Goal: Task Accomplishment & Management: Complete application form

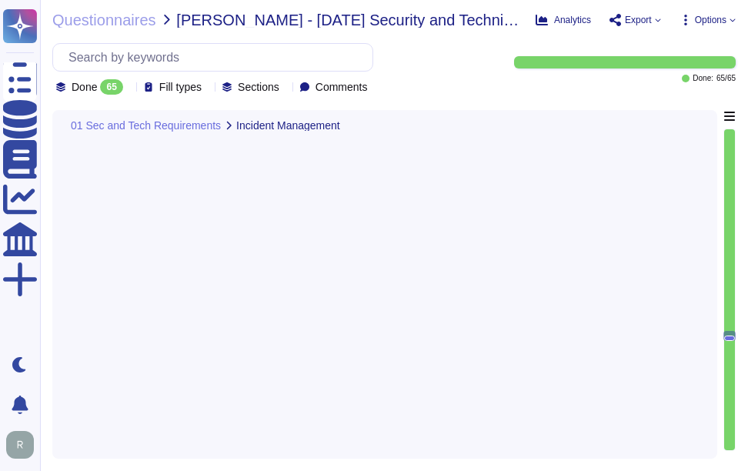
type textarea "Customers are notified in advance about the standard scheduled maintenance wind…"
type textarea "We handle maintenance and upgrades by defining optimal times for installation, …"
type textarea "We would reach out directly to the designated point of contact based on the nat…"
type textarea "Sectigo conducts a root cause analysis for any incidents, including unplanned i…"
type textarea "Sectigo implements perimeter defense measures to control traffic flowing into a…"
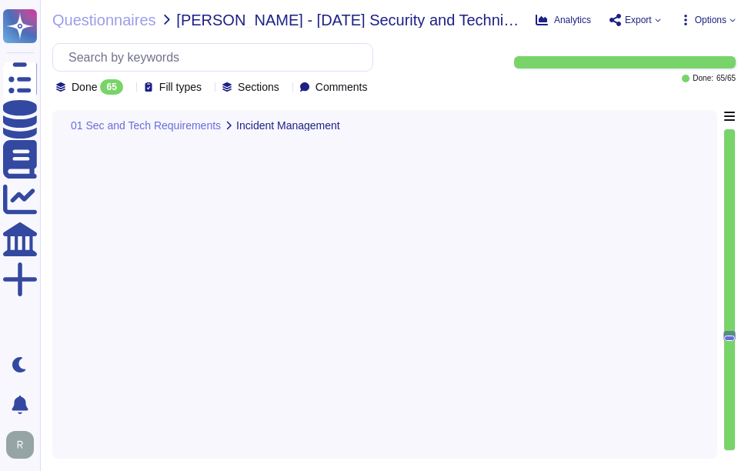
type textarea "Sectigo employs various firewalls, both host-based and network firewalls, to en…"
type textarea "No. Network intrusion detection capabilities are not currently in use. This is …"
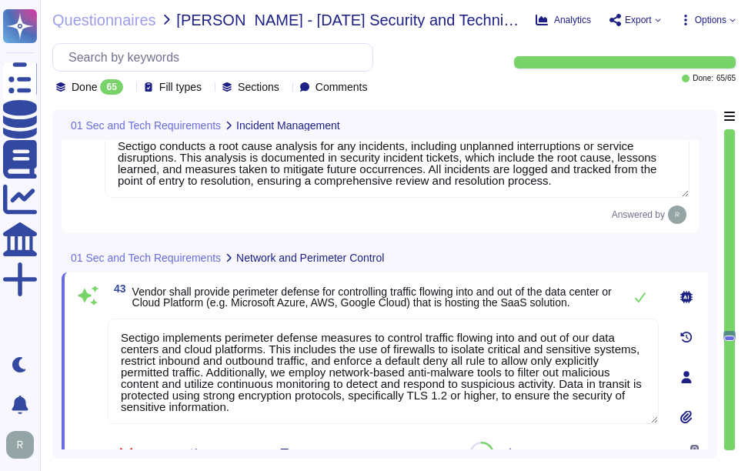
scroll to position [2, 0]
click at [442, 257] on div "01 Sec and Tech Requirements Network and Perimeter Control" at bounding box center [277, 257] width 431 height 30
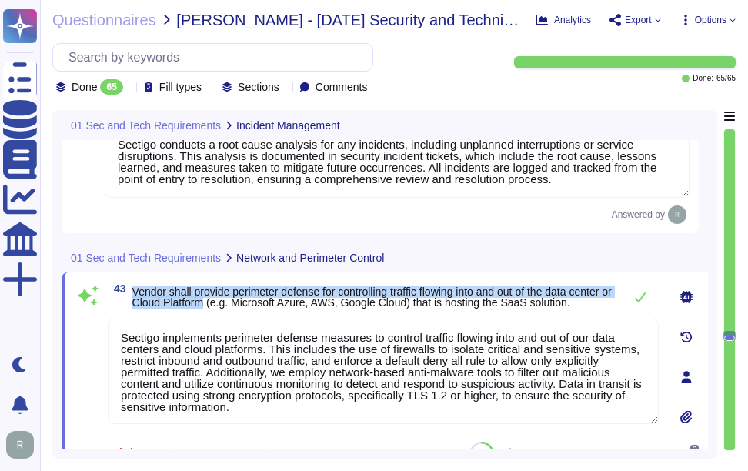
drag, startPoint x: 132, startPoint y: 283, endPoint x: 252, endPoint y: 296, distance: 120.0
click at [252, 296] on span "Vendor shall provide perimeter defense for controlling traffic flowing into and…" at bounding box center [371, 296] width 479 height 23
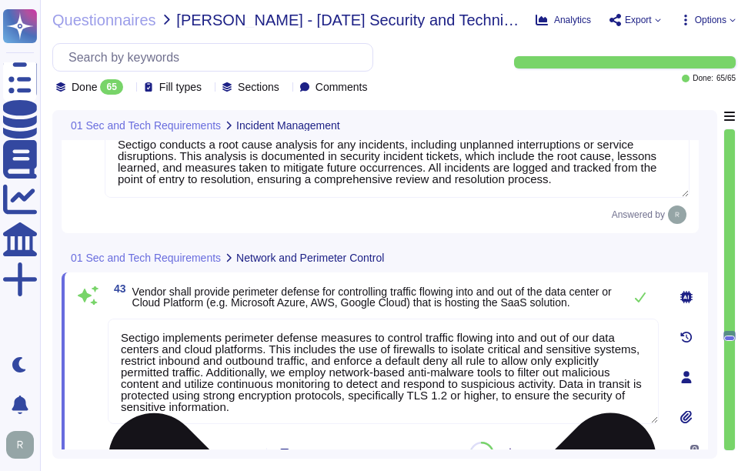
click at [332, 362] on textarea "Sectigo implements perimeter defense measures to control traffic flowing into a…" at bounding box center [383, 370] width 551 height 105
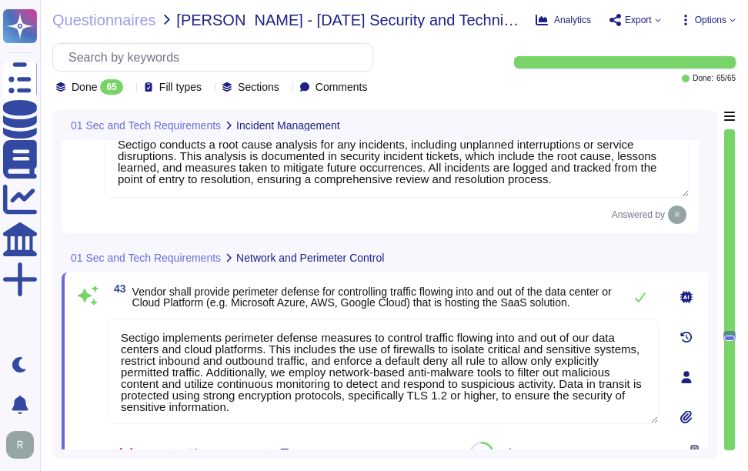
paste textarea
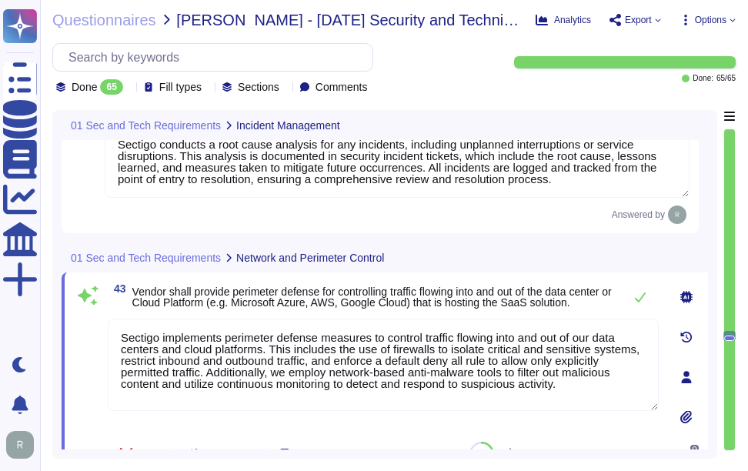
type textarea "Sectigo implements perimeter defense measures to control traffic flowing into a…"
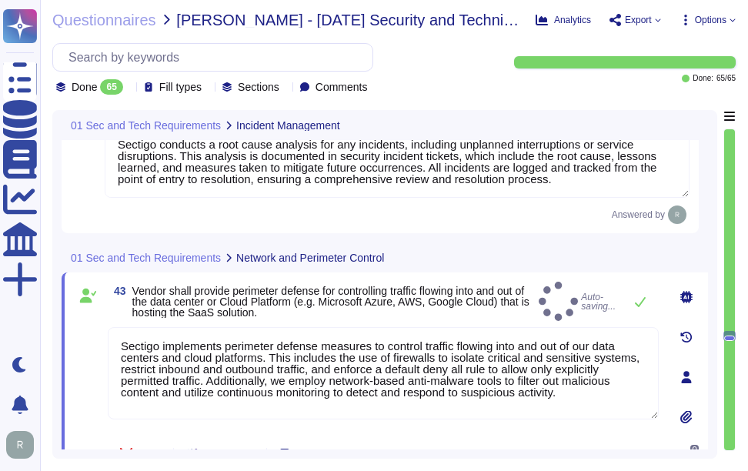
click at [509, 255] on div "01 Sec and Tech Requirements Network and Perimeter Control" at bounding box center [385, 257] width 646 height 30
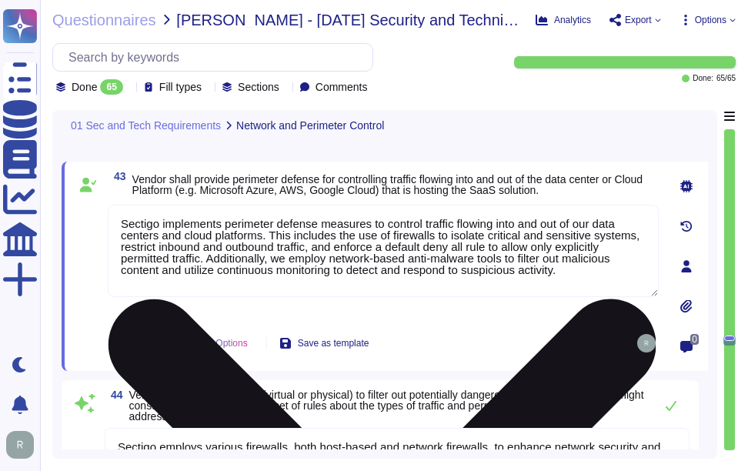
type textarea "Our service levels for systems availability and responsiveness are as follows: …"
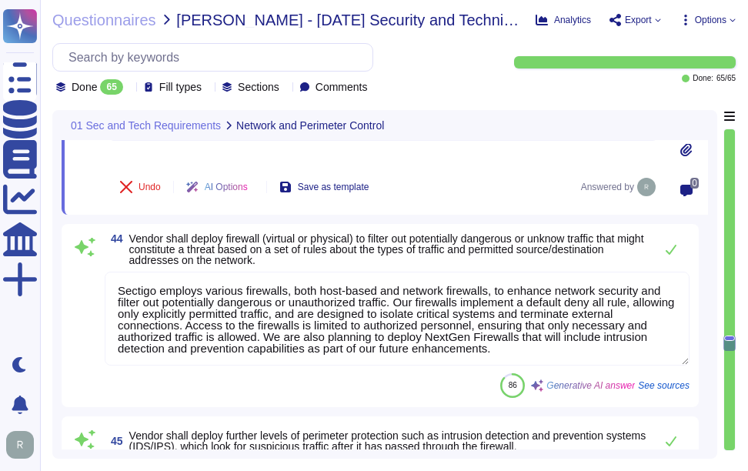
scroll to position [8680, 0]
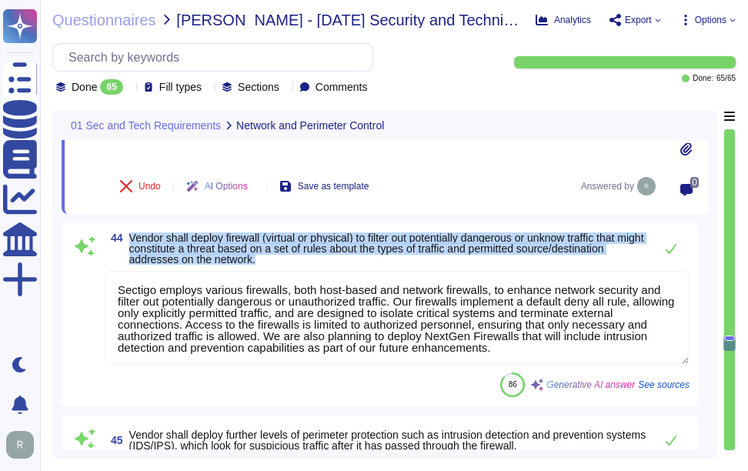
drag, startPoint x: 128, startPoint y: 236, endPoint x: 392, endPoint y: 269, distance: 265.9
click at [392, 269] on div "44 Vendor shall deploy firewall (virtual or physical) to filter out potentially…" at bounding box center [380, 314] width 619 height 165
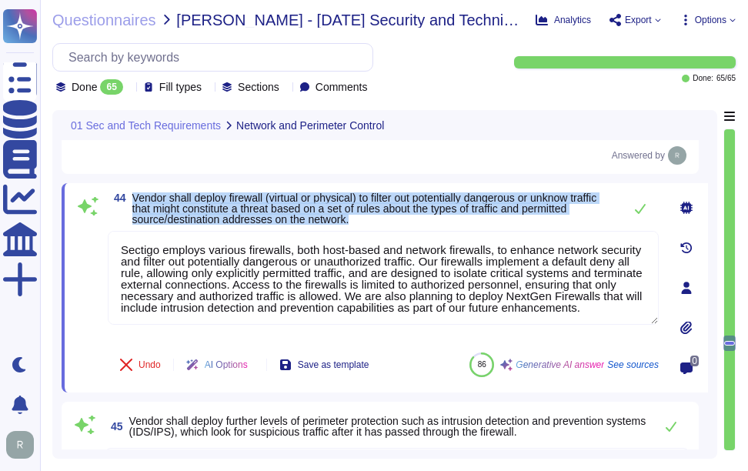
drag, startPoint x: 135, startPoint y: 195, endPoint x: 428, endPoint y: 216, distance: 293.1
click at [428, 216] on span "Vendor shall deploy firewall (virtual or physical) to filter out potentially da…" at bounding box center [373, 208] width 483 height 32
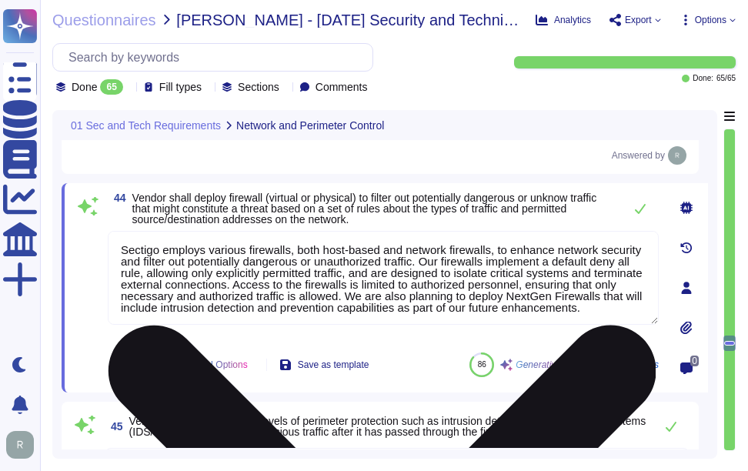
click at [348, 267] on textarea "Sectigo employs various firewalls, both host-based and network firewalls, to en…" at bounding box center [383, 278] width 551 height 94
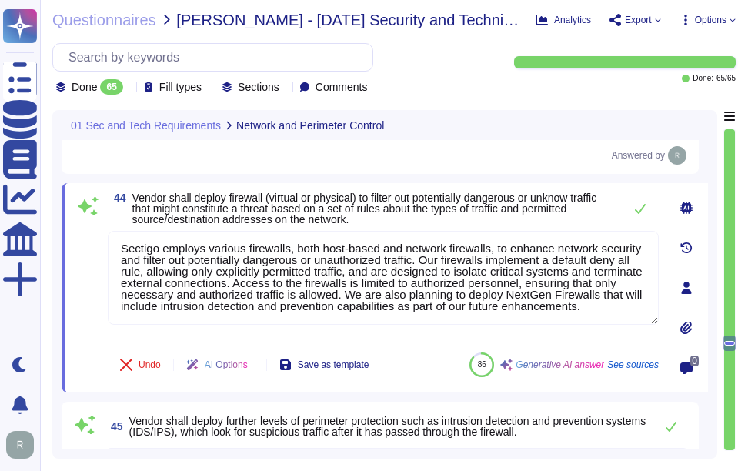
click at [388, 208] on span "Vendor shall deploy firewall (virtual or physical) to filter out potentially da…" at bounding box center [364, 209] width 465 height 34
click at [634, 208] on icon at bounding box center [640, 208] width 12 height 12
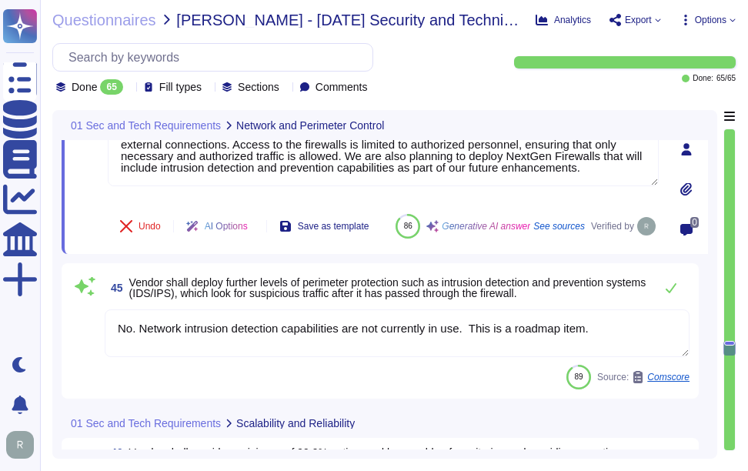
scroll to position [8911, 0]
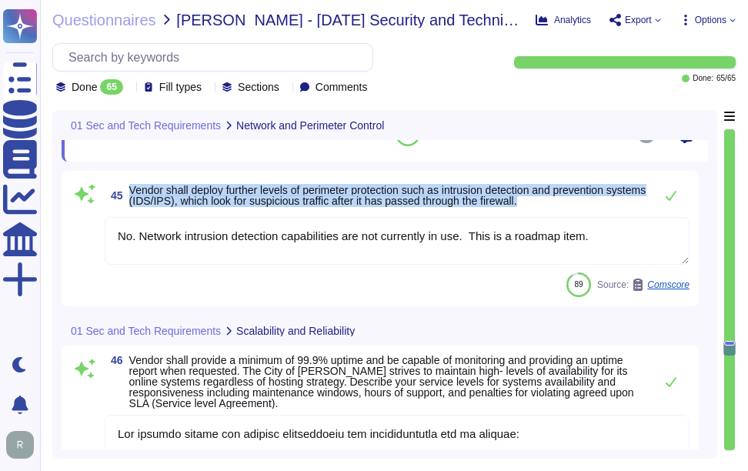
drag, startPoint x: 130, startPoint y: 212, endPoint x: 577, endPoint y: 222, distance: 447.1
click at [577, 206] on span "Vendor shall deploy further levels of perimeter protection such as intrusion de…" at bounding box center [387, 196] width 517 height 22
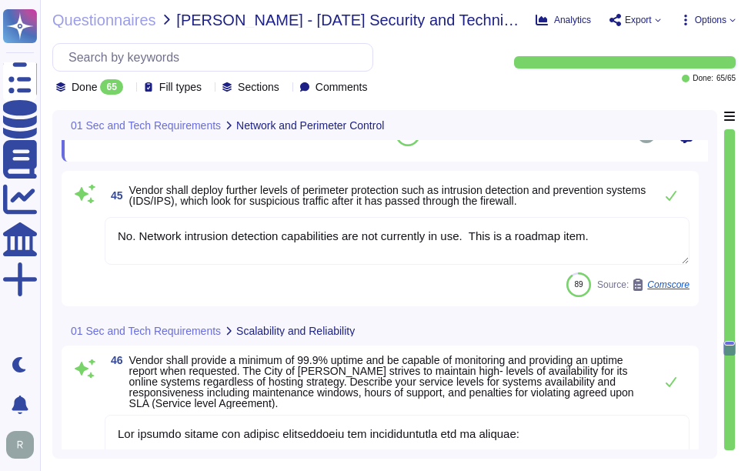
scroll to position [2, 0]
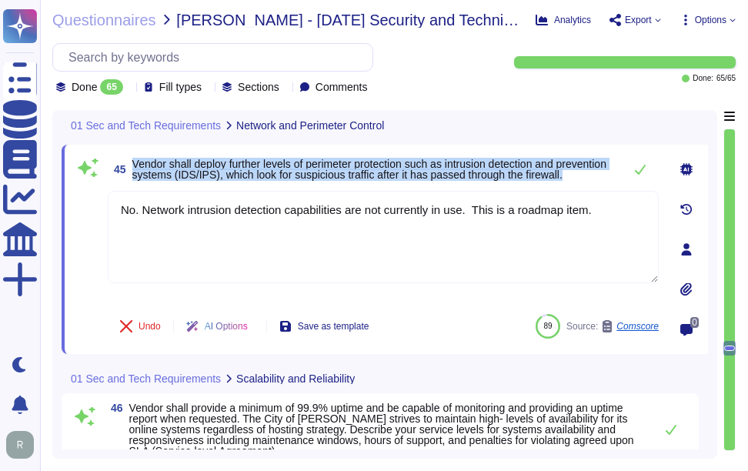
drag, startPoint x: 132, startPoint y: 154, endPoint x: 206, endPoint y: 181, distance: 78.6
click at [206, 180] on span "Vendor shall deploy further levels of perimeter protection such as intrusion de…" at bounding box center [373, 169] width 483 height 22
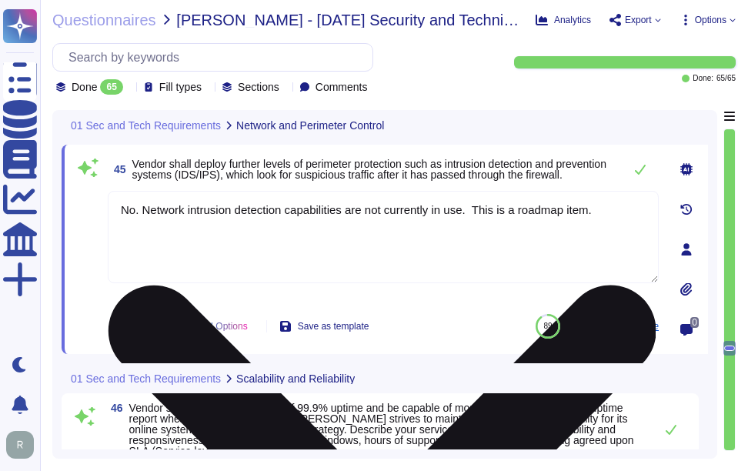
click at [298, 215] on textarea "No. Network intrusion detection capabilities are not currently in use. This is …" at bounding box center [383, 237] width 551 height 92
paste textarea "We have NextGen Firewalls with the intrusion detection/prevention capabilities …"
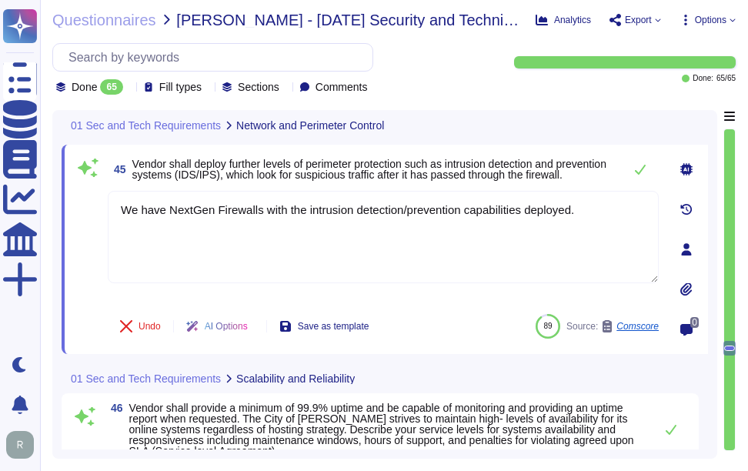
click at [338, 180] on span "Vendor shall deploy further levels of perimeter protection such as intrusion de…" at bounding box center [373, 169] width 483 height 22
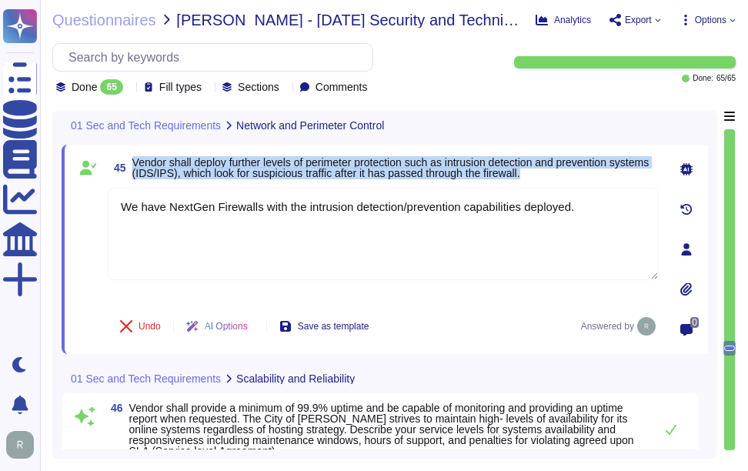
drag, startPoint x: 132, startPoint y: 158, endPoint x: 626, endPoint y: 168, distance: 494.0
click at [626, 168] on span "Vendor shall deploy further levels of perimeter protection such as intrusion de…" at bounding box center [395, 168] width 526 height 22
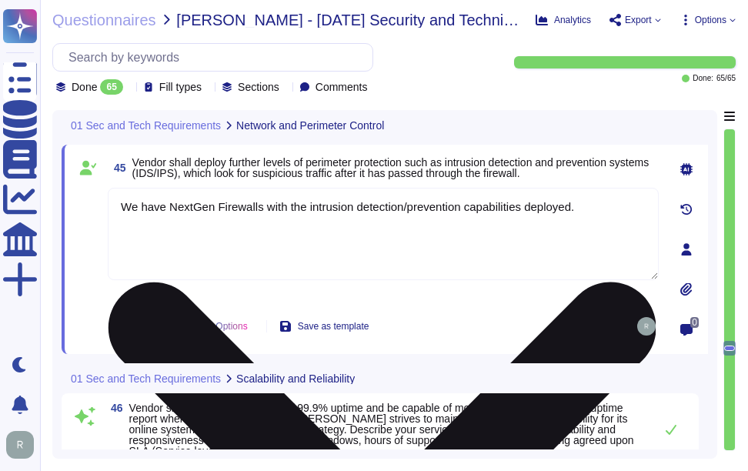
click at [608, 208] on textarea "We have NextGen Firewalls with the intrusion detection/prevention capabilities …" at bounding box center [383, 234] width 551 height 92
paste textarea "Our existing security measures include various firewalls that enhance network s…"
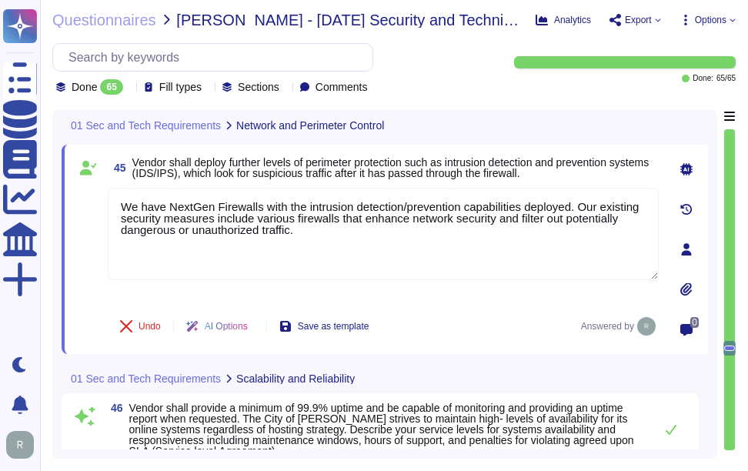
type textarea "We have NextGen Firewalls with the intrusion detection/prevention capabilities …"
click at [431, 162] on span "Vendor shall deploy further levels of perimeter protection such as intrusion de…" at bounding box center [390, 167] width 517 height 23
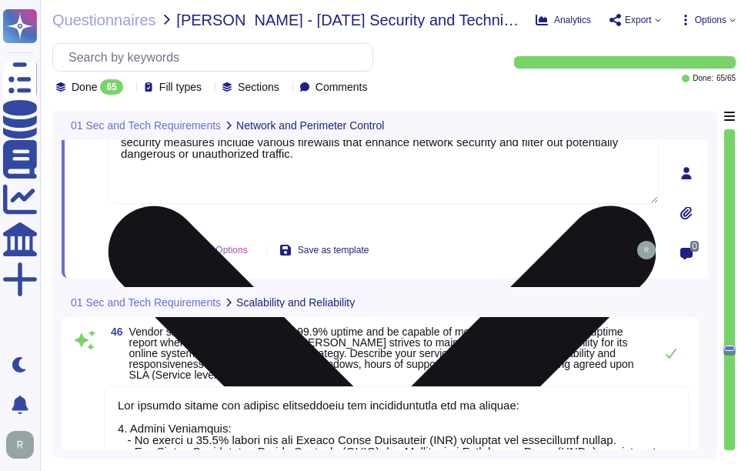
type textarea "Our infrastructure is designed to ensure high availability and disaster recover…"
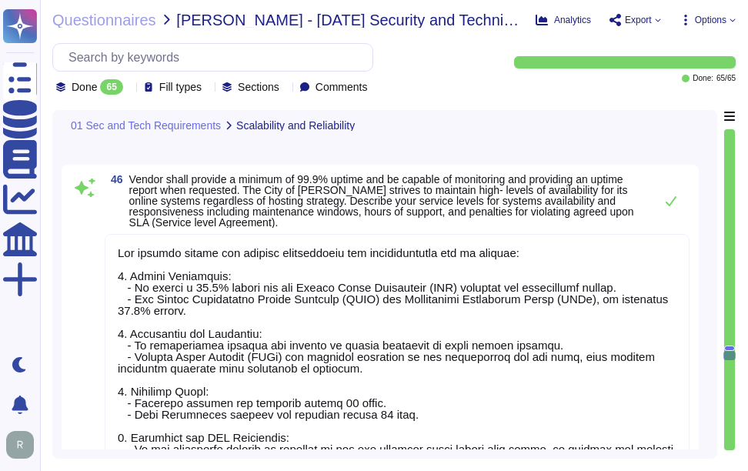
scroll to position [9142, 0]
type textarea "Our solution is designed to be scalable, ensuring that we can provide service t…"
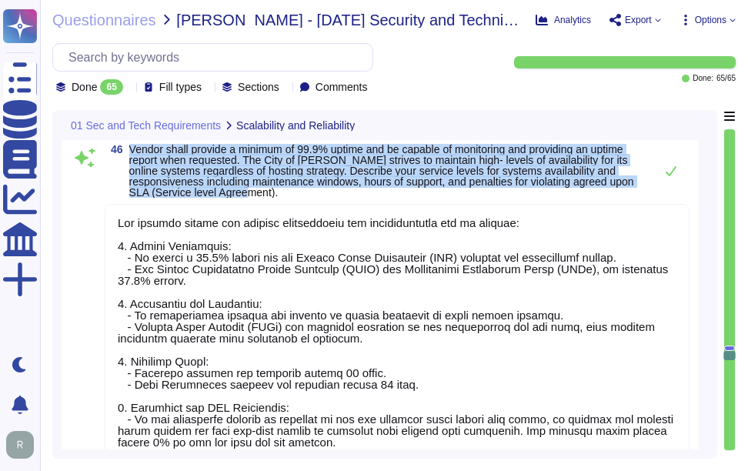
drag, startPoint x: 131, startPoint y: 144, endPoint x: 460, endPoint y: 191, distance: 332.6
click at [460, 191] on span "Vendor shall provide a minimum of 99.9% uptime and be capable of monitoring and…" at bounding box center [387, 171] width 517 height 54
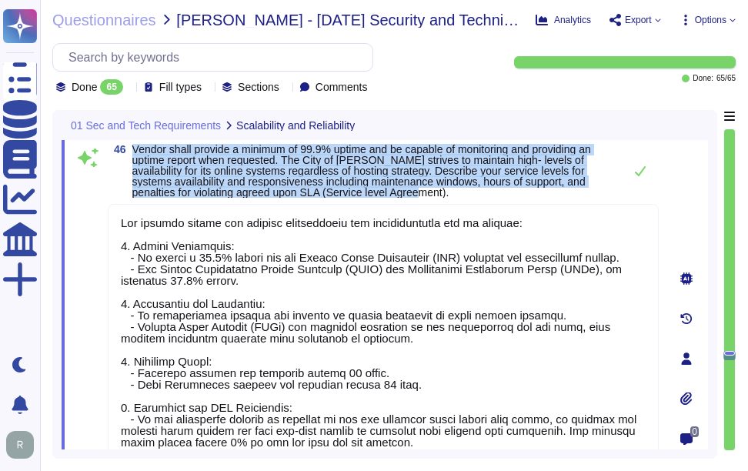
drag, startPoint x: 134, startPoint y: 145, endPoint x: 462, endPoint y: 190, distance: 330.8
click at [462, 190] on span "Vendor shall provide a minimum of 99.9% uptime and be capable of monitoring and…" at bounding box center [373, 171] width 483 height 54
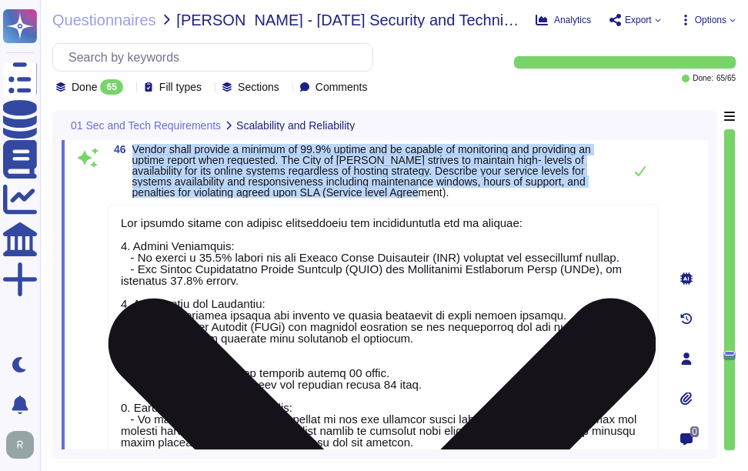
scroll to position [13, 0]
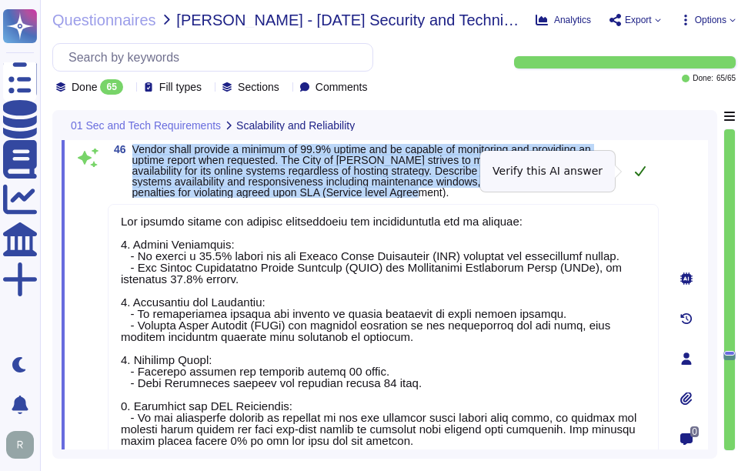
click at [640, 171] on icon at bounding box center [640, 171] width 12 height 12
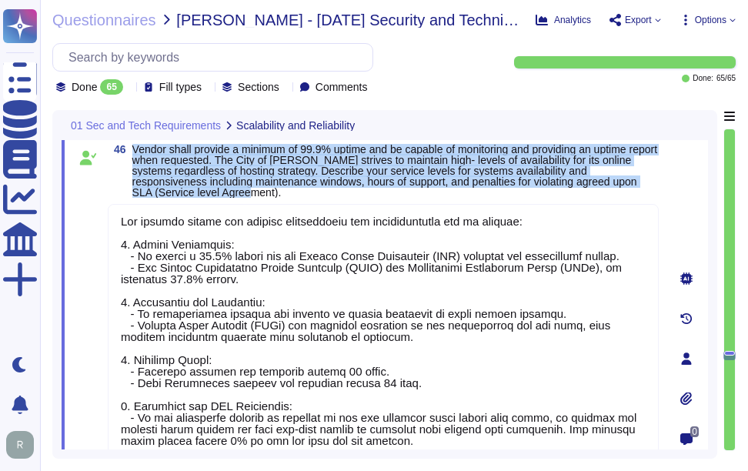
click at [512, 165] on span "Vendor shall provide a minimum of 99.9% uptime and be capable of monitoring and…" at bounding box center [394, 170] width 525 height 55
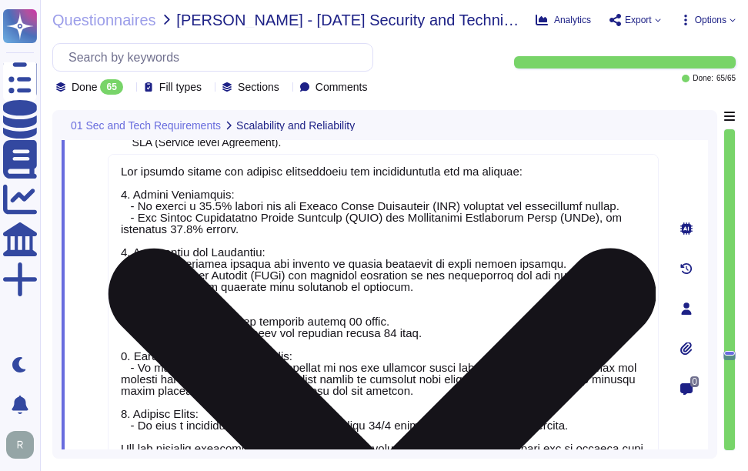
type textarea "Our solution is designed to be scalable, ensuring that we can provide service t…"
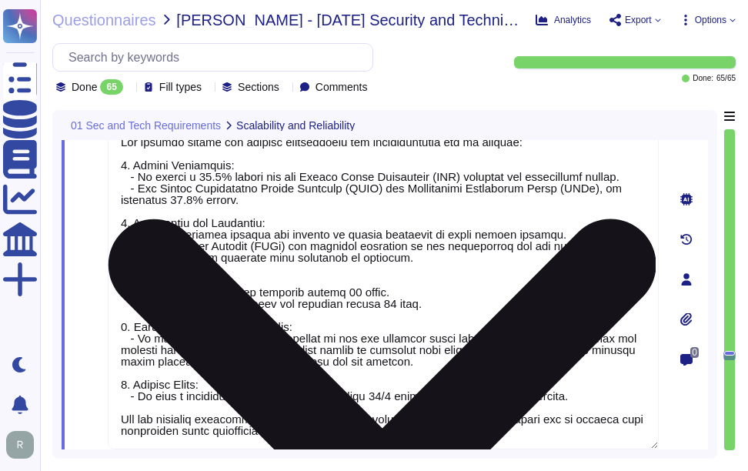
scroll to position [9295, 0]
type textarea "Our solution is designed to be scalable, ensuring that we can provide service t…"
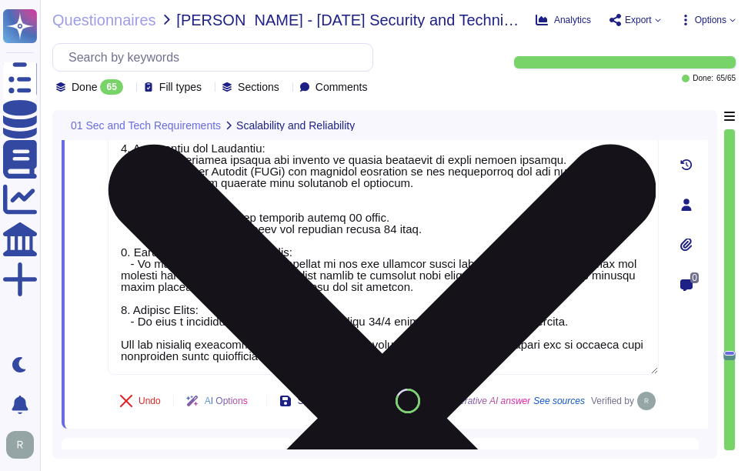
scroll to position [0, 0]
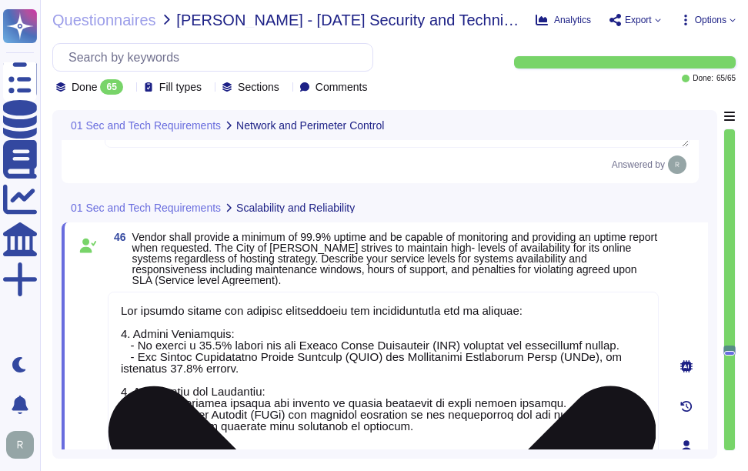
type textarea "Sectigo implements perimeter defense measures to control traffic flowing into a…"
type textarea "Sectigo employs various firewalls, both host-based and network firewalls, to en…"
type textarea "We have NextGen Firewalls with the intrusion detection/prevention capabilities …"
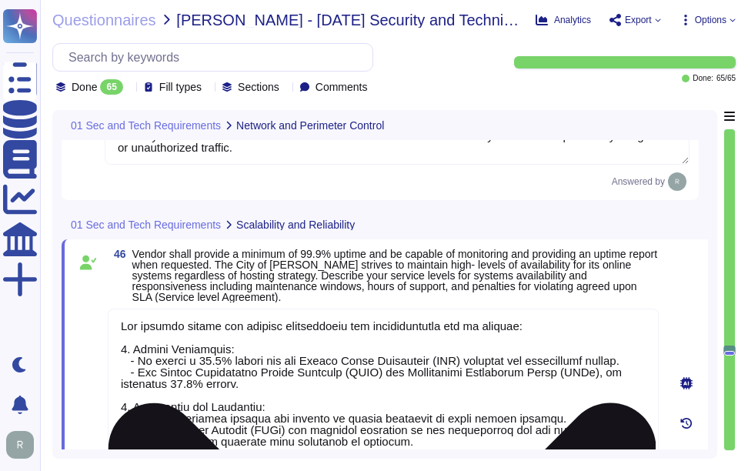
scroll to position [13, 0]
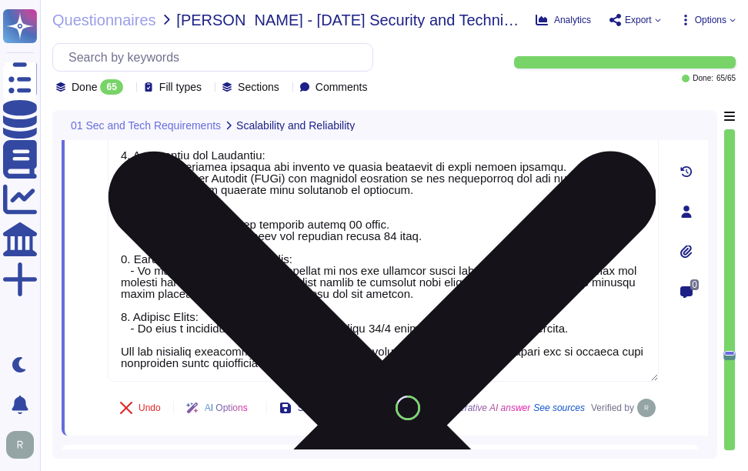
type textarea "Our solution is designed to be scalable, ensuring that we can provide service t…"
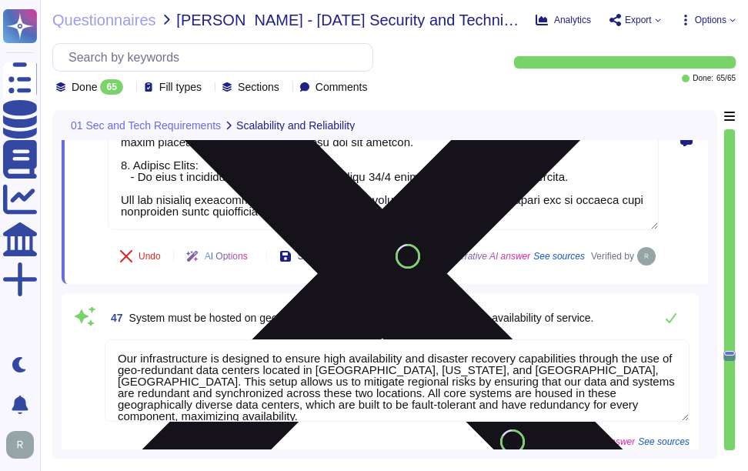
type textarea "Our systems are designed to replicate data and services to an alternate data ce…"
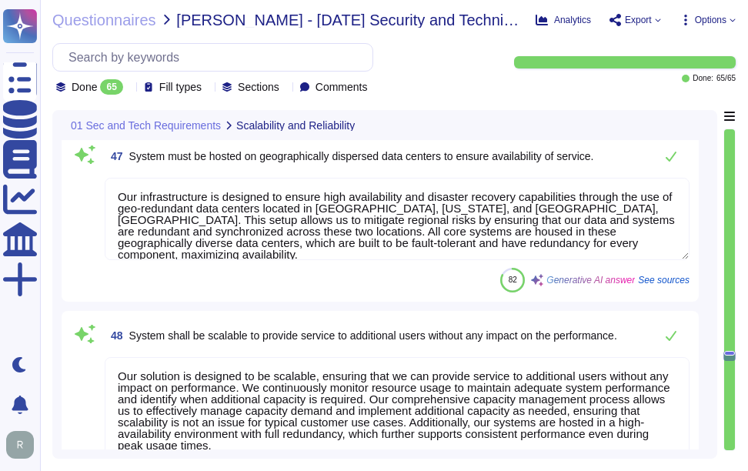
scroll to position [9523, 0]
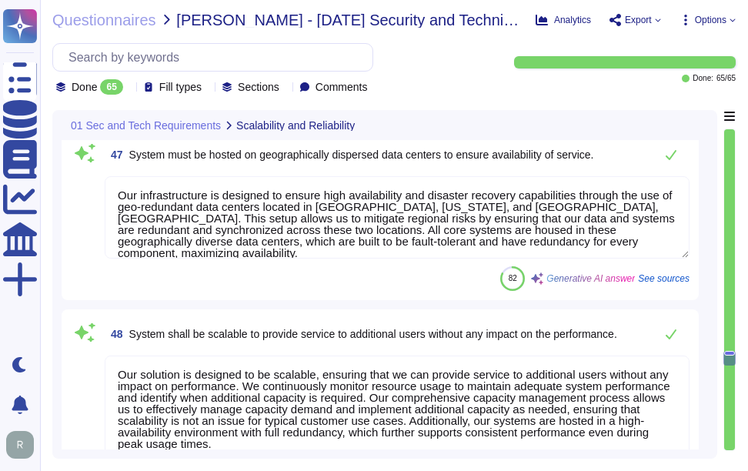
type textarea "Our Solution (SCM) is a SaaS. It can be accessed through internet via popular b…"
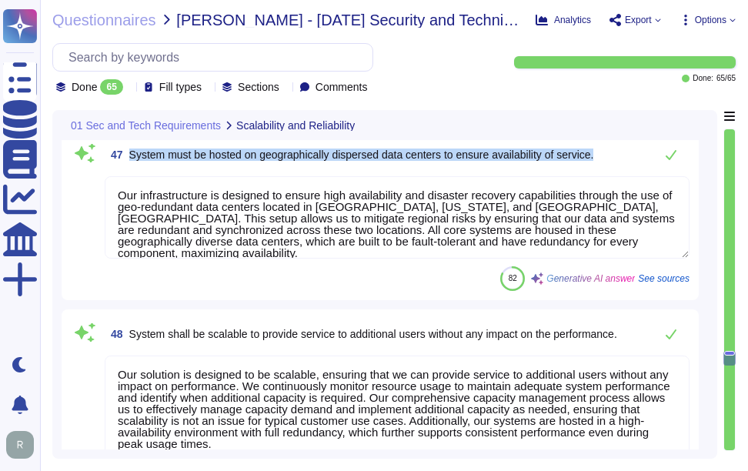
drag, startPoint x: 129, startPoint y: 189, endPoint x: 608, endPoint y: 193, distance: 478.5
click at [608, 170] on div "47 System must be hosted on geographically dispersed data centers to ensure ava…" at bounding box center [397, 154] width 585 height 31
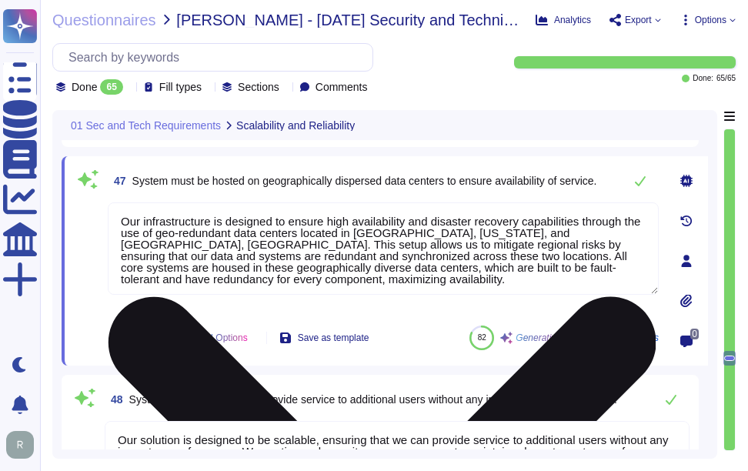
scroll to position [9446, 0]
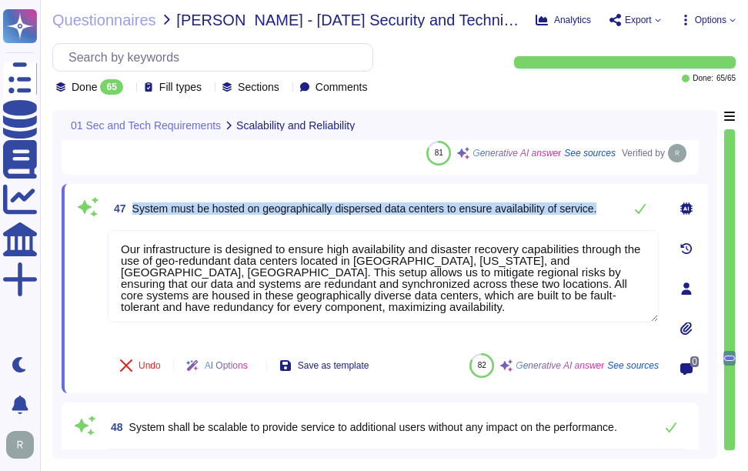
drag, startPoint x: 132, startPoint y: 207, endPoint x: 609, endPoint y: 205, distance: 477.0
click at [609, 205] on div "47 System must be hosted on geographically dispersed data centers to ensure ava…" at bounding box center [383, 208] width 551 height 31
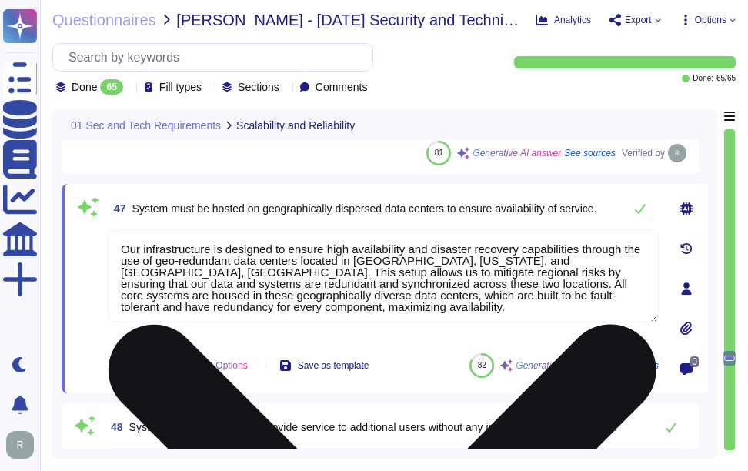
click at [328, 268] on textarea "Our infrastructure is designed to ensure high availability and disaster recover…" at bounding box center [383, 276] width 551 height 92
paste textarea "We maintain geo-redundant data centers located in [GEOGRAPHIC_DATA], [US_STATE]…"
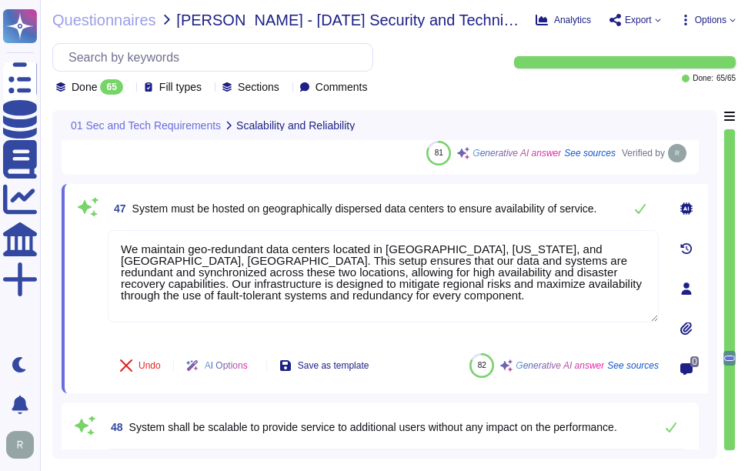
type textarea "We maintain geo-redundant data centers located in [GEOGRAPHIC_DATA], [US_STATE]…"
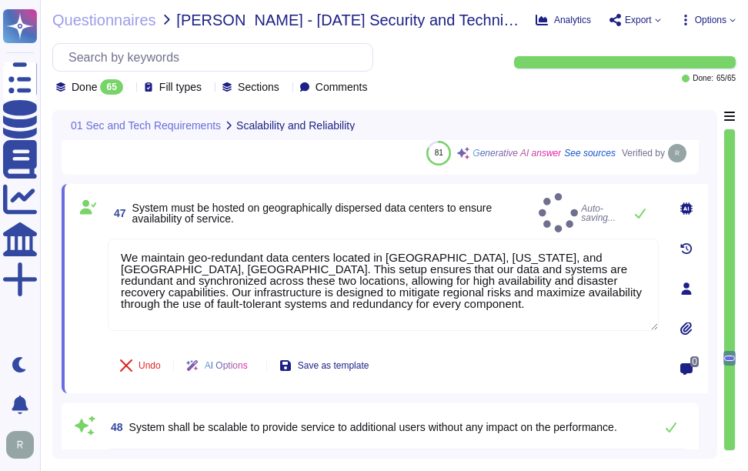
click at [335, 208] on span "System must be hosted on geographically dispersed data centers to ensure availa…" at bounding box center [312, 213] width 360 height 23
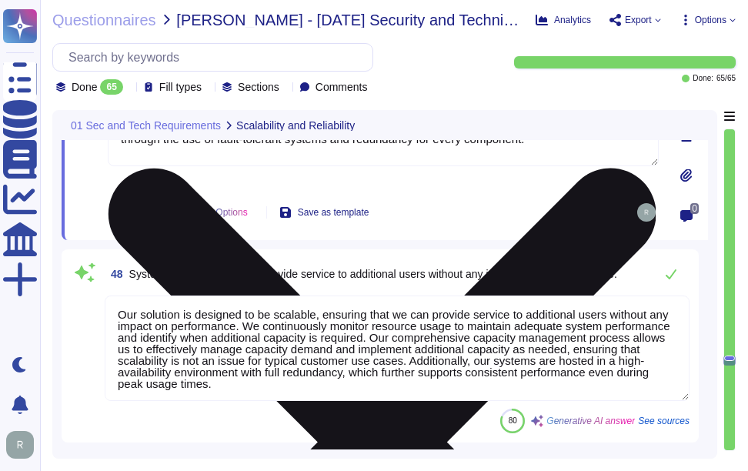
scroll to position [9600, 0]
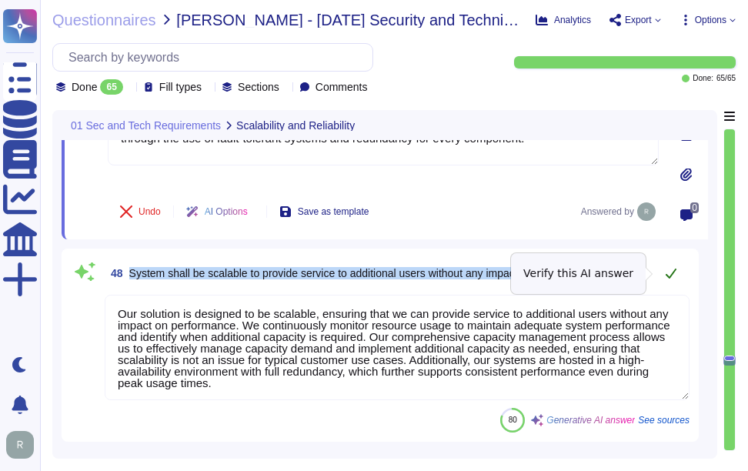
drag, startPoint x: 131, startPoint y: 272, endPoint x: 658, endPoint y: 277, distance: 527.0
click at [658, 277] on div "48 System shall be scalable to provide service to additional users without any …" at bounding box center [397, 273] width 585 height 31
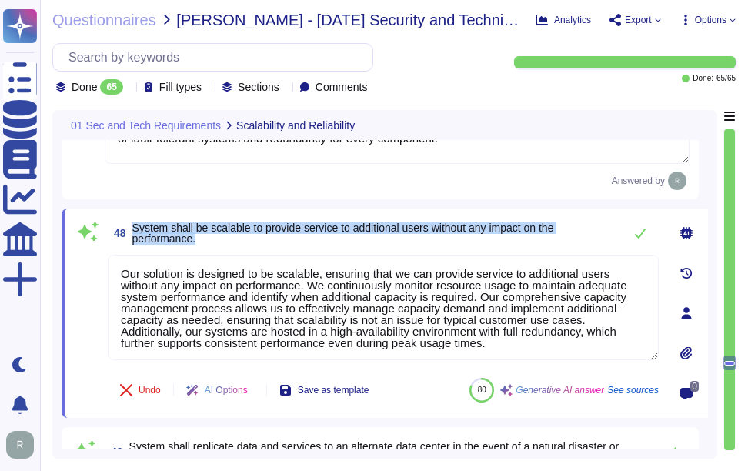
drag, startPoint x: 132, startPoint y: 225, endPoint x: 205, endPoint y: 238, distance: 73.5
click at [205, 238] on span "System shall be scalable to provide service to additional users without any imp…" at bounding box center [373, 233] width 483 height 22
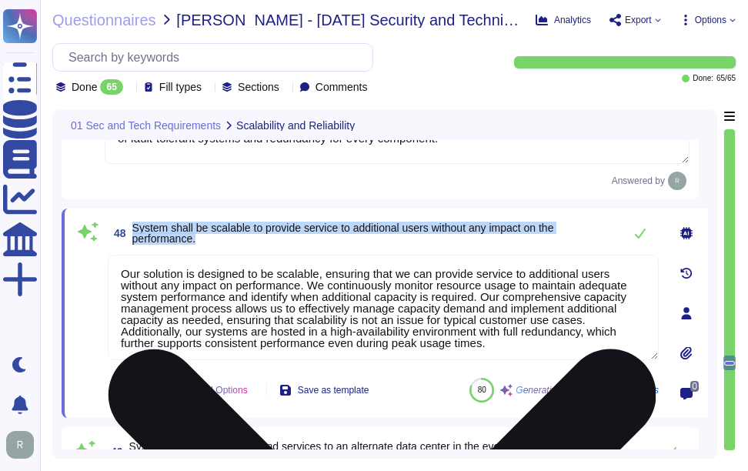
scroll to position [2, 0]
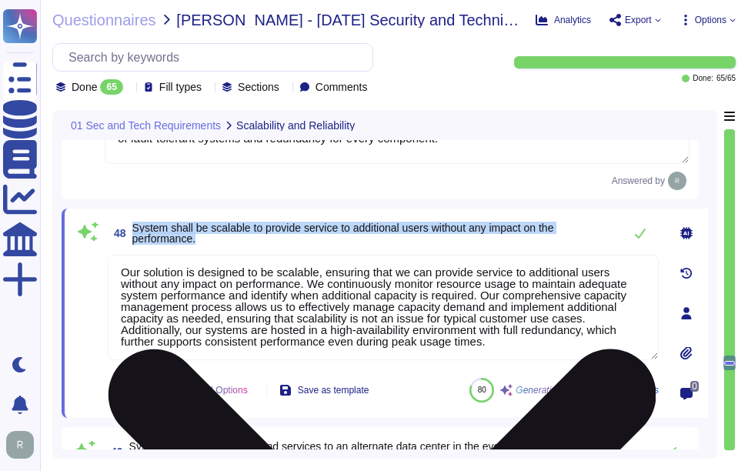
type textarea "Sectigo's production infrastructure supporting Sectigo's system is hosted in Eq…"
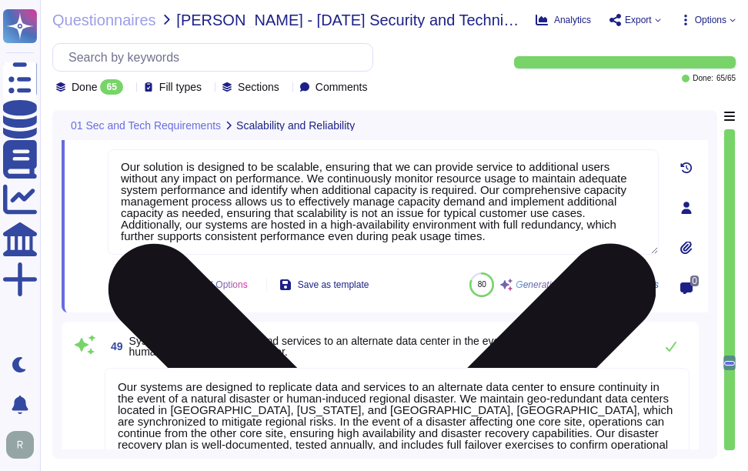
scroll to position [9600, 0]
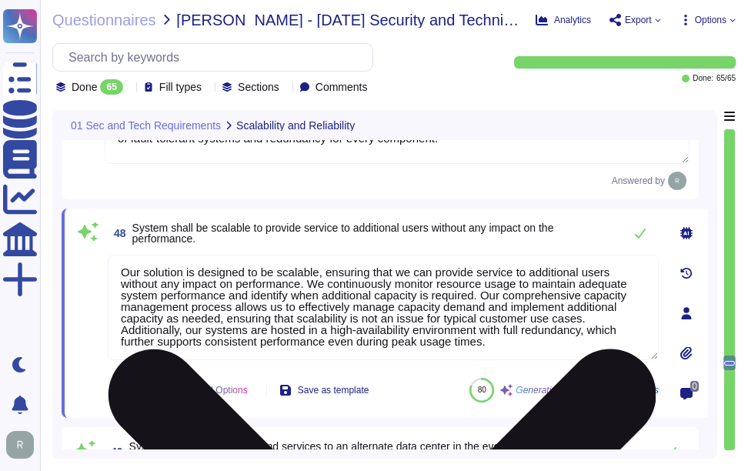
click at [405, 299] on textarea "Our solution is designed to be scalable, ensuring that we can provide service t…" at bounding box center [383, 307] width 551 height 105
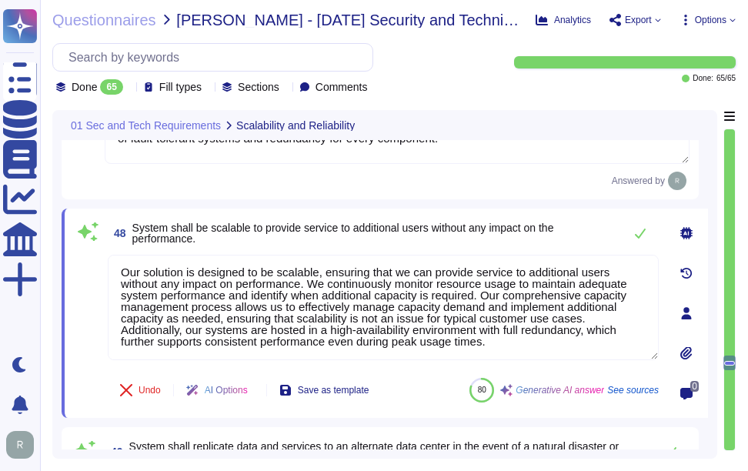
click at [412, 233] on span "System shall be scalable to provide service to additional users without any imp…" at bounding box center [343, 233] width 422 height 23
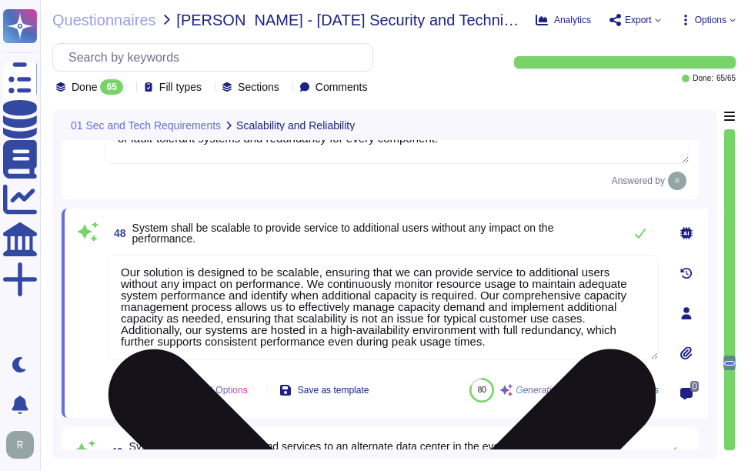
click at [261, 325] on textarea "Our solution is designed to be scalable, ensuring that we can provide service t…" at bounding box center [383, 307] width 551 height 105
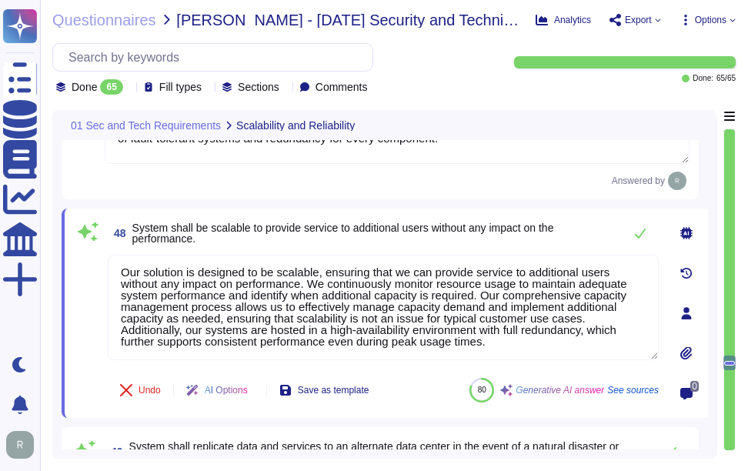
click at [291, 240] on span "System shall be scalable to provide service to additional users without any imp…" at bounding box center [373, 233] width 483 height 22
click at [639, 235] on icon at bounding box center [640, 233] width 12 height 12
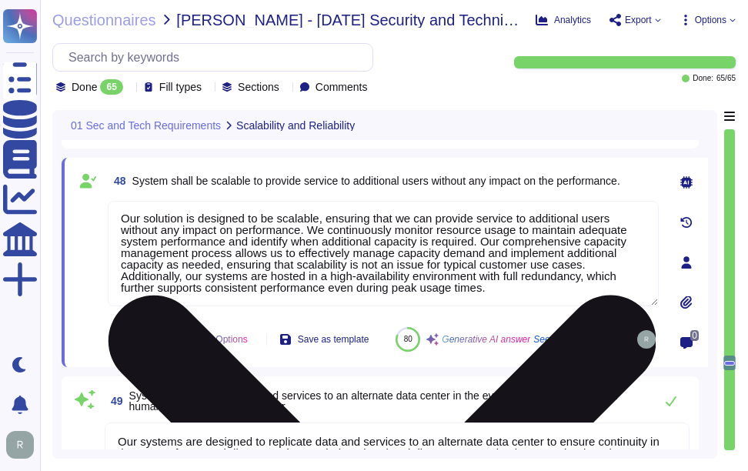
type textarea "Sectigo's production infrastructure supporting Sectigo's system is hosted in Eq…"
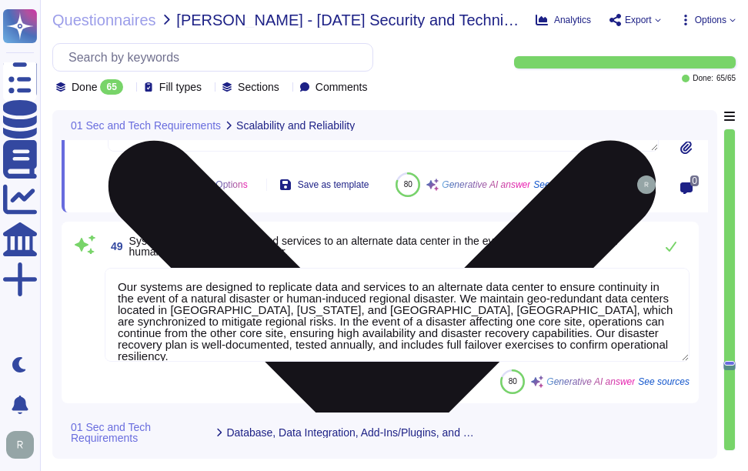
scroll to position [9831, 0]
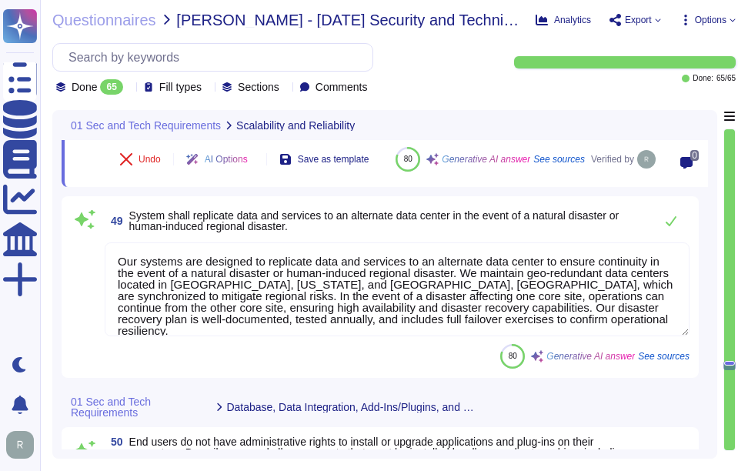
type textarea "The proposed solution currently supports the following browsers: Microsoft Edge…"
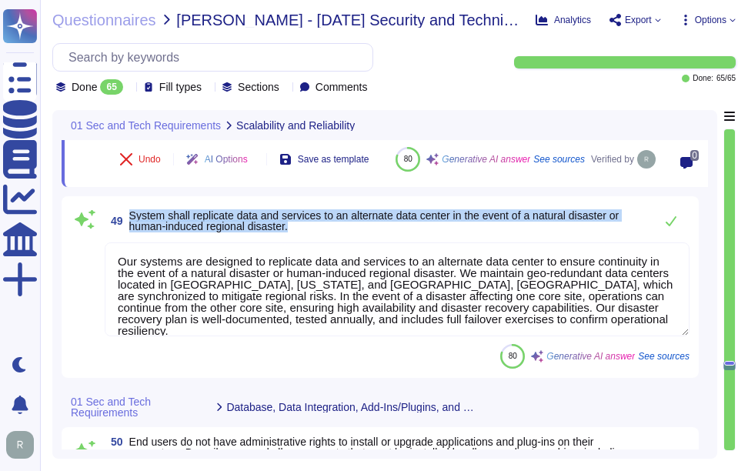
drag, startPoint x: 128, startPoint y: 238, endPoint x: 304, endPoint y: 263, distance: 177.1
click at [304, 235] on span "49 System shall replicate data and services to an alternate data center in the …" at bounding box center [376, 221] width 542 height 28
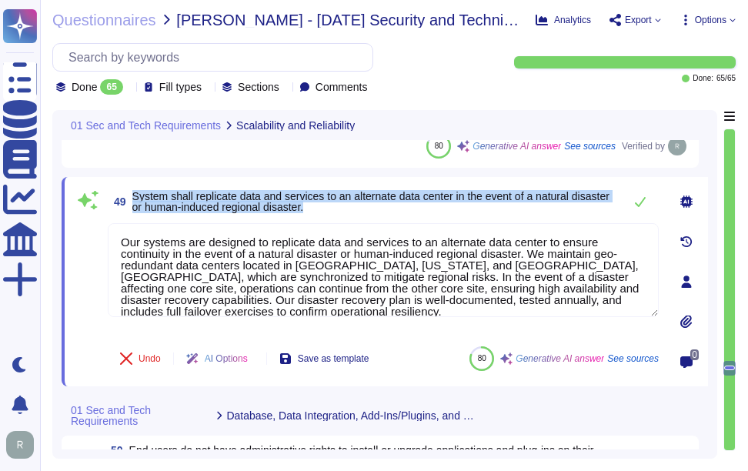
drag, startPoint x: 133, startPoint y: 195, endPoint x: 358, endPoint y: 206, distance: 224.9
click at [358, 206] on span "System shall replicate data and services to an alternate data center in the eve…" at bounding box center [373, 202] width 483 height 22
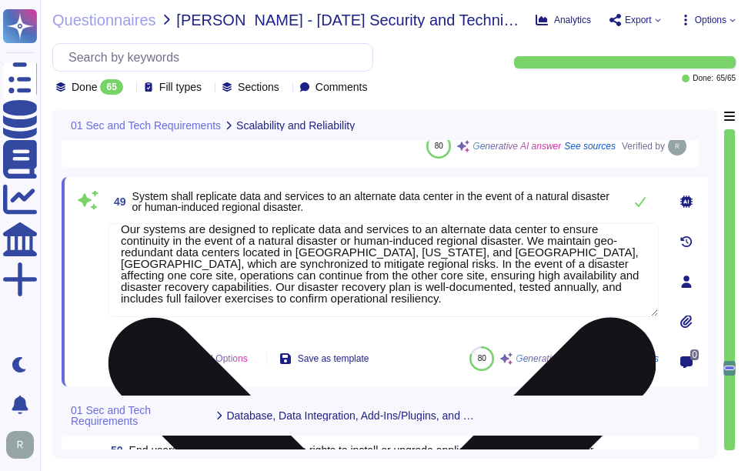
click at [390, 280] on textarea "Our systems are designed to replicate data and services to an alternate data ce…" at bounding box center [383, 270] width 551 height 94
paste textarea
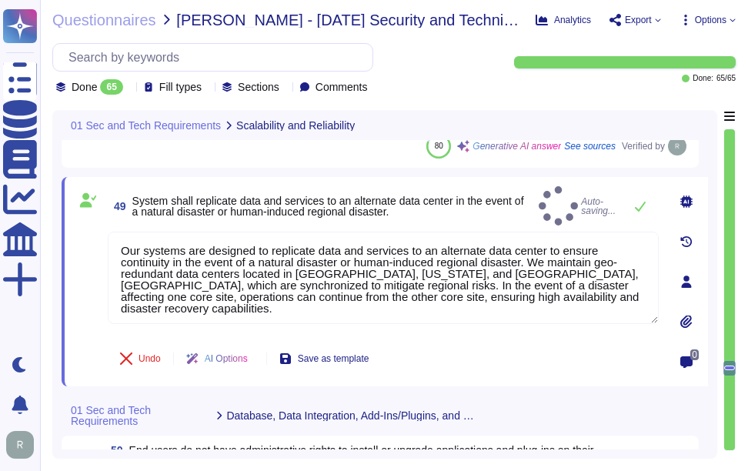
type textarea "Our systems are designed to replicate data and services to an alternate data ce…"
click at [380, 216] on div "49 System shall replicate data and services to an alternate data center in the …" at bounding box center [383, 205] width 551 height 39
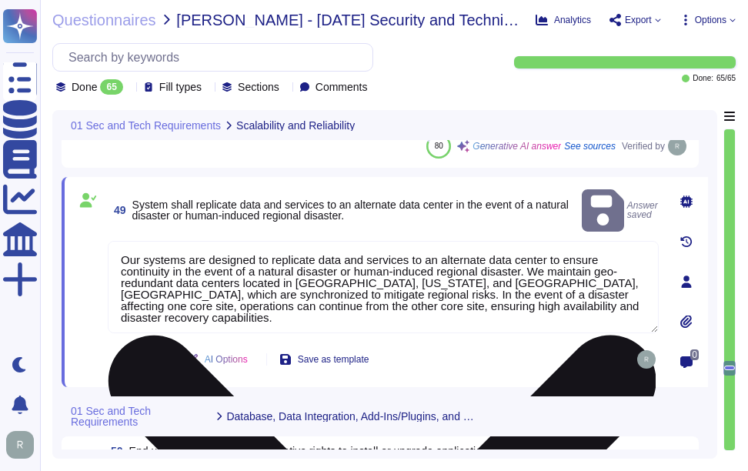
click at [120, 241] on textarea "Our systems are designed to replicate data and services to an alternate data ce…" at bounding box center [383, 287] width 551 height 92
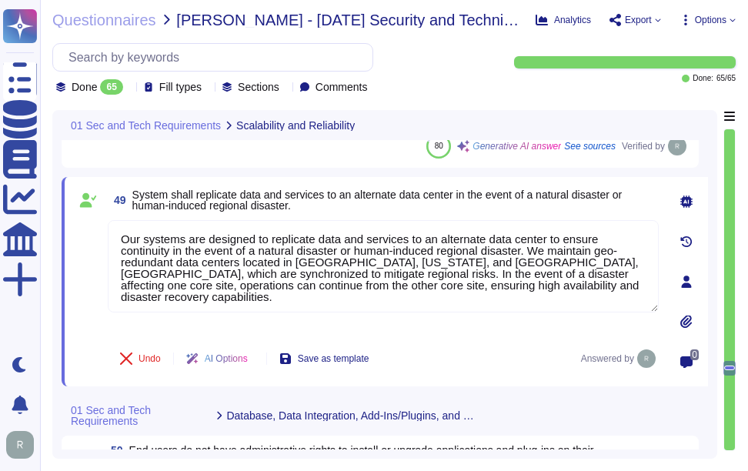
click at [342, 209] on span "System shall replicate data and services to an alternate data center in the eve…" at bounding box center [395, 200] width 526 height 22
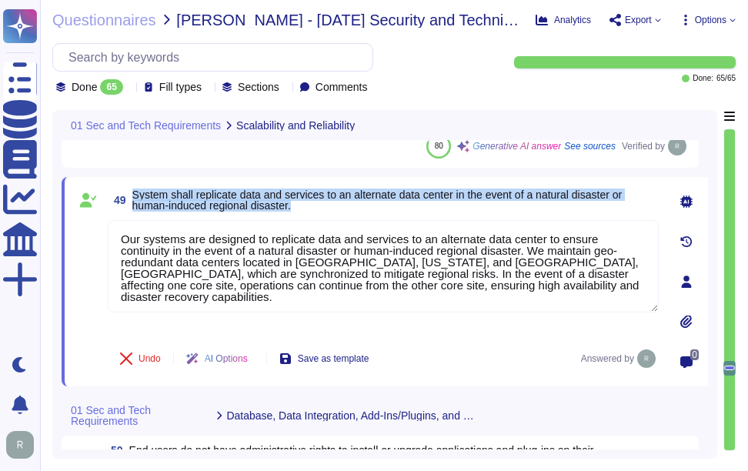
drag, startPoint x: 132, startPoint y: 192, endPoint x: 446, endPoint y: 215, distance: 315.5
click at [446, 215] on div "49 System shall replicate data and services to an alternate data center in the …" at bounding box center [366, 281] width 585 height 191
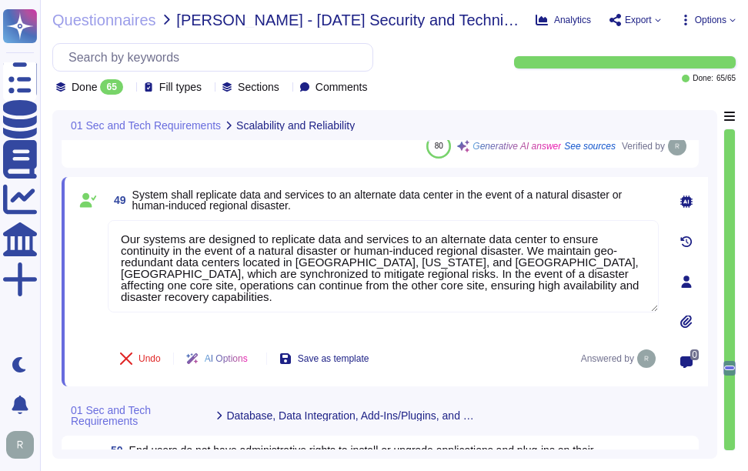
click at [466, 217] on div "49 System shall replicate data and services to an alternate data center in the …" at bounding box center [366, 281] width 585 height 191
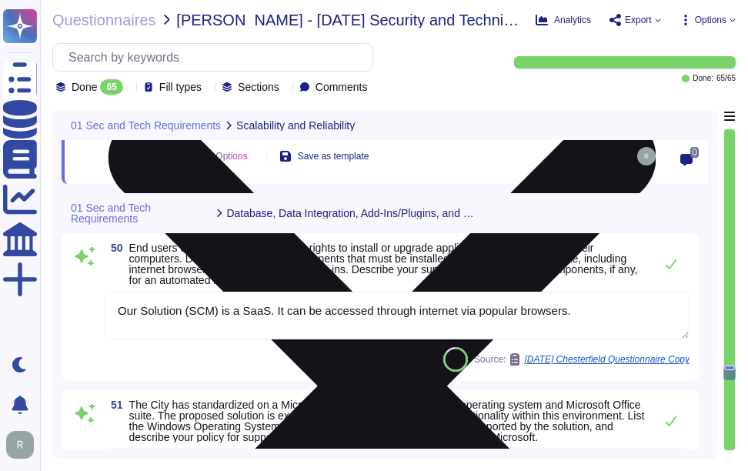
scroll to position [10062, 0]
type textarea "Host Based Firewall: A host-based firewall is a piece of software that runs on …"
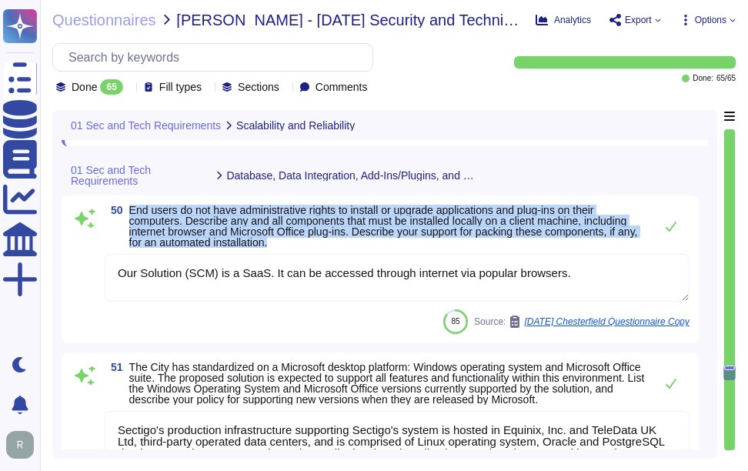
drag, startPoint x: 132, startPoint y: 205, endPoint x: 325, endPoint y: 242, distance: 196.7
click at [325, 242] on span "End users do not have administrative rights to install or upgrade applications …" at bounding box center [387, 226] width 517 height 43
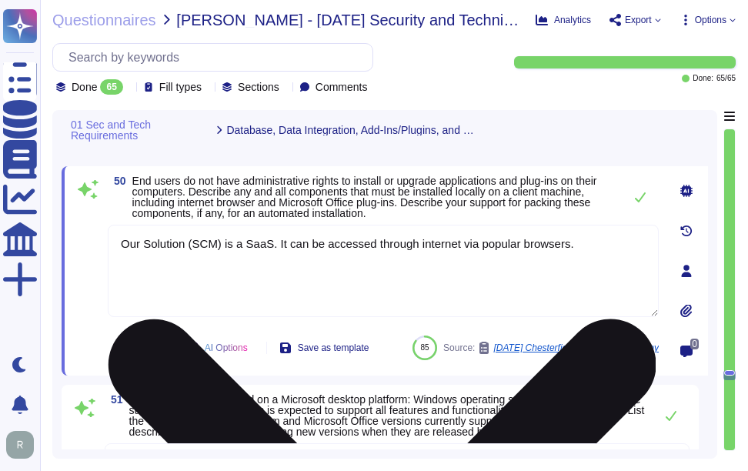
scroll to position [9976, 0]
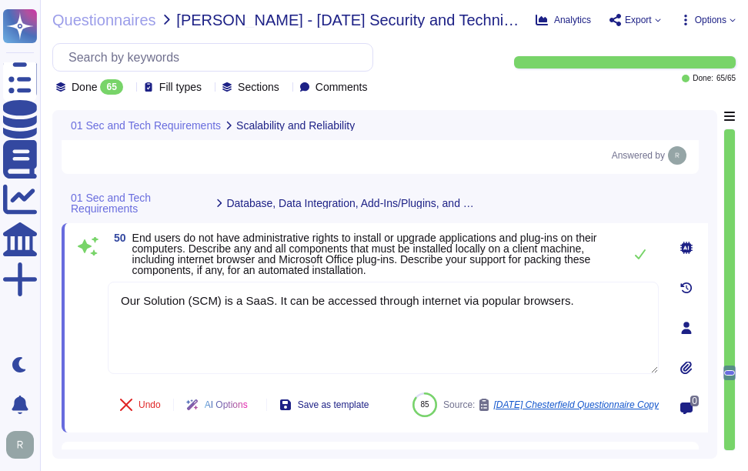
type textarea "Our solution is designed to be scalable, ensuring that we can provide service t…"
type textarea "Our systems are designed to replicate data and services to an alternate data ce…"
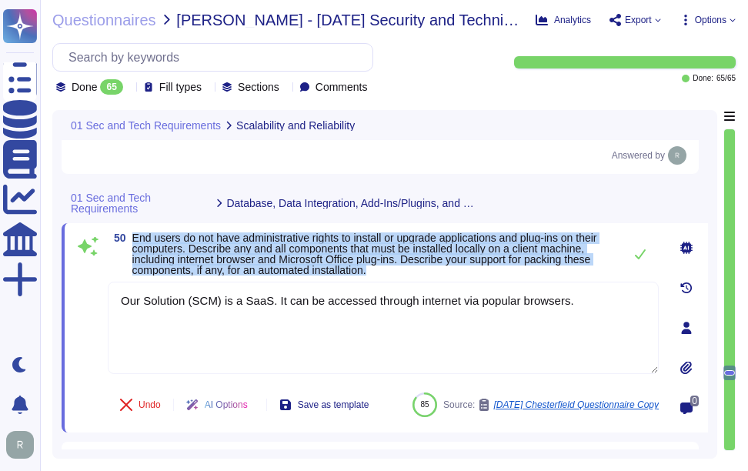
drag, startPoint x: 134, startPoint y: 235, endPoint x: 383, endPoint y: 270, distance: 251.8
click at [383, 270] on span "End users do not have administrative rights to install or upgrade applications …" at bounding box center [373, 253] width 483 height 43
click at [160, 252] on span "End users do not have administrative rights to install or upgrade applications …" at bounding box center [364, 254] width 465 height 45
click at [161, 243] on span "End users do not have administrative rights to install or upgrade applications …" at bounding box center [364, 254] width 465 height 45
click at [138, 232] on span "End users do not have administrative rights to install or upgrade applications …" at bounding box center [364, 254] width 465 height 45
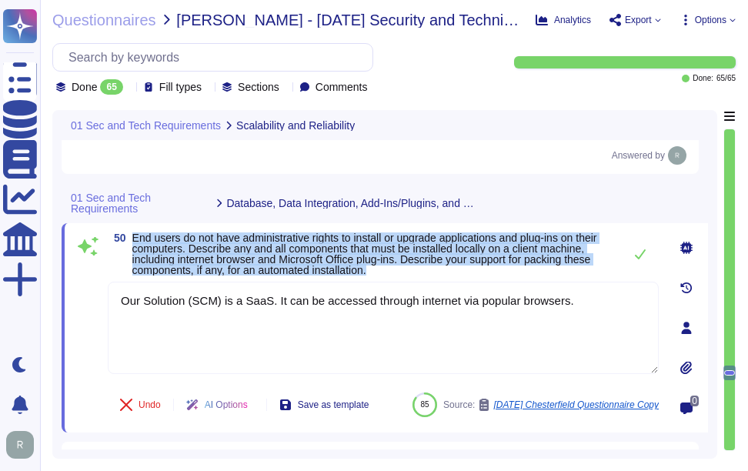
click at [131, 248] on span "50 End users do not have administrative rights to install or upgrade applicatio…" at bounding box center [362, 253] width 508 height 43
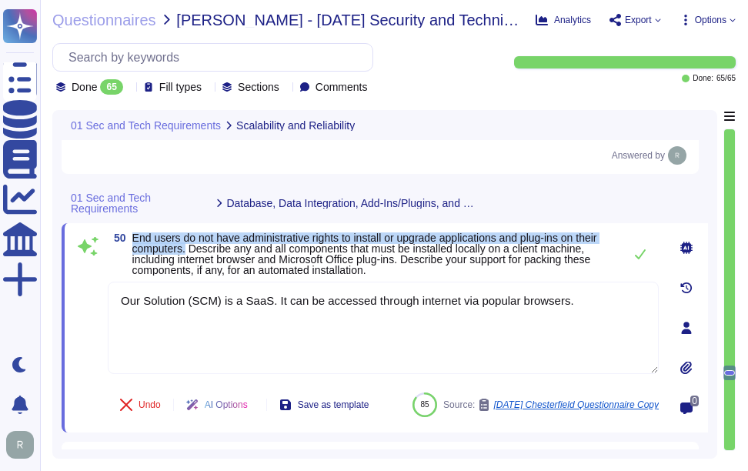
drag, startPoint x: 132, startPoint y: 237, endPoint x: 188, endPoint y: 253, distance: 58.4
click at [188, 253] on span "End users do not have administrative rights to install or upgrade applications …" at bounding box center [364, 254] width 465 height 45
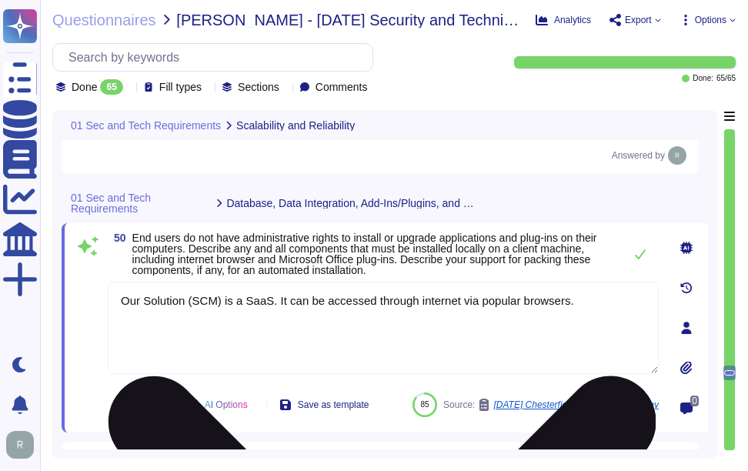
click at [243, 299] on textarea "Our Solution (SCM) is a SaaS. It can be accessed through internet via popular b…" at bounding box center [383, 328] width 551 height 92
paste textarea "End users are prohibited from having standing administrative privilege access o…"
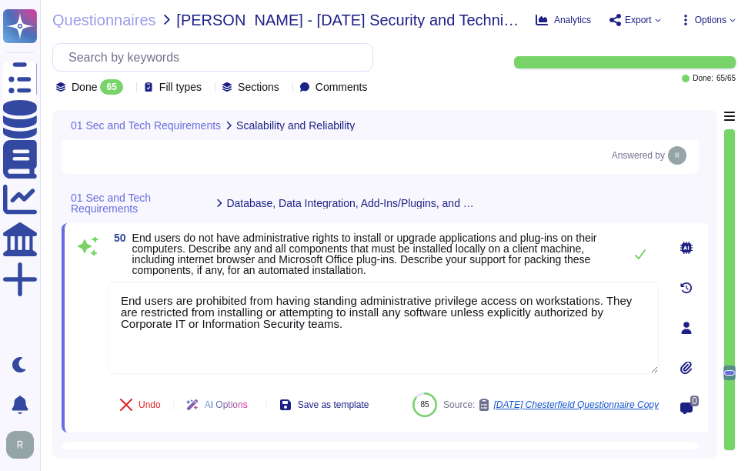
type textarea "End users are prohibited from having standing administrative privilege access o…"
click at [425, 263] on span "End users do not have administrative rights to install or upgrade applications …" at bounding box center [364, 254] width 465 height 45
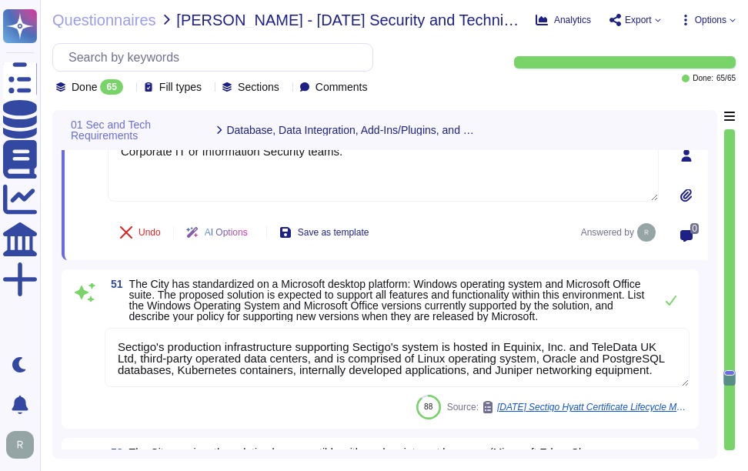
scroll to position [2, 0]
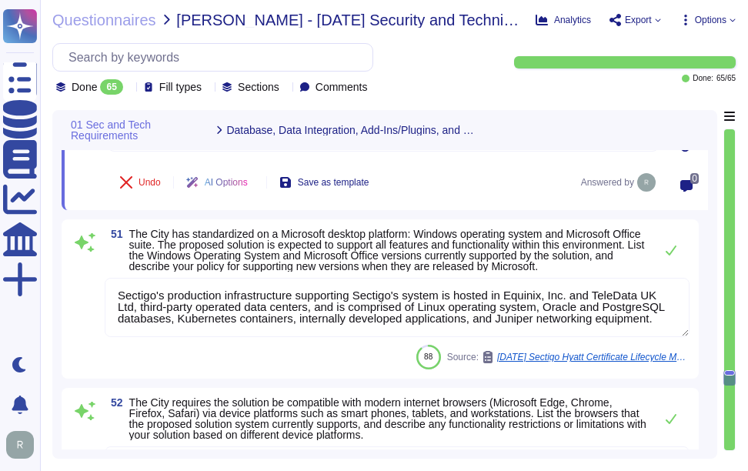
type textarea "Remote access to our corporate network for support staff during implementation …"
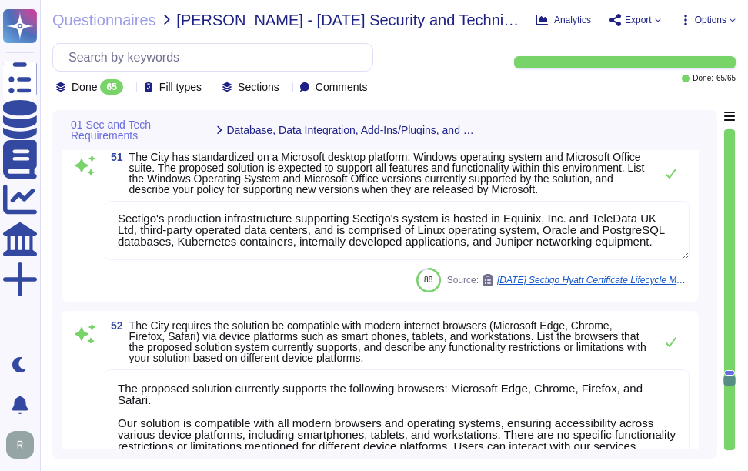
scroll to position [10284, 0]
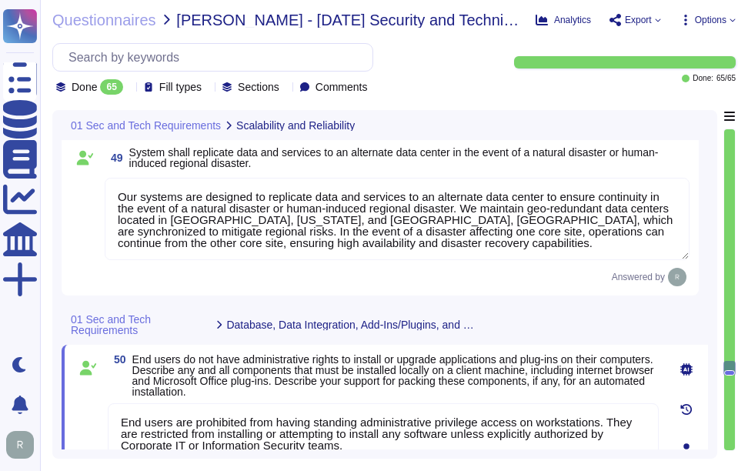
type textarea "We maintain geo-redundant data centers located in [GEOGRAPHIC_DATA], [US_STATE]…"
type textarea "Our solution is designed to be scalable, ensuring that we can provide service t…"
type textarea "Our systems are designed to replicate data and services to an alternate data ce…"
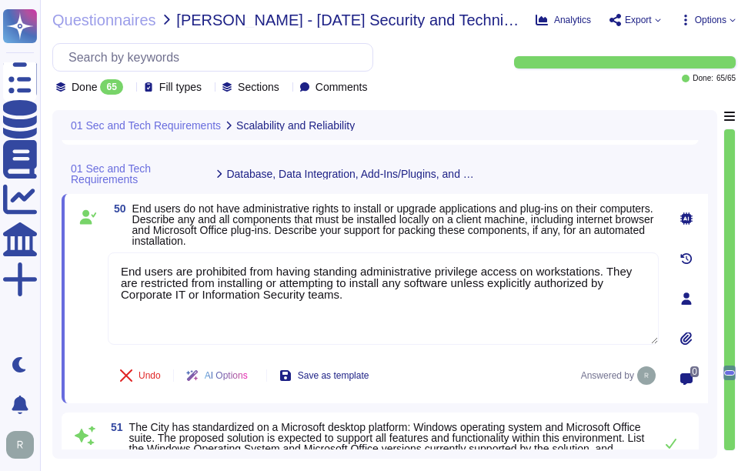
scroll to position [9998, 0]
type textarea "Host Based Firewall: A host-based firewall is a piece of software that runs on …"
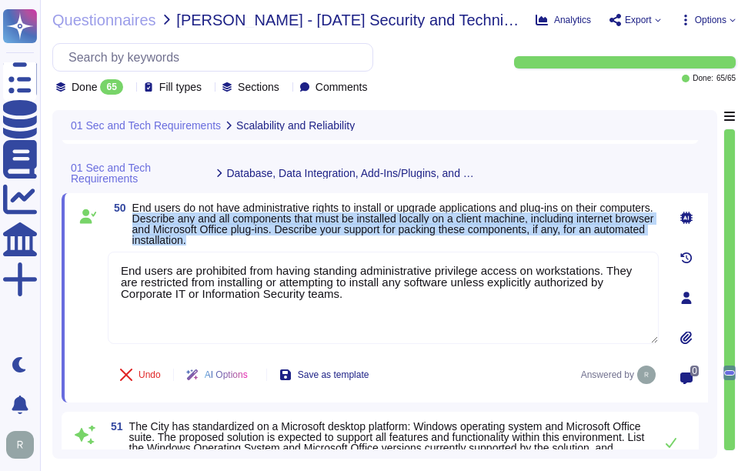
drag, startPoint x: 192, startPoint y: 221, endPoint x: 535, endPoint y: 248, distance: 344.2
click at [535, 248] on div "50 End users do not have administrative rights to install or upgrade applicatio…" at bounding box center [366, 297] width 585 height 191
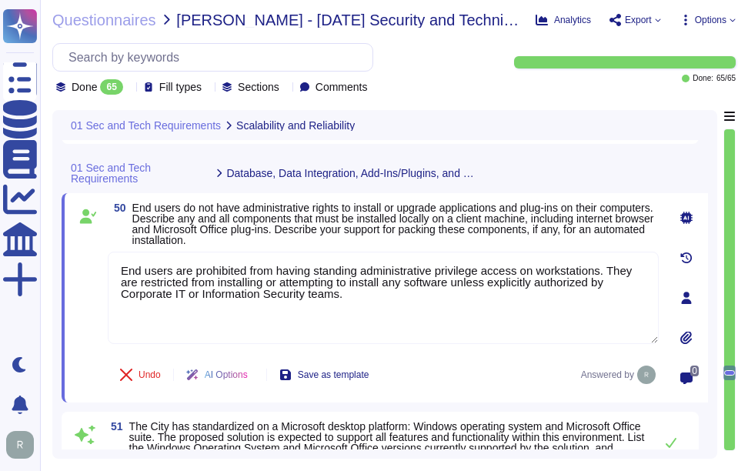
drag, startPoint x: 352, startPoint y: 300, endPoint x: 94, endPoint y: 260, distance: 261.6
click at [94, 260] on div "50 End users do not have administrative rights to install or upgrade applicatio…" at bounding box center [366, 297] width 585 height 191
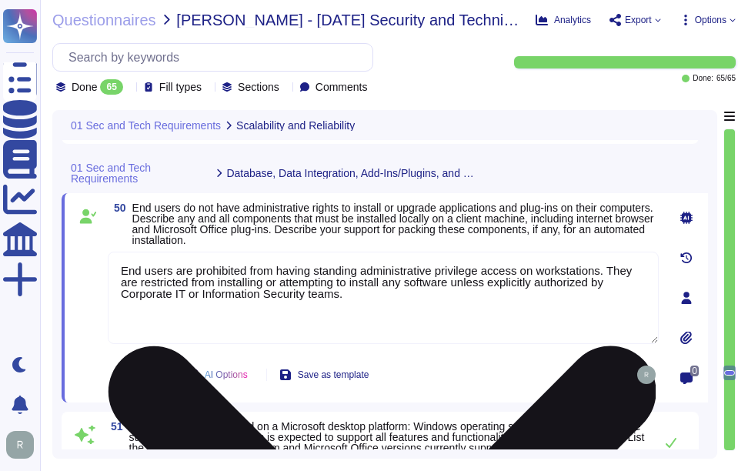
paste textarea "No. Our SCM is a SaaS offering. It can be accessed through internet"
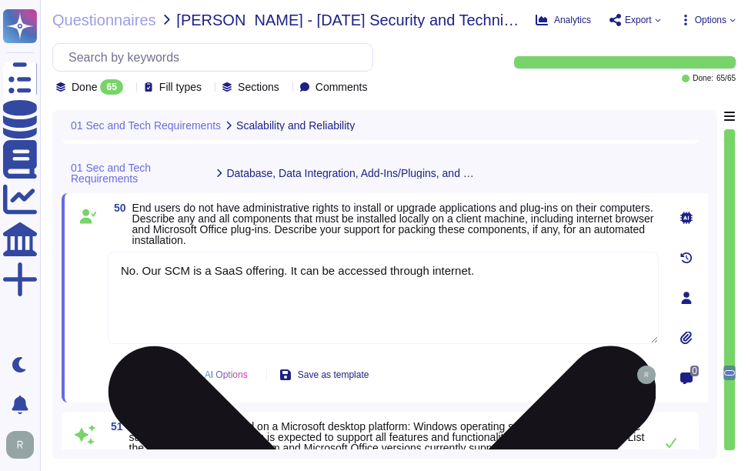
click at [144, 272] on textarea "No. Our SCM is a SaaS offering. It can be accessed through internet." at bounding box center [383, 298] width 551 height 92
click at [512, 283] on textarea "Our SCM is a SaaS offering. It can be accessed through internet." at bounding box center [383, 298] width 551 height 92
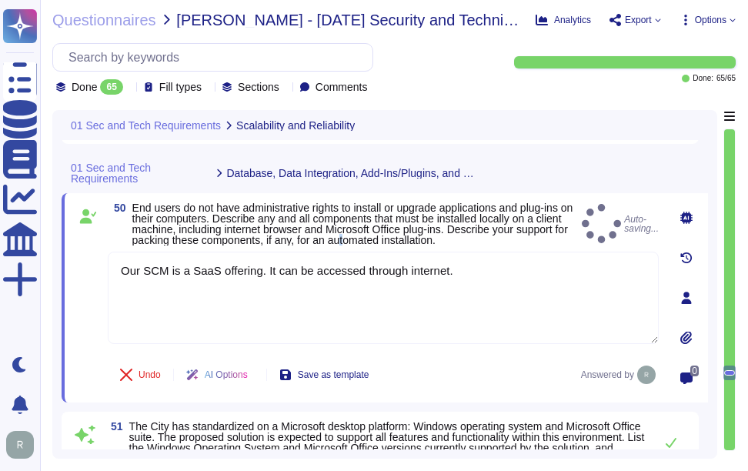
click at [406, 236] on span "End users do not have administrative rights to install or upgrade applications …" at bounding box center [353, 223] width 443 height 43
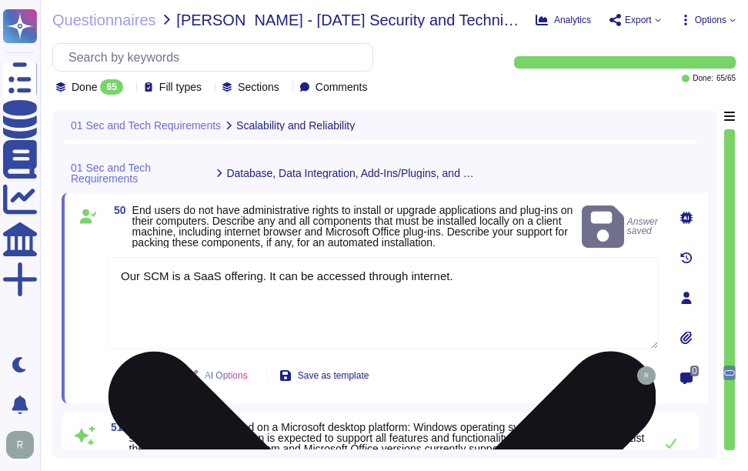
drag, startPoint x: 406, startPoint y: 236, endPoint x: 452, endPoint y: 266, distance: 54.4
click at [452, 266] on textarea "Our SCM is a SaaS offering. It can be accessed through internet." at bounding box center [383, 303] width 551 height 92
drag, startPoint x: 455, startPoint y: 270, endPoint x: 108, endPoint y: 270, distance: 347.0
click at [108, 270] on textarea "Our SCM is a SaaS offering. It can be accessed through internet." at bounding box center [383, 303] width 551 height 92
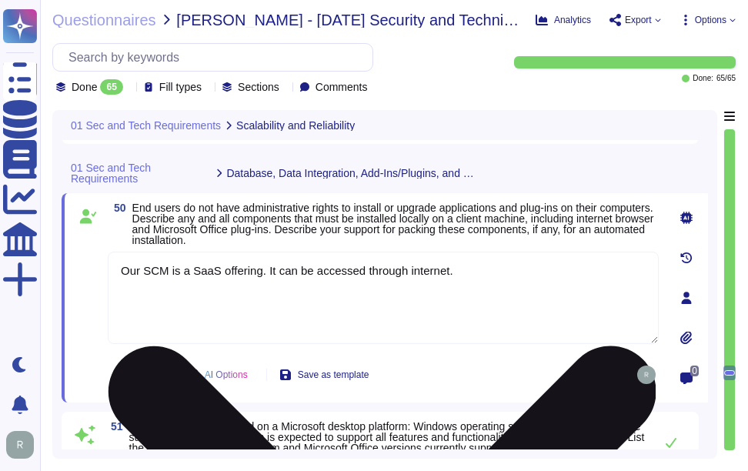
click at [515, 295] on textarea "Our SCM is a SaaS offering. It can be accessed through internet." at bounding box center [383, 298] width 551 height 92
paste textarea "solution, SCM, is a SaaS that can be accessed through the internet via popular …"
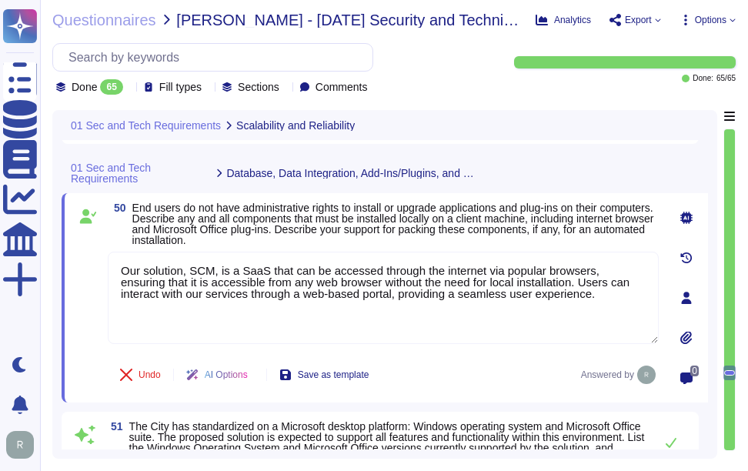
type textarea "Our solution, SCM, is a SaaS that can be accessed through the internet via popu…"
click at [492, 231] on span "End users do not have administrative rights to install or upgrade applications …" at bounding box center [393, 224] width 522 height 45
click at [493, 248] on div "50 End users do not have administrative rights to install or upgrade applicatio…" at bounding box center [366, 297] width 585 height 191
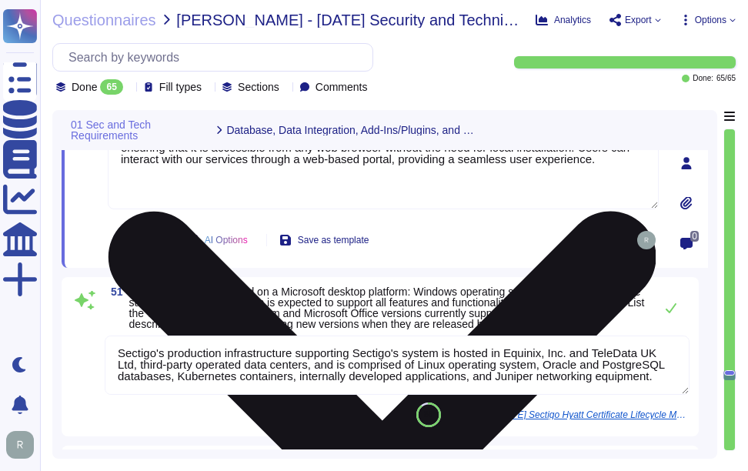
scroll to position [10152, 0]
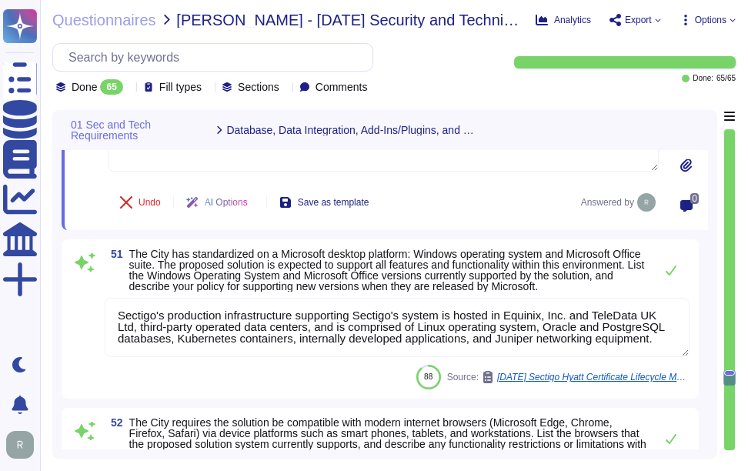
type textarea "Remote access to our corporate network for support staff during implementation …"
click at [336, 336] on textarea "Sectigo's production infrastructure supporting Sectigo's system is hosted in Eq…" at bounding box center [397, 327] width 585 height 59
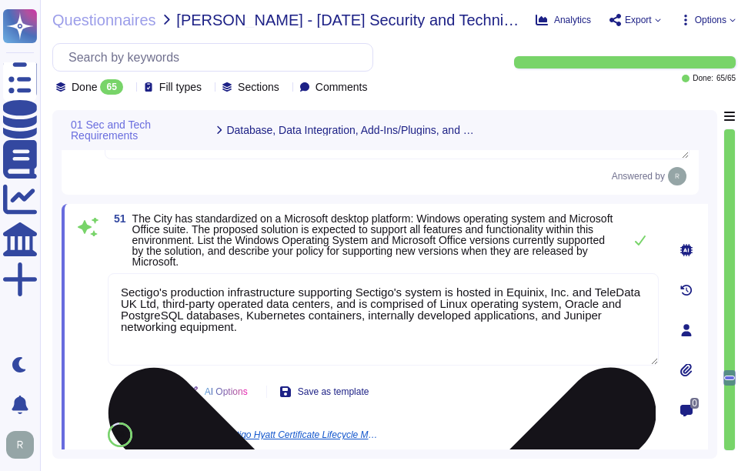
scroll to position [0, 0]
paste textarea "Our solution, SCM, is a SaaS that can be accessed through the internet via popu…"
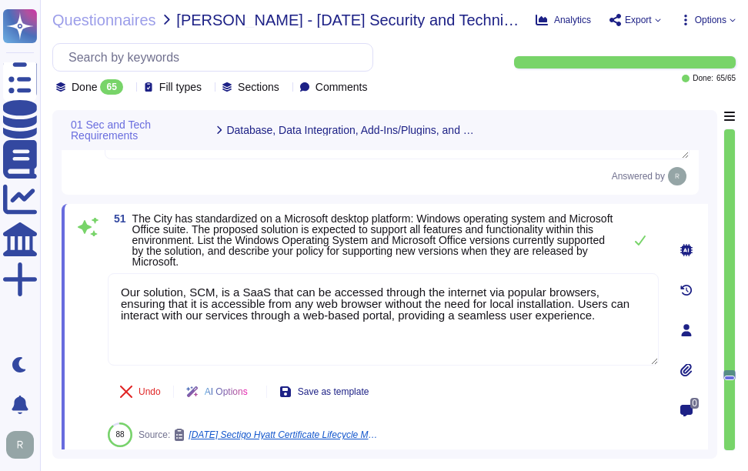
type textarea "Our solution, SCM, is a SaaS that can be accessed through the internet via popu…"
click at [381, 255] on span "The City has standardized on a Microsoft desktop platform: Windows operating sy…" at bounding box center [372, 239] width 481 height 55
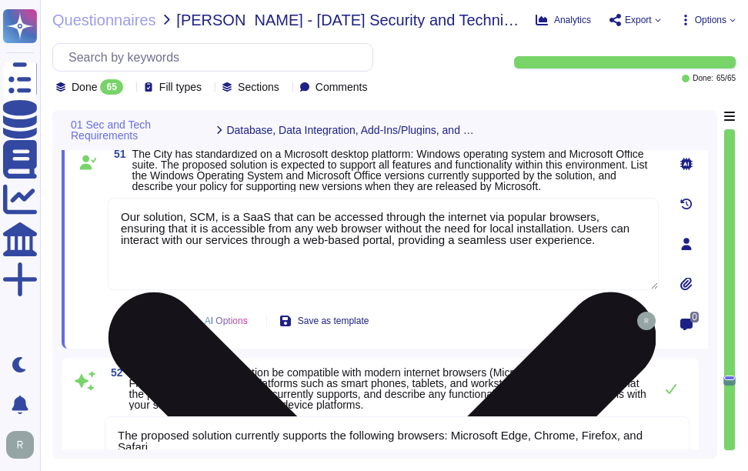
type textarea "Remote access to our corporate network for support staff during implementation …"
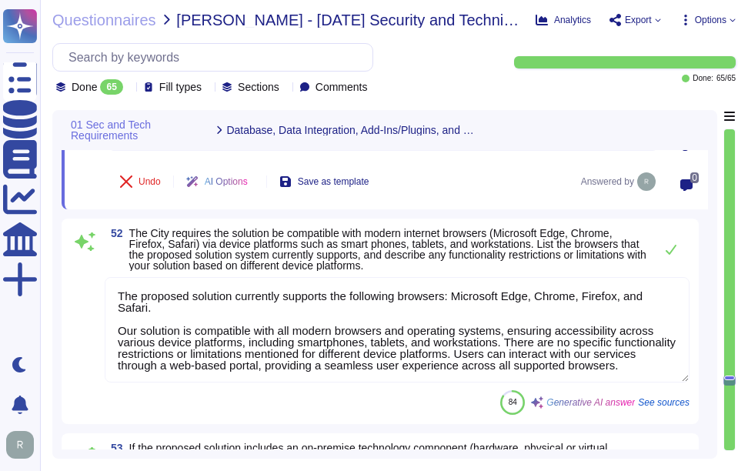
scroll to position [10382, 0]
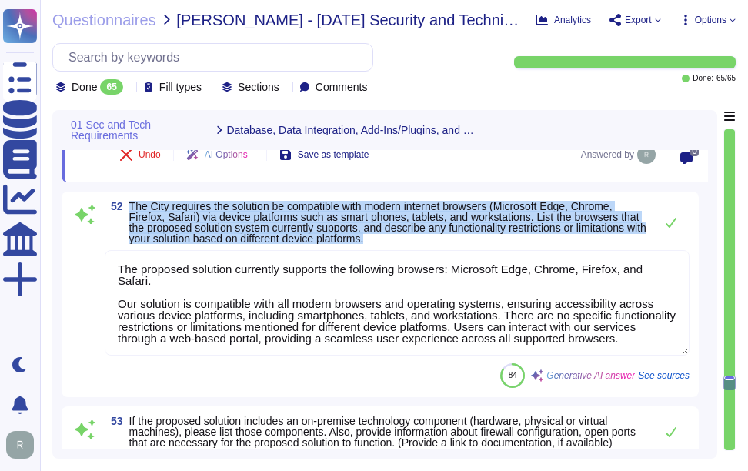
drag, startPoint x: 132, startPoint y: 213, endPoint x: 472, endPoint y: 250, distance: 342.8
click at [472, 244] on span "The City requires the solution be compatible with modern internet browsers (Mic…" at bounding box center [387, 222] width 517 height 43
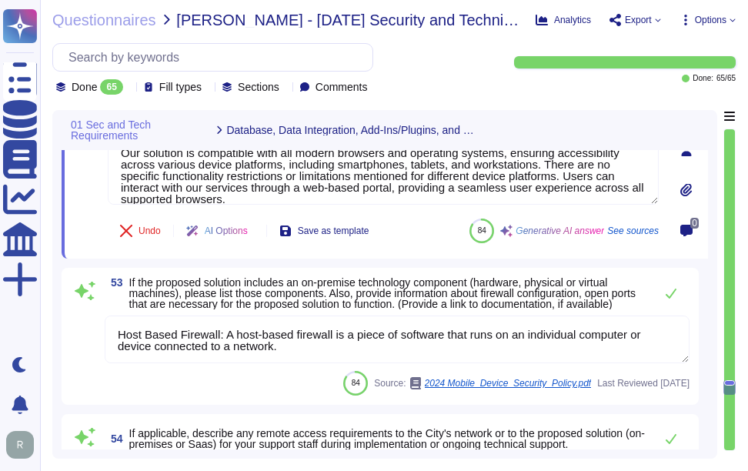
type textarea "The proposed solution supports data aggregation and extraction through a compre…"
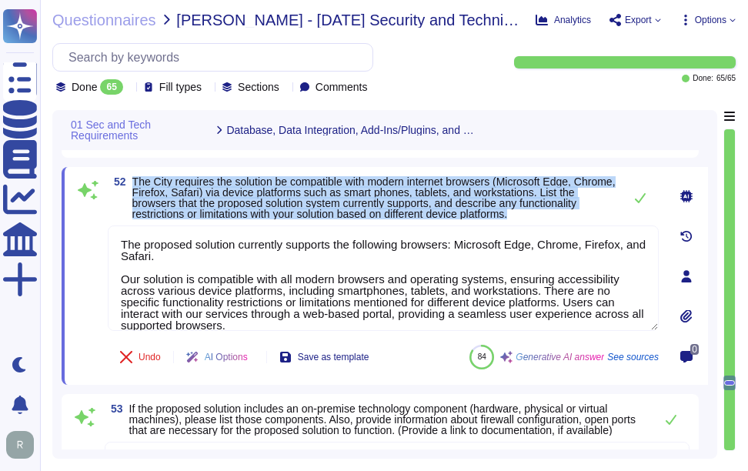
drag, startPoint x: 133, startPoint y: 189, endPoint x: 541, endPoint y: 223, distance: 409.1
click at [541, 219] on span "The City requires the solution be compatible with modern internet browsers (Mic…" at bounding box center [373, 197] width 483 height 43
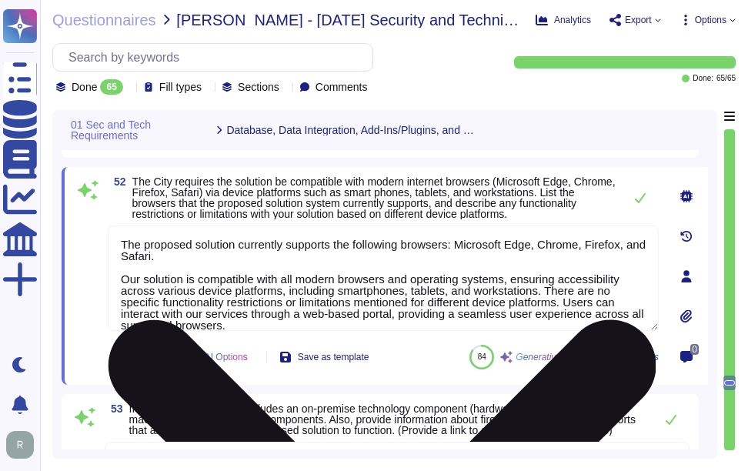
click at [235, 318] on textarea "The proposed solution currently supports the following browsers: Microsoft Edge…" at bounding box center [383, 277] width 551 height 105
paste textarea "There are no specific functionality restrictions or limitations mentioned for d…"
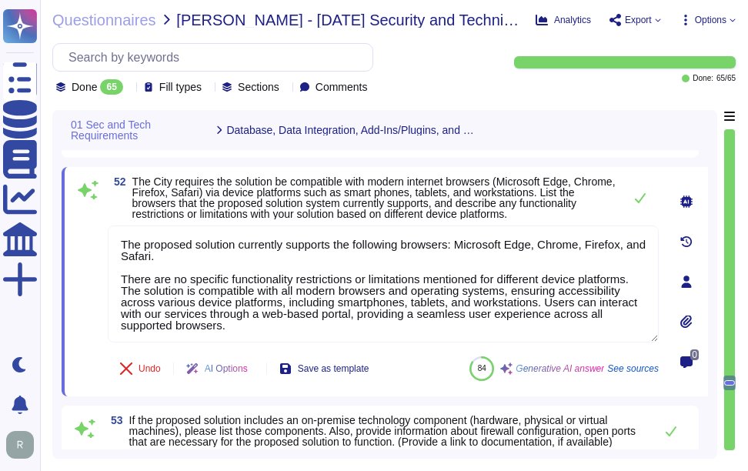
type textarea "The proposed solution currently supports the following browsers: Microsoft Edge…"
click at [355, 220] on span "The City requires the solution be compatible with modern internet browsers (Mic…" at bounding box center [373, 197] width 483 height 45
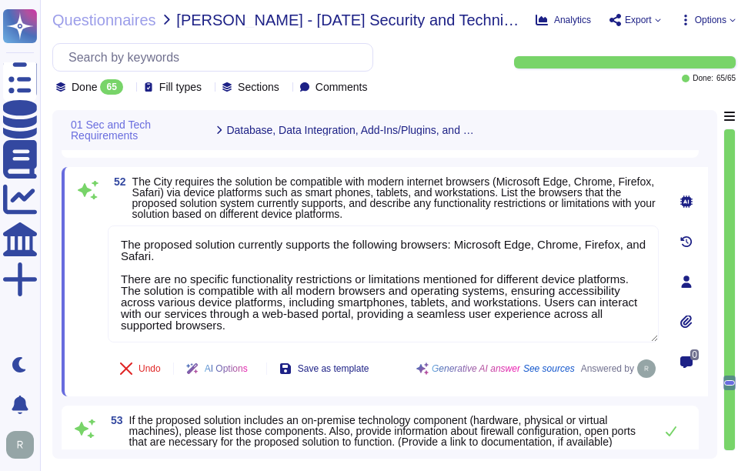
click at [422, 219] on span "The City requires the solution be compatible with modern internet browsers (Mic…" at bounding box center [395, 197] width 526 height 43
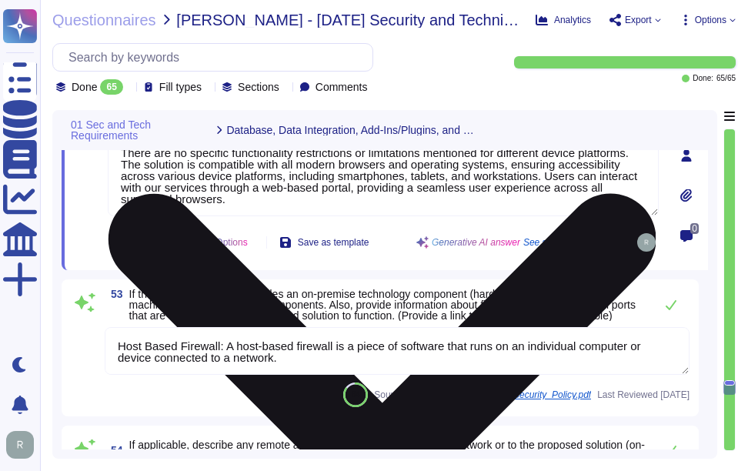
scroll to position [10536, 0]
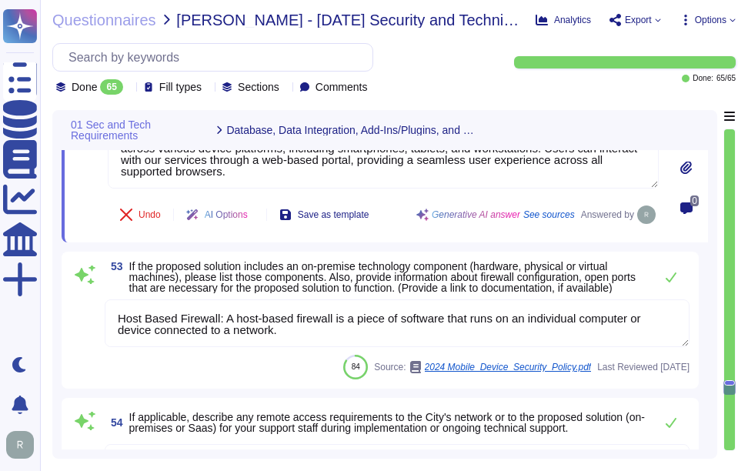
type textarea "The proposed solution supports data aggregation and extraction through a compre…"
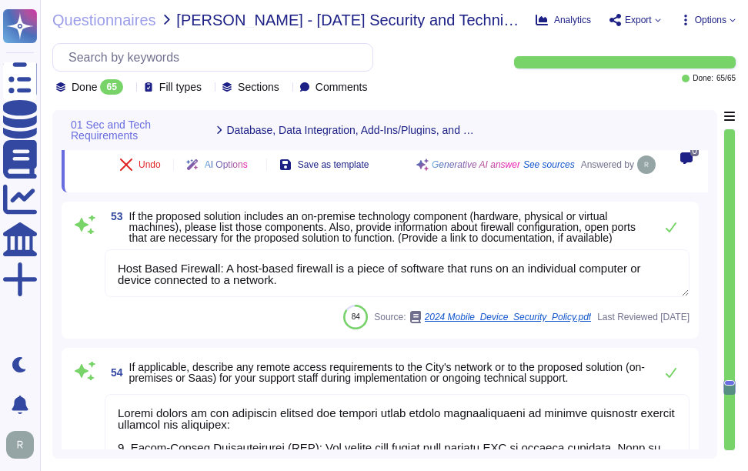
scroll to position [10613, 0]
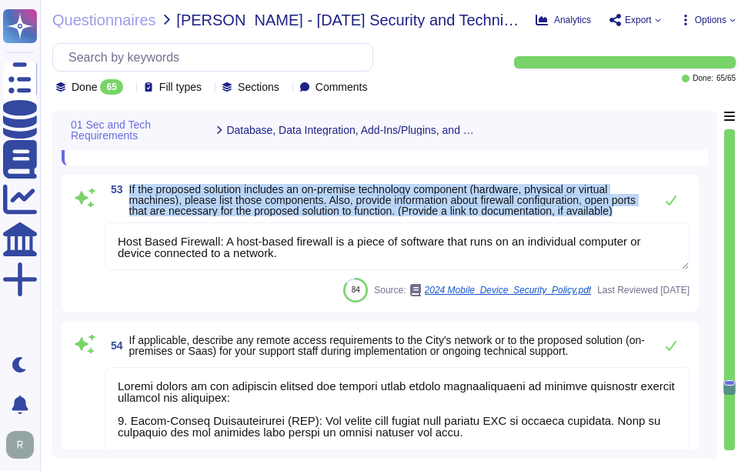
drag, startPoint x: 128, startPoint y: 198, endPoint x: 191, endPoint y: 235, distance: 72.4
click at [191, 216] on span "53 If the proposed solution includes an on-premise technology component (hardwa…" at bounding box center [376, 200] width 542 height 32
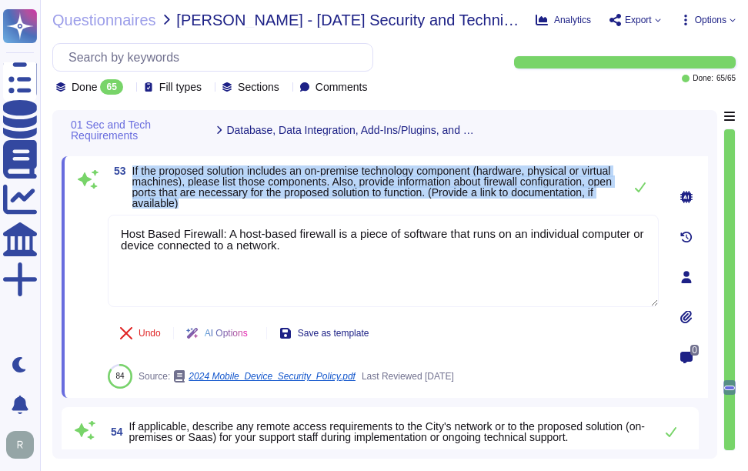
drag, startPoint x: 132, startPoint y: 180, endPoint x: 287, endPoint y: 217, distance: 159.0
click at [287, 208] on span "If the proposed solution includes an on-premise technology component (hardware,…" at bounding box center [373, 186] width 483 height 43
click at [331, 203] on span "If the proposed solution includes an on-premise technology component (hardware,…" at bounding box center [371, 187] width 479 height 45
click at [240, 182] on span "If the proposed solution includes an on-premise technology component (hardware,…" at bounding box center [371, 187] width 479 height 45
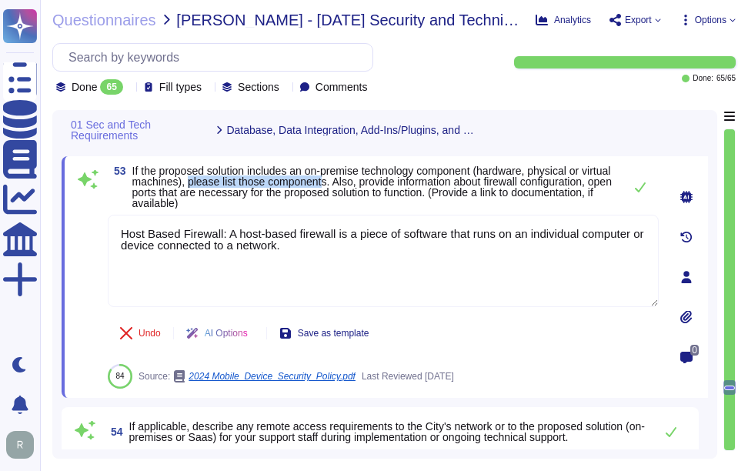
drag, startPoint x: 225, startPoint y: 189, endPoint x: 361, endPoint y: 189, distance: 136.2
click at [361, 189] on span "If the proposed solution includes an on-premise technology component (hardware,…" at bounding box center [371, 187] width 479 height 45
drag, startPoint x: 361, startPoint y: 189, endPoint x: 394, endPoint y: 191, distance: 33.1
click at [394, 191] on span "If the proposed solution includes an on-premise technology component (hardware,…" at bounding box center [371, 187] width 479 height 45
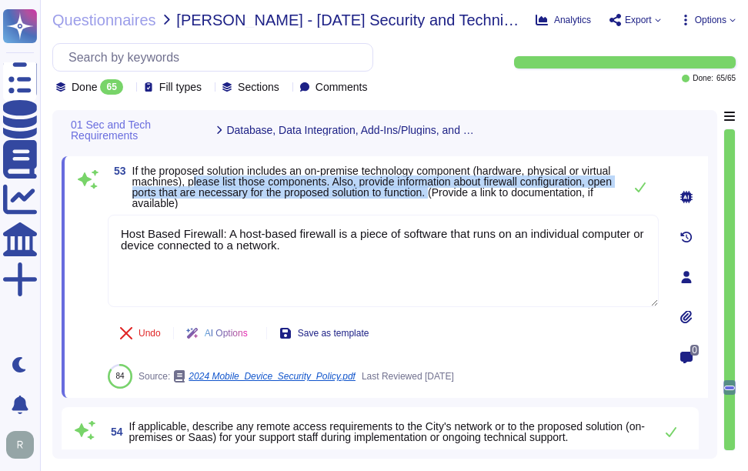
drag, startPoint x: 225, startPoint y: 194, endPoint x: 539, endPoint y: 206, distance: 313.3
click at [539, 206] on span "If the proposed solution includes an on-premise technology component (hardware,…" at bounding box center [371, 187] width 479 height 45
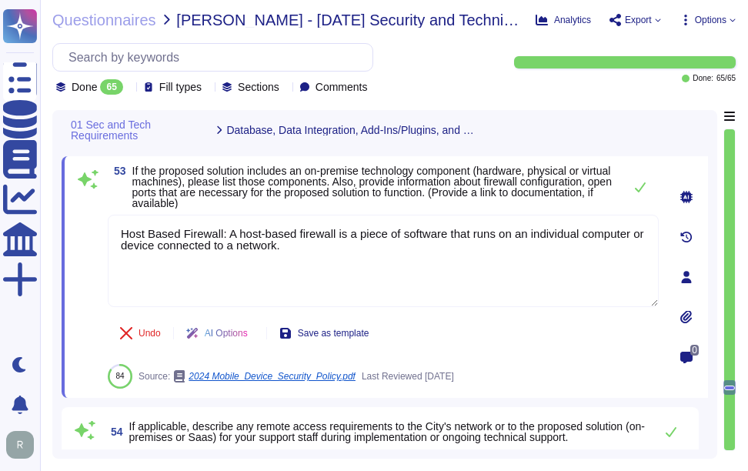
drag, startPoint x: 290, startPoint y: 258, endPoint x: 93, endPoint y: 229, distance: 199.1
click at [93, 229] on div "53 If the proposed solution includes an on-premise technology component (hardwa…" at bounding box center [366, 276] width 585 height 223
paste textarea "Open Ports Necessary for Function: 1. Outbound network access on TCP port 443 f…"
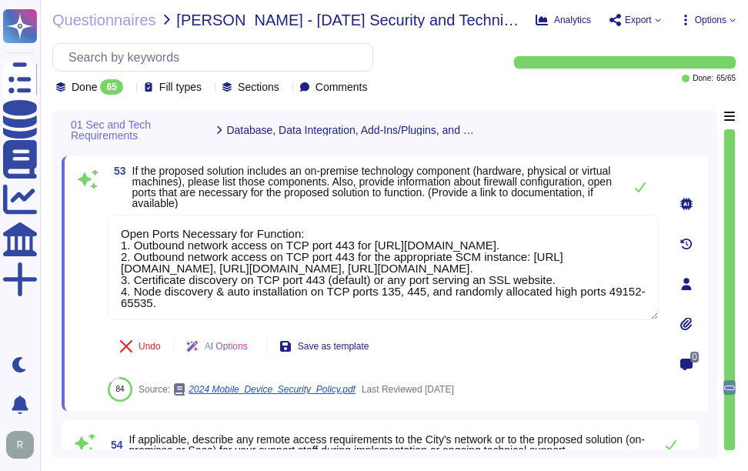
type textarea "Open Ports Necessary for Function: 1. Outbound network access on TCP port 443 f…"
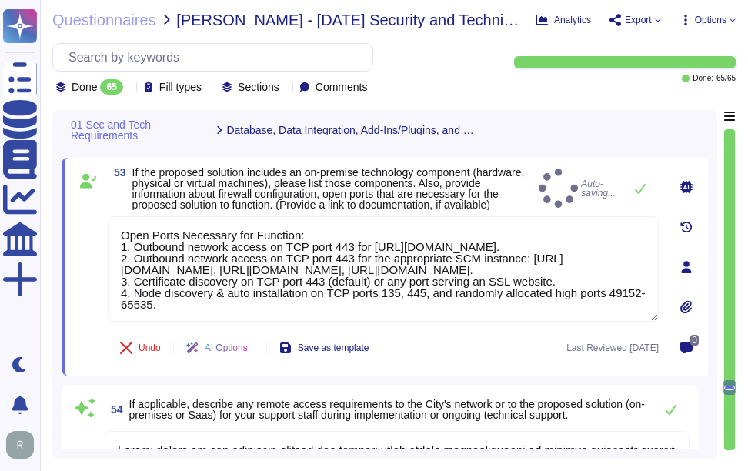
type textarea "The proposed solution supports data aggregation and extraction through a compre…"
click at [387, 210] on span "If the proposed solution includes an on-premise technology component (hardware,…" at bounding box center [332, 188] width 400 height 43
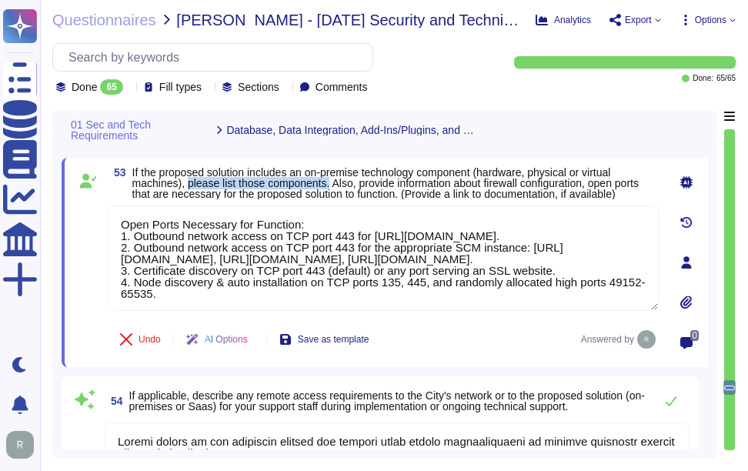
drag, startPoint x: 188, startPoint y: 183, endPoint x: 331, endPoint y: 188, distance: 143.2
click at [331, 188] on span "If the proposed solution includes an on-premise technology component (hardware,…" at bounding box center [385, 183] width 506 height 34
click at [417, 187] on span "If the proposed solution includes an on-premise technology component (hardware,…" at bounding box center [385, 183] width 506 height 34
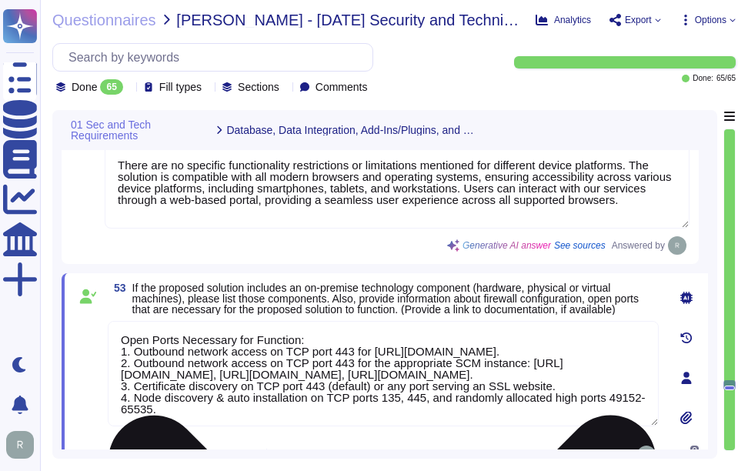
type textarea "Our solution, SCM, is a SaaS that can be accessed through the internet via popu…"
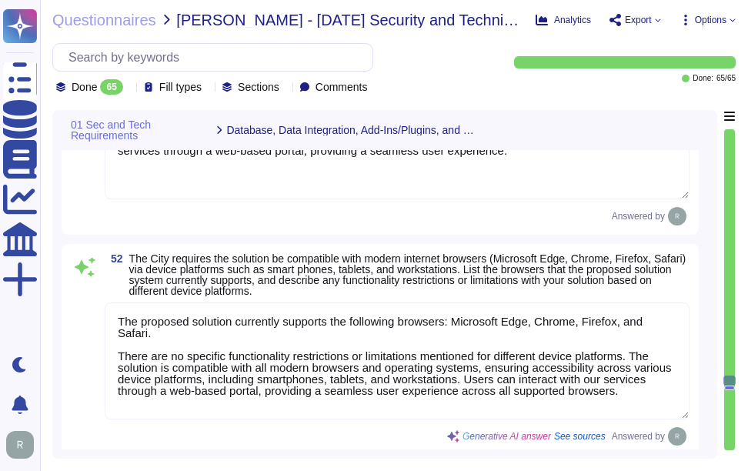
scroll to position [10197, 0]
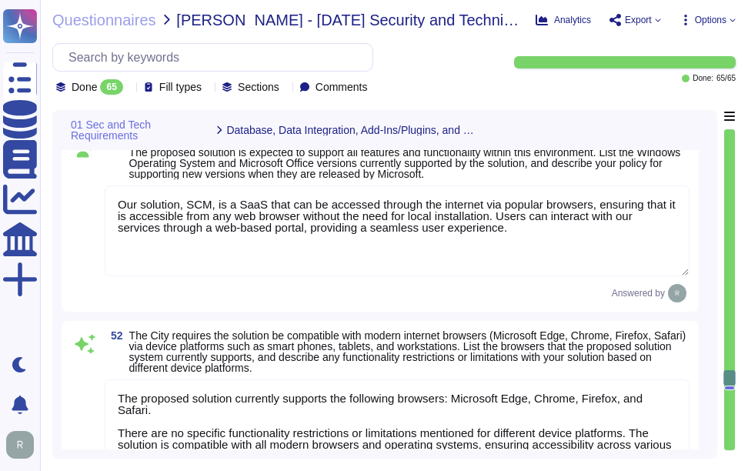
drag, startPoint x: 423, startPoint y: 249, endPoint x: 96, endPoint y: 173, distance: 335.7
click at [96, 173] on div "51 The City has standardized on a Microsoft desktop platform: Windows operating…" at bounding box center [380, 219] width 619 height 166
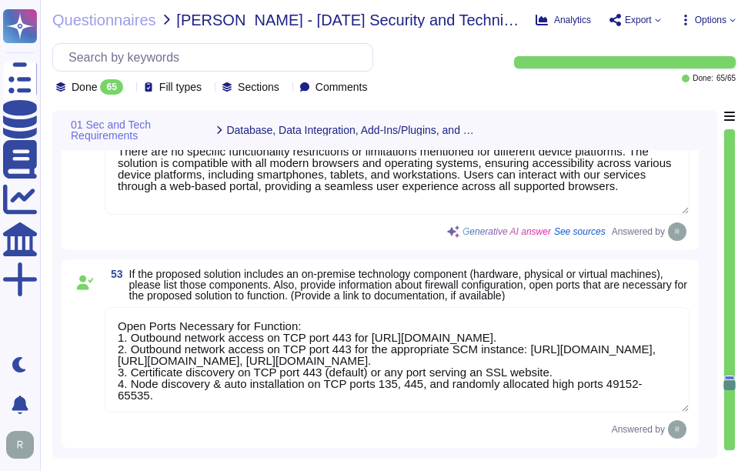
scroll to position [10505, 0]
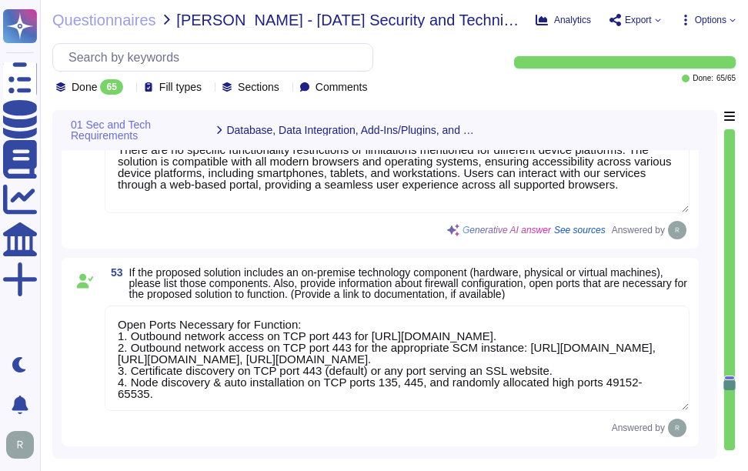
click at [117, 331] on textarea "Open Ports Necessary for Function: 1. Outbound network access on TCP port 443 f…" at bounding box center [397, 357] width 585 height 105
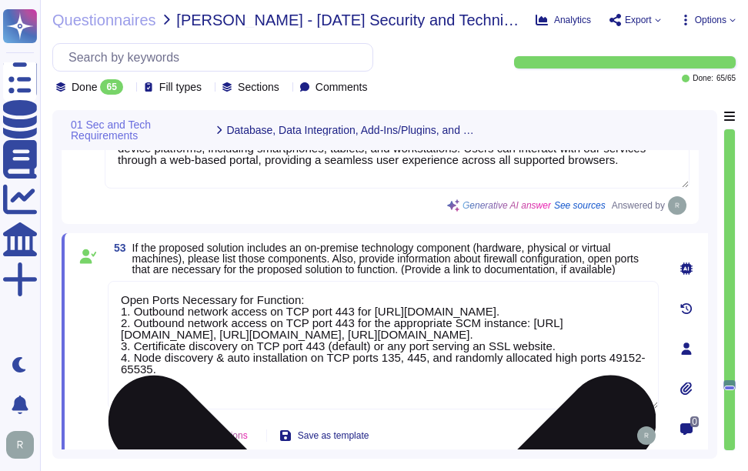
paste textarea "Our solution, SCM, is a SaaS that can be accessed through the internet via popu…"
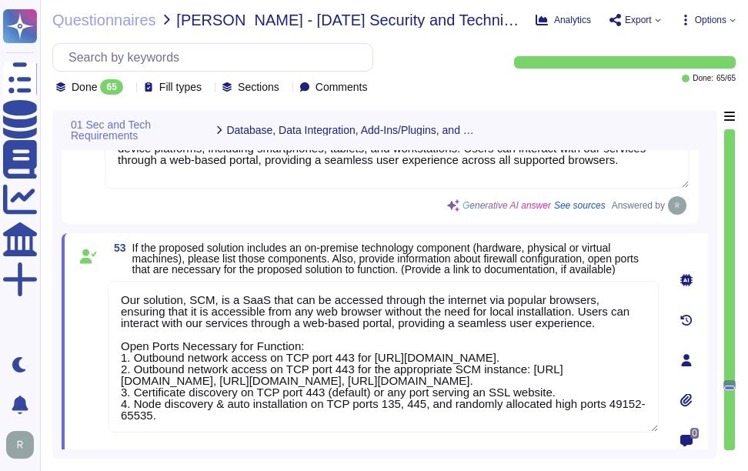
type textarea "Our solution, SCM, is a SaaS that can be accessed through the internet via popu…"
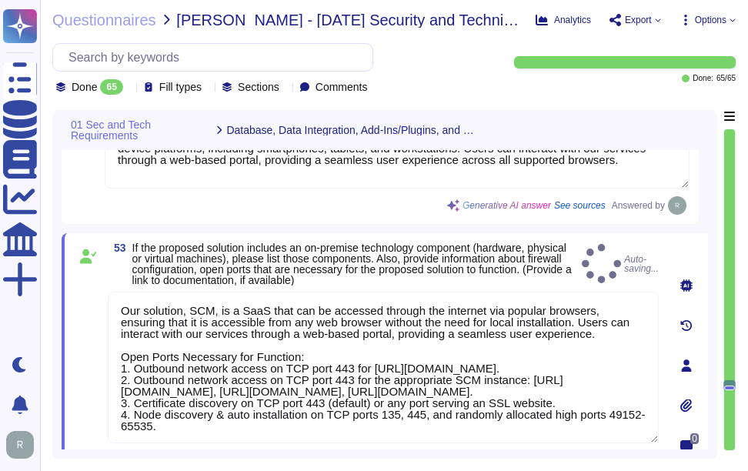
click at [319, 263] on span "If the proposed solution includes an on-premise technology component (hardware,…" at bounding box center [351, 264] width 439 height 45
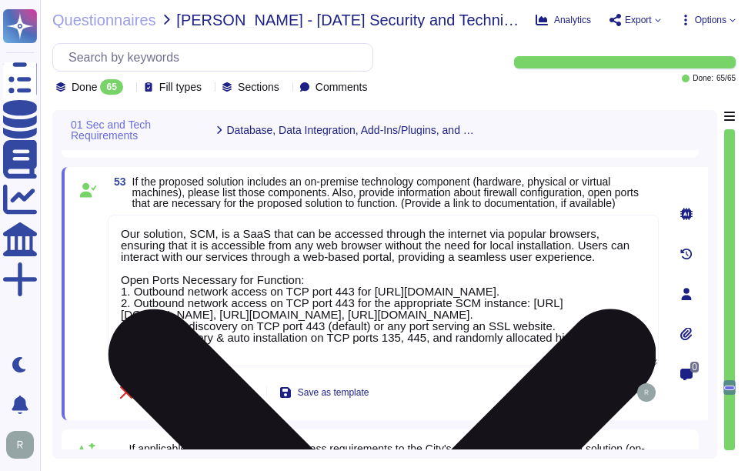
scroll to position [2, 0]
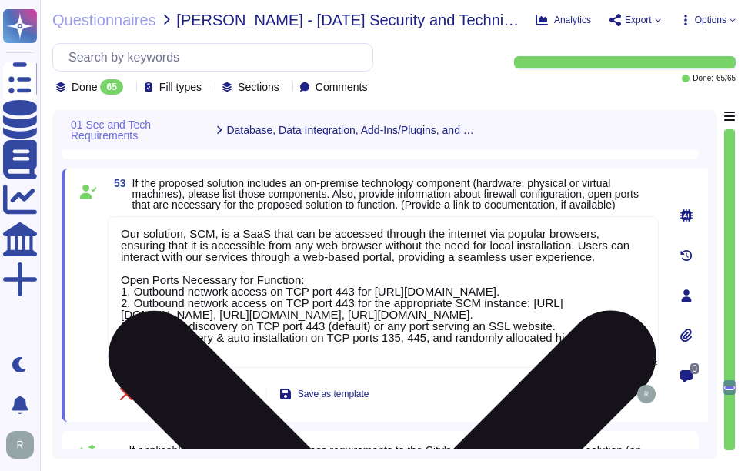
type textarea "The proposed solution supports data aggregation and extraction through a compre…"
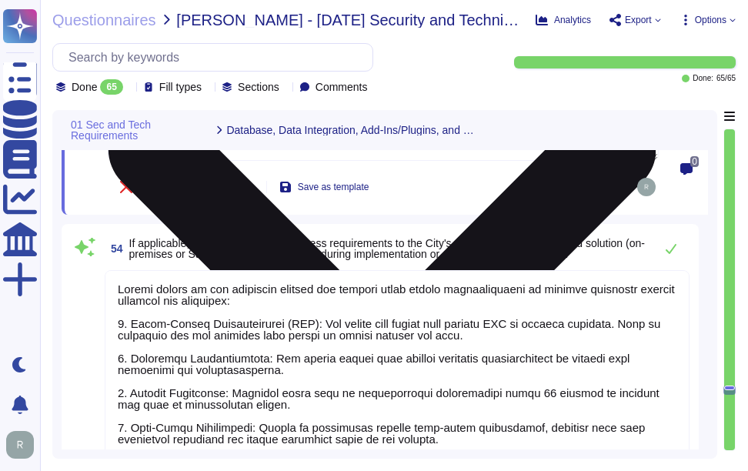
scroll to position [10802, 0]
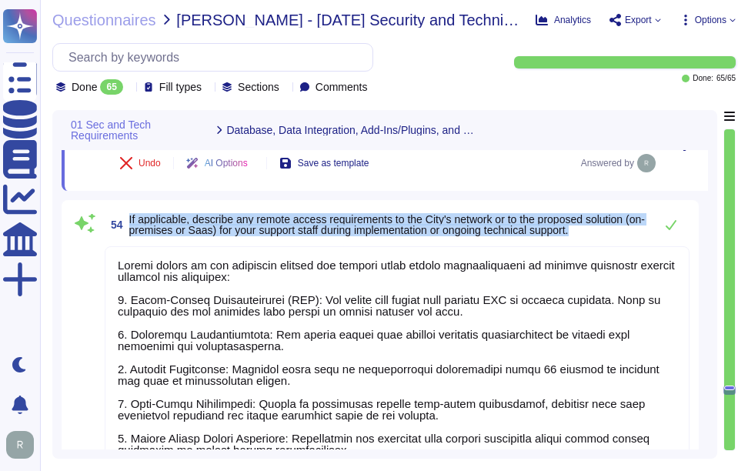
drag, startPoint x: 129, startPoint y: 218, endPoint x: 645, endPoint y: 231, distance: 516.4
click at [645, 231] on span "If applicable, describe any remote access requirements to the City's network or…" at bounding box center [387, 225] width 517 height 22
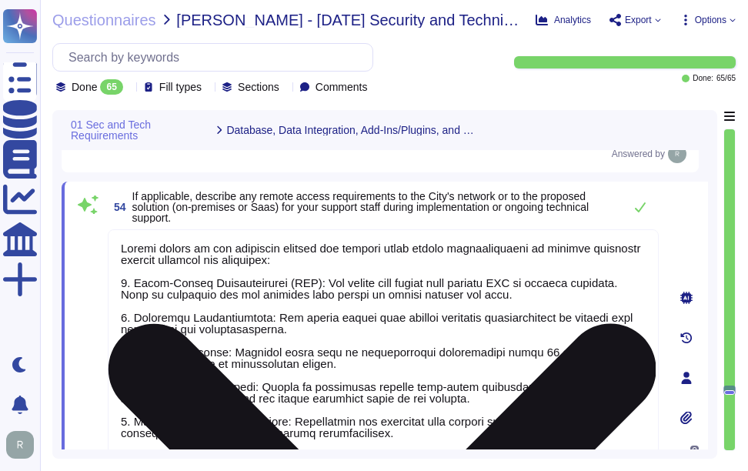
click at [344, 333] on textarea at bounding box center [383, 374] width 551 height 290
click at [392, 303] on textarea at bounding box center [383, 374] width 551 height 290
paste textarea "Yes, you can refer to the KBs available for SCM. Please refer to the following …"
type textarea "Yes, you can refer to the KBs available for SCM. Please refer to the following …"
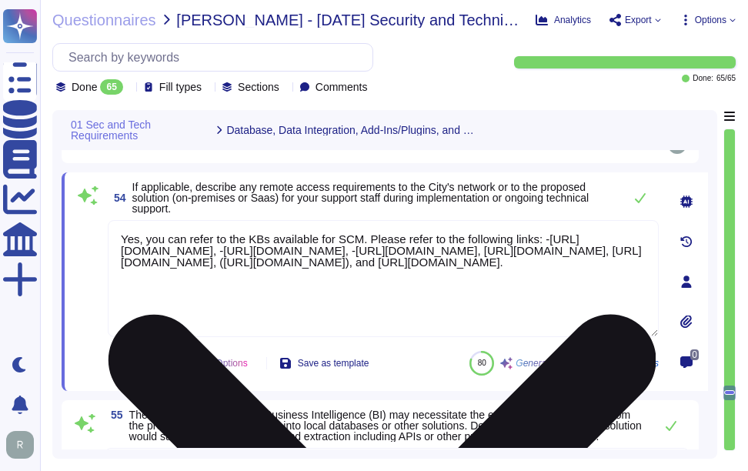
type textarea "API access is secured using the following authentication options: 1. Basic auth…"
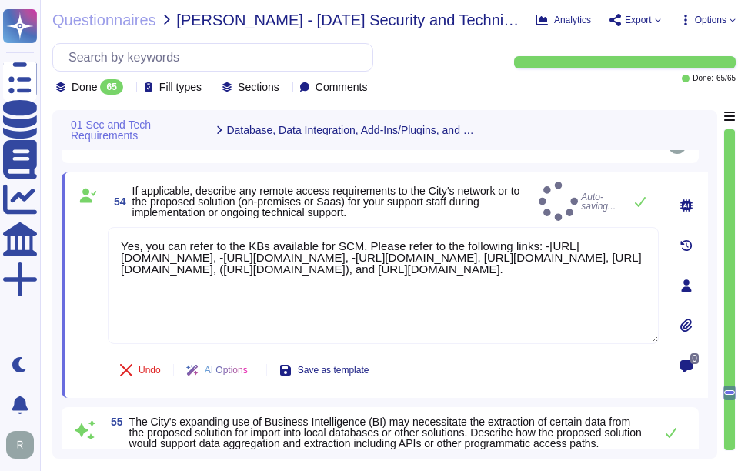
click at [559, 202] on div "54 If applicable, describe any remote access requirements to the City's network…" at bounding box center [383, 201] width 551 height 39
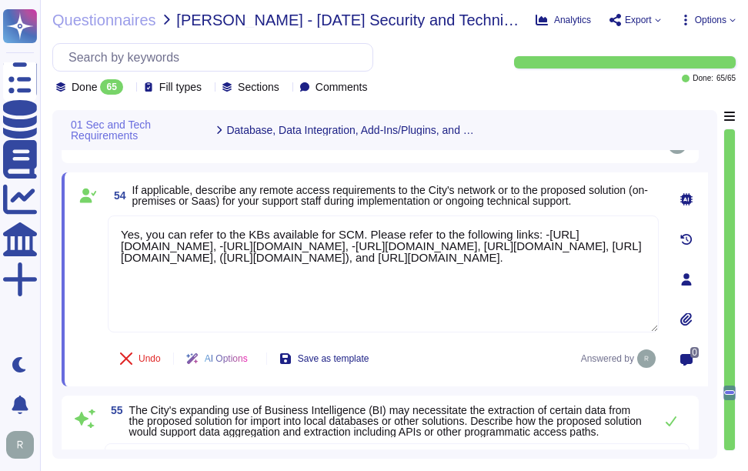
drag, startPoint x: 136, startPoint y: 235, endPoint x: 103, endPoint y: 228, distance: 34.0
click at [103, 228] on div "54 If applicable, describe any remote access requirements to the City's network…" at bounding box center [366, 279] width 585 height 195
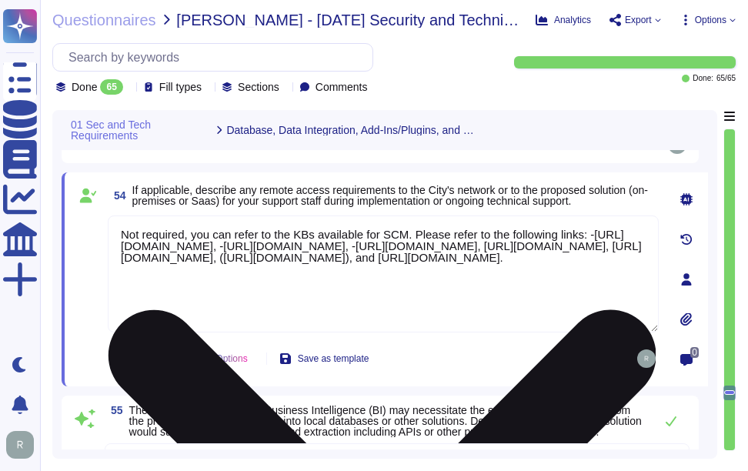
click at [609, 237] on textarea "Not required, you can refer to the KBs available for SCM. Please refer to the f…" at bounding box center [383, 273] width 551 height 117
click at [553, 318] on textarea "Not required, you can refer to the KBs available for SCM. Please refer to the f…" at bounding box center [383, 273] width 551 height 117
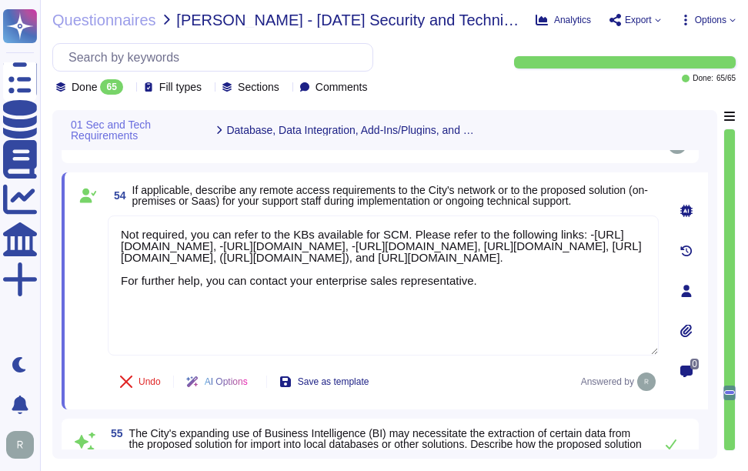
type textarea "Not required, you can refer to the KBs available for SCM. Please refer to the f…"
click at [475, 184] on span "If applicable, describe any remote access requirements to the City's network or…" at bounding box center [389, 195] width 515 height 23
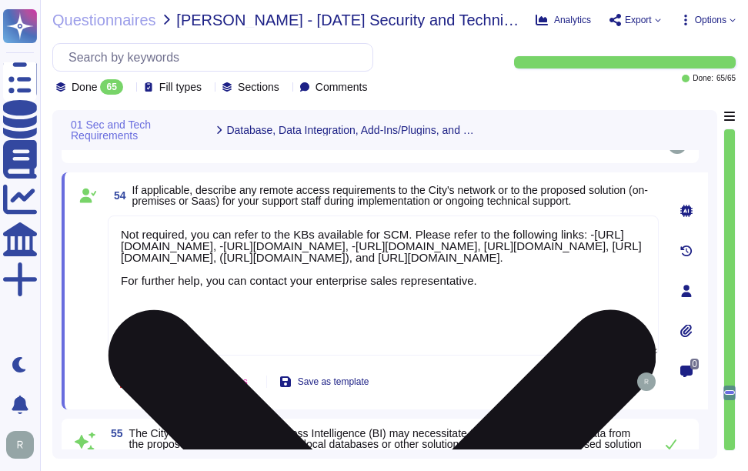
scroll to position [2, 0]
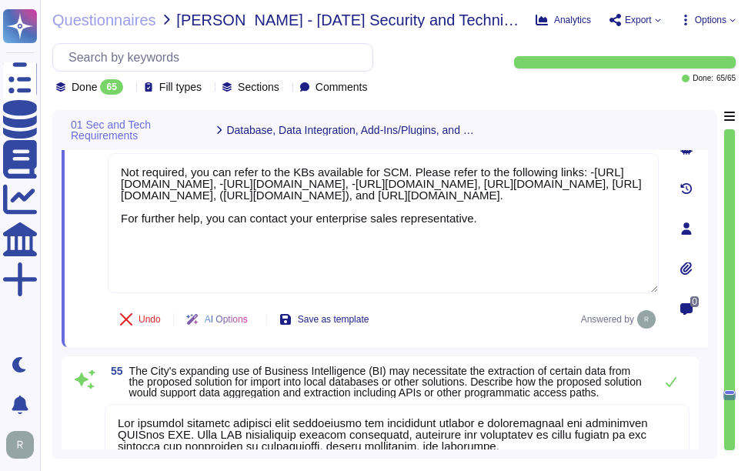
type textarea "API access is secured using the following authentication options: 1. Basic auth…"
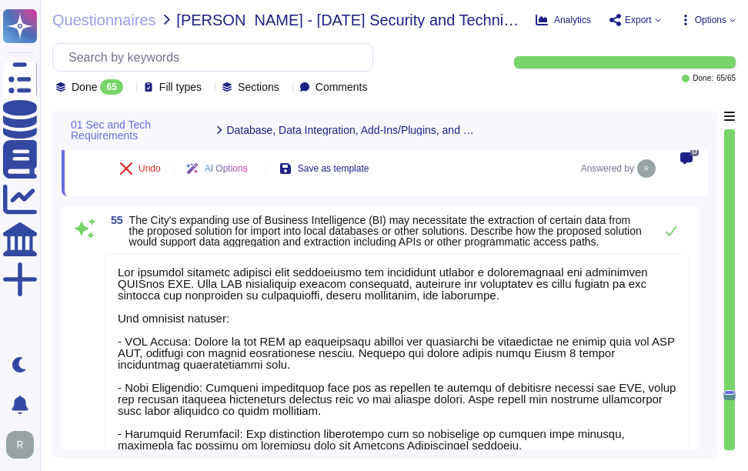
scroll to position [11032, 0]
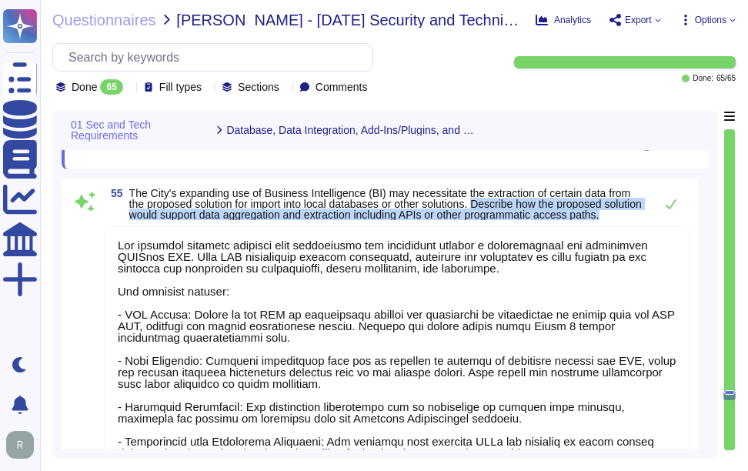
drag, startPoint x: 489, startPoint y: 203, endPoint x: 489, endPoint y: 229, distance: 26.2
click at [489, 220] on span "The City's expanding use of Business Intelligence (BI) may necessitate the extr…" at bounding box center [387, 204] width 517 height 32
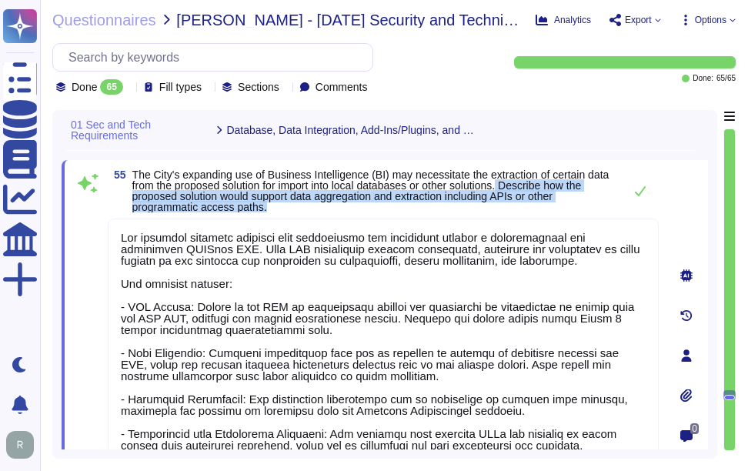
drag, startPoint x: 539, startPoint y: 186, endPoint x: 614, endPoint y: 210, distance: 79.1
click at [614, 210] on span "The City's expanding use of Business Intelligence (BI) may necessitate the extr…" at bounding box center [373, 190] width 483 height 43
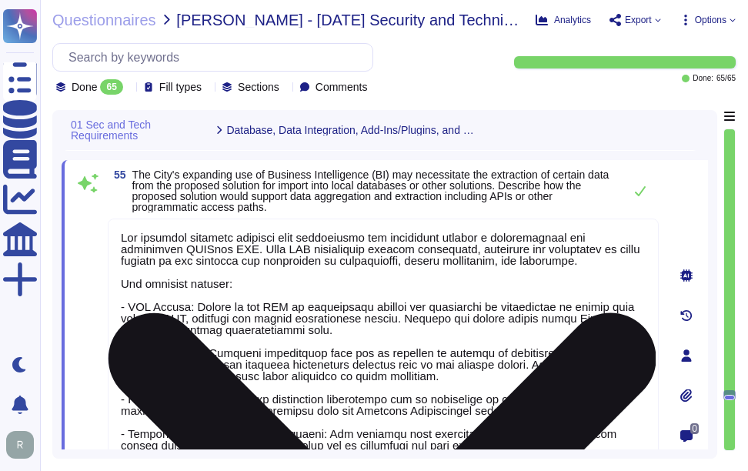
click at [436, 338] on textarea at bounding box center [383, 357] width 551 height 278
paste textarea "Key features include: - API Access: Access to the API is provisioned through th…"
type textarea "The proposed solution supports data aggregation and extraction through a compre…"
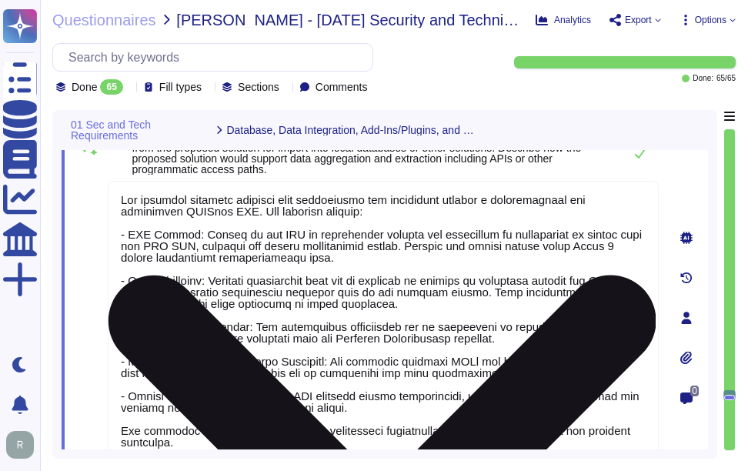
type textarea "The vendor is compliant with the following certifications and standards: 1. SOC…"
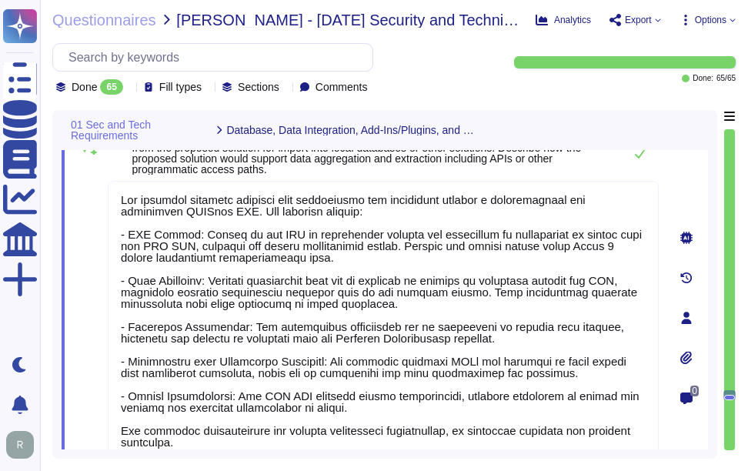
type textarea "The proposed solution supports data aggregation and extraction through a compre…"
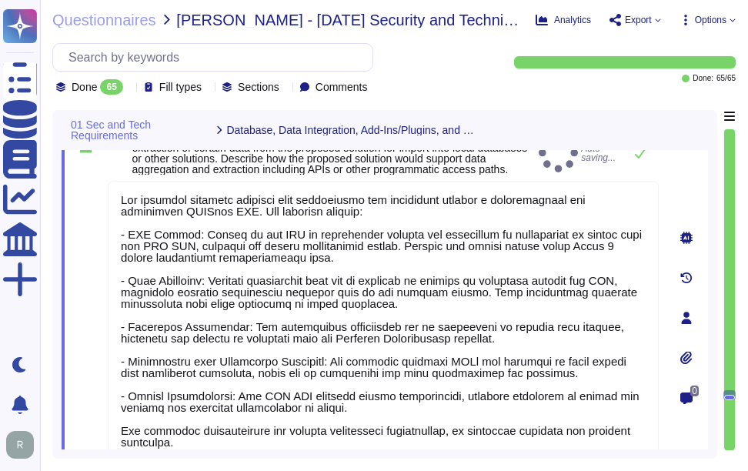
click at [561, 162] on div "55 The City's expanding use of Business Intelligence (BI) may necessitate the e…" at bounding box center [383, 153] width 551 height 43
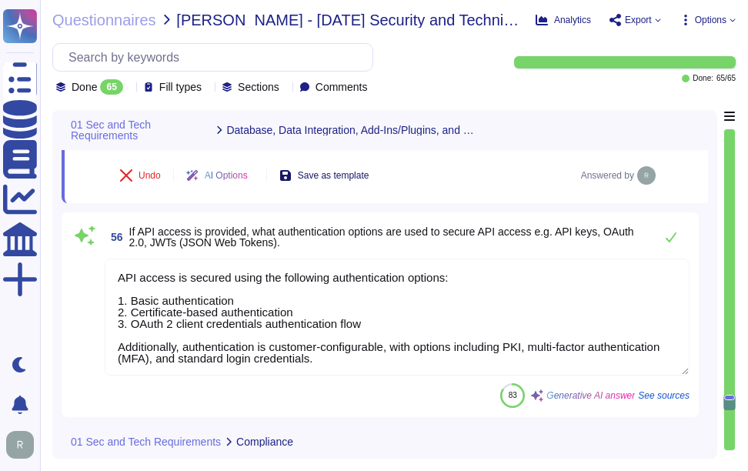
scroll to position [11378, 0]
type textarea "We have a SOC 2 Type 2 report available, which provides reasonable assurance of…"
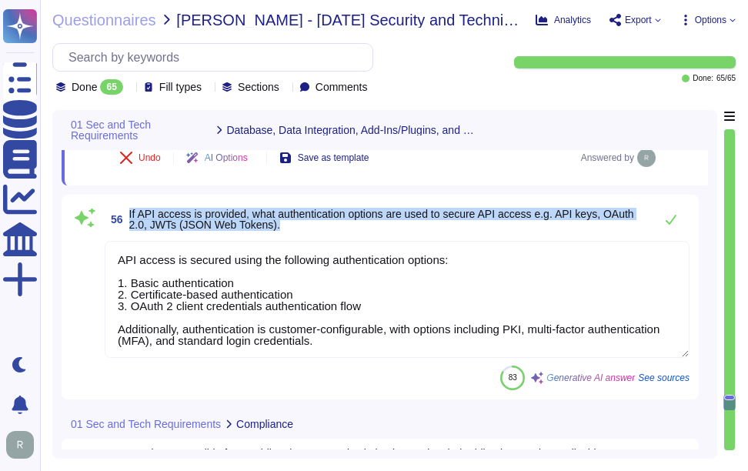
drag, startPoint x: 129, startPoint y: 222, endPoint x: 292, endPoint y: 242, distance: 163.5
click at [292, 233] on span "56 If API access is provided, what authentication options are used to secure AP…" at bounding box center [376, 219] width 542 height 28
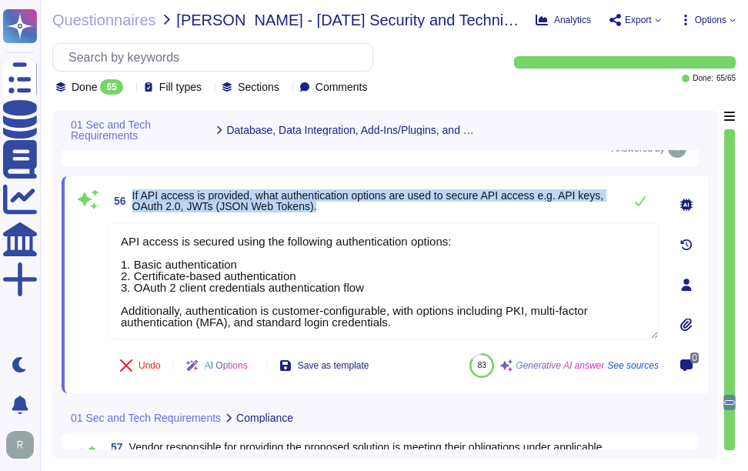
drag, startPoint x: 132, startPoint y: 195, endPoint x: 332, endPoint y: 211, distance: 200.7
click at [332, 211] on span "If API access is provided, what authentication options are used to secure API a…" at bounding box center [373, 201] width 483 height 22
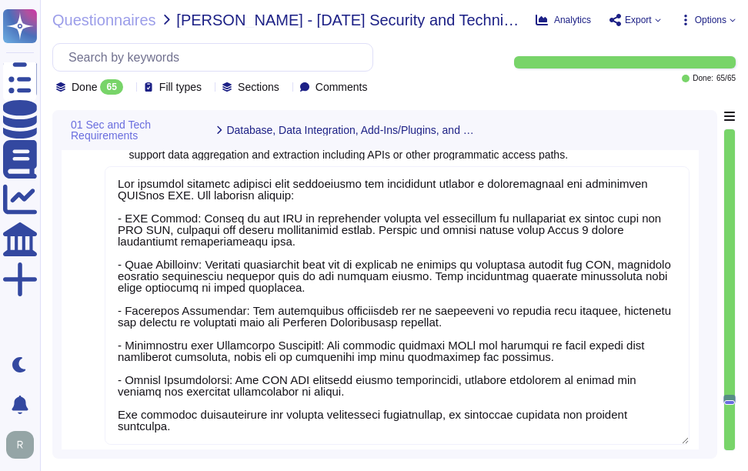
type textarea "Our solution, SCM, is a SaaS that can be accessed through the internet via popu…"
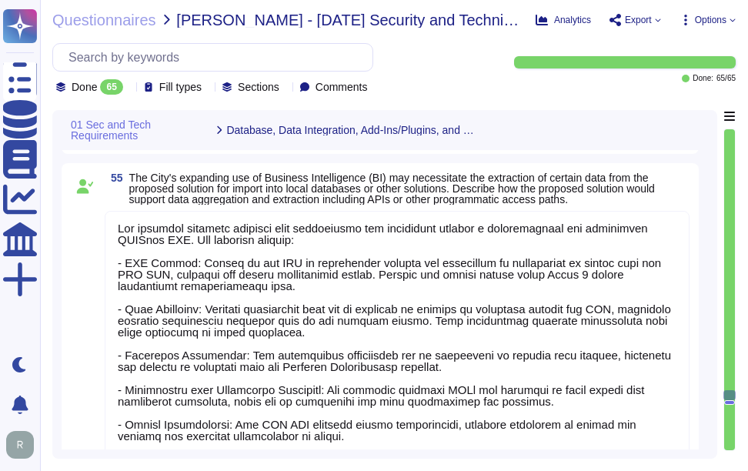
scroll to position [10993, 0]
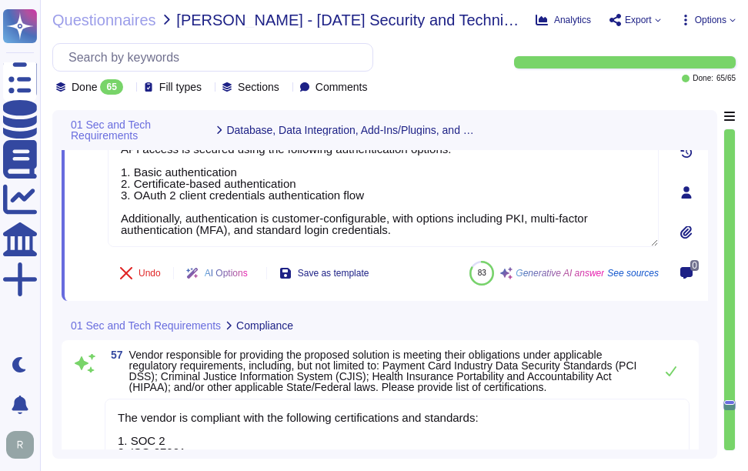
type textarea "We have a SOC 2 Type 2 report available, which provides reasonable assurance of…"
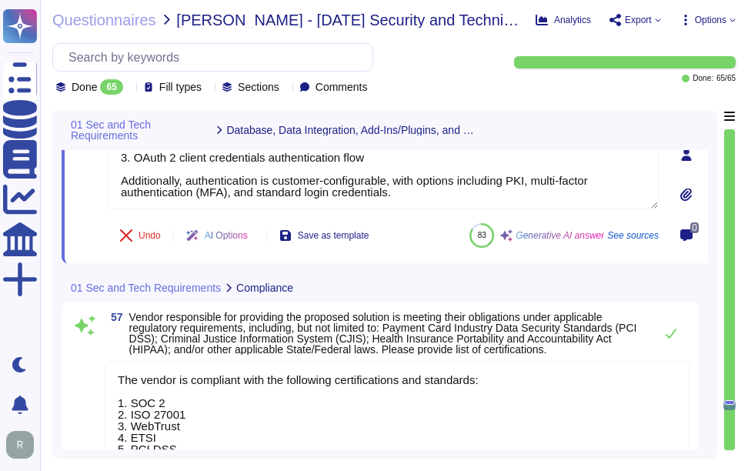
scroll to position [11537, 0]
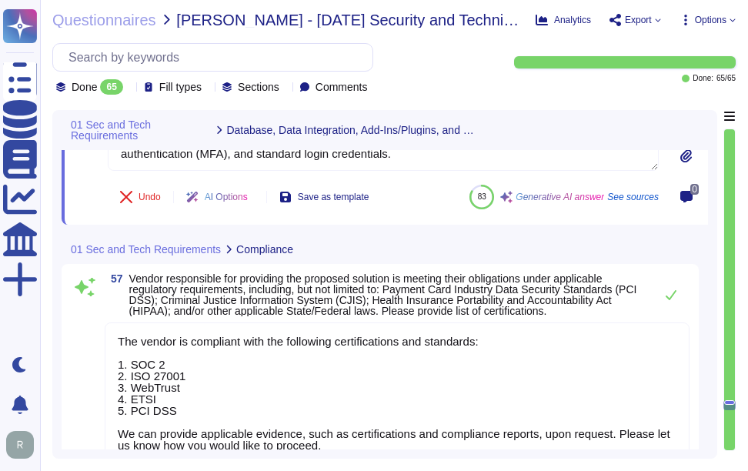
type textarea "Sectigo does not use subcontractors for its services. The third-party providers…"
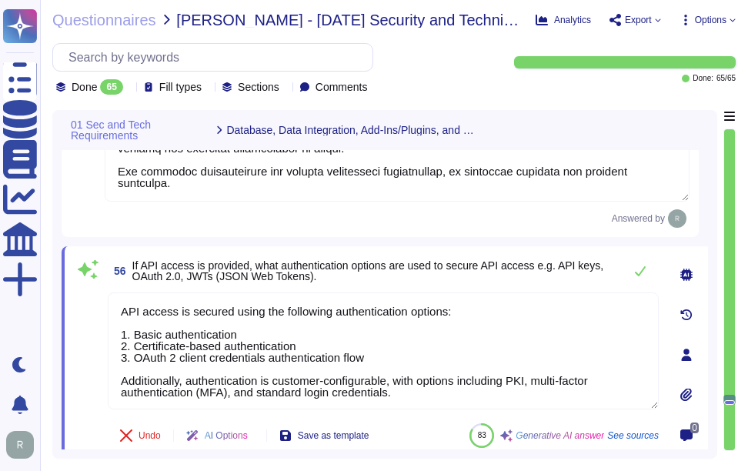
type textarea "Not required, you can refer to the KBs available for SCM. Please refer to the f…"
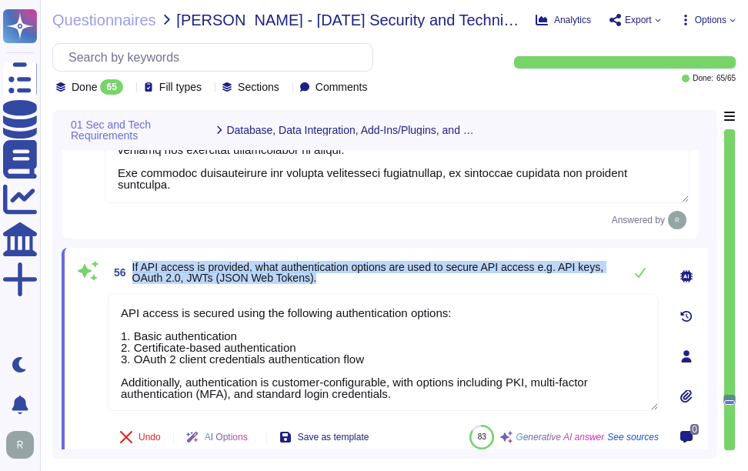
drag, startPoint x: 129, startPoint y: 265, endPoint x: 326, endPoint y: 278, distance: 197.4
click at [326, 278] on span "56 If API access is provided, what authentication options are used to secure AP…" at bounding box center [362, 272] width 508 height 28
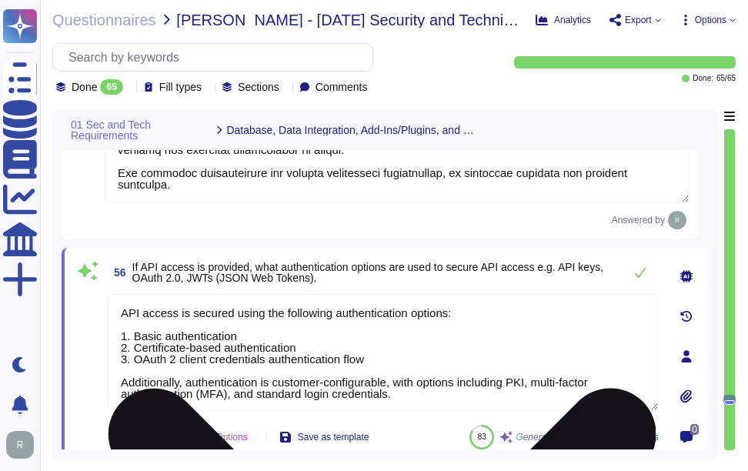
click at [453, 365] on textarea "API access is secured using the following authentication options: 1. Basic auth…" at bounding box center [383, 352] width 551 height 117
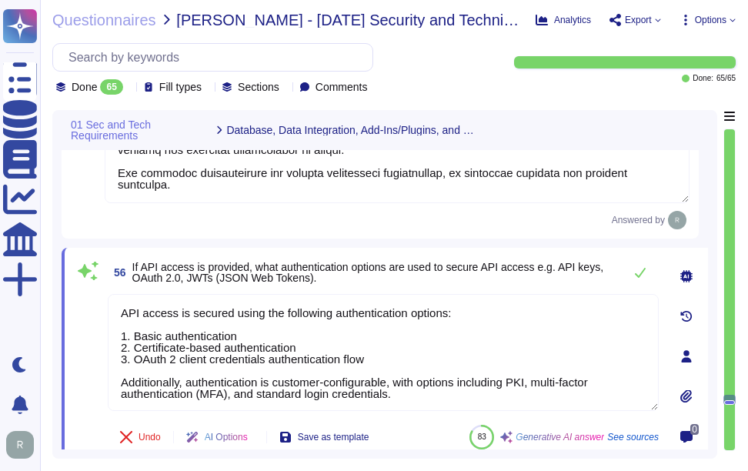
click at [474, 282] on span "If API access is provided, what authentication options are used to secure API a…" at bounding box center [373, 273] width 483 height 22
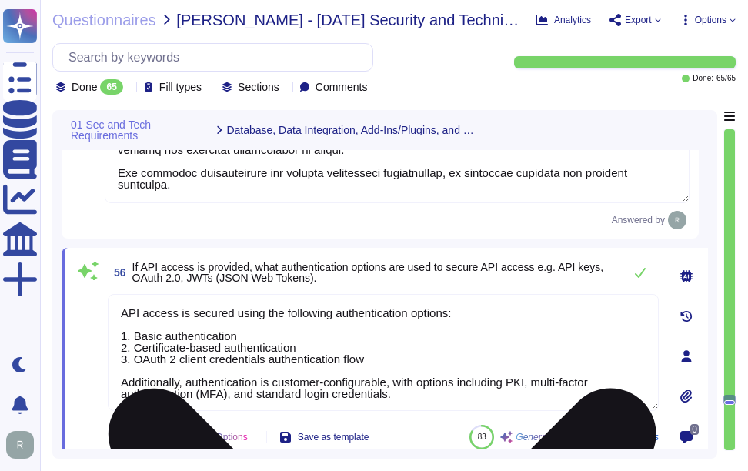
scroll to position [2, 0]
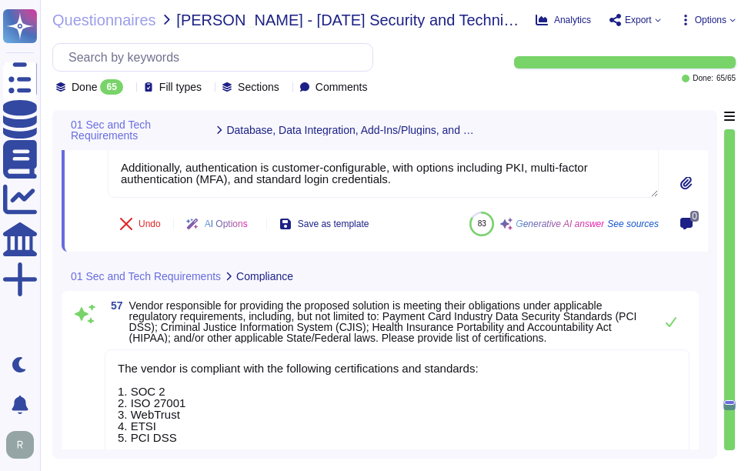
type textarea "Sectigo does not use subcontractors for its services. The third-party providers…"
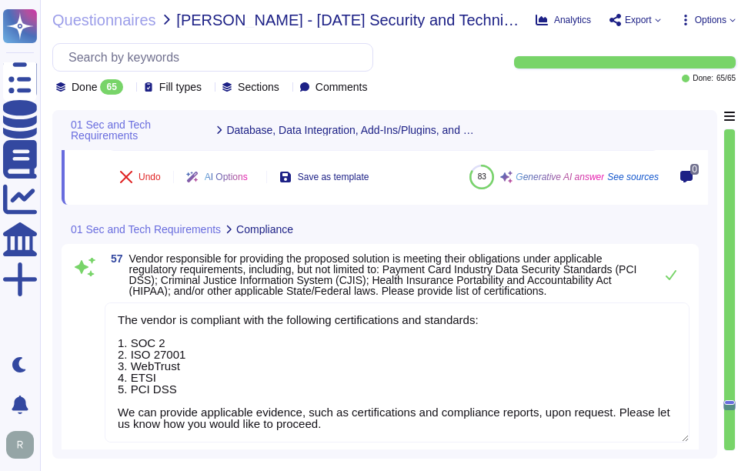
scroll to position [11614, 0]
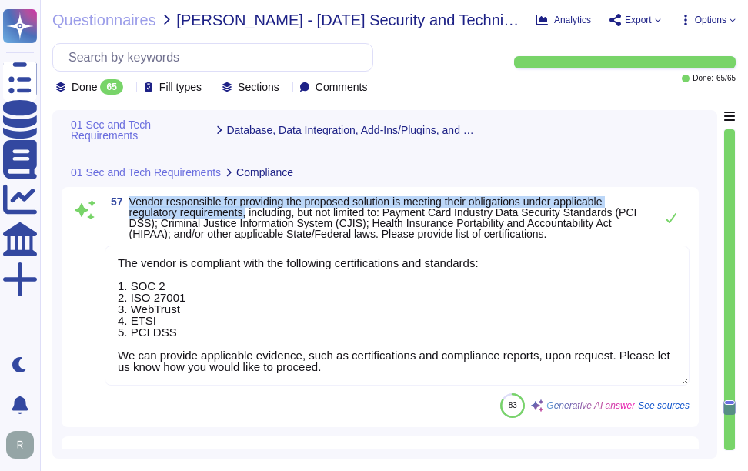
drag, startPoint x: 130, startPoint y: 198, endPoint x: 252, endPoint y: 215, distance: 122.7
click at [252, 215] on span "Vendor responsible for providing the proposed solution is meeting their obligat…" at bounding box center [383, 217] width 508 height 45
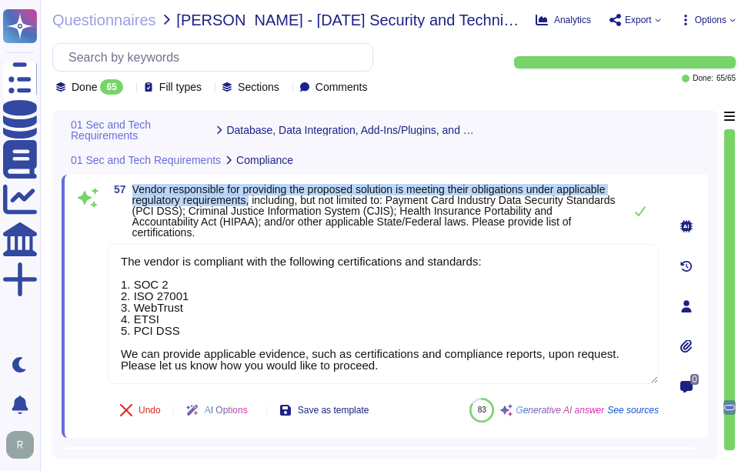
type textarea "Sectigo does not use subcontractors for its services. The third-party providers…"
drag, startPoint x: 133, startPoint y: 188, endPoint x: 307, endPoint y: 202, distance: 174.4
click at [307, 202] on span "Vendor responsible for providing the proposed solution is meeting their obligat…" at bounding box center [373, 210] width 483 height 55
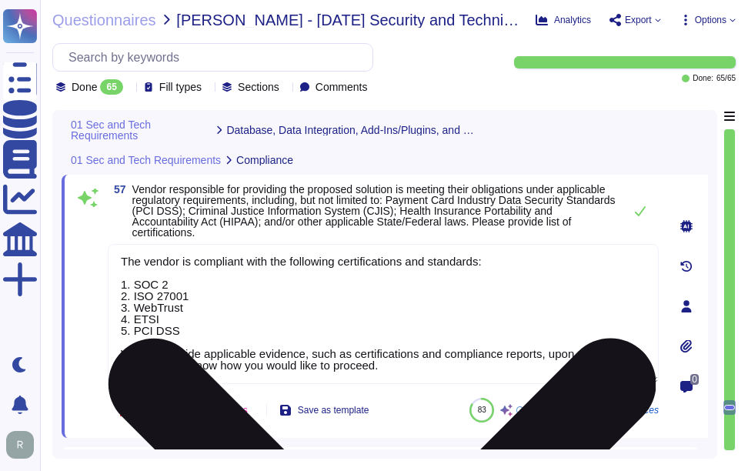
click at [505, 321] on textarea "The vendor is compliant with the following certifications and standards: 1. SOC…" at bounding box center [383, 314] width 551 height 140
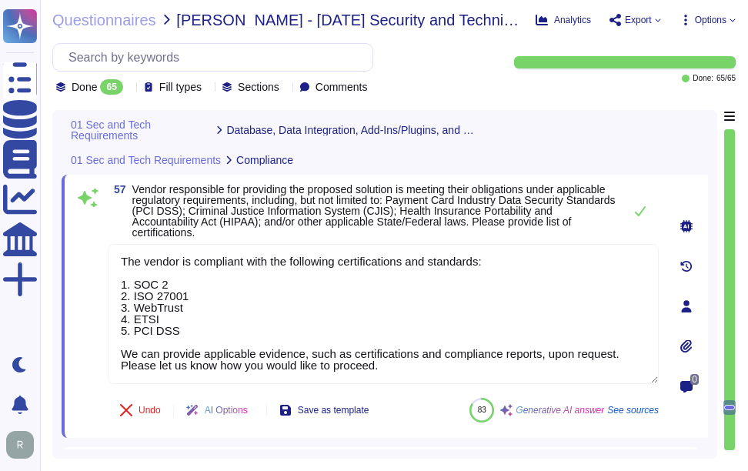
drag, startPoint x: 191, startPoint y: 263, endPoint x: 86, endPoint y: 260, distance: 104.7
click at [86, 260] on div "57 Vendor responsible for providing the proposed solution is meeting their obli…" at bounding box center [366, 306] width 585 height 245
type textarea "We are compliant with the following certifications and standards: 1. SOC 2 2. I…"
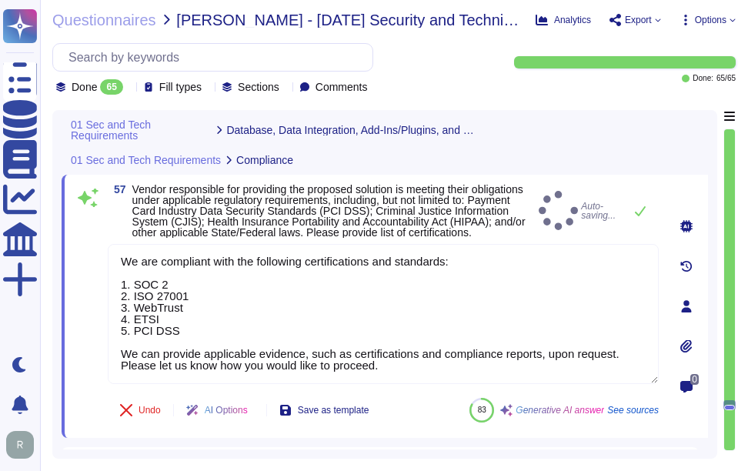
click at [398, 225] on span "Vendor responsible for providing the proposed solution is meeting their obligat…" at bounding box center [328, 210] width 393 height 55
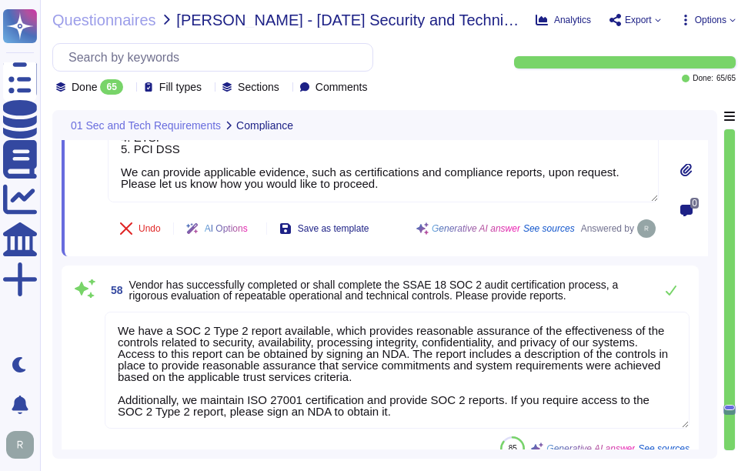
scroll to position [11768, 0]
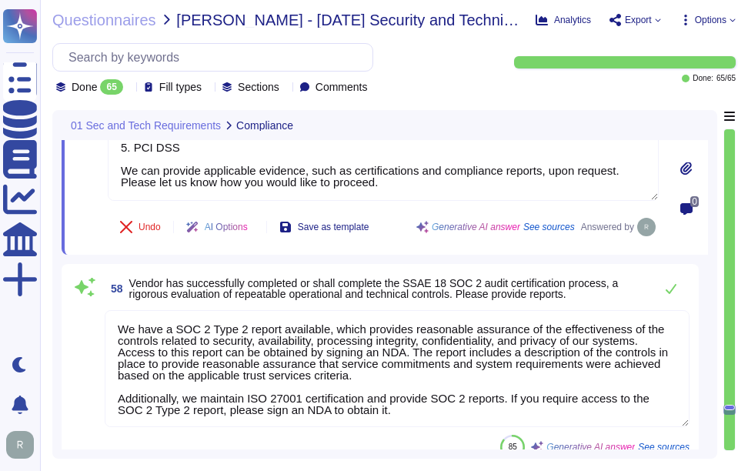
type textarea "These agreements/contracts may include service level agreements that are requir…"
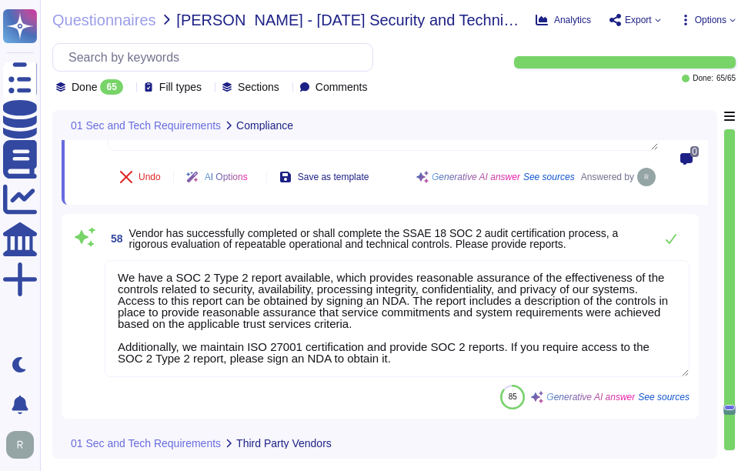
scroll to position [11845, 0]
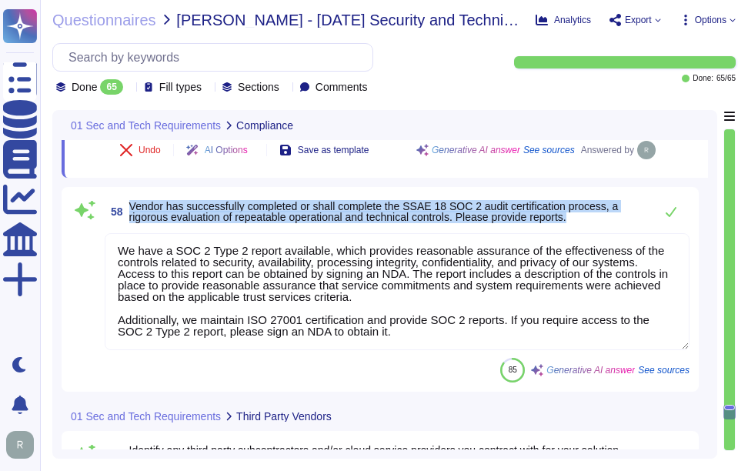
drag, startPoint x: 129, startPoint y: 205, endPoint x: 590, endPoint y: 223, distance: 461.1
click at [590, 223] on span "58 Vendor has successfully completed or shall complete the SSAE 18 SOC 2 audit …" at bounding box center [376, 212] width 542 height 28
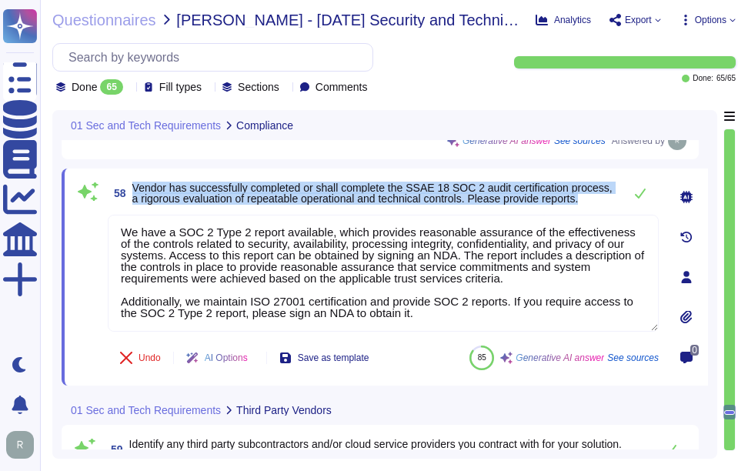
drag, startPoint x: 135, startPoint y: 188, endPoint x: 593, endPoint y: 203, distance: 458.7
click at [593, 203] on span "Vendor has successfully completed or shall complete the SSAE 18 SOC 2 audit cer…" at bounding box center [373, 193] width 483 height 22
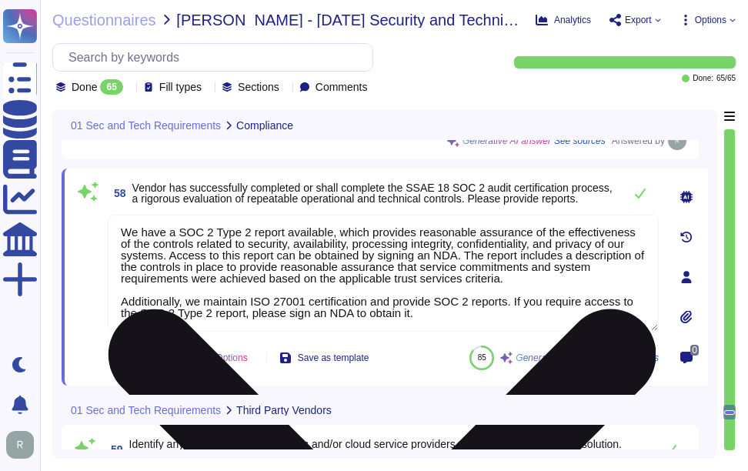
click at [461, 302] on textarea "We have a SOC 2 Type 2 report available, which provides reasonable assurance of…" at bounding box center [383, 273] width 551 height 117
drag, startPoint x: 425, startPoint y: 316, endPoint x: 115, endPoint y: 226, distance: 322.8
click at [115, 226] on textarea "We have a SOC 2 Type 2 report available, which provides reasonable assurance of…" at bounding box center [383, 273] width 551 height 117
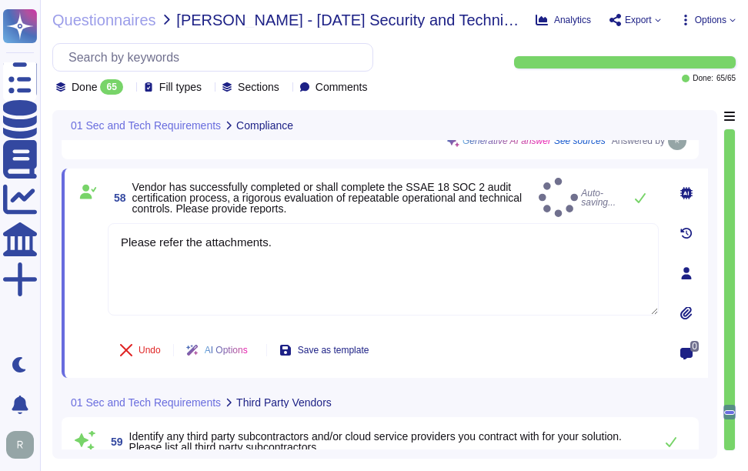
type textarea "Please refer the attachments."
click at [685, 309] on icon at bounding box center [686, 312] width 12 height 13
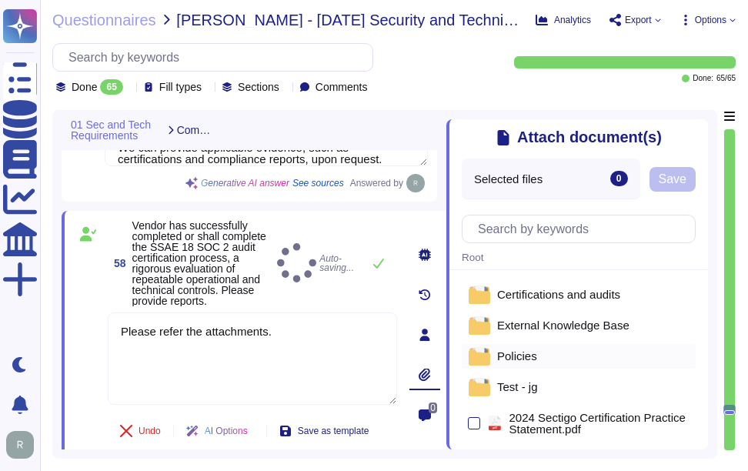
click at [515, 351] on span "Policies" at bounding box center [517, 356] width 40 height 12
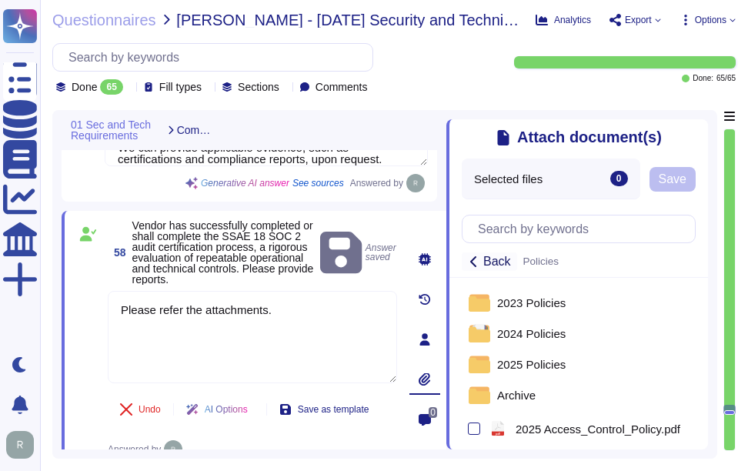
click at [483, 259] on span "Back" at bounding box center [497, 261] width 28 height 12
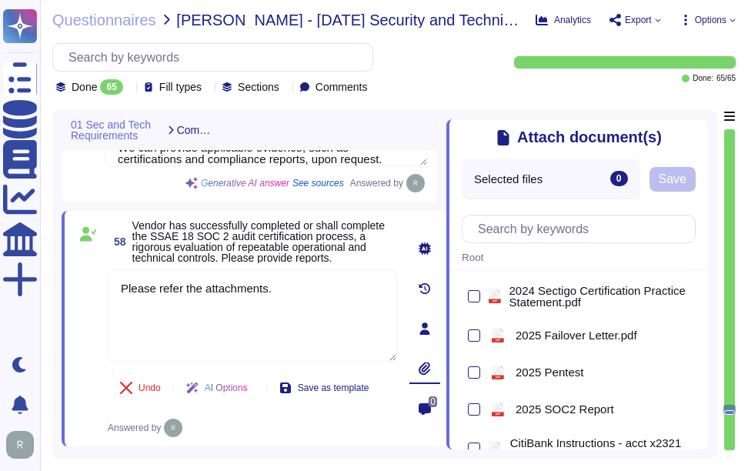
scroll to position [154, 0]
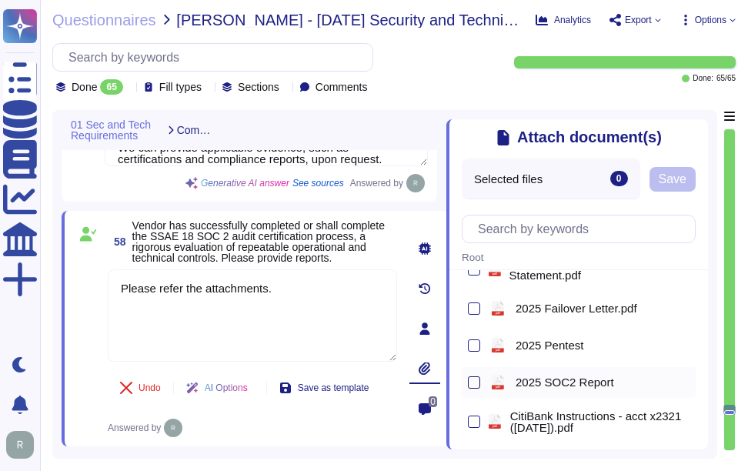
click at [475, 382] on div at bounding box center [474, 382] width 12 height 12
click at [0, 0] on input "checkbox" at bounding box center [0, 0] width 0 height 0
click at [681, 178] on span "Save" at bounding box center [673, 179] width 28 height 12
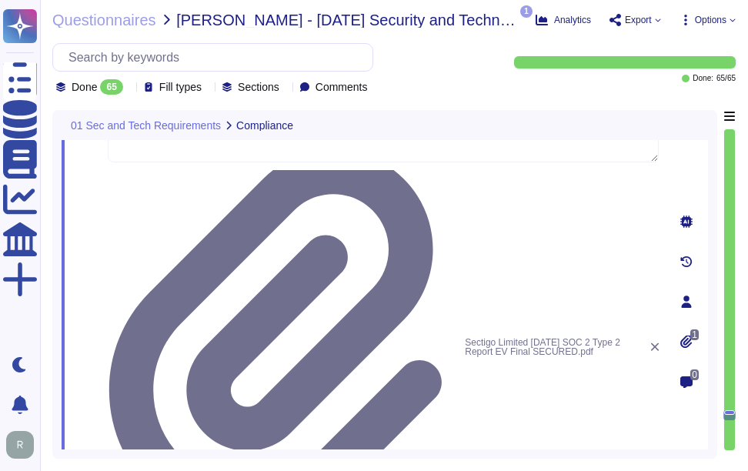
type textarea "No, our application or system does not use Artificial Intelligence (AI), and we…"
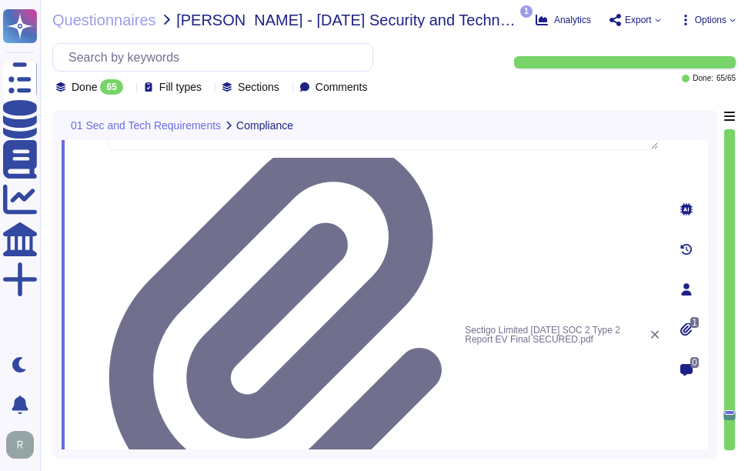
type textarea "N/A. We do not currently offer any customer-facing AI solutions, and we use no …"
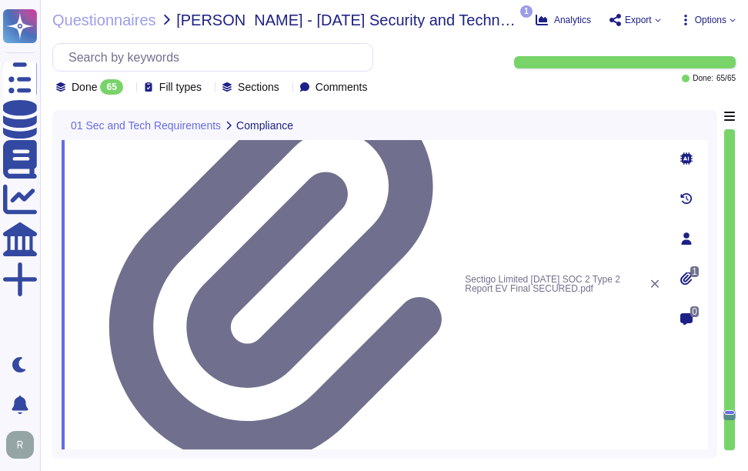
scroll to position [12076, 0]
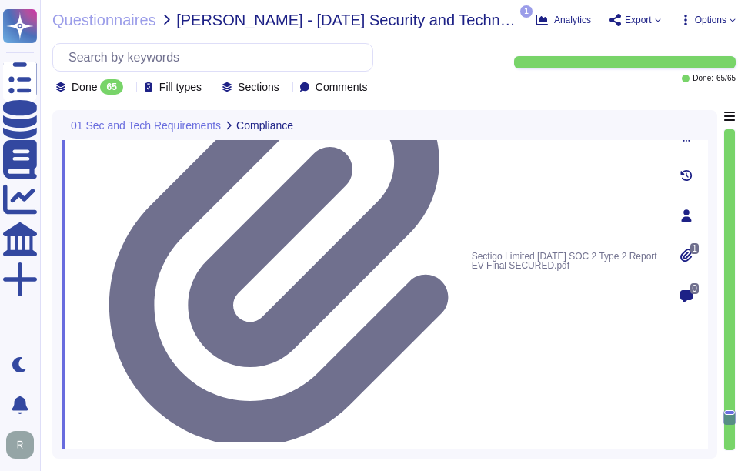
drag, startPoint x: 128, startPoint y: 204, endPoint x: 398, endPoint y: 219, distance: 270.5
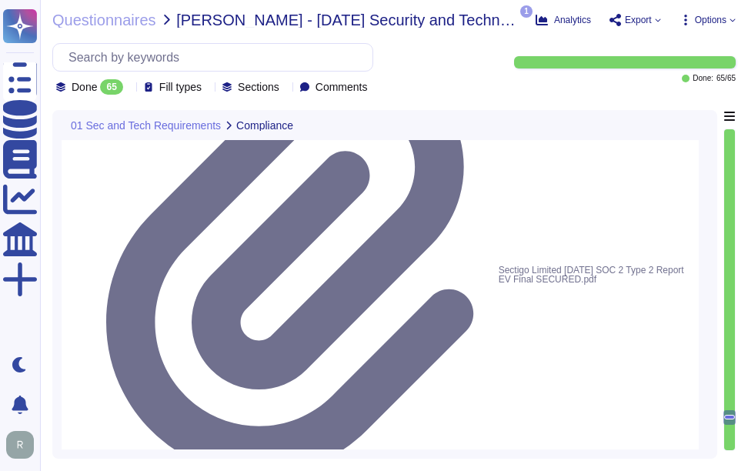
drag, startPoint x: 134, startPoint y: 184, endPoint x: 458, endPoint y: 197, distance: 324.1
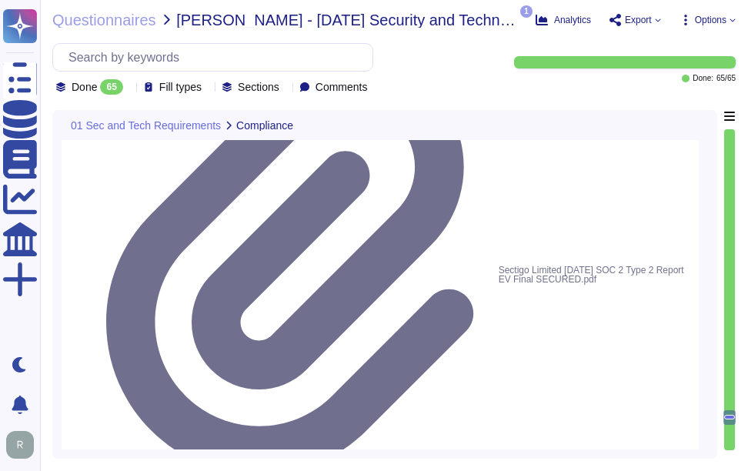
type textarea "N/A. We do not currently offer any customer-facing AI solutions, and we use no …"
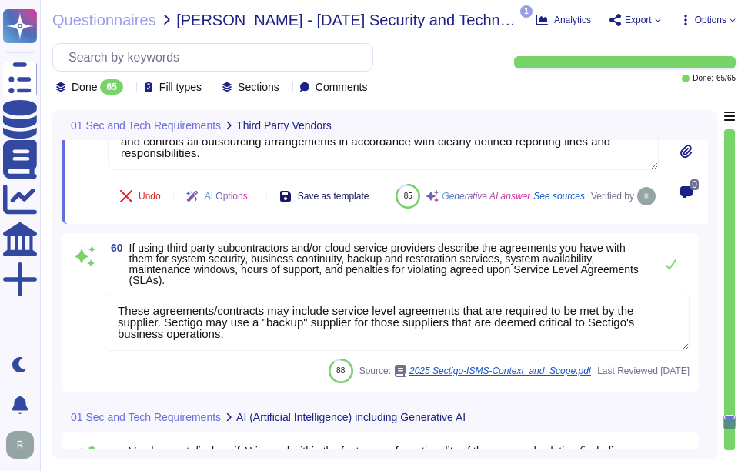
type textarea "We do not currently offer AI solutions in our customer-facing products."
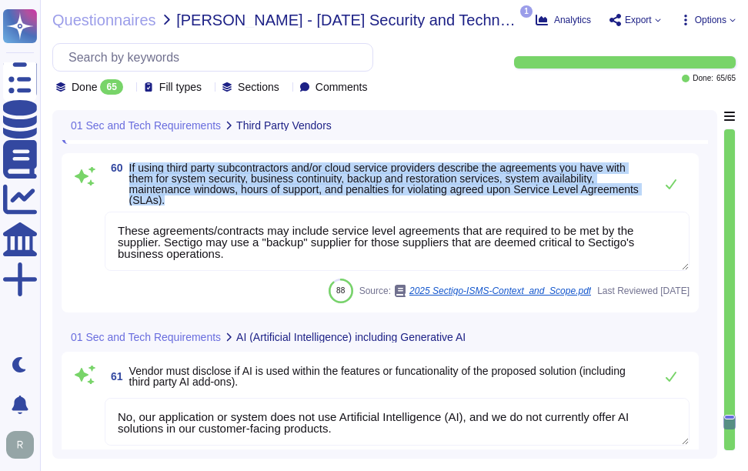
drag, startPoint x: 128, startPoint y: 202, endPoint x: 254, endPoint y: 239, distance: 131.5
click at [254, 205] on span "60 If using third party subcontractors and/or cloud service providers describe …" at bounding box center [376, 183] width 542 height 43
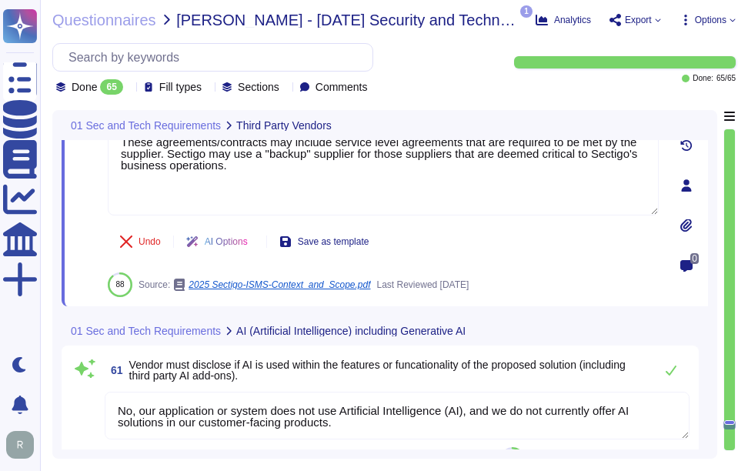
scroll to position [12383, 0]
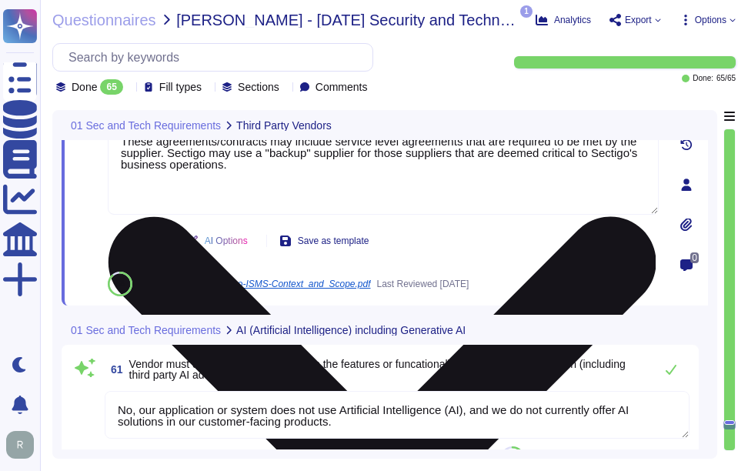
click at [356, 180] on textarea "These agreements/contracts may include service level agreements that are requir…" at bounding box center [383, 168] width 551 height 92
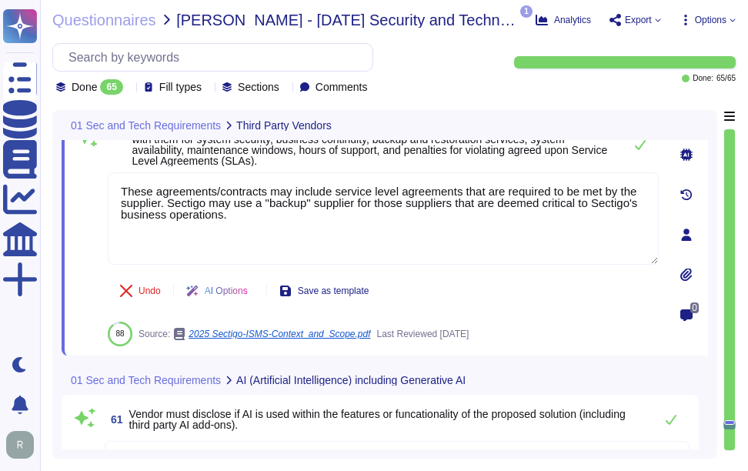
scroll to position [12306, 0]
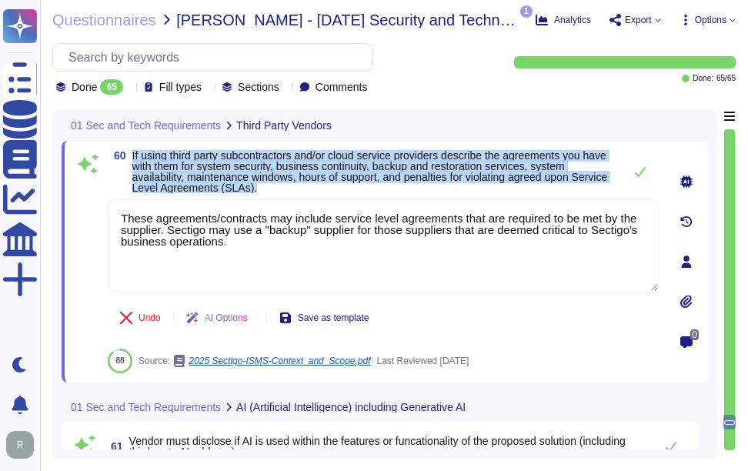
drag, startPoint x: 132, startPoint y: 152, endPoint x: 345, endPoint y: 185, distance: 215.6
click at [345, 185] on span "60 If using third party subcontractors and/or cloud service providers describe …" at bounding box center [362, 171] width 508 height 43
click at [266, 165] on span "If using third party subcontractors and/or cloud service providers describe the…" at bounding box center [369, 171] width 475 height 45
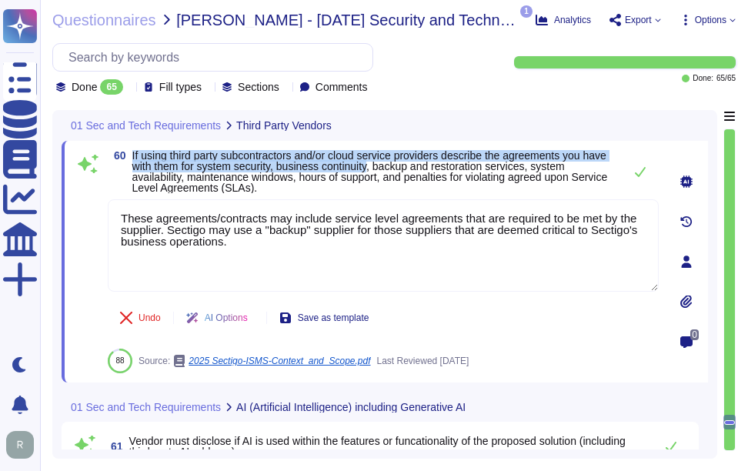
drag, startPoint x: 133, startPoint y: 153, endPoint x: 402, endPoint y: 169, distance: 269.0
click at [402, 169] on span "If using third party subcontractors and/or cloud service providers describe the…" at bounding box center [369, 171] width 475 height 45
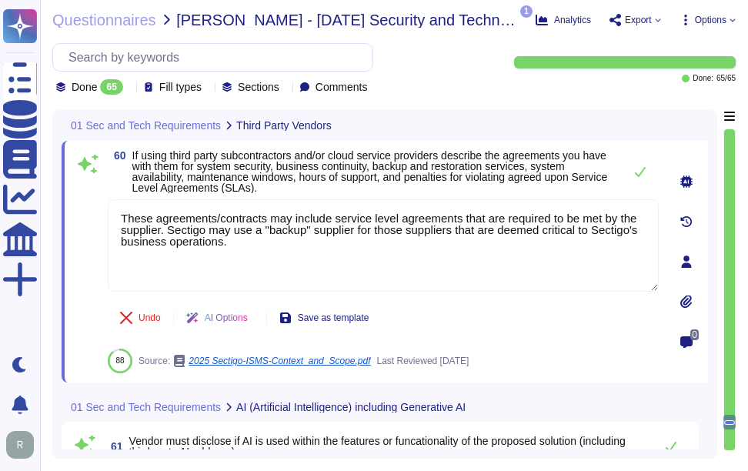
drag, startPoint x: 253, startPoint y: 245, endPoint x: 93, endPoint y: 206, distance: 164.8
click at [93, 206] on div "60 If using third party subcontractors and/or cloud service providers describe …" at bounding box center [366, 261] width 585 height 223
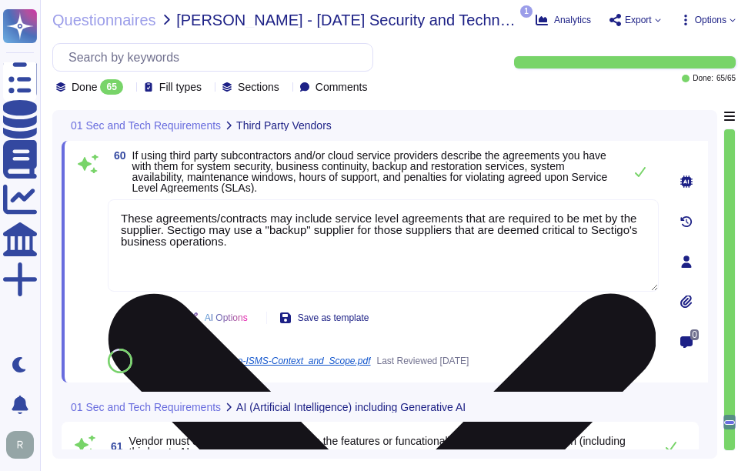
paste textarea "Sectigo does not use subcontractors for its services. We maintain full control …"
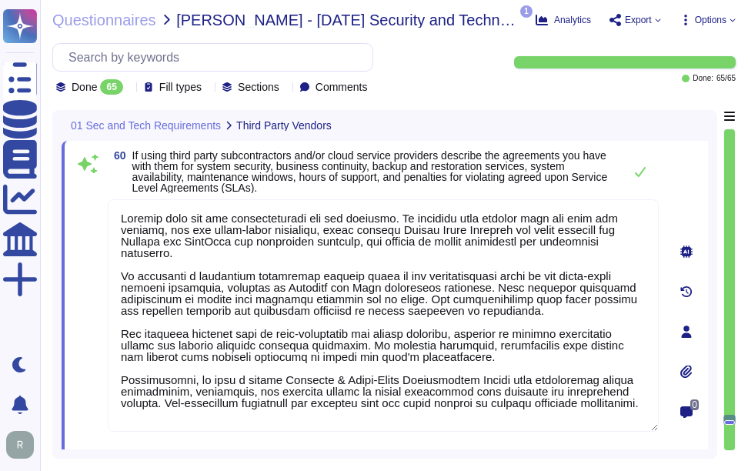
type textarea "Sectigo does not use subcontractors for its services. We maintain full control …"
click at [430, 191] on span "If using third party subcontractors and/or cloud service providers describe the…" at bounding box center [373, 171] width 483 height 43
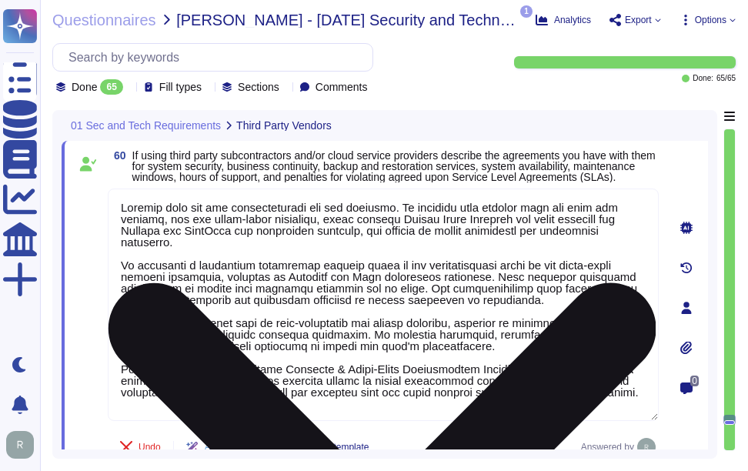
scroll to position [2, 0]
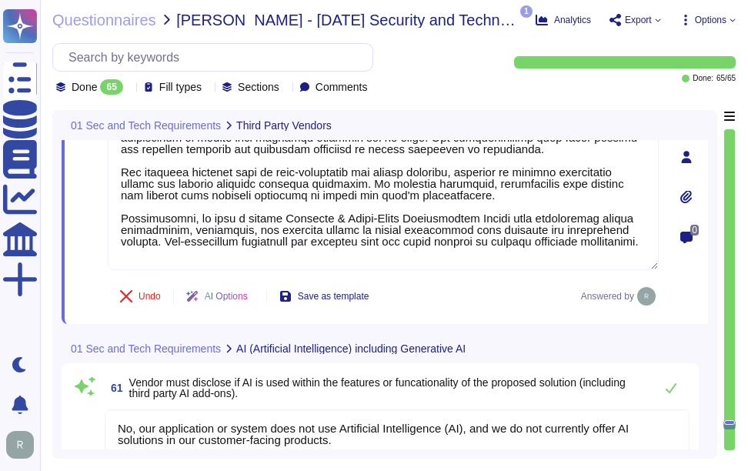
type textarea "We do not currently offer AI solutions in our customer-facing products."
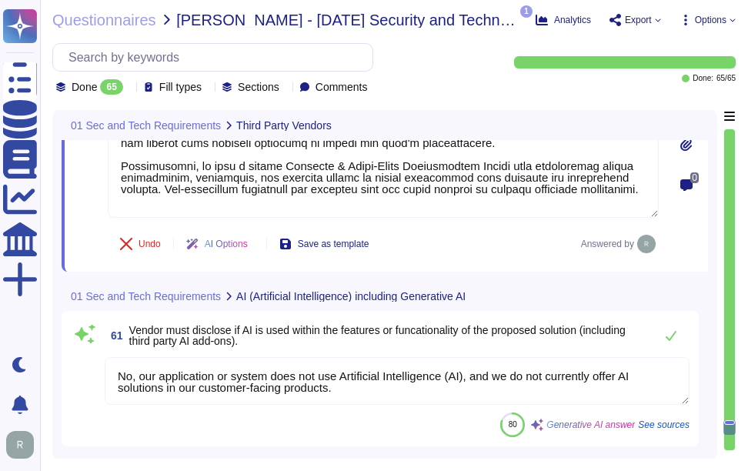
type textarea "We do not currently offer AI solutions in our customer-facing products."
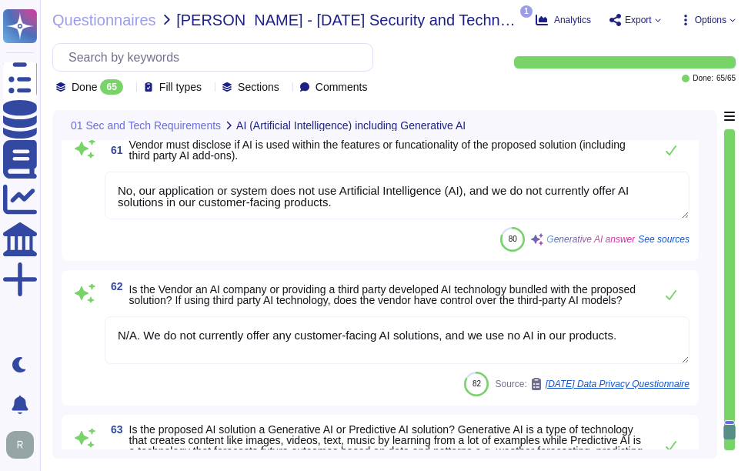
scroll to position [12691, 0]
type textarea "Content generated by Artificial Intelligence programs shall be reviewed to avoi…"
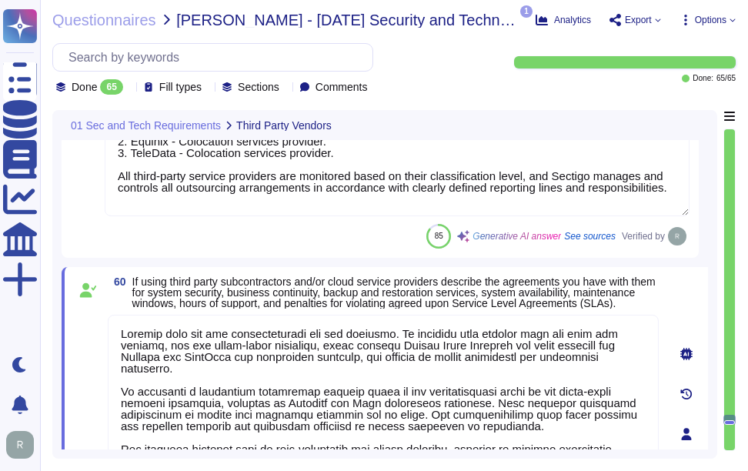
type textarea "Sectigo does not use subcontractors for its services. The third-party providers…"
type textarea "Sectigo does not use subcontractors for its services. We maintain full control …"
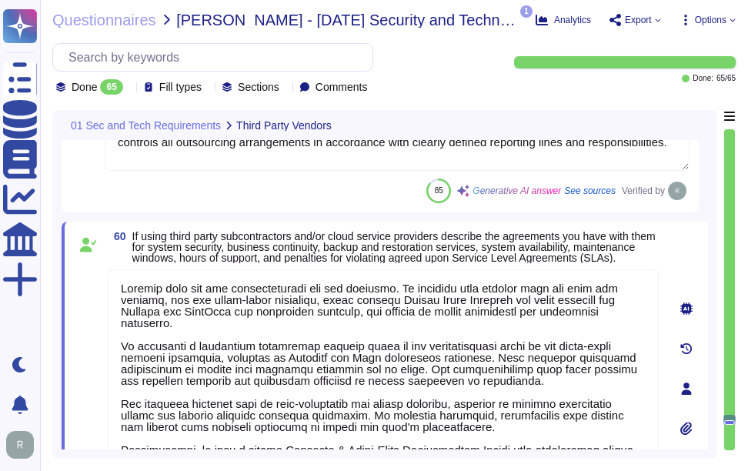
type textarea "N/A. We do not currently offer any customer-facing AI solutions, and we use no …"
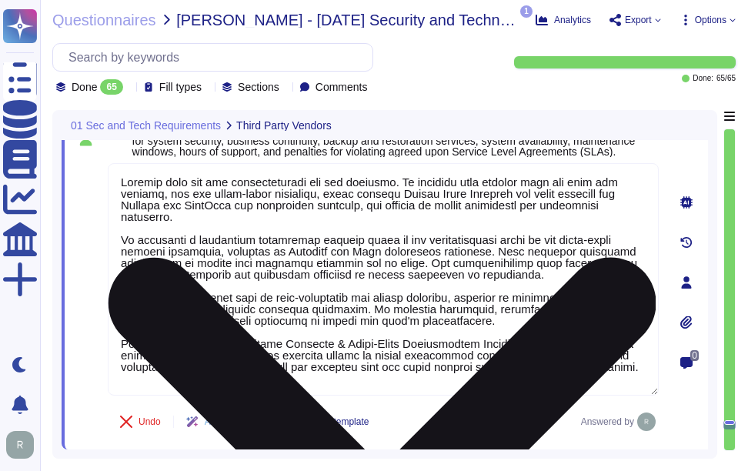
type textarea "We do not currently offer AI solutions in our customer-facing products."
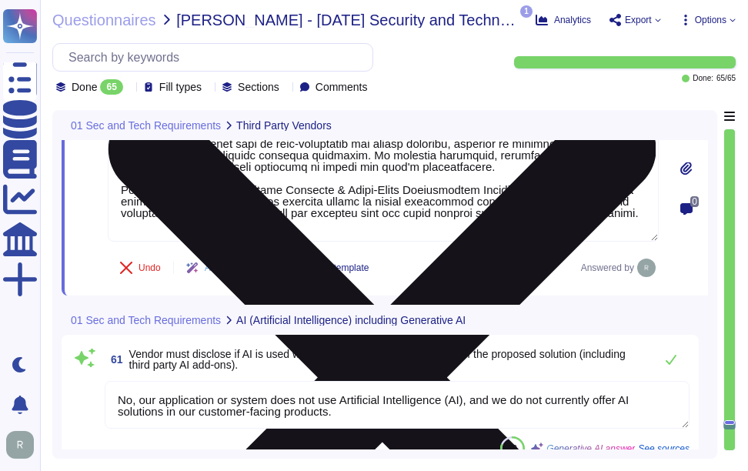
type textarea "We do not currently offer AI solutions in our customer-facing products."
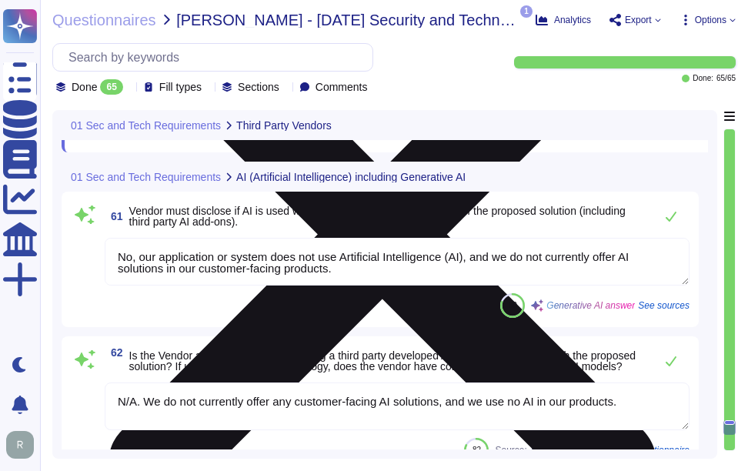
scroll to position [12639, 0]
type textarea "Content generated by Artificial Intelligence programs shall be reviewed to avoi…"
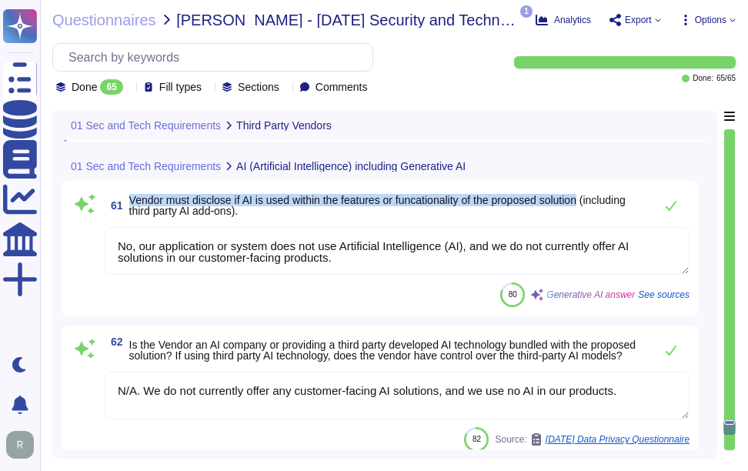
drag, startPoint x: 128, startPoint y: 207, endPoint x: 617, endPoint y: 211, distance: 489.3
click at [617, 211] on span "61 Vendor must disclose if AI is used within the features or funcationality of …" at bounding box center [376, 206] width 542 height 28
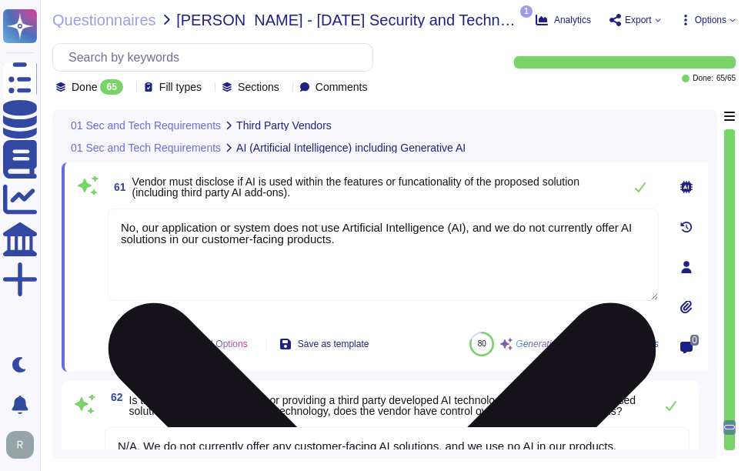
scroll to position [0, 0]
click at [418, 243] on textarea "No, our application or system does not use Artificial Intelligence (AI), and we…" at bounding box center [383, 254] width 551 height 92
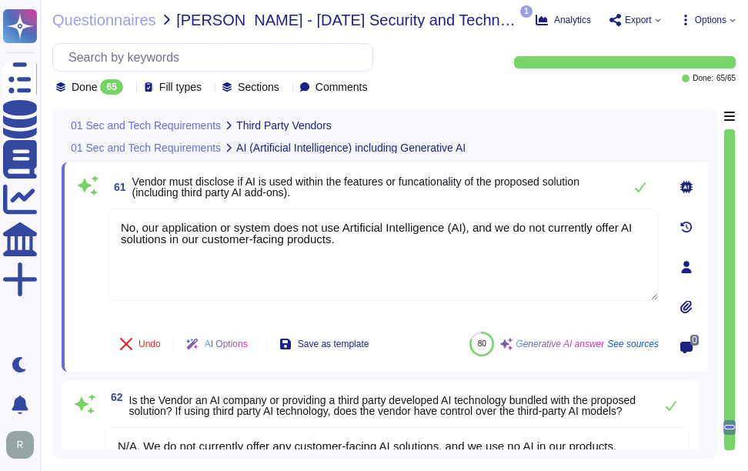
click at [504, 180] on span "Vendor must disclose if AI is used within the features or funcationality of the…" at bounding box center [355, 186] width 447 height 23
click at [643, 188] on icon at bounding box center [640, 187] width 12 height 12
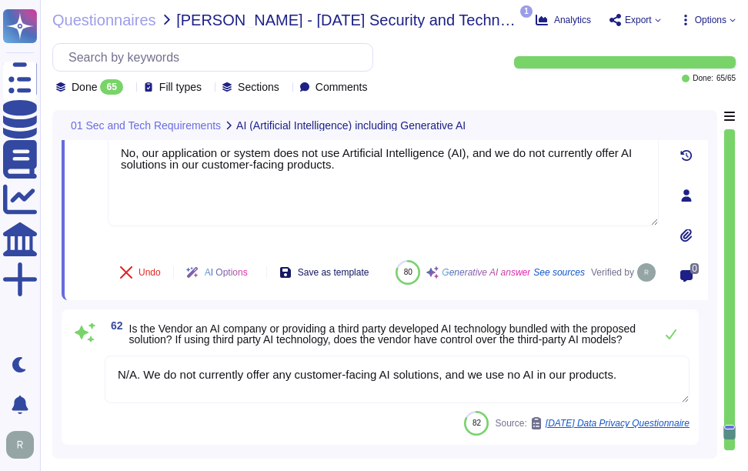
scroll to position [12793, 0]
type textarea "Content generated by Artificial Intelligence programs shall be reviewed to avoi…"
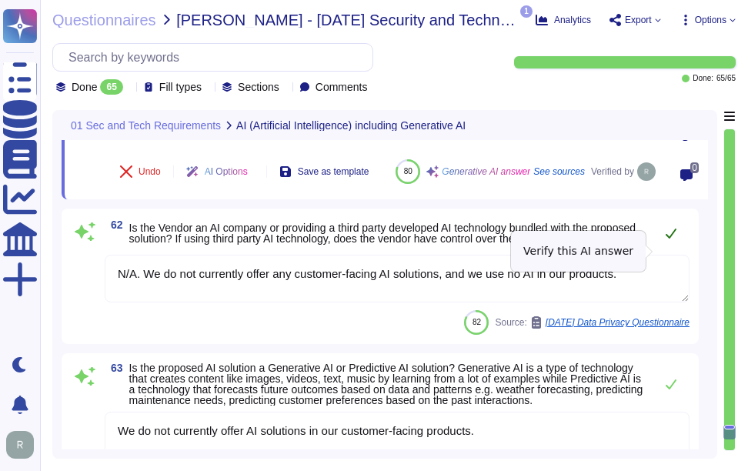
click at [672, 239] on icon at bounding box center [671, 233] width 12 height 12
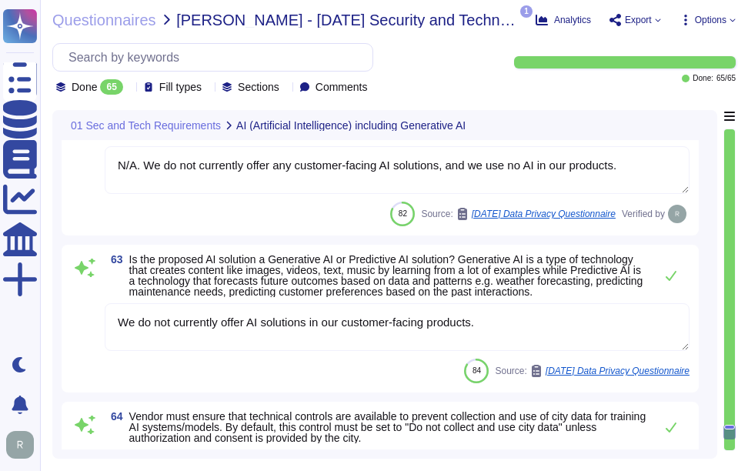
scroll to position [12947, 0]
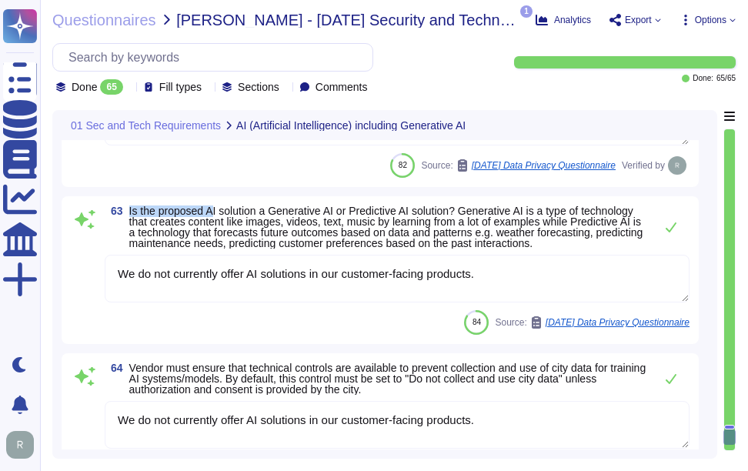
drag, startPoint x: 130, startPoint y: 225, endPoint x: 213, endPoint y: 226, distance: 83.1
click at [213, 226] on span "Is the proposed AI solution a Generative AI or Predictive AI solution? Generati…" at bounding box center [386, 227] width 514 height 45
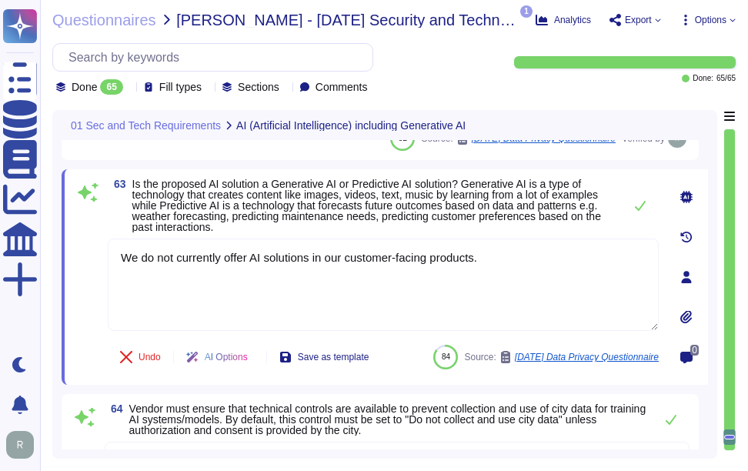
scroll to position [12870, 0]
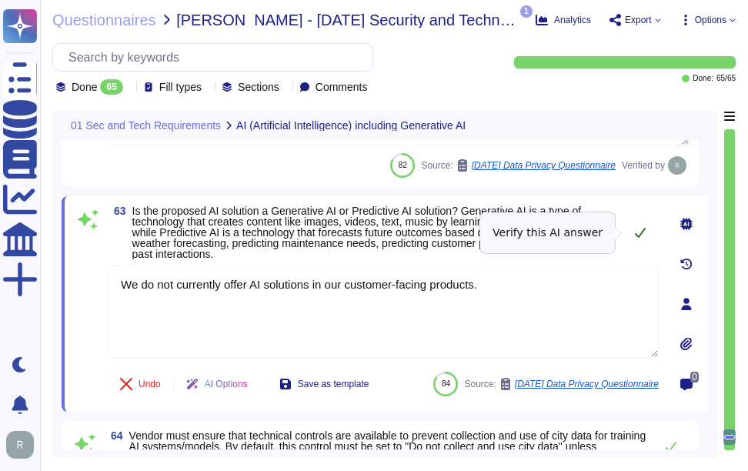
click at [641, 238] on button at bounding box center [640, 232] width 37 height 31
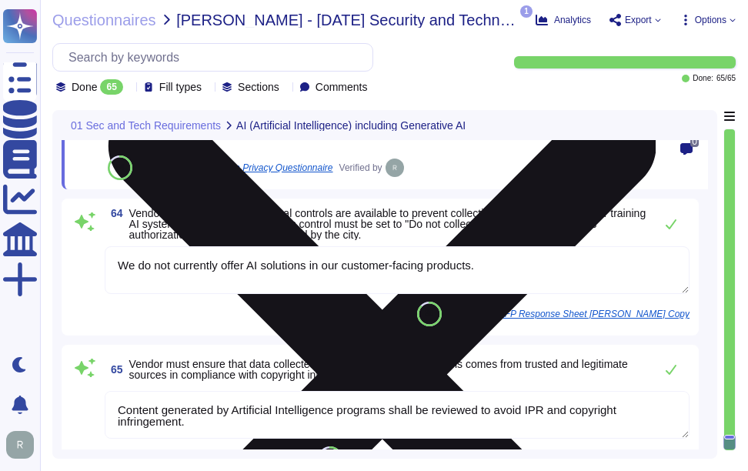
scroll to position [13140, 0]
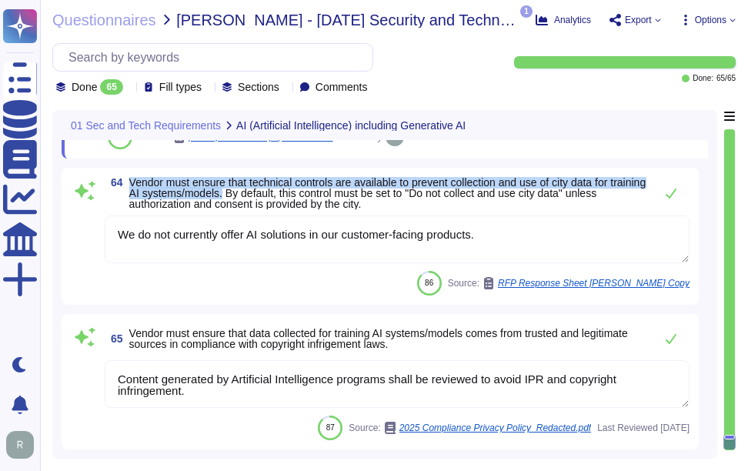
drag, startPoint x: 130, startPoint y: 180, endPoint x: 265, endPoint y: 196, distance: 135.6
click at [265, 196] on span "Vendor must ensure that technical controls are available to prevent collection …" at bounding box center [387, 193] width 517 height 34
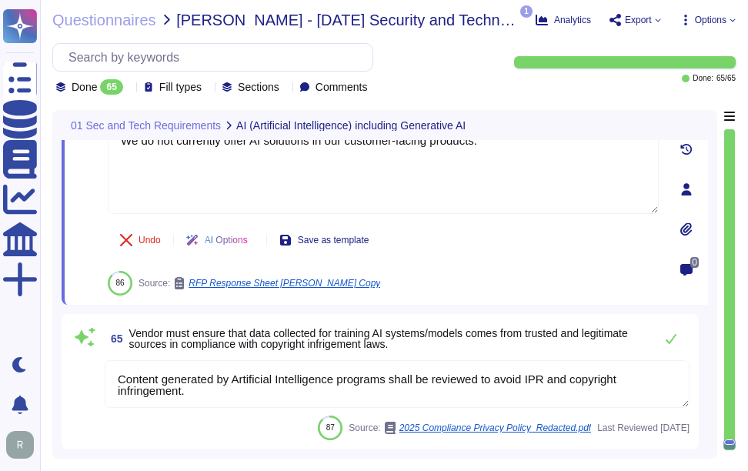
scroll to position [13119, 0]
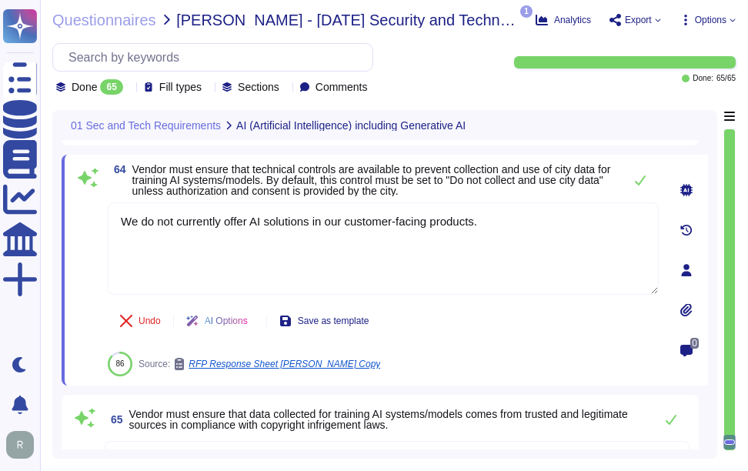
type textarea "No, our application or system does not use Artificial Intelligence (AI), and we…"
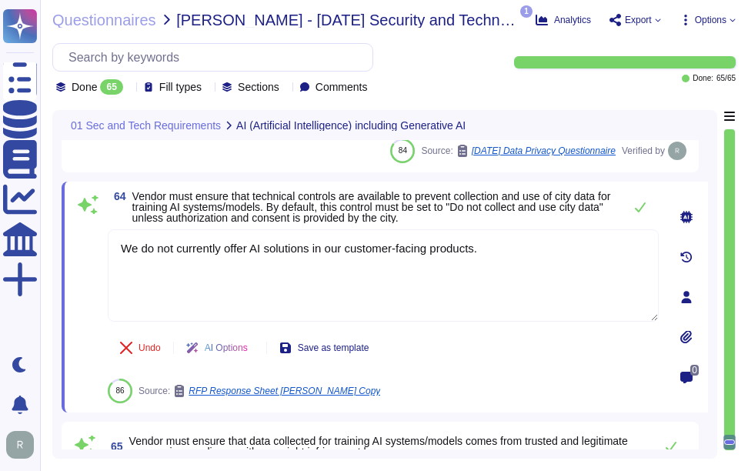
click at [500, 208] on span "Vendor must ensure that technical controls are available to prevent collection …" at bounding box center [371, 207] width 479 height 34
click at [635, 208] on icon at bounding box center [640, 207] width 12 height 12
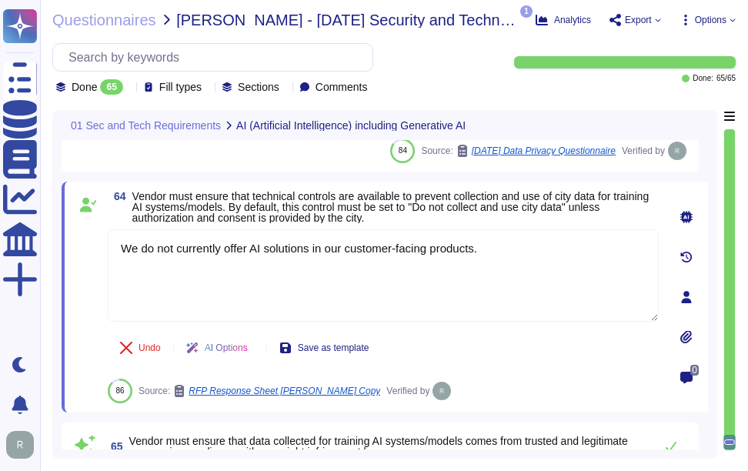
click at [635, 208] on span "Vendor must ensure that technical controls are available to prevent collection …" at bounding box center [390, 207] width 517 height 34
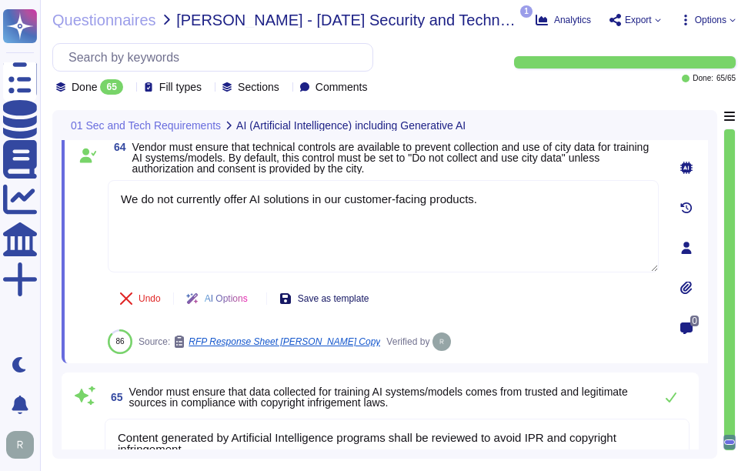
scroll to position [13140, 0]
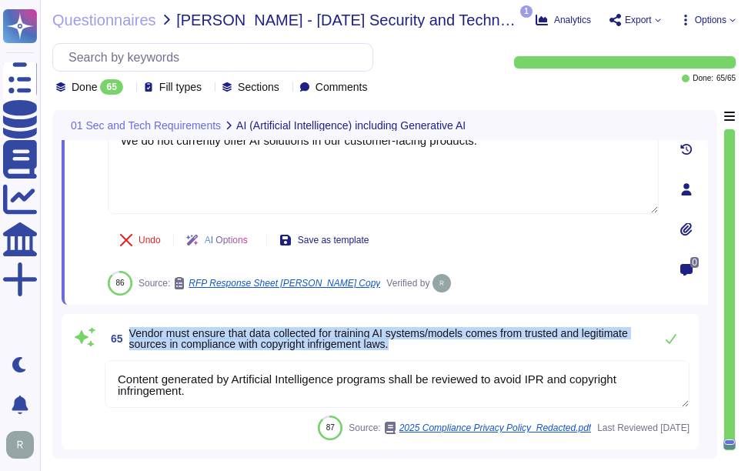
drag, startPoint x: 128, startPoint y: 331, endPoint x: 466, endPoint y: 342, distance: 337.9
click at [466, 342] on span "65 Vendor must ensure that data collected for training AI systems/models comes …" at bounding box center [376, 339] width 542 height 28
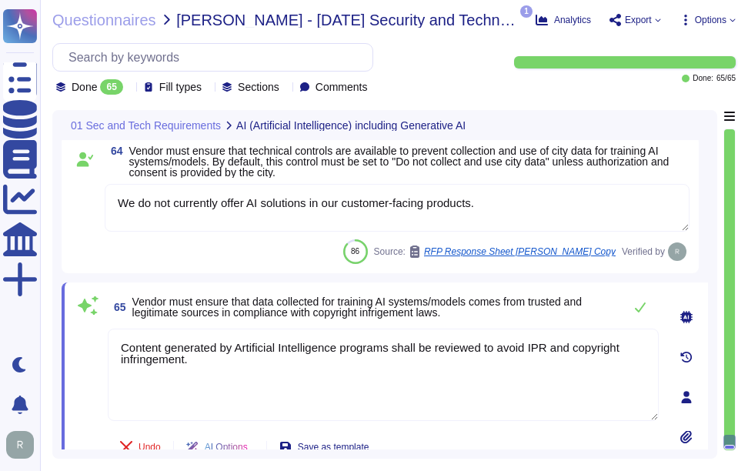
scroll to position [13063, 0]
type textarea "No, our application or system does not use Artificial Intelligence (AI), and we…"
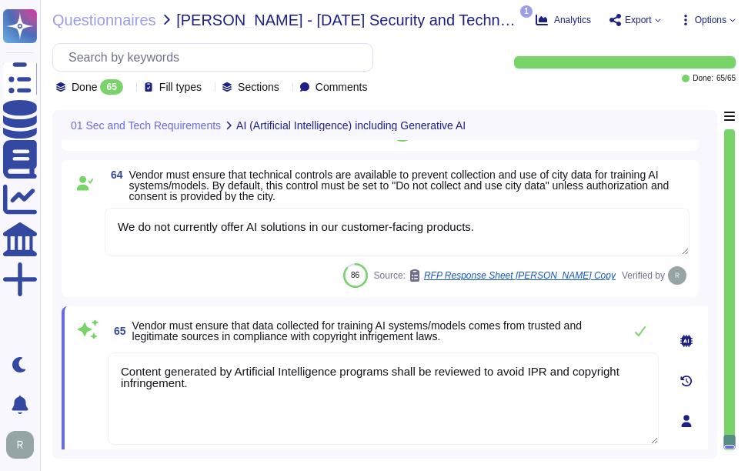
drag, startPoint x: 496, startPoint y: 227, endPoint x: 82, endPoint y: 216, distance: 414.0
click at [82, 216] on div "64 Vendor must ensure that technical controls are available to prevent collecti…" at bounding box center [380, 228] width 619 height 118
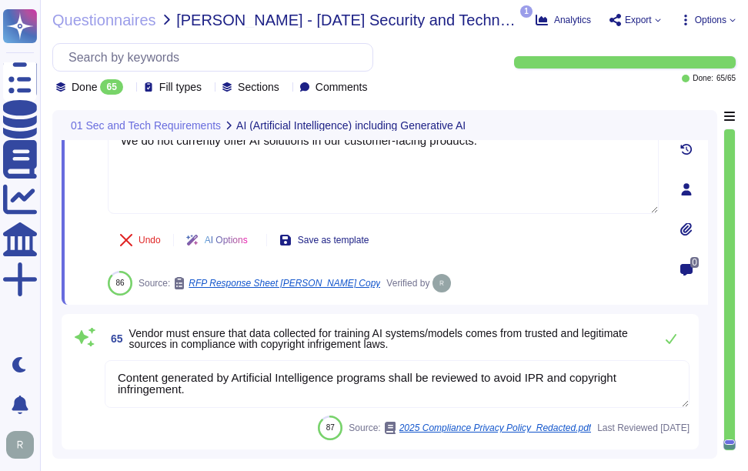
scroll to position [0, 0]
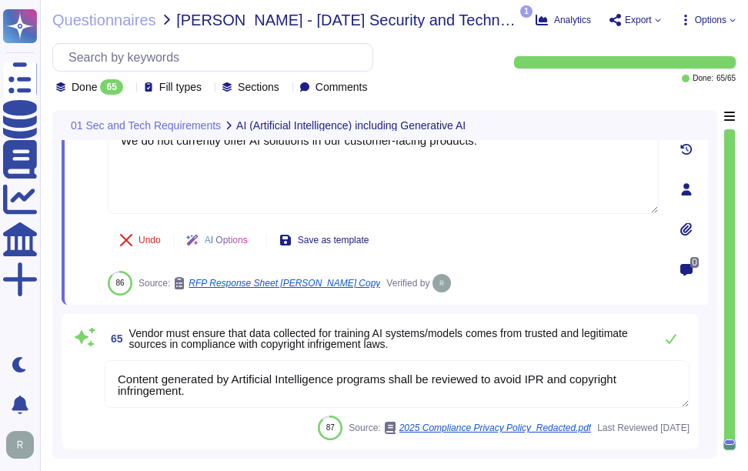
drag, startPoint x: 245, startPoint y: 390, endPoint x: 82, endPoint y: 352, distance: 167.4
click at [82, 352] on div "65 Vendor must ensure that data collected for training AI systems/models comes …" at bounding box center [380, 381] width 619 height 117
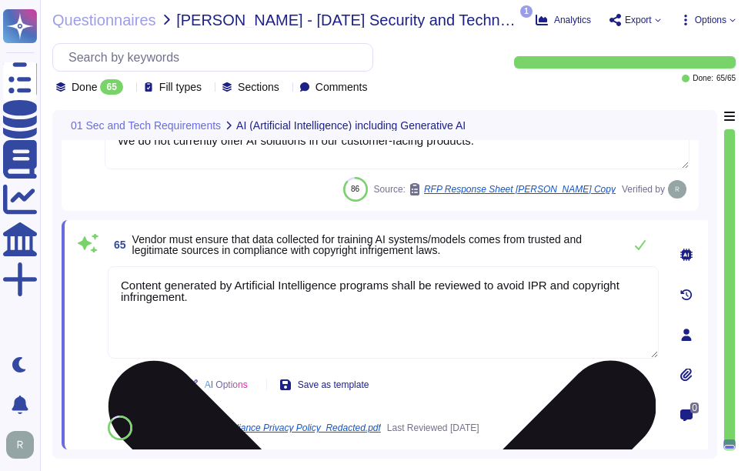
paste textarea "We do not currently offer AI solutions in our customer-facing products"
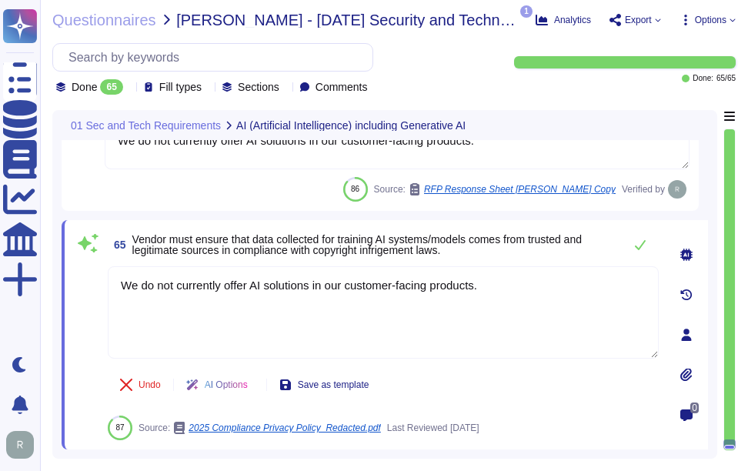
type textarea "We do not currently offer AI solutions in our customer-facing products."
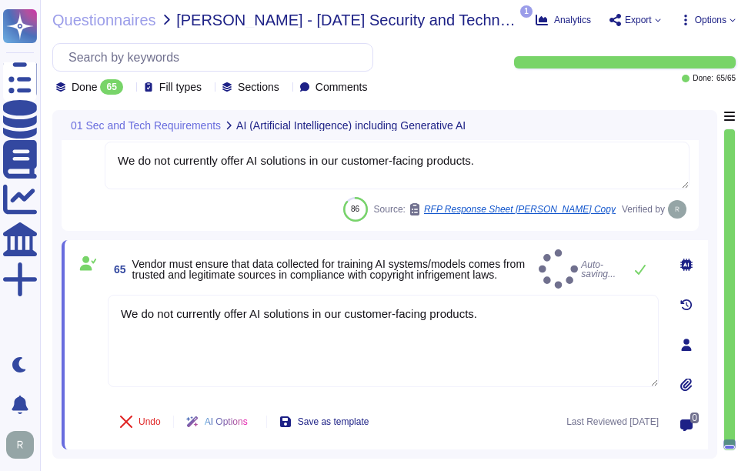
scroll to position [13120, 0]
click at [529, 243] on div "65 Vendor must ensure that data collected for training AI systems/models comes …" at bounding box center [385, 344] width 646 height 209
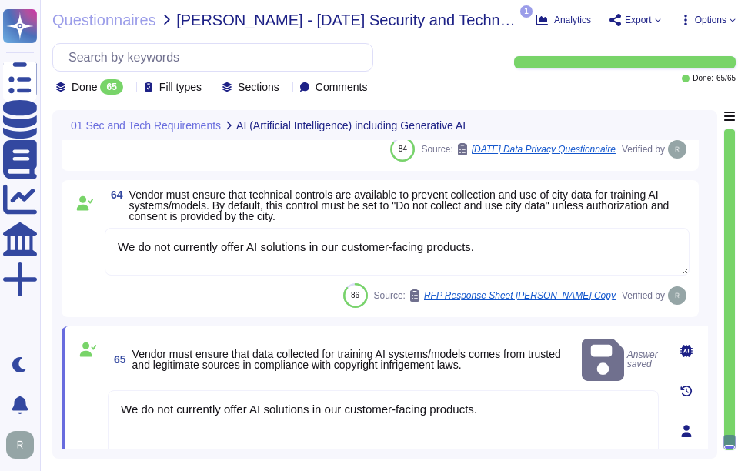
type textarea "No, our application or system does not use Artificial Intelligence (AI), and we…"
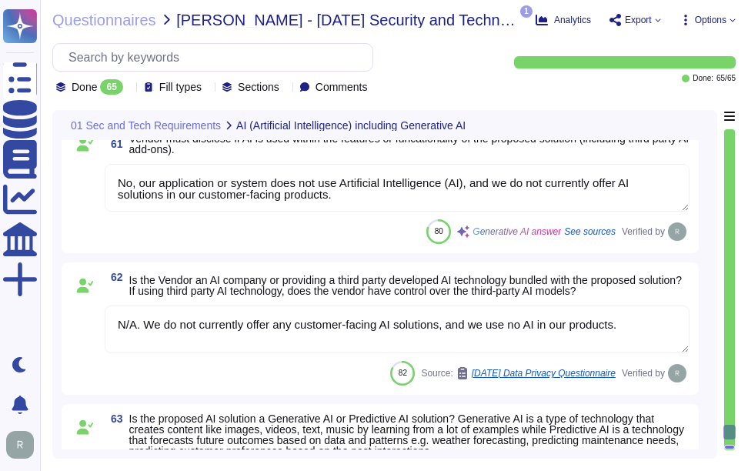
scroll to position [12659, 0]
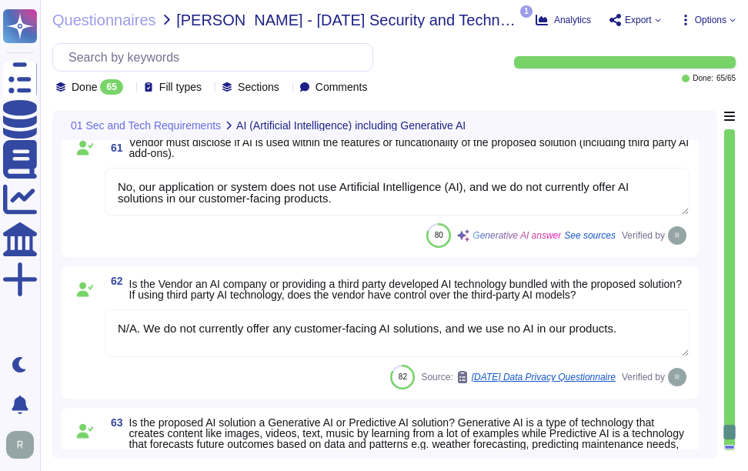
drag, startPoint x: 449, startPoint y: 331, endPoint x: 643, endPoint y: 331, distance: 193.9
click at [643, 331] on textarea "N/A. We do not currently offer any customer-facing AI solutions, and we use no …" at bounding box center [397, 333] width 585 height 48
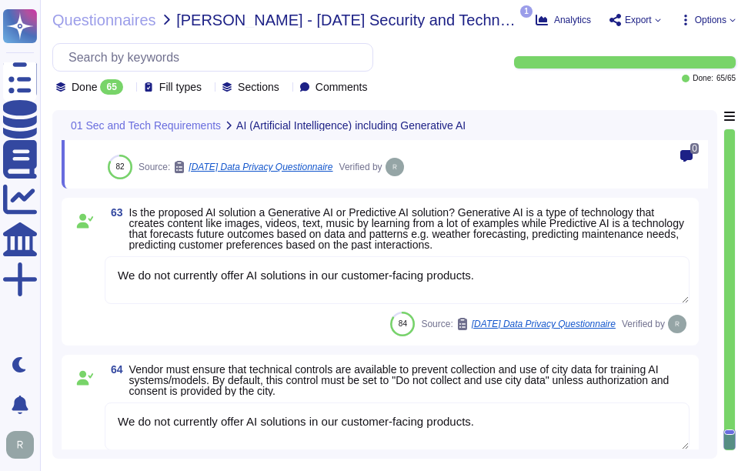
scroll to position [13136, 0]
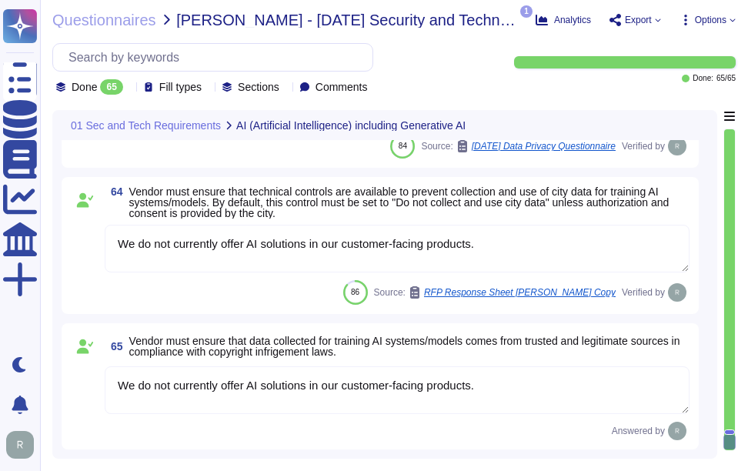
drag, startPoint x: 529, startPoint y: 382, endPoint x: 56, endPoint y: 358, distance: 473.0
click at [56, 358] on div "01 Sec and Tech Requirements AI (Artificial Intelligence) including Generative …" at bounding box center [384, 284] width 665 height 348
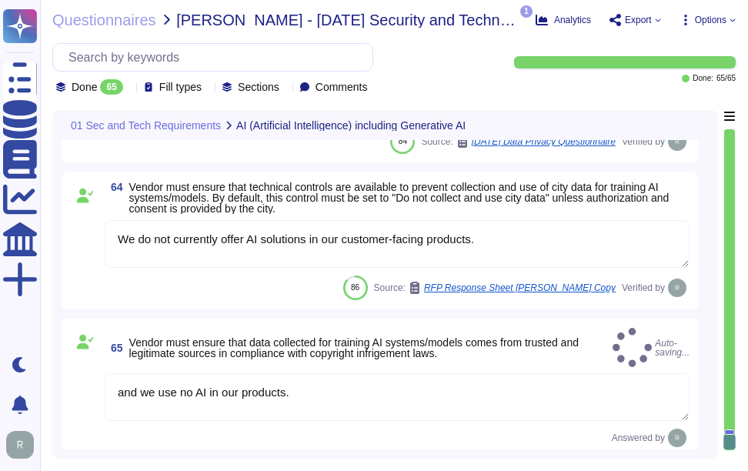
click at [479, 359] on span "65 Vendor must ensure that data collected for training AI systems/models comes …" at bounding box center [356, 348] width 502 height 28
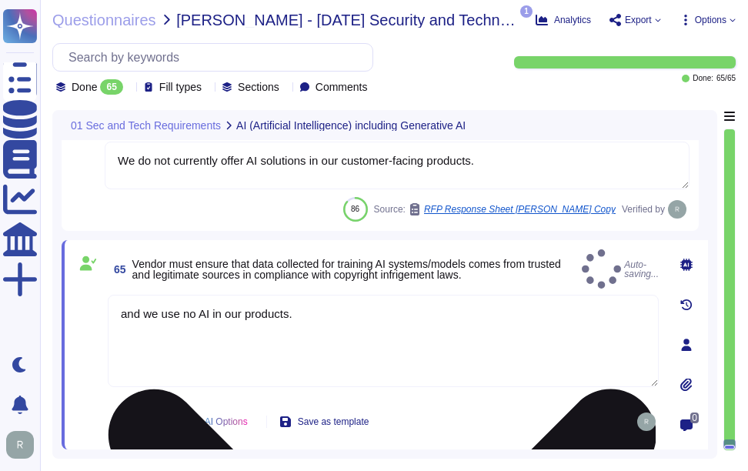
click at [315, 307] on textarea "and we use no AI in our products." at bounding box center [383, 341] width 551 height 92
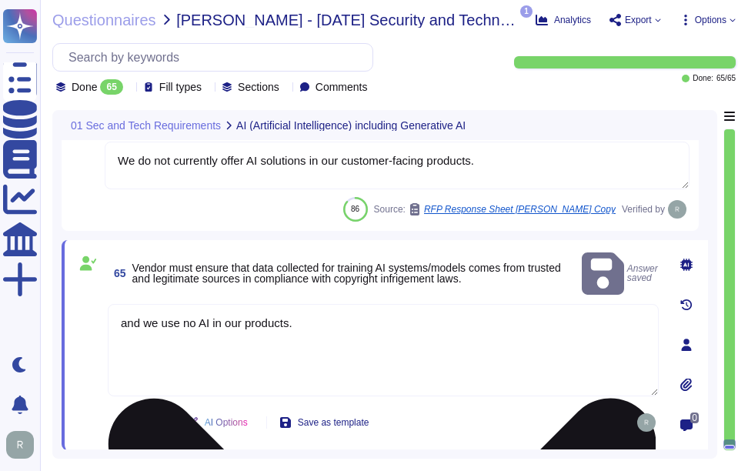
drag, startPoint x: 315, startPoint y: 307, endPoint x: 121, endPoint y: 299, distance: 194.0
click at [121, 304] on textarea "and we use no AI in our products." at bounding box center [383, 350] width 551 height 92
click at [155, 319] on textarea "and we use no AI in our products." at bounding box center [383, 350] width 551 height 92
click at [151, 307] on textarea "and we use no AI in our products." at bounding box center [383, 350] width 551 height 92
click at [156, 308] on textarea "and we use no AI in our products." at bounding box center [383, 350] width 551 height 92
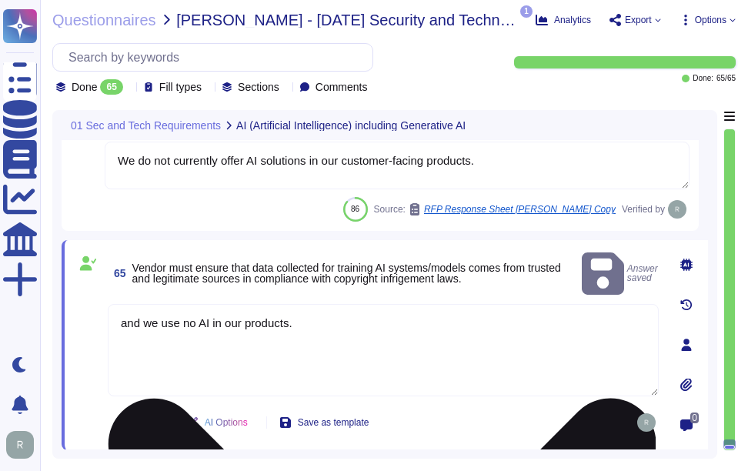
click at [159, 305] on textarea "and we use no AI in our products." at bounding box center [383, 350] width 551 height 92
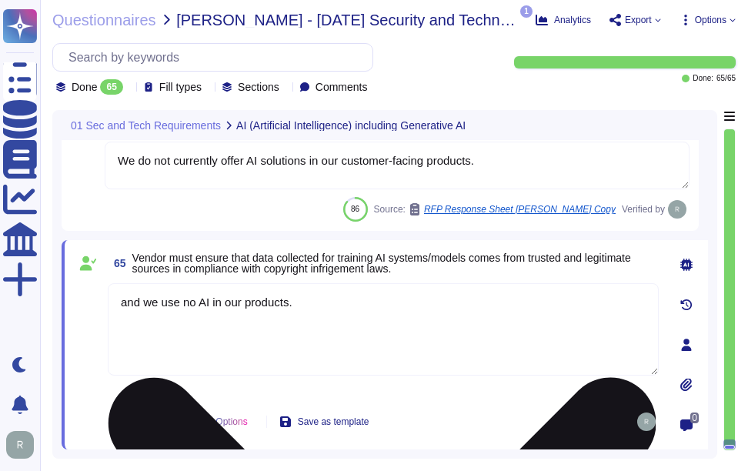
click at [159, 305] on textarea "and we use no AI in our products." at bounding box center [383, 329] width 551 height 92
click at [153, 305] on textarea "and we use no AI in our products." at bounding box center [383, 329] width 551 height 92
drag, startPoint x: 199, startPoint y: 302, endPoint x: 212, endPoint y: 302, distance: 13.1
click at [212, 302] on textarea "We do not use no AI in our products." at bounding box center [383, 329] width 551 height 92
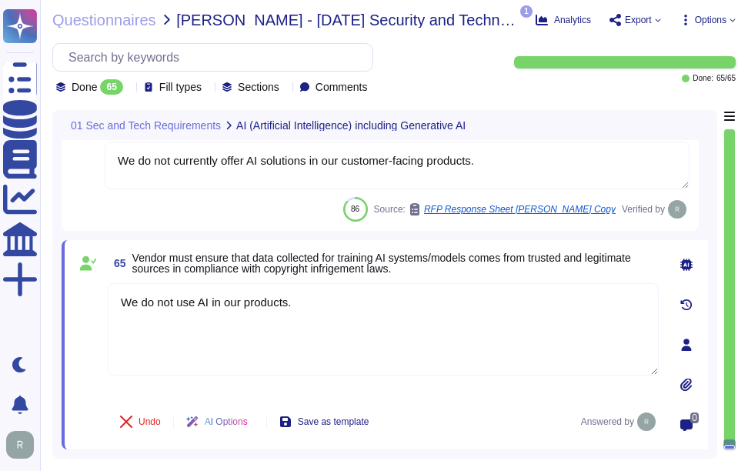
type textarea "We do not use AI in our products."
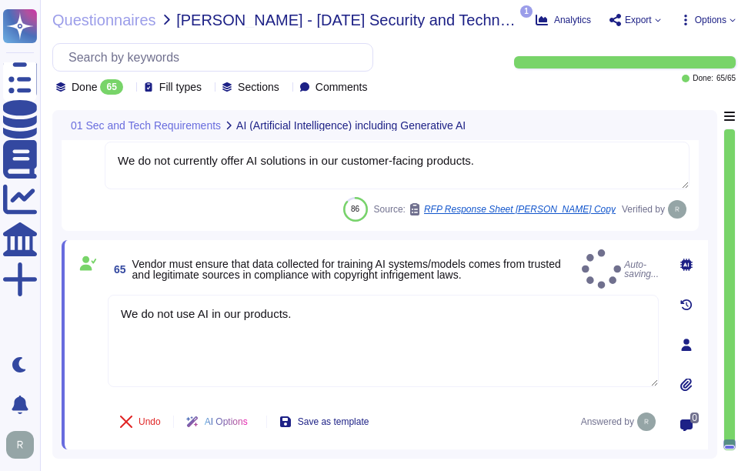
click at [428, 279] on div "65 Vendor must ensure that data collected for training AI systems/models comes …" at bounding box center [366, 344] width 585 height 191
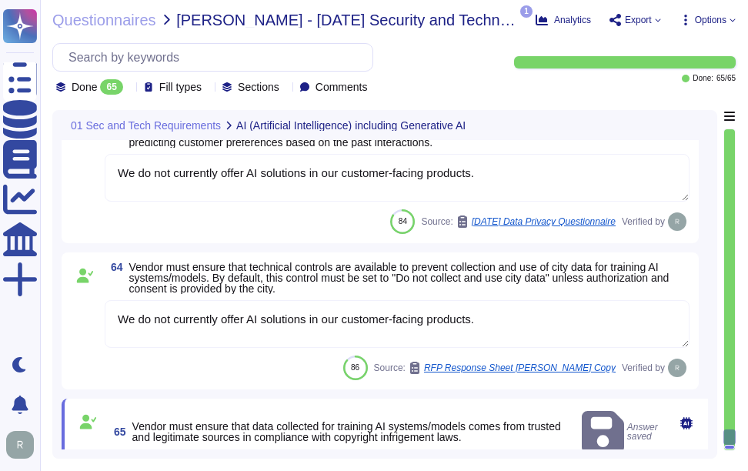
type textarea "No, our application or system does not use Artificial Intelligence (AI), and we…"
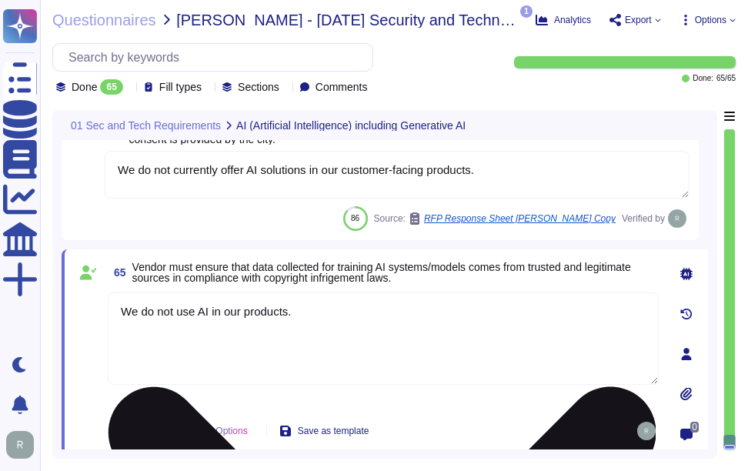
type textarea "No, our application or system does not use Artificial Intelligence (AI), and we…"
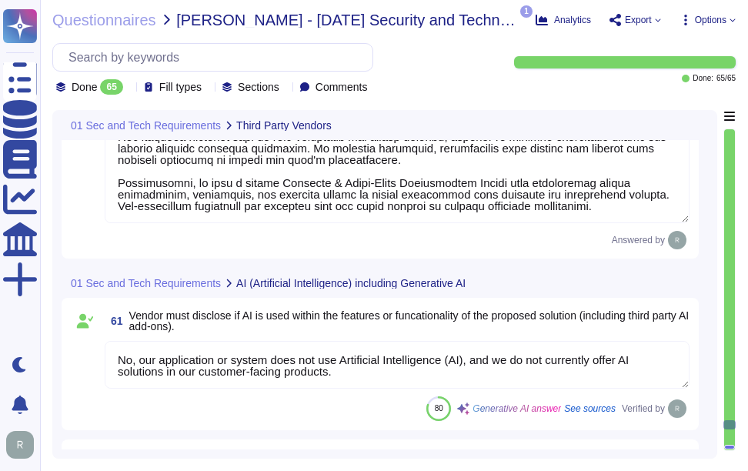
type textarea "Sectigo does not use subcontractors for its services. The third-party providers…"
type textarea "Sectigo does not use subcontractors for its services. We maintain full control …"
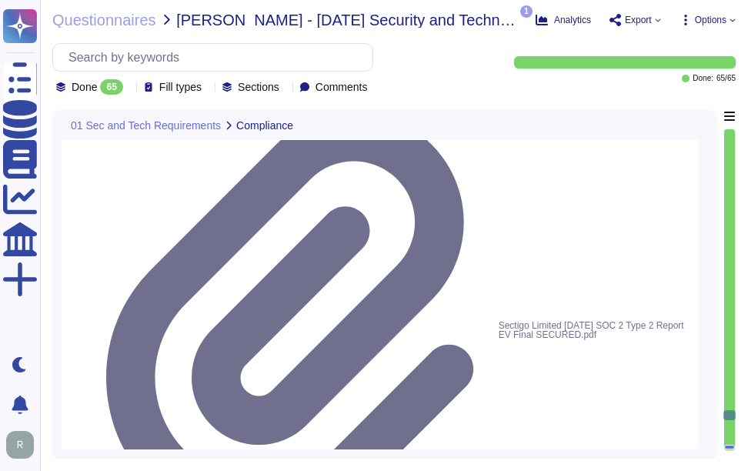
type textarea "We are compliant with the following certifications and standards: 1. SOC 2 2. I…"
type textarea "Please refer the attachments."
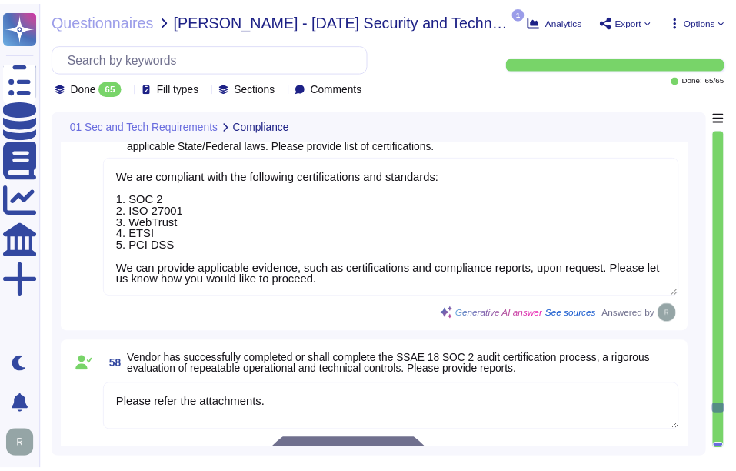
scroll to position [11592, 0]
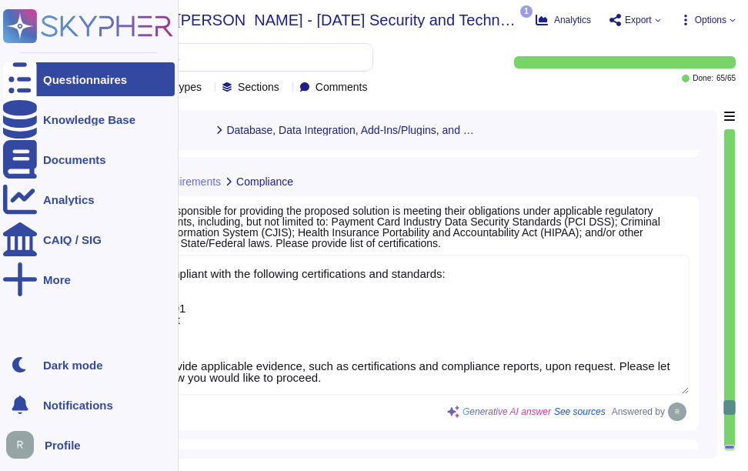
type textarea "The proposed solution supports data aggregation and extraction through a compre…"
type textarea "API access is secured using the following authentication options: 1. Basic auth…"
click at [22, 69] on div at bounding box center [20, 79] width 34 height 34
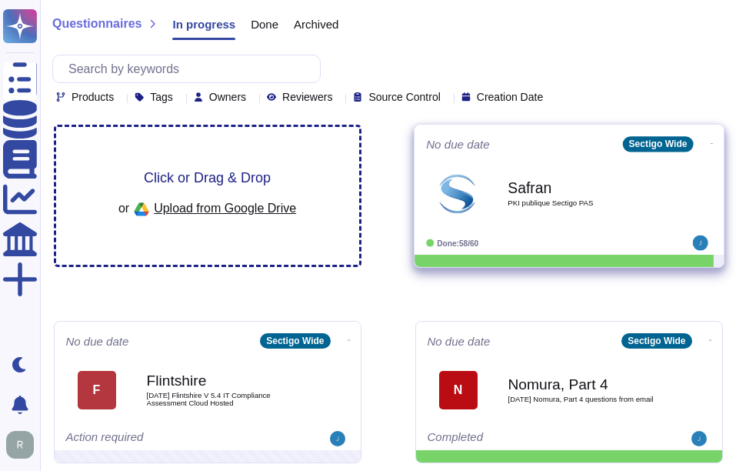
click at [531, 201] on span "PKI publique Sectigo PAS" at bounding box center [585, 203] width 155 height 8
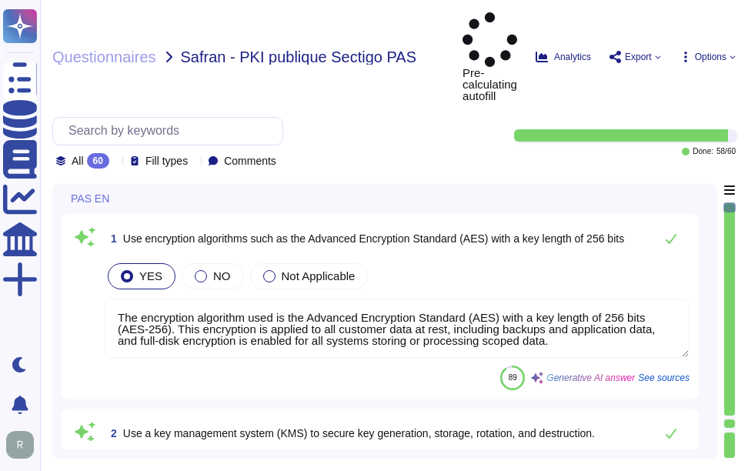
type textarea "The encryption algorithm used is the Advanced Encryption Standard (AES) with a …"
type textarea "Our solution utilizes hardware security modules (HSMs) for secure key managemen…"
type textarea "Our key management process includes a formal policy for regular key rotation, e…"
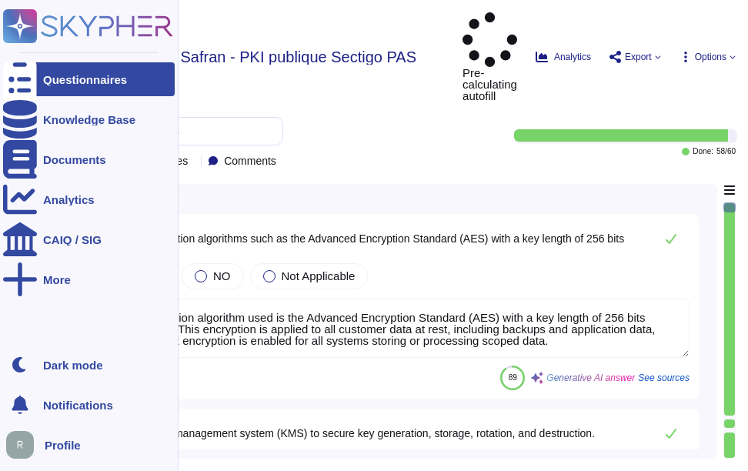
click at [62, 84] on div "Questionnaires" at bounding box center [85, 80] width 84 height 12
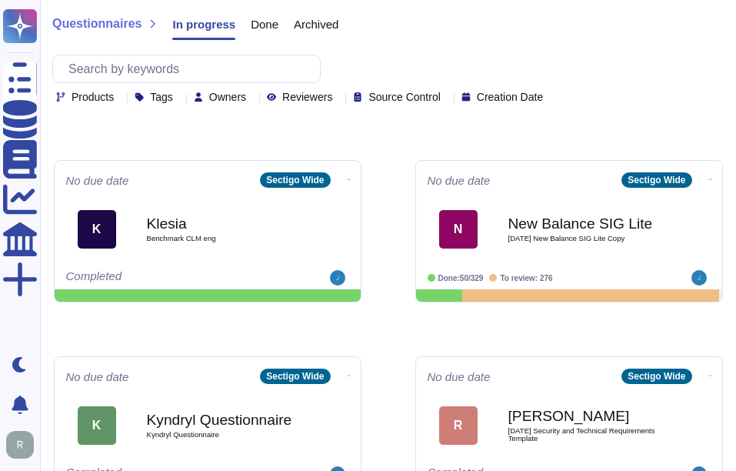
scroll to position [825, 0]
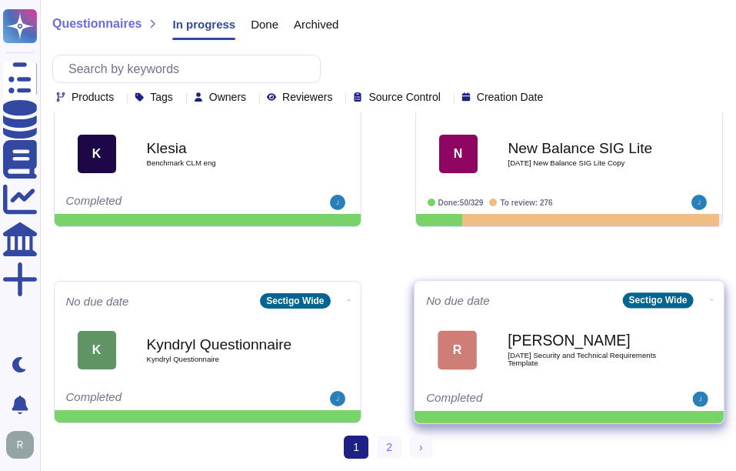
click at [565, 358] on span "[DATE] Security and Technical Requirements Template" at bounding box center [585, 359] width 155 height 15
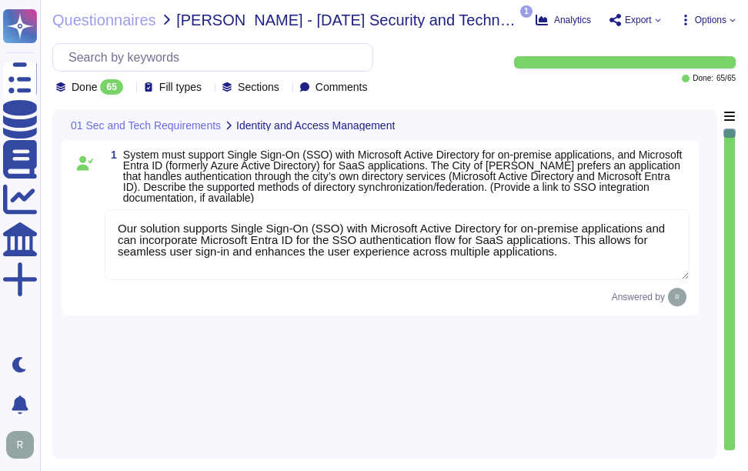
type textarea "Our solution supports Single Sign-On (SSO) with Microsoft Active Directory for …"
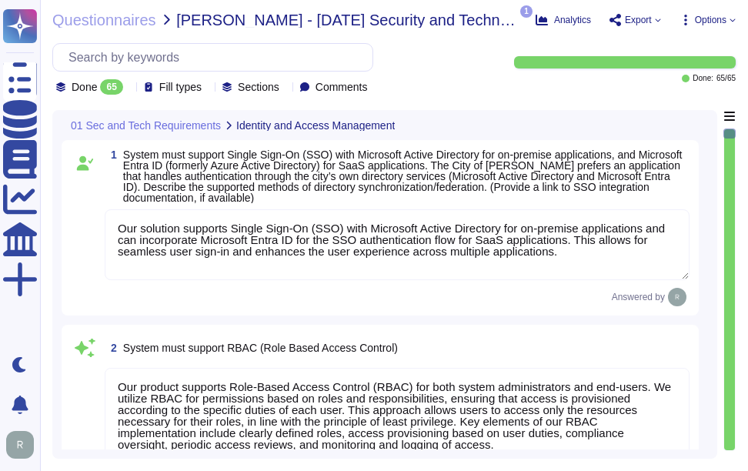
type textarea "Our product supports Role-Based Access Control (RBAC) for both system administr…"
type textarea "Customers manage their own user provisioning/deprovisioning using whatever mode…"
type textarea "Our solution supports multi-factor authentication (MFA) for user accounts and i…"
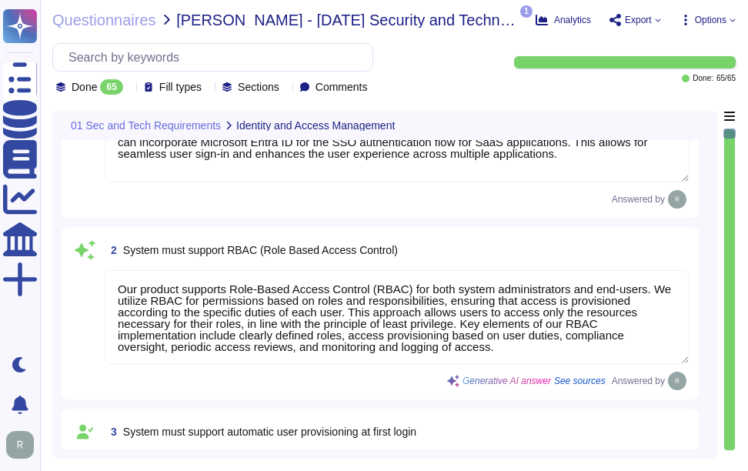
scroll to position [154, 0]
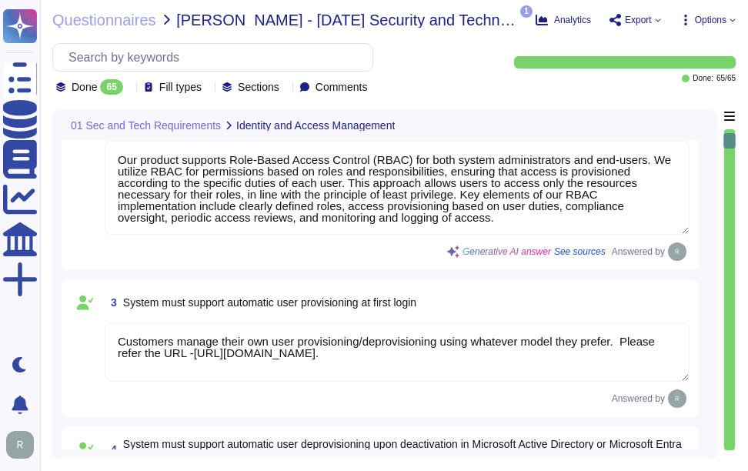
type textarea "Our primary Service Level Agreement (SLA) targets include a 99.5% uptime for ou…"
type textarea "Sectigo has implemented a robust vulnerability management program that includes…"
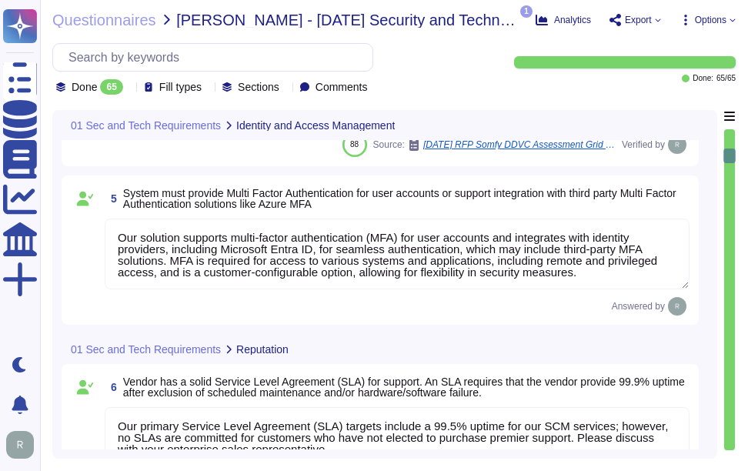
type textarea "Sectigo regularly announces updates to systems, third-party software, and libra…"
type textarea "Lo ipsumdolors ame consectetu ad elitseddoeiu temporinc utlabore etdolorem. Ali…"
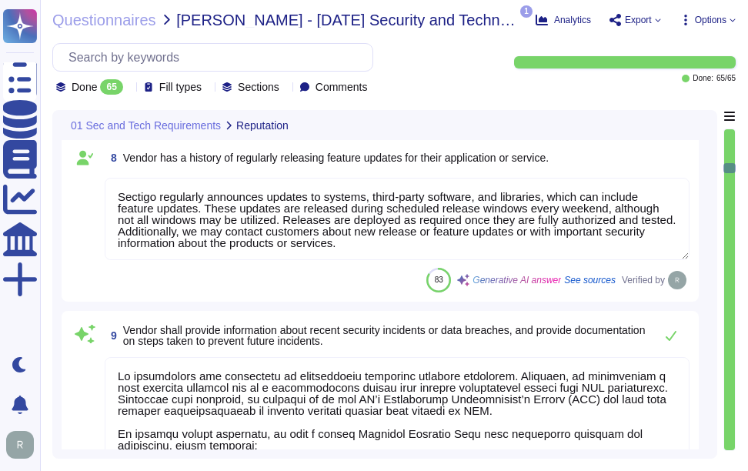
type textarea "Both Sectigo and Sectigo will only use private information after obtaining cons…"
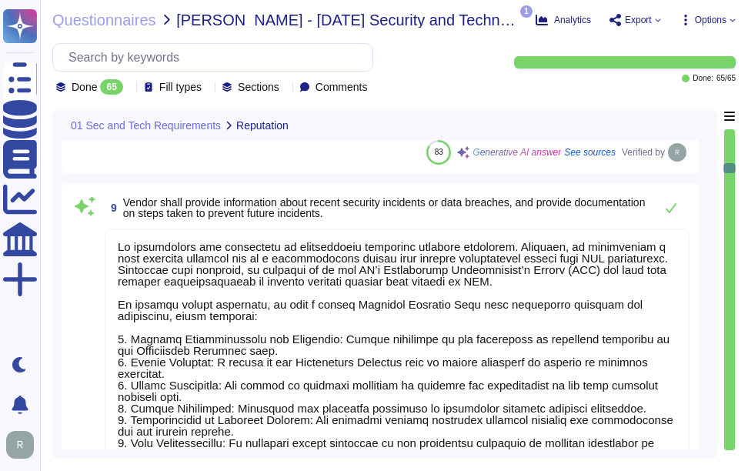
scroll to position [1308, 0]
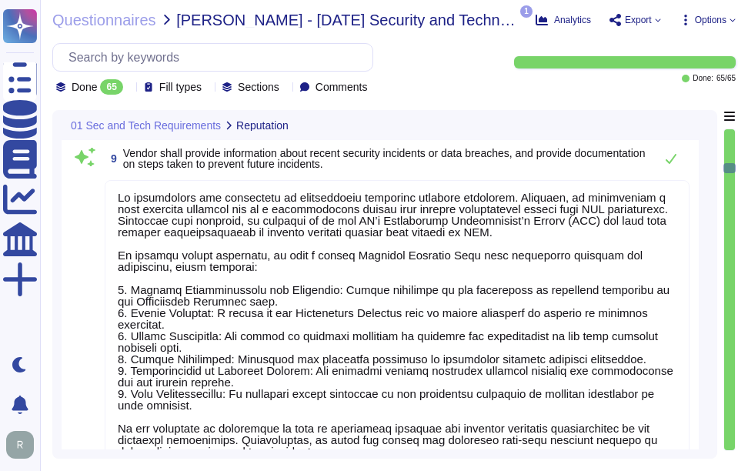
type textarea "Data is stored in colocation centers located in the [GEOGRAPHIC_DATA] and the […"
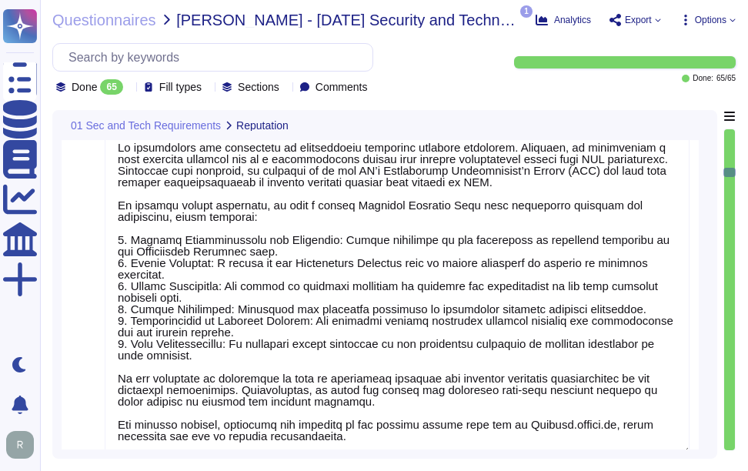
scroll to position [1385, 0]
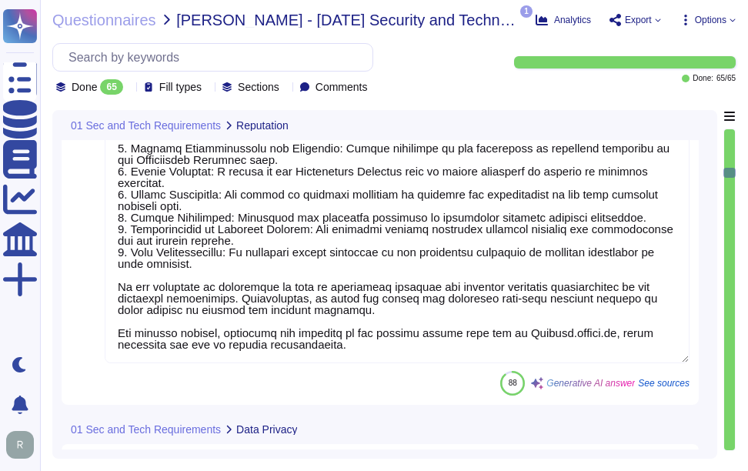
type textarea "Our Privacy Policy is designed to help you understand what information is colle…"
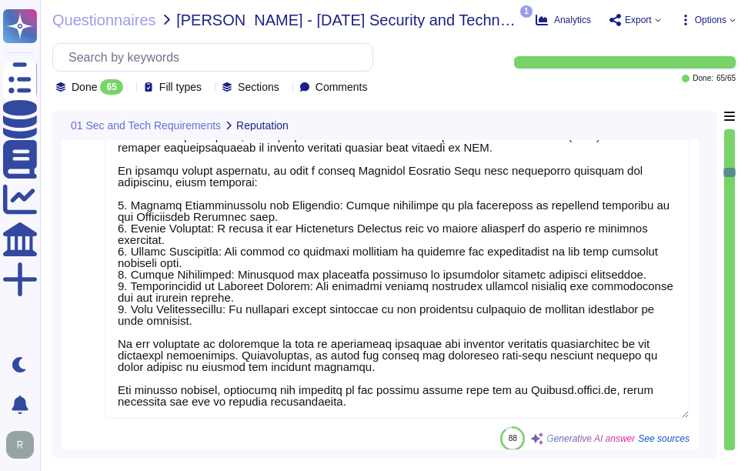
click at [353, 369] on textarea at bounding box center [397, 256] width 585 height 325
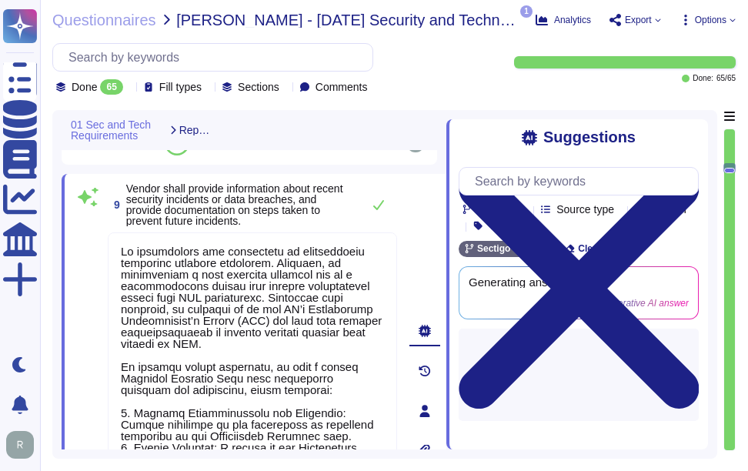
scroll to position [1269, 0]
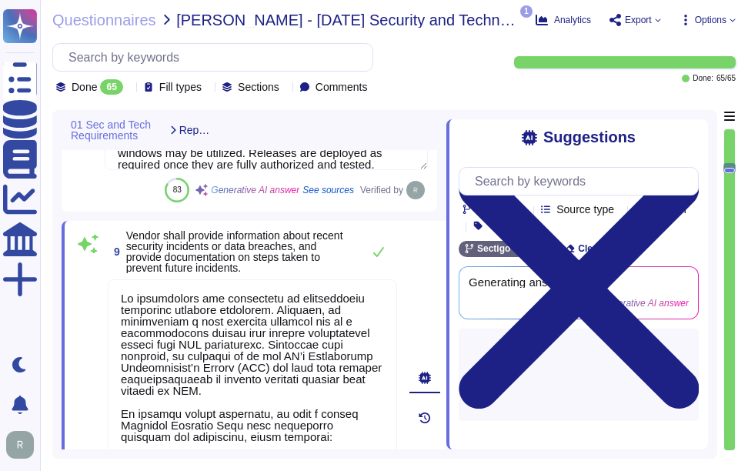
type textarea "Our primary Service Level Agreement (SLA) targets include a 99.5% uptime for ou…"
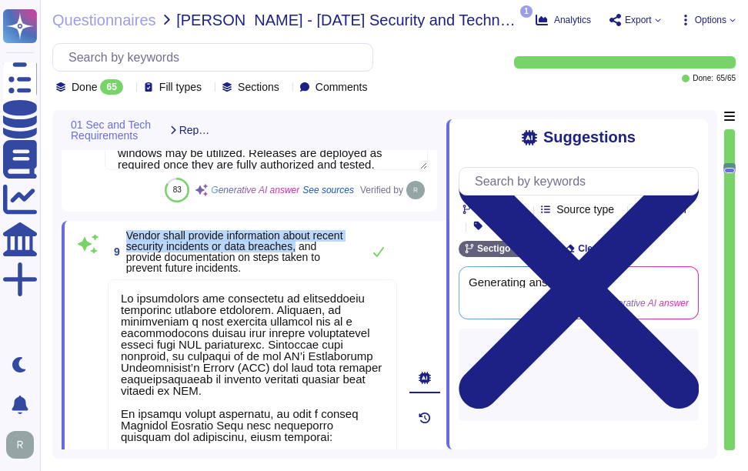
drag, startPoint x: 125, startPoint y: 232, endPoint x: 298, endPoint y: 245, distance: 173.6
click at [298, 245] on span "9 Vendor shall provide information about recent security incidents or data brea…" at bounding box center [231, 251] width 246 height 43
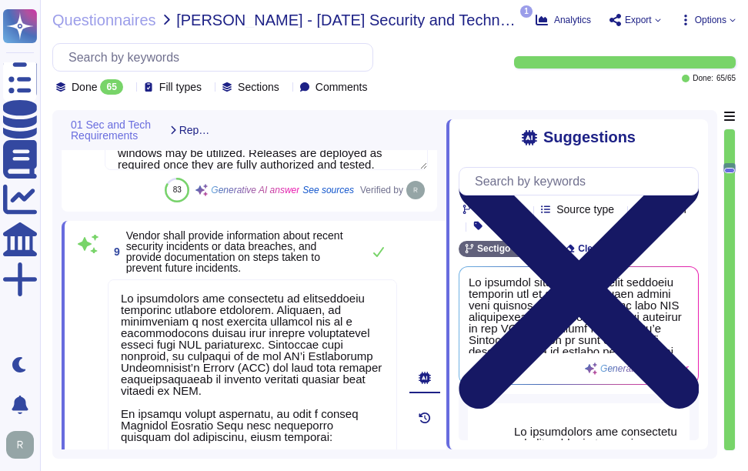
click at [694, 168] on icon at bounding box center [578, 288] width 240 height 240
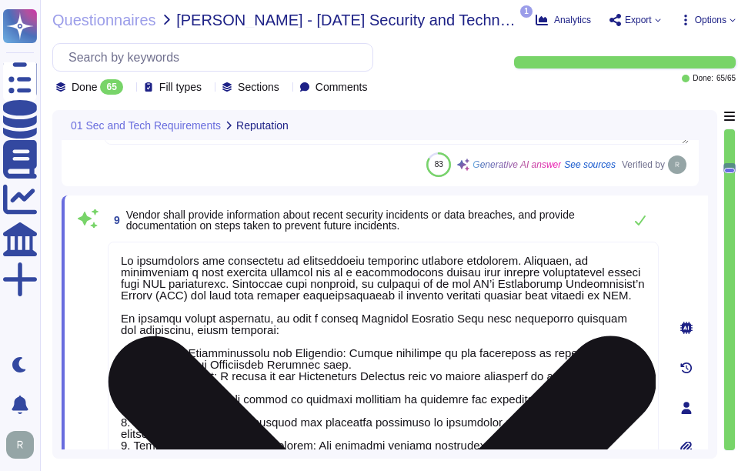
drag, startPoint x: 122, startPoint y: 259, endPoint x: 346, endPoint y: 442, distance: 288.7
click at [346, 442] on textarea at bounding box center [383, 404] width 551 height 325
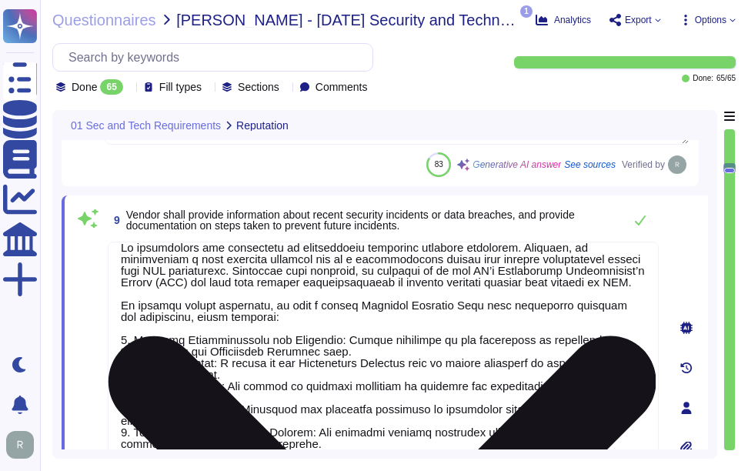
scroll to position [0, 0]
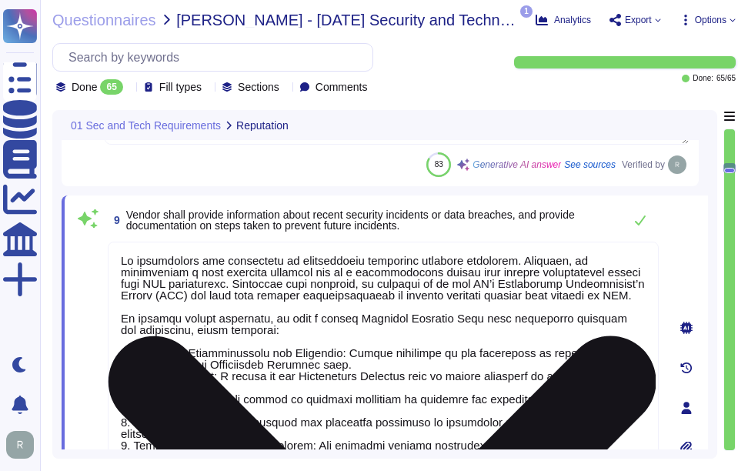
type textarea "5. Communication of Material Changes: Any material changes affecting customer p…"
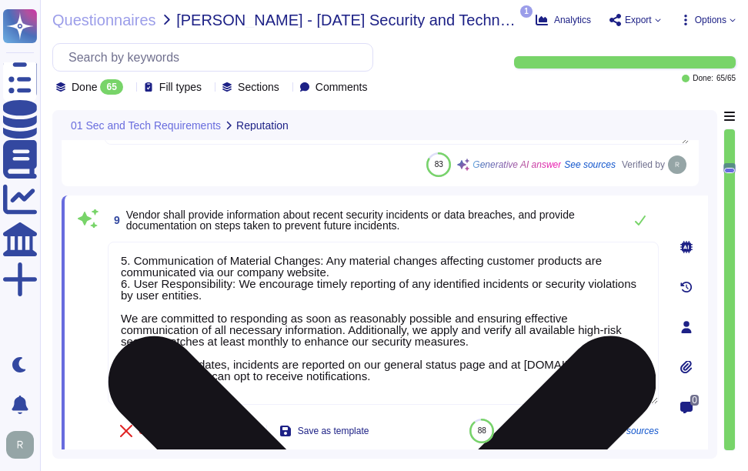
type textarea "Data is stored in colocation centers located in the [GEOGRAPHIC_DATA] and the […"
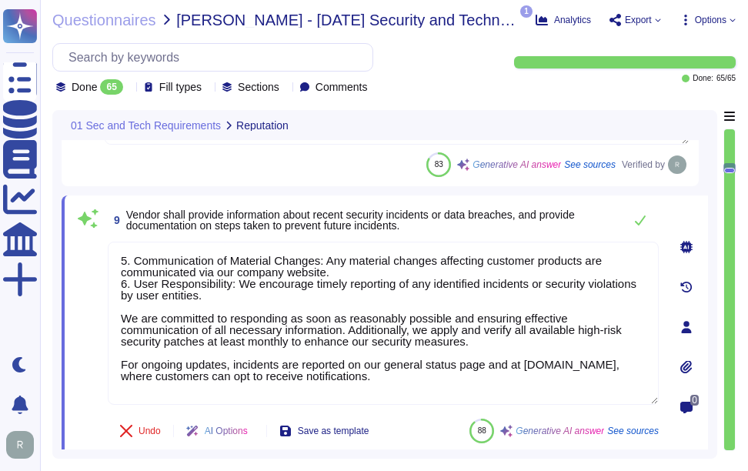
drag, startPoint x: 380, startPoint y: 390, endPoint x: 106, endPoint y: 268, distance: 299.6
click at [106, 268] on div "9 Vendor shall provide information about recent security incidents or data brea…" at bounding box center [366, 327] width 585 height 245
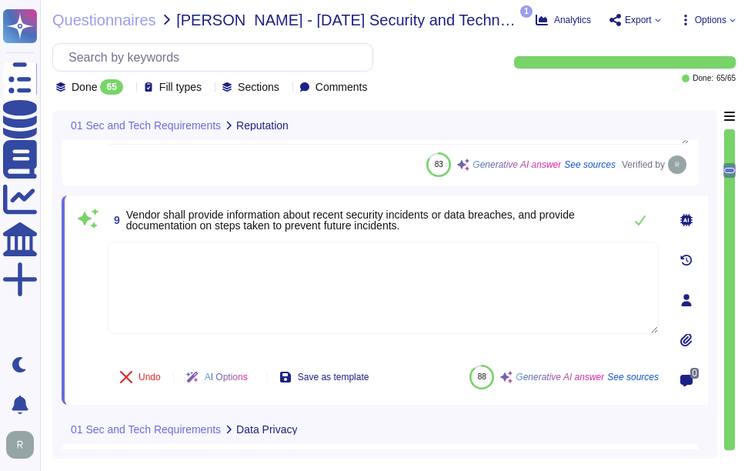
type textarea "Our Privacy Policy is designed to help you understand what information is colle…"
paste textarea "No, we have no recent cybersecurity incidents."
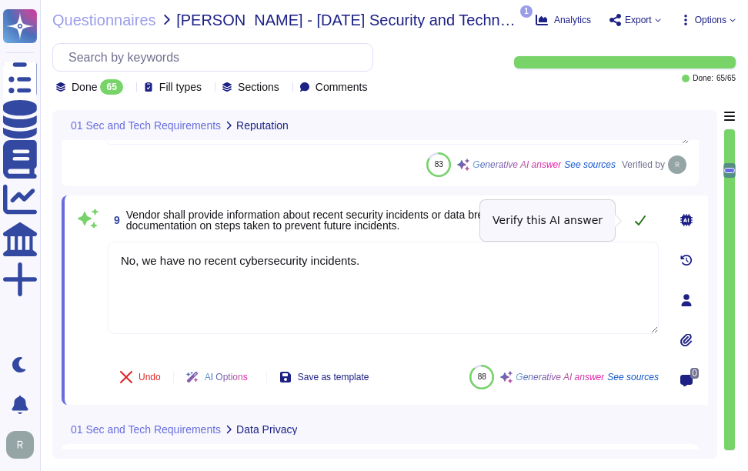
type textarea "No, we have no recent cybersecurity incidents."
click at [638, 226] on button at bounding box center [640, 220] width 37 height 31
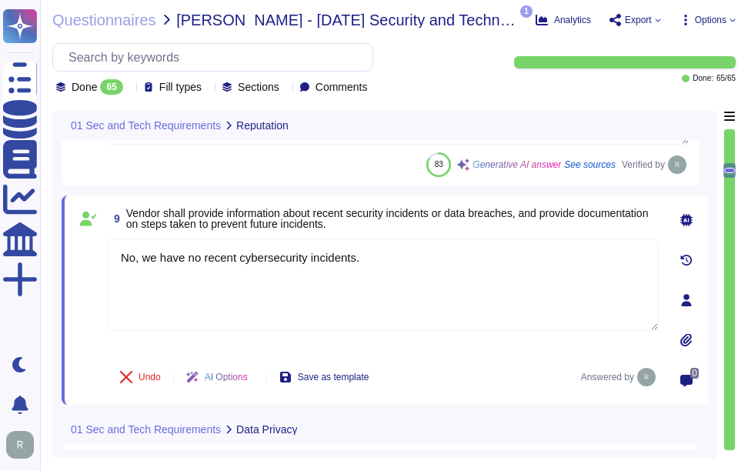
click at [126, 212] on span "Vendor shall provide information about recent security incidents or data breach…" at bounding box center [387, 218] width 522 height 23
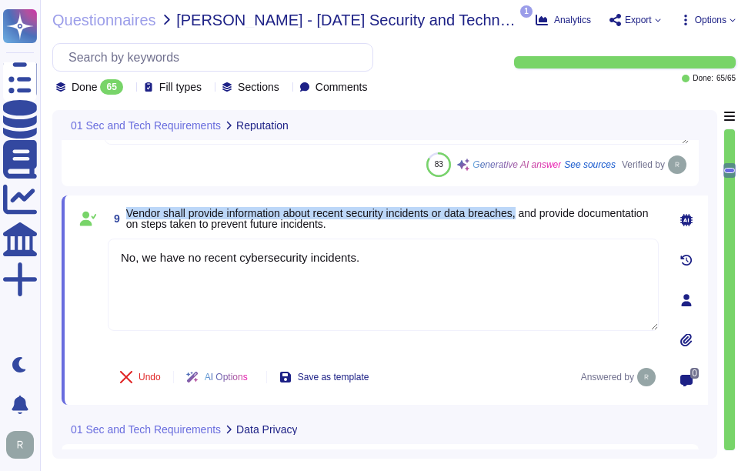
drag, startPoint x: 128, startPoint y: 212, endPoint x: 528, endPoint y: 213, distance: 400.0
click at [528, 213] on span "Vendor shall provide information about recent security incidents or data breach…" at bounding box center [387, 218] width 522 height 23
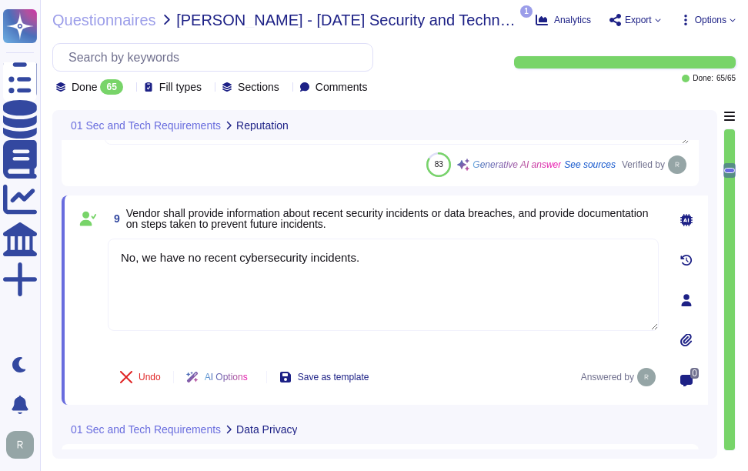
click at [525, 415] on div "01 Sec and Tech Requirements Data Privacy" at bounding box center [385, 429] width 646 height 30
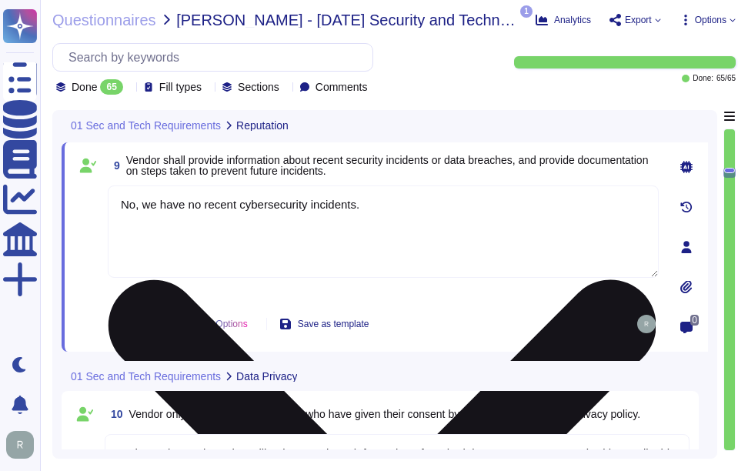
scroll to position [1346, 0]
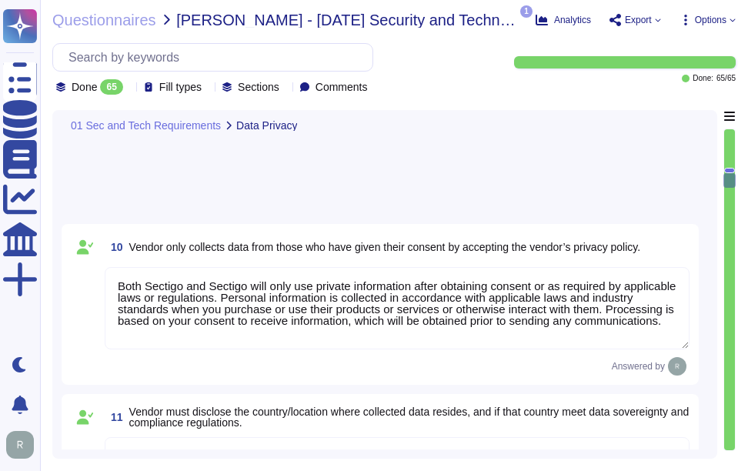
type textarea "Yes, all third parties, including vendors, are required to sign non-disclosure …"
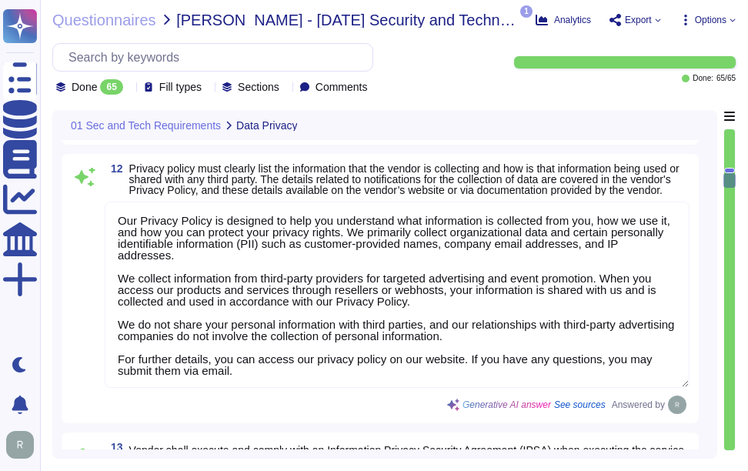
scroll to position [2039, 0]
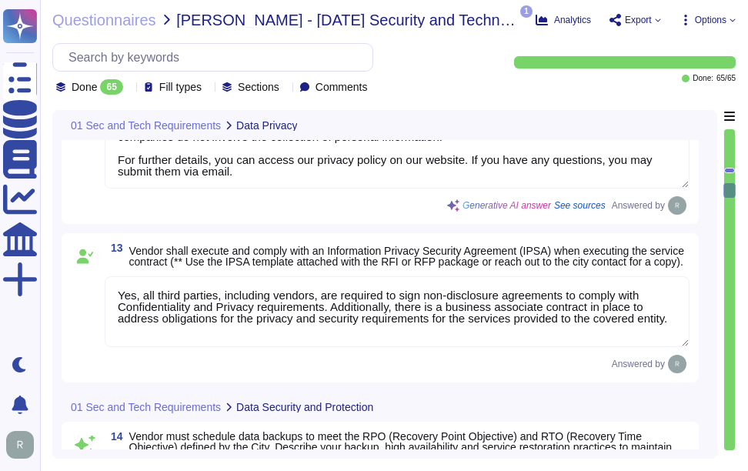
type textarea "Our backup, high availability, and service restoration practices are designed t…"
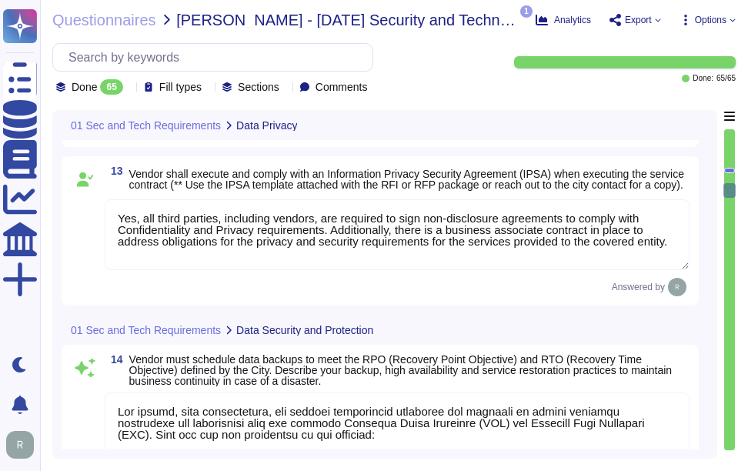
scroll to position [2577, 0]
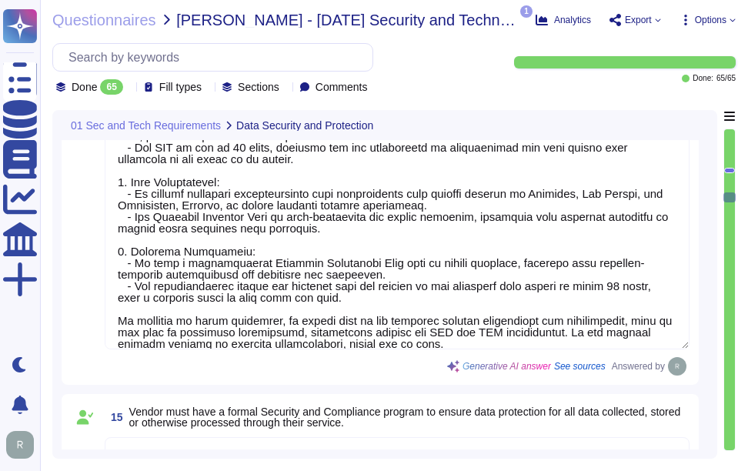
type textarea "Sectigo maintains a robust suite of data privacy and security policies and proc…"
type textarea "At [GEOGRAPHIC_DATA], we prioritize the security of data in transit by using TL…"
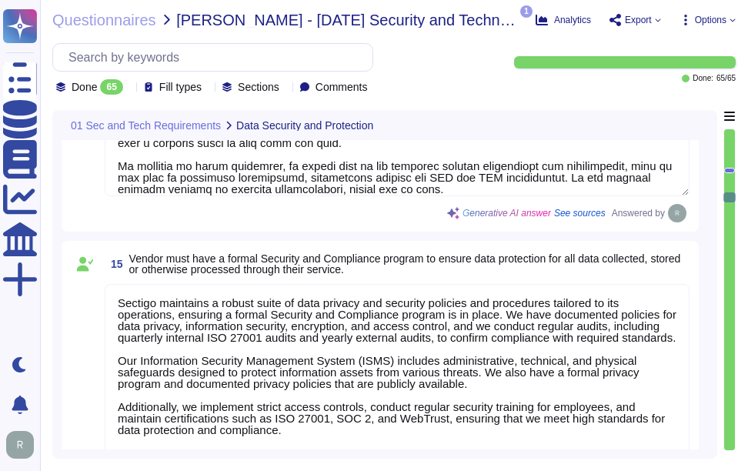
scroll to position [2731, 0]
type textarea "Yes, we protect internal data in transit using strong encryption protocols, spe…"
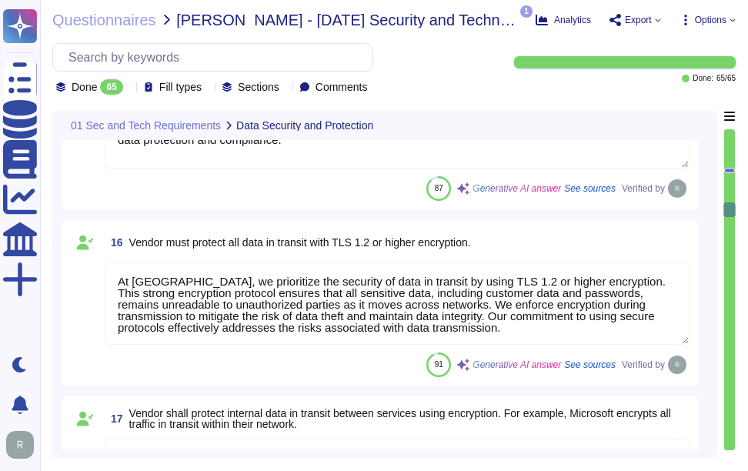
scroll to position [3193, 0]
type textarea "Sectigo has a formal Incident Response Plan with documented policies and proced…"
type textarea "All customer data at rest, including backups, application data, and confidentia…"
type textarea "Yes. File integrity monitoring (FIM) is implemented as part of our continuous m…"
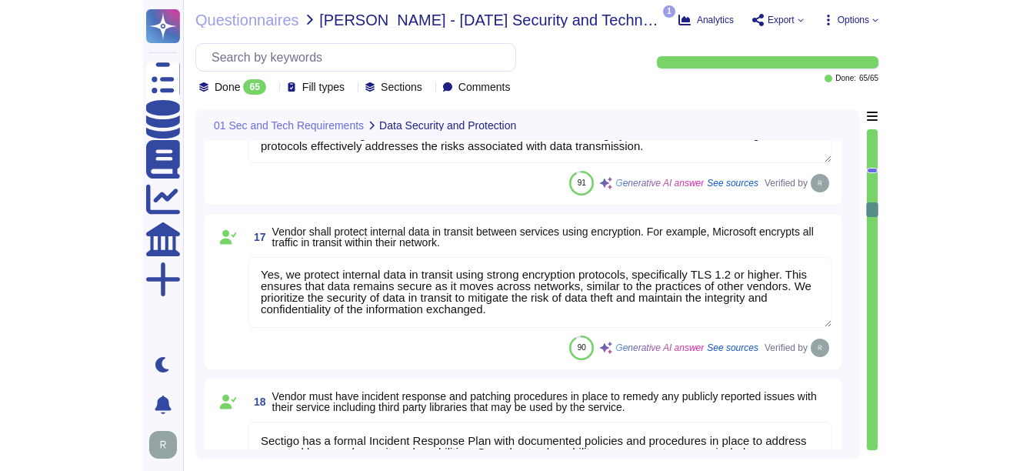
scroll to position [0, 0]
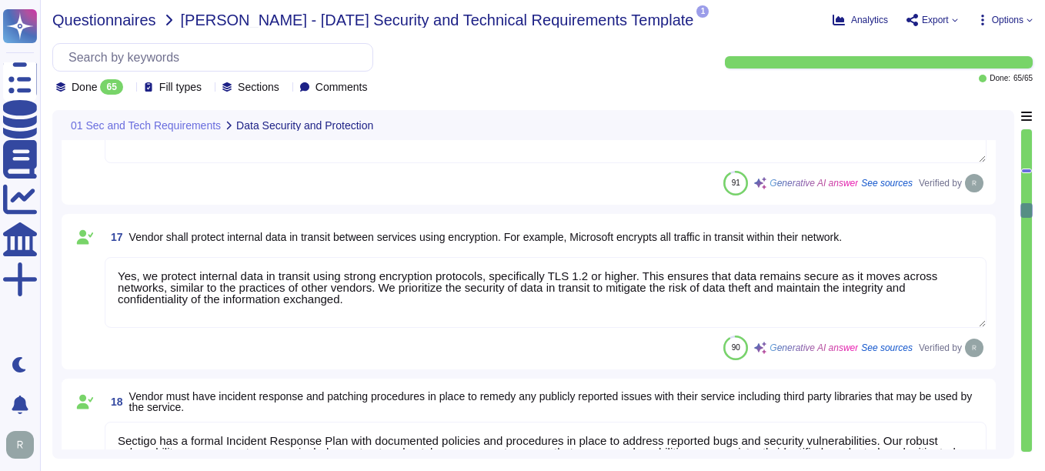
click at [105, 20] on span "Questionnaires" at bounding box center [104, 19] width 104 height 15
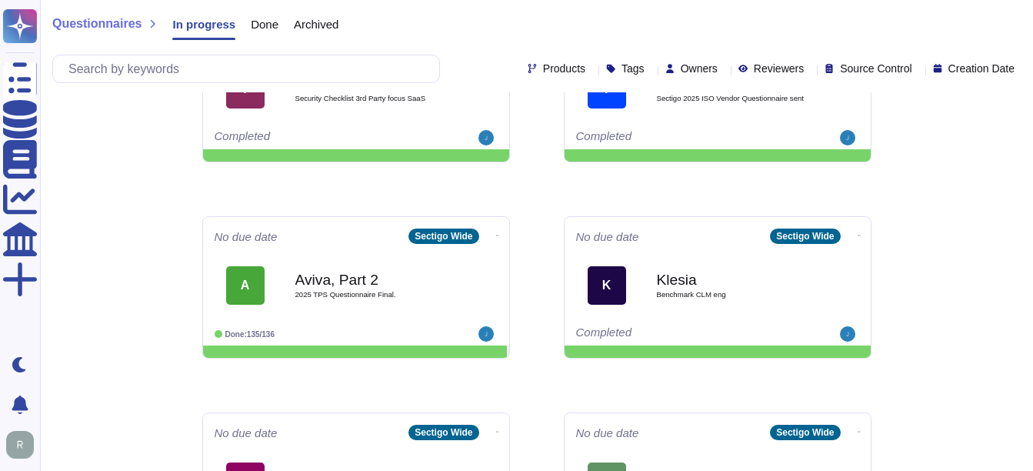
scroll to position [692, 0]
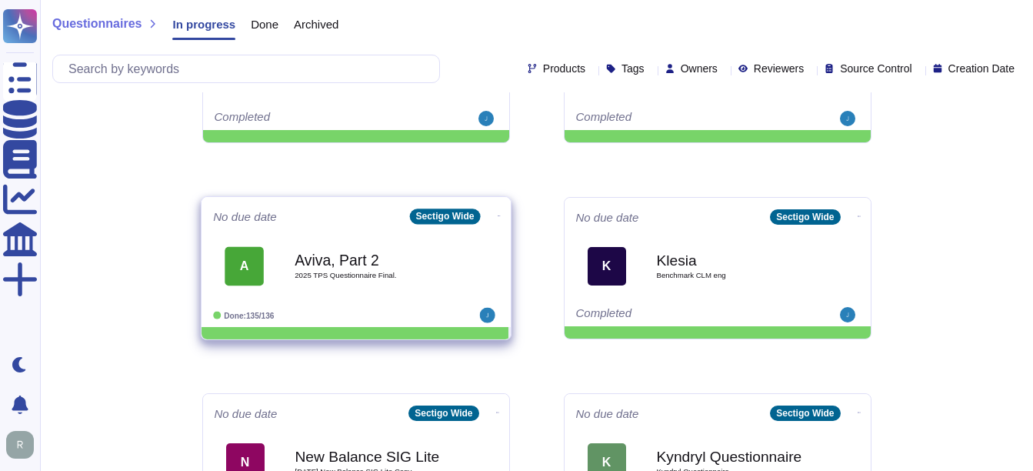
click at [362, 265] on b "Aviva, Part 2" at bounding box center [372, 259] width 155 height 15
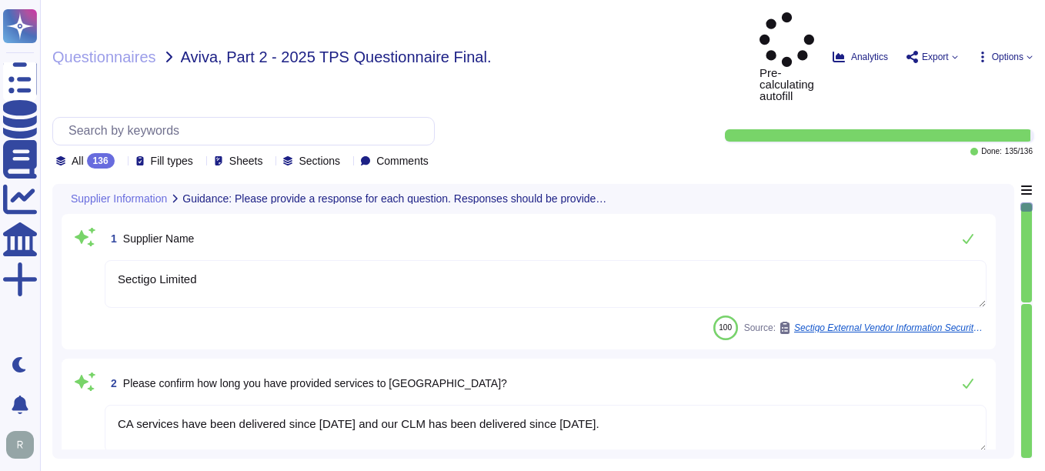
type textarea "Sectigo Limited"
type textarea "CA services have been delivered since [DATE] and our CLM has been delivered sin…"
type textarea "Sectigo acts as a data processor for the services provided to [GEOGRAPHIC_DATA]…"
type textarea "The primary region in which we operate is the [GEOGRAPHIC_DATA], specifically i…"
type textarea "Data received from Aviva is transmitted electronically using secure methods. Th…"
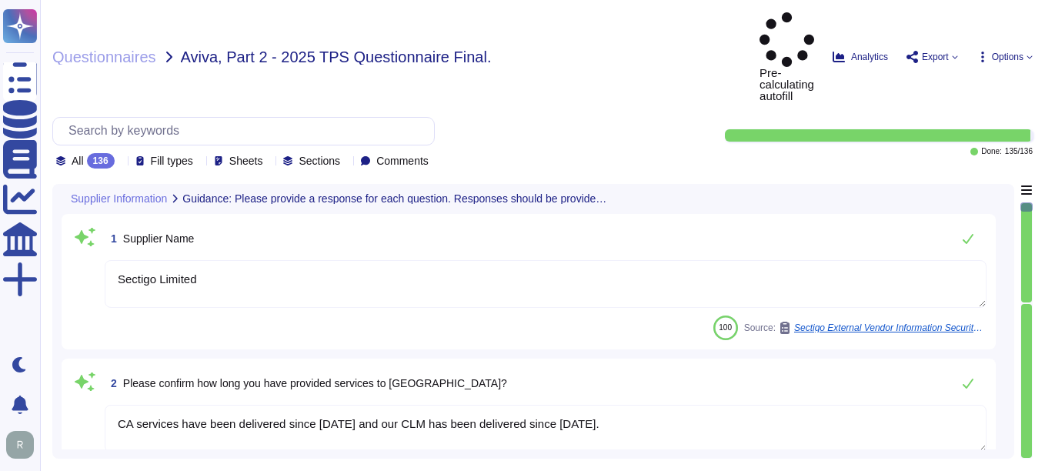
scroll to position [77, 0]
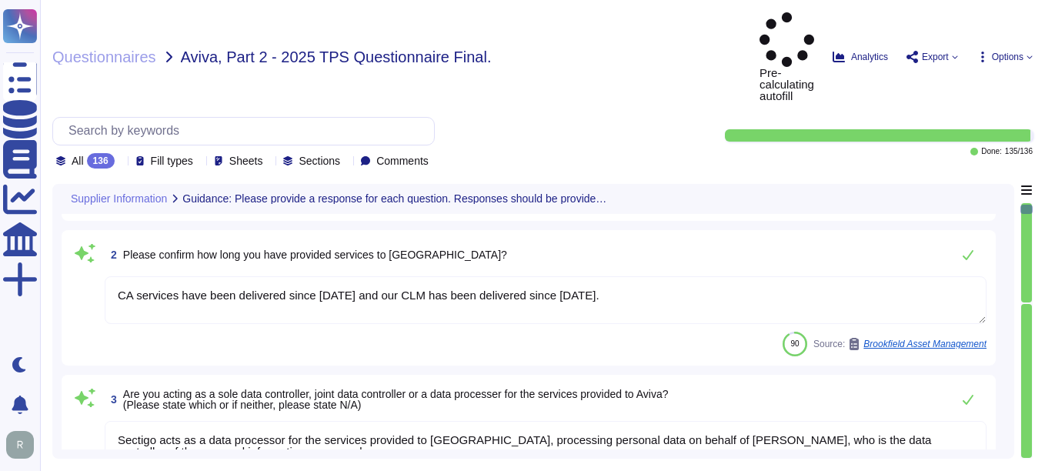
type textarea "No. We have a SaaS portal accessible through popular browsers."
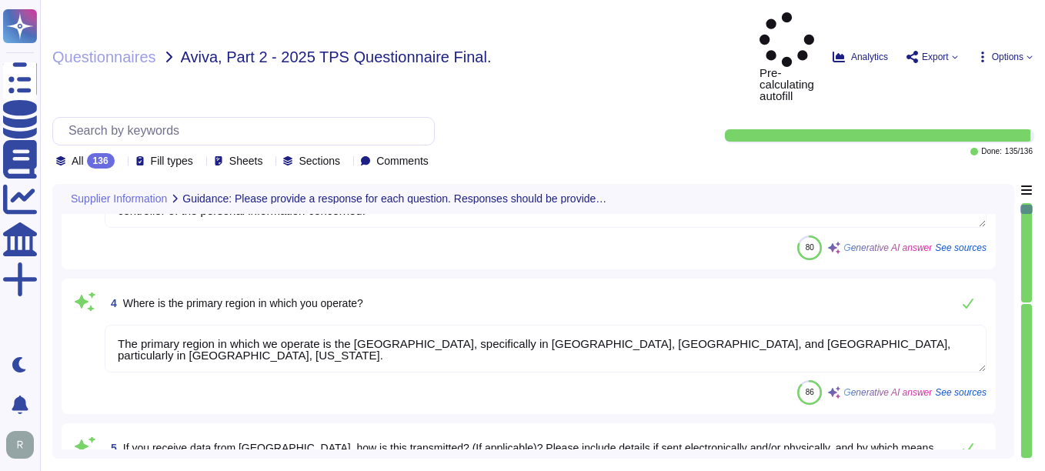
scroll to position [385, 0]
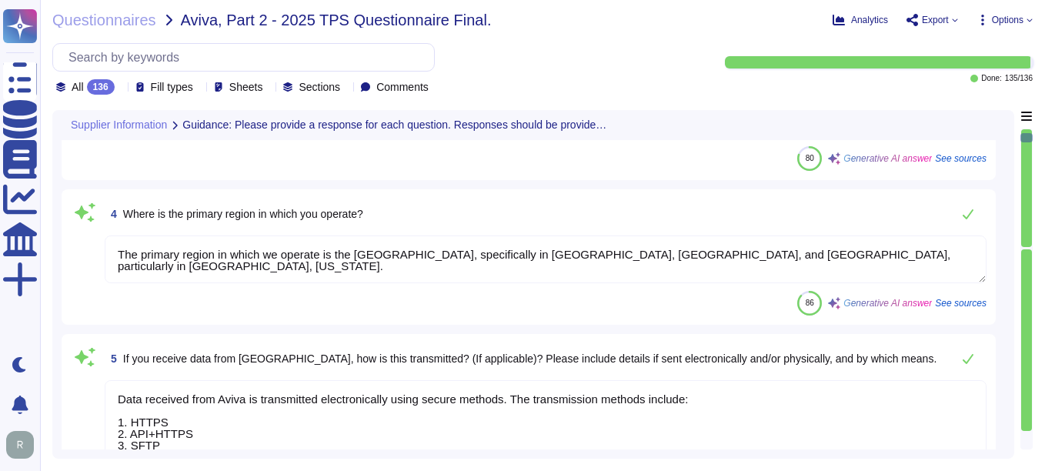
type textarea "Yes, there is data stored on internet-facing portals. The organization has inte…"
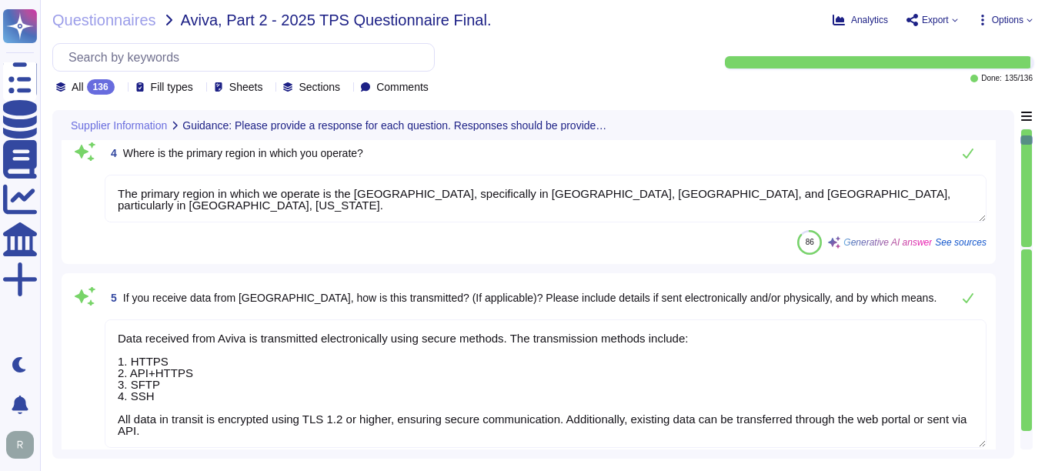
type textarea "Sectigo's products and services are designed to address digital security challe…"
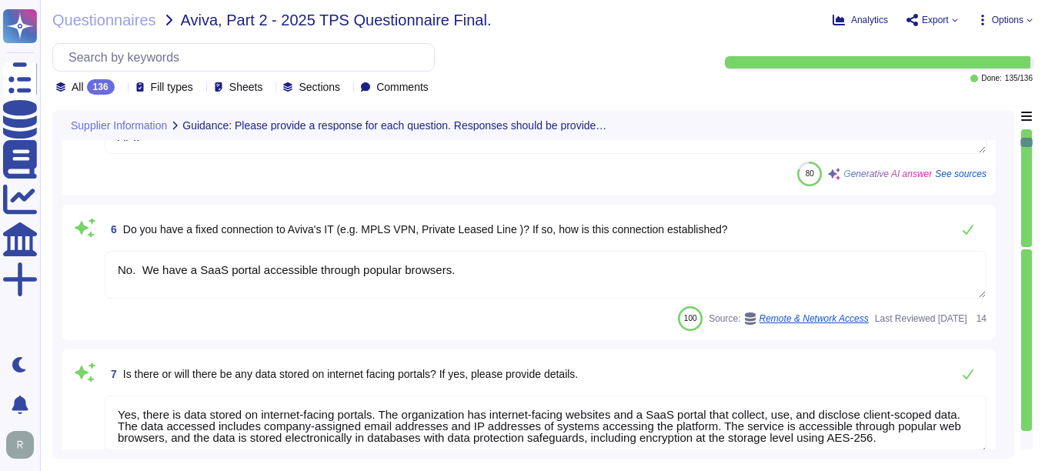
type textarea "No, we have not encountered a security incident for the last 12 months, and the…"
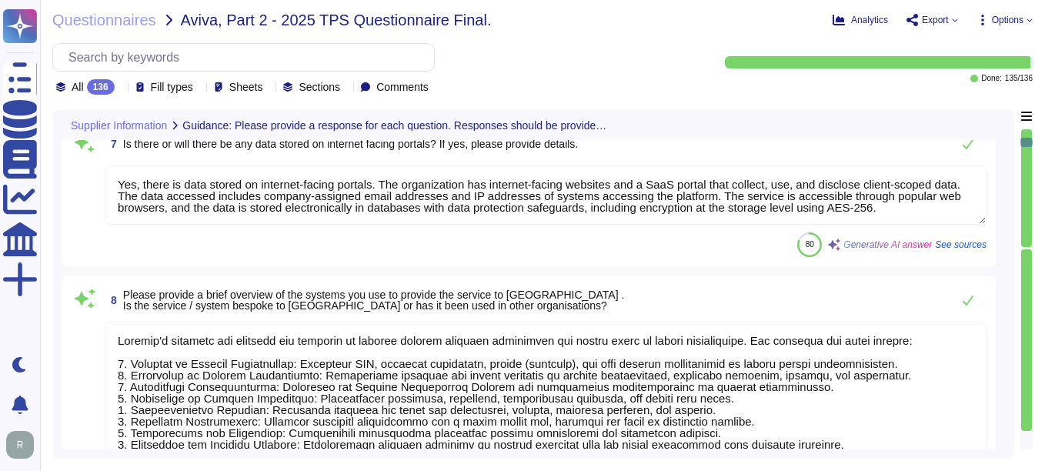
scroll to position [1077, 0]
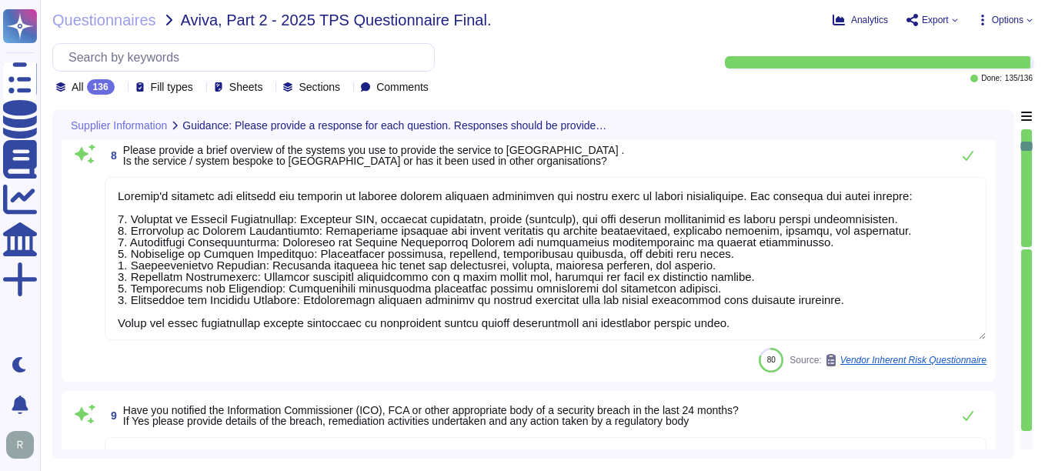
type textarea "No, we do not use subcontractors for this service."
type textarea "No, we do not process payment card data as part of the services we provide. We …"
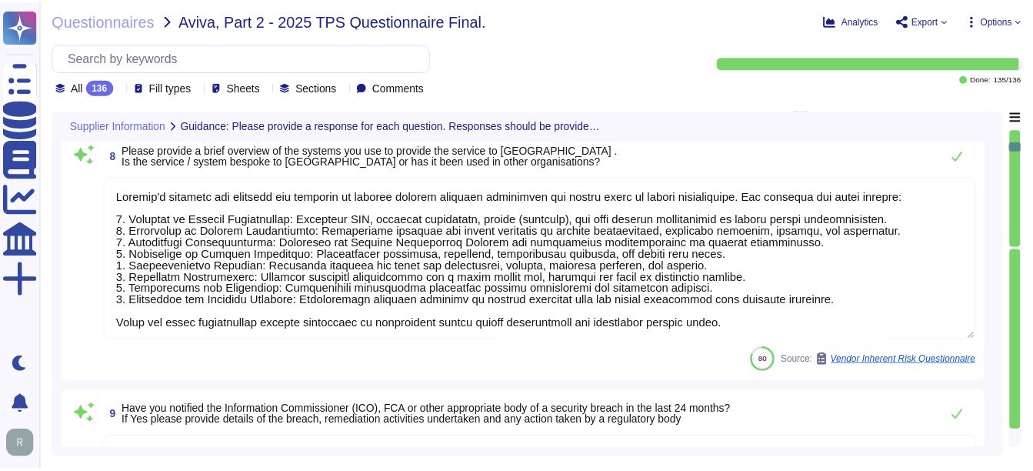
scroll to position [2, 0]
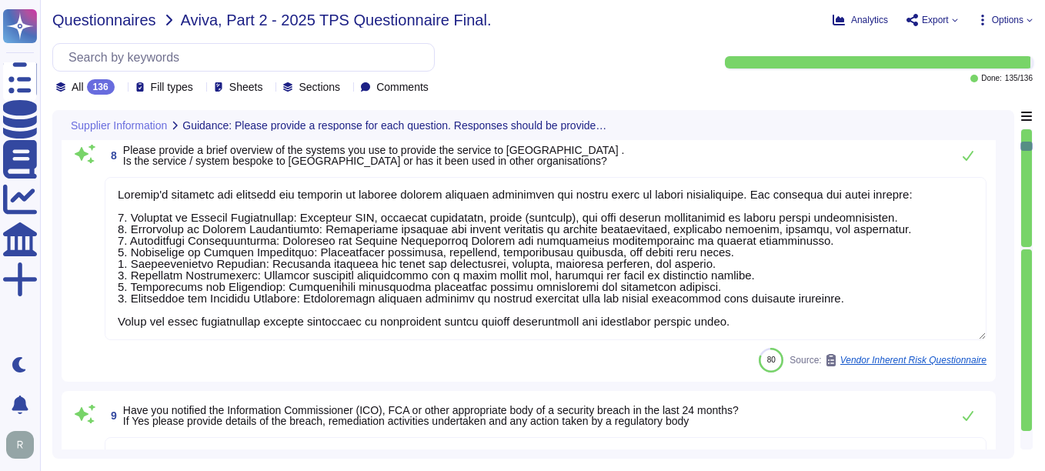
click at [133, 25] on span "Questionnaires" at bounding box center [104, 19] width 104 height 15
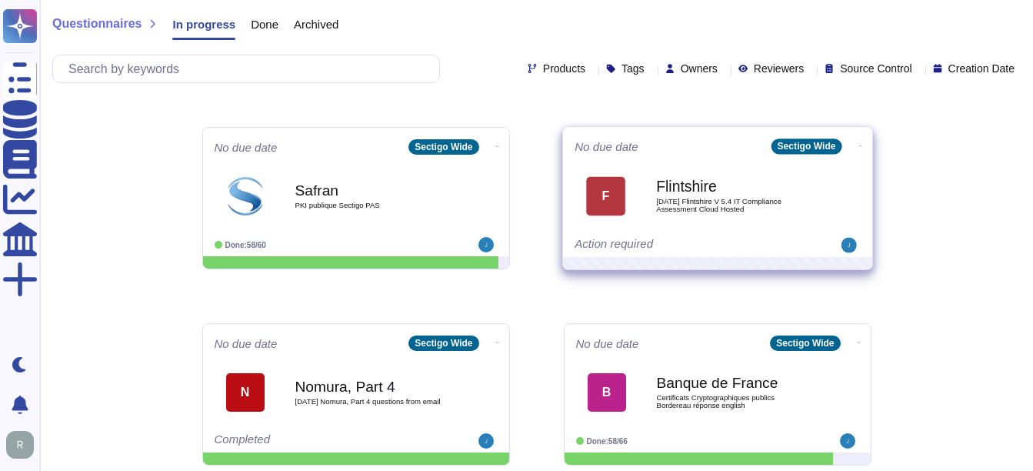
scroll to position [231, 0]
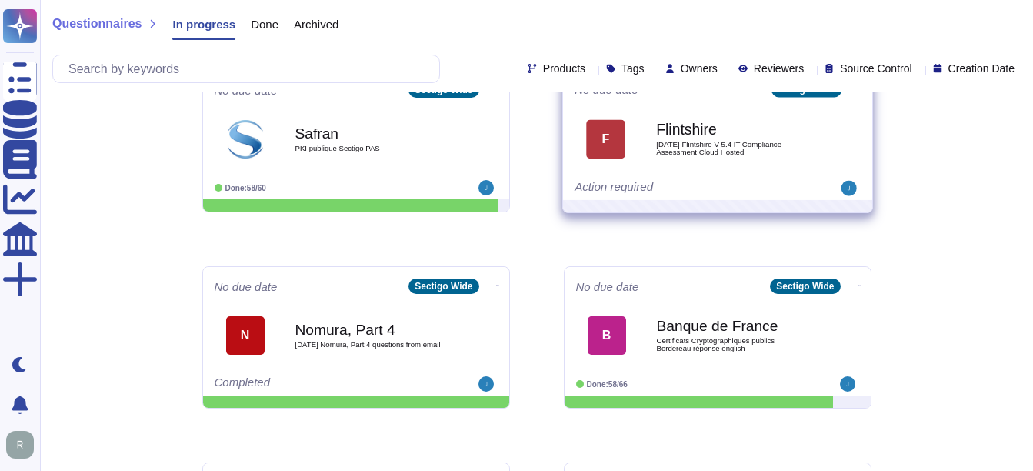
click at [697, 181] on div "Action required" at bounding box center [670, 188] width 191 height 15
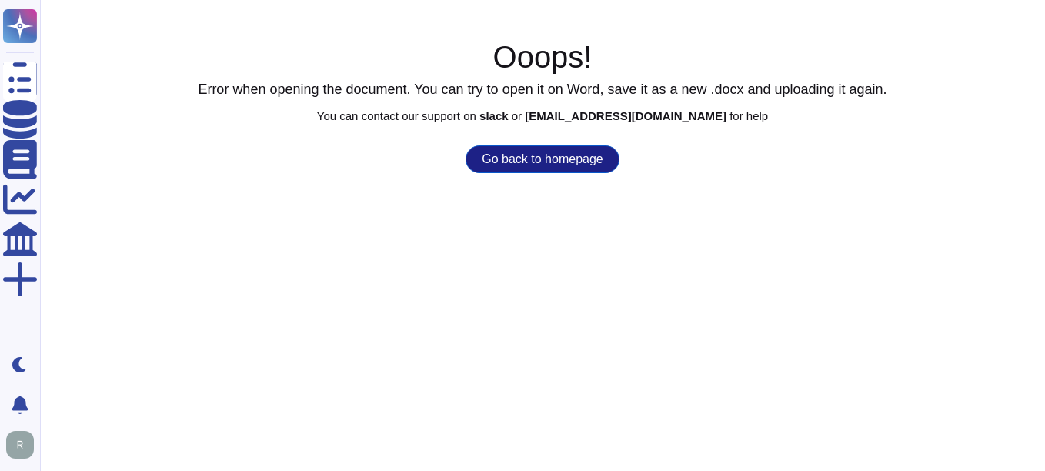
click at [510, 169] on button "Go back to homepage" at bounding box center [541, 159] width 153 height 28
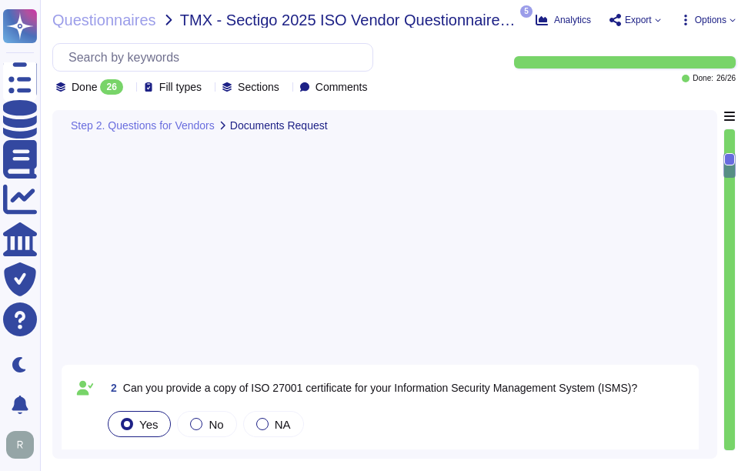
type textarea "Yes, we can provide a copy of our ISO 27001 certificate for our Information Sec…"
type textarea "We will attach ISO27001 Certification."
type textarea "We can provide a copy of our latest SOC 2 Type 2 report under a signed Non-Disc…"
type textarea "N/A"
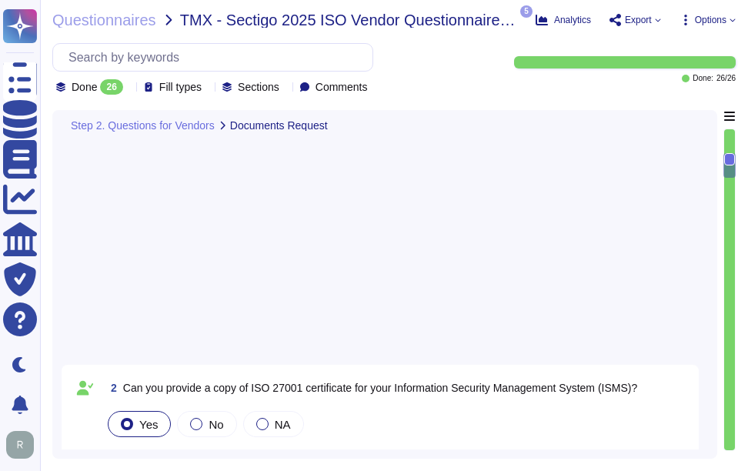
scroll to position [663, 0]
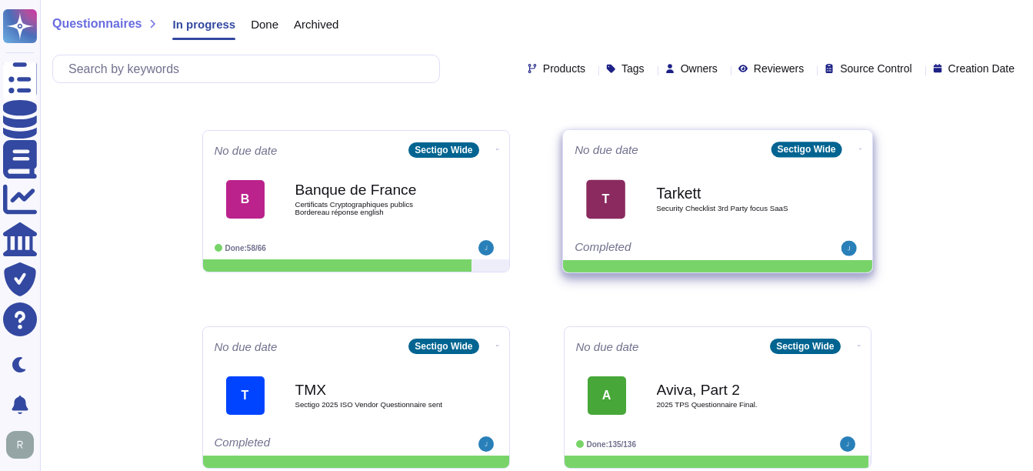
scroll to position [462, 0]
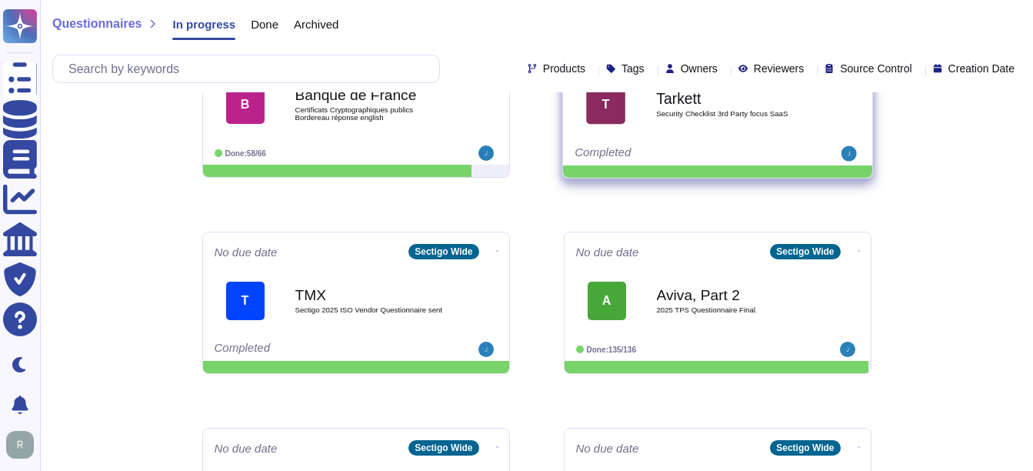
click at [705, 127] on div "Tarkett Security Checklist 3rd Party focus SaaS" at bounding box center [733, 104] width 155 height 62
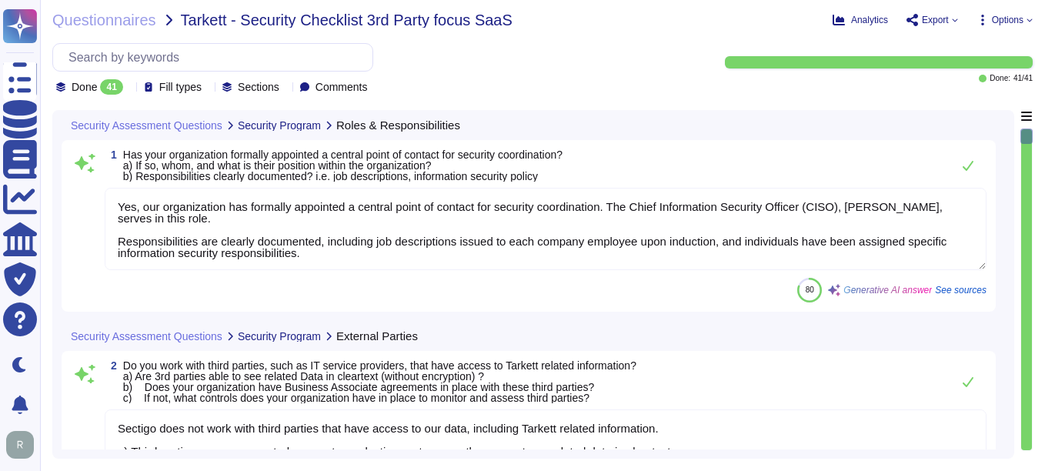
type textarea "Yes, our organization has formally appointed a central point of contact for sec…"
type textarea "Sectigo does not work with third parties that have access to our data, includin…"
type textarea "Yes, we have documented and approved information security policies, standards, …"
click at [84, 25] on span "Questionnaires" at bounding box center [104, 19] width 104 height 15
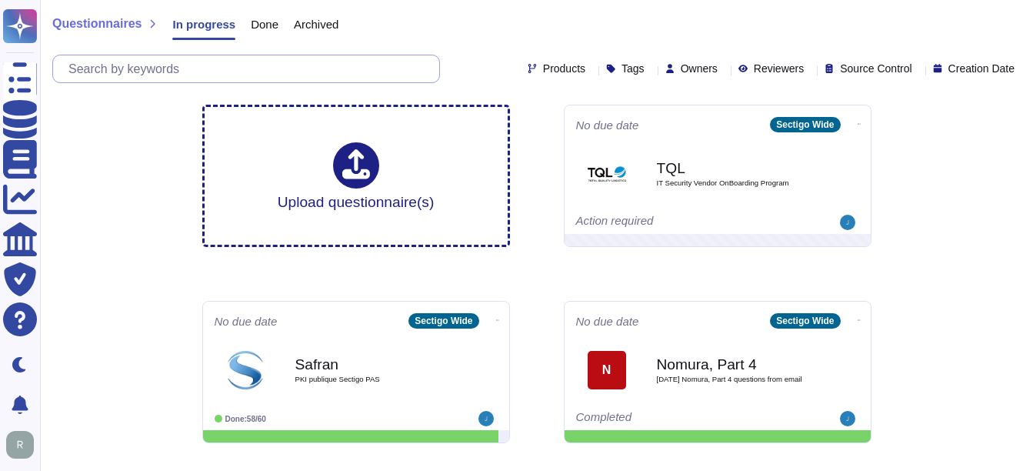
click at [218, 61] on input "text" at bounding box center [250, 68] width 378 height 27
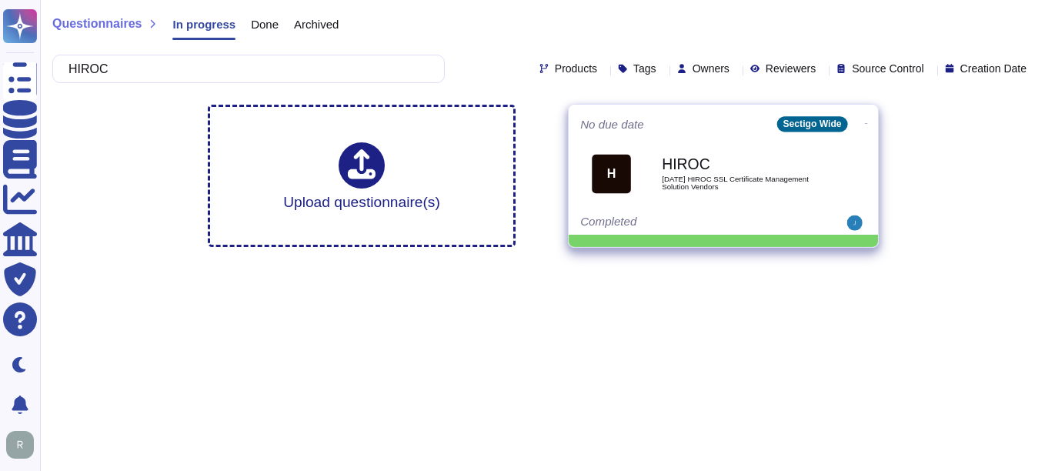
type input "HIROC"
click at [734, 198] on div "HIROC [DATE] HIROC SSL Certificate Management Solution Vendors" at bounding box center [739, 173] width 155 height 62
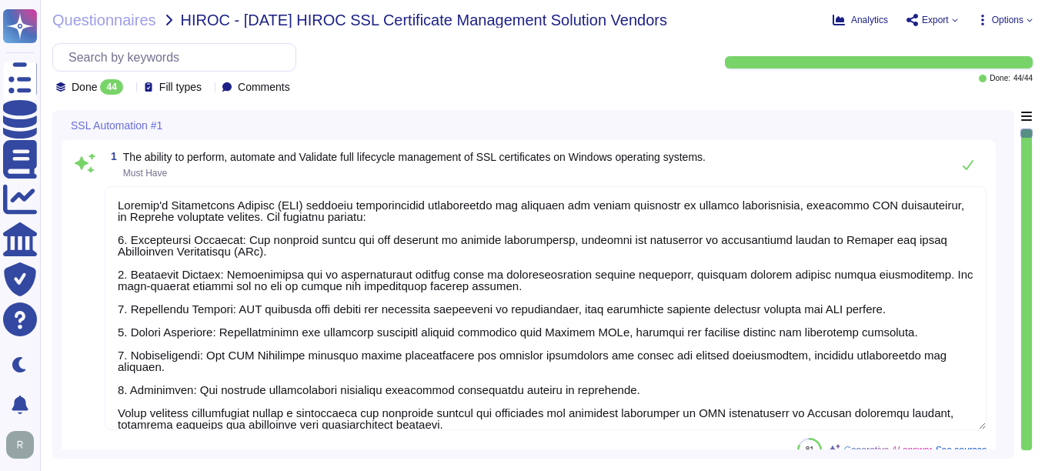
type textarea "Sectigo's Certificate Manager (SCM) provides comprehensive capabilities for man…"
type textarea "Sectigo Certificate Manager (SCM) provides comprehensive capabilities for manag…"
click at [712, 96] on div "Questionnaires HIROC - [DATE] HIROC SSL Certificate Management Solution Vendors…" at bounding box center [542, 235] width 1005 height 471
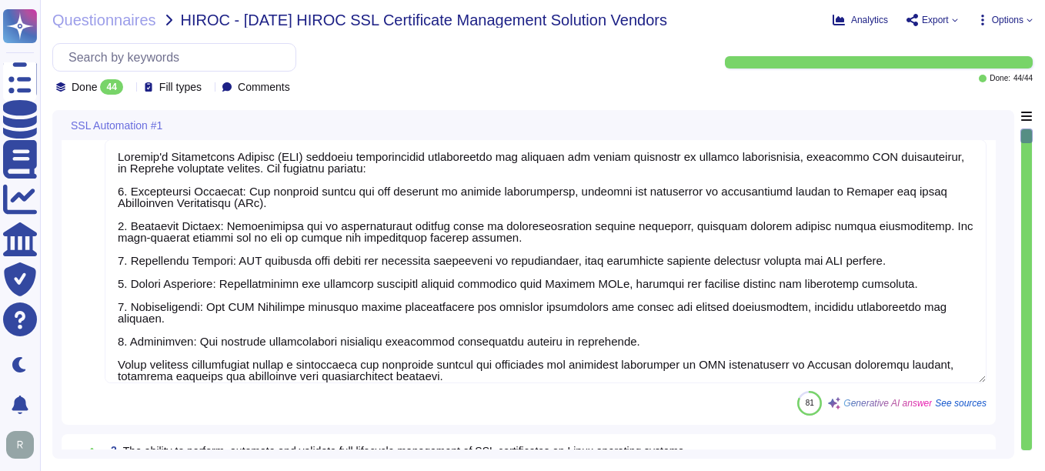
type textarea "Sectigo Certificate Manager (SCM) provides comprehensive capabilities for manag…"
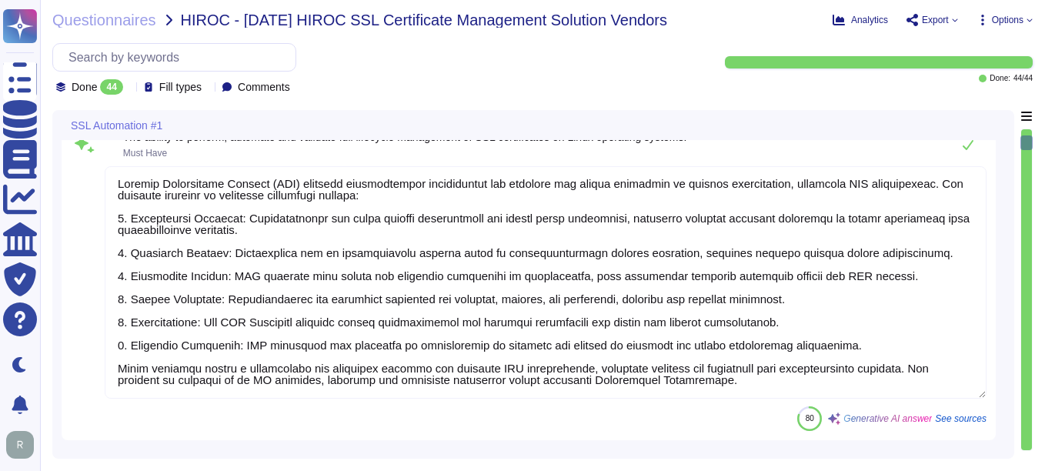
type textarea "please see External URL tab within this document"
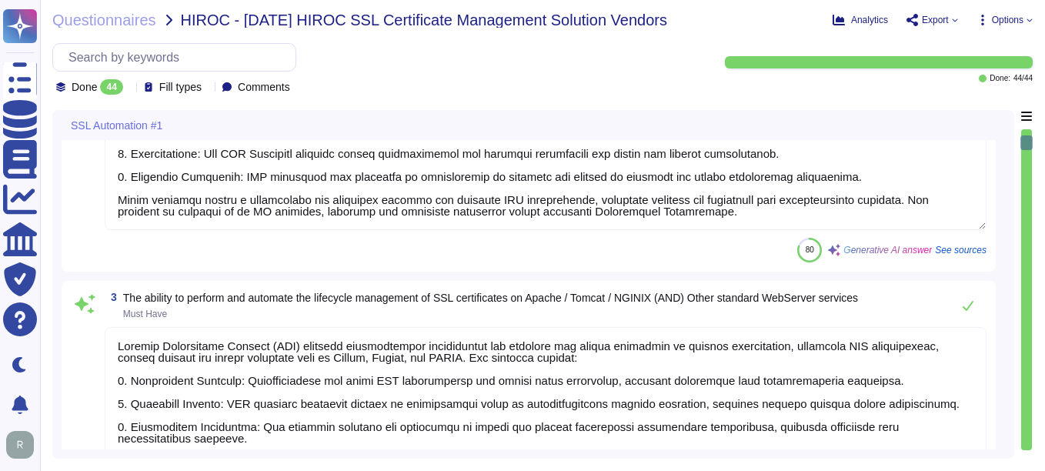
scroll to position [692, 0]
type textarea "Sectigo's Certificate Manager (SCM) provides comprehensive capabilities for man…"
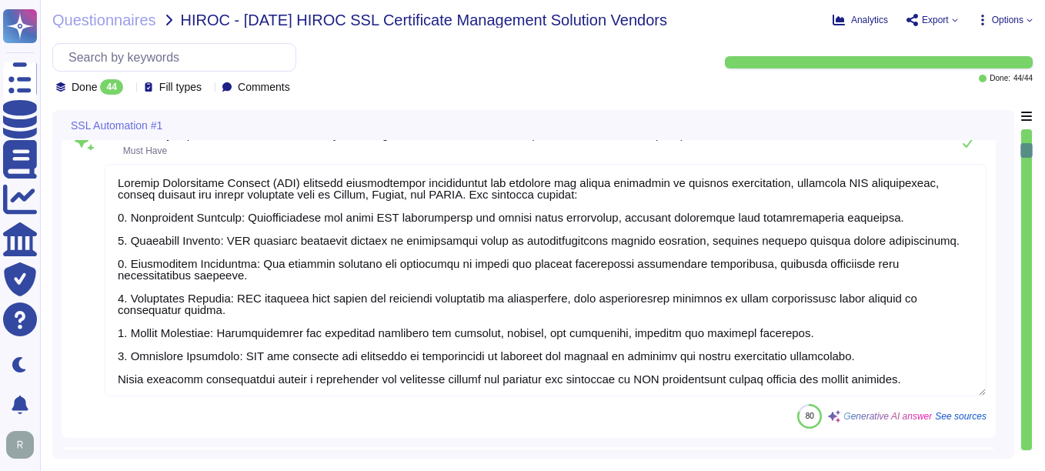
scroll to position [2, 0]
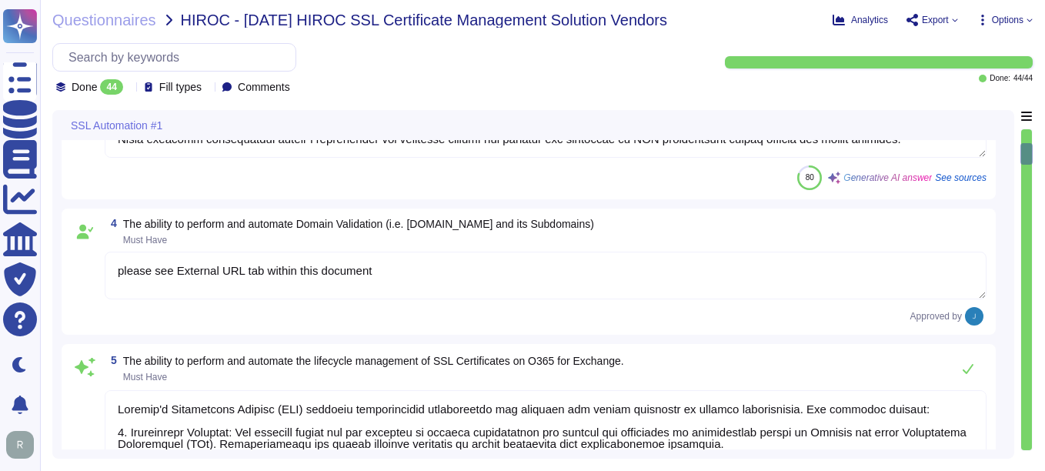
type textarea "Sectigo's Certificate Manager (SCM) provides comprehensive capabilities for man…"
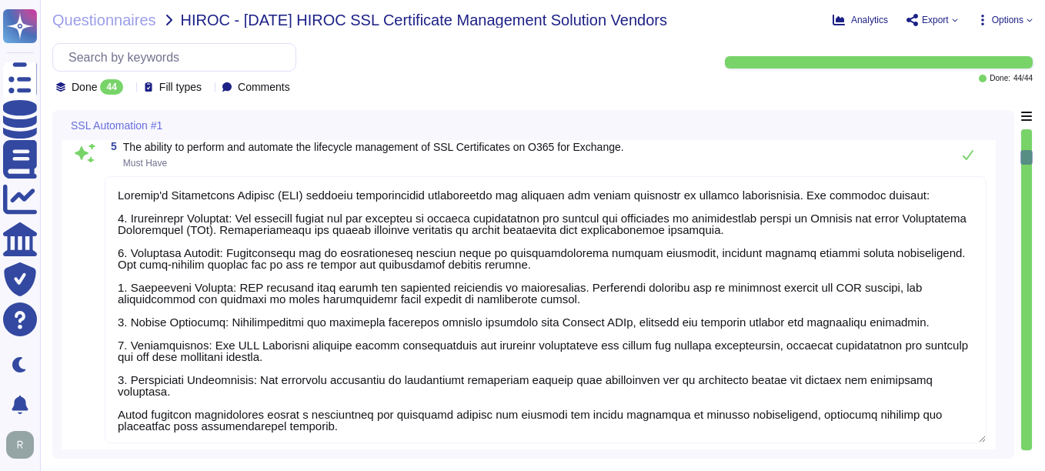
scroll to position [1154, 0]
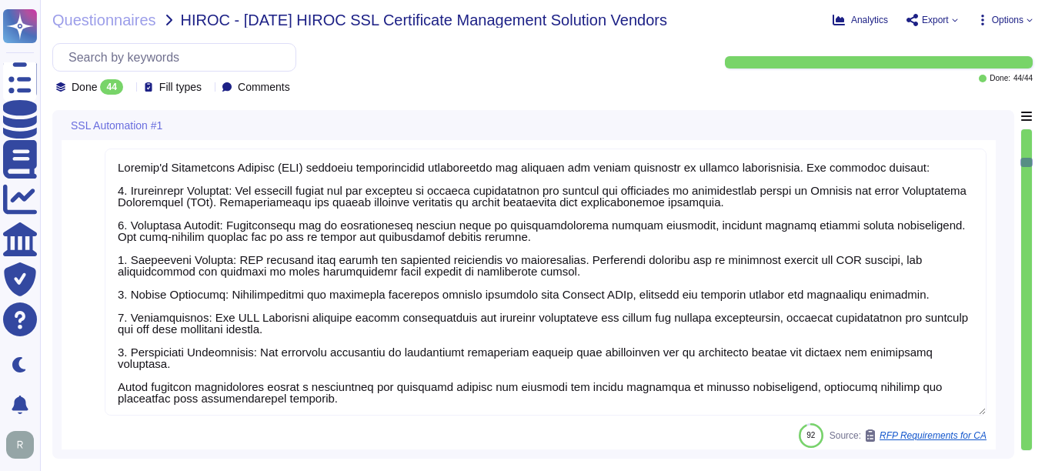
type textarea "Sectigo Certificate Manager (SCM) can be utilized for TLS certificate lifecycle…"
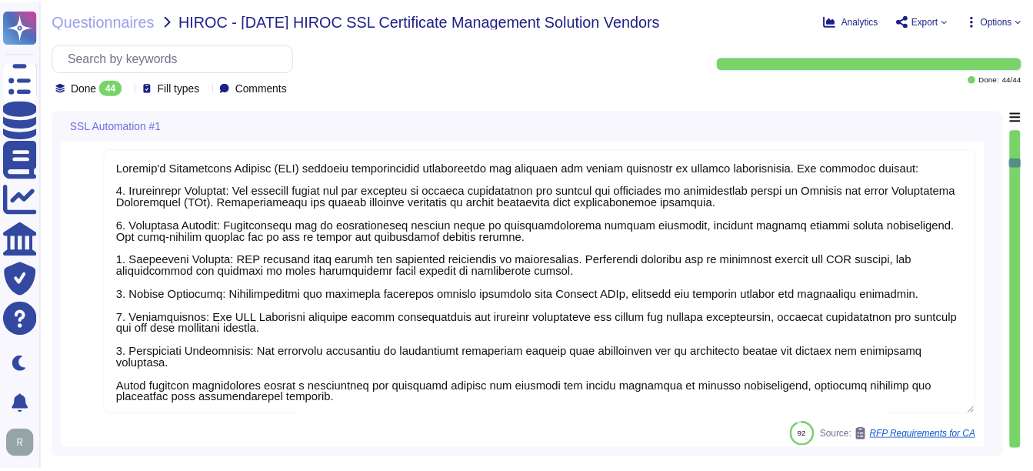
scroll to position [2, 0]
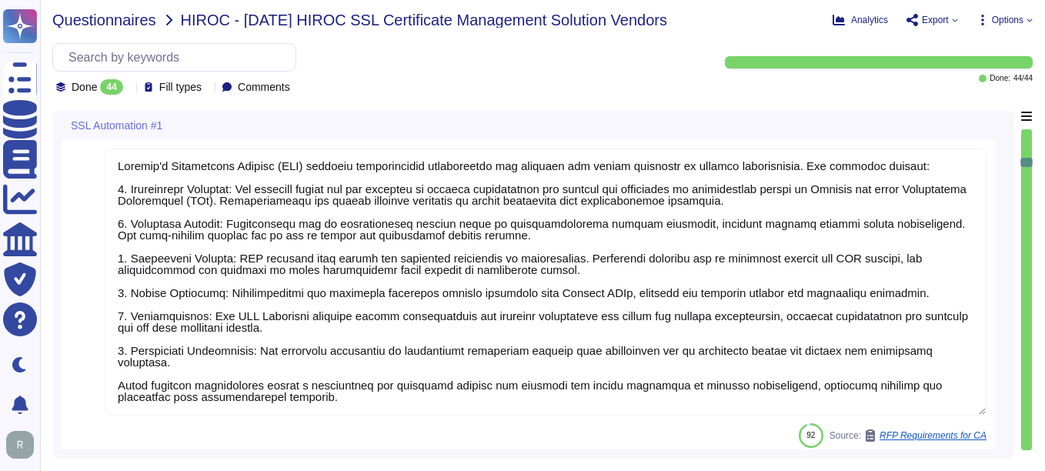
click at [138, 22] on span "Questionnaires" at bounding box center [104, 19] width 104 height 15
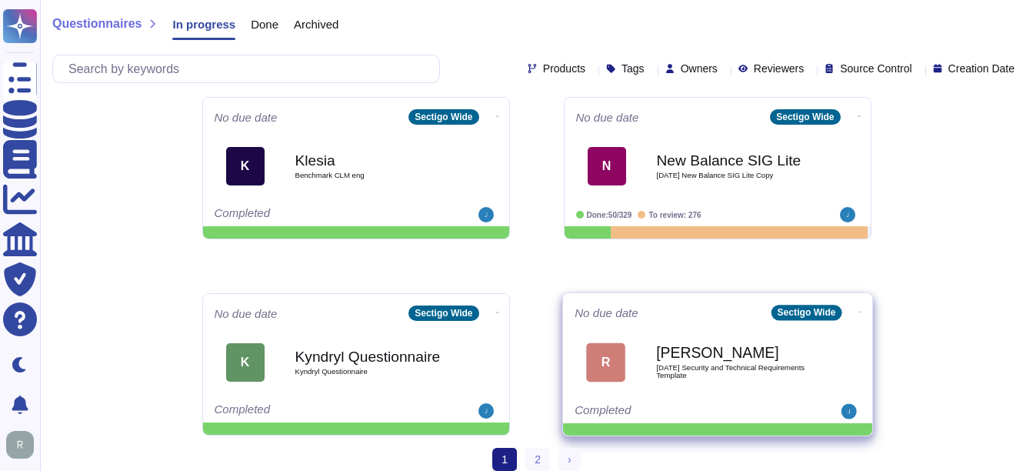
scroll to position [805, 0]
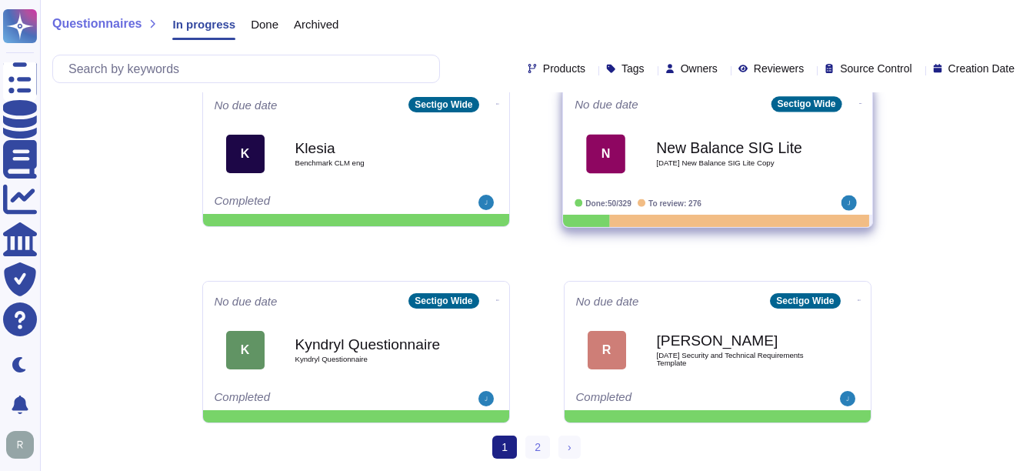
click at [676, 148] on b "New Balance SIG Lite" at bounding box center [733, 147] width 155 height 15
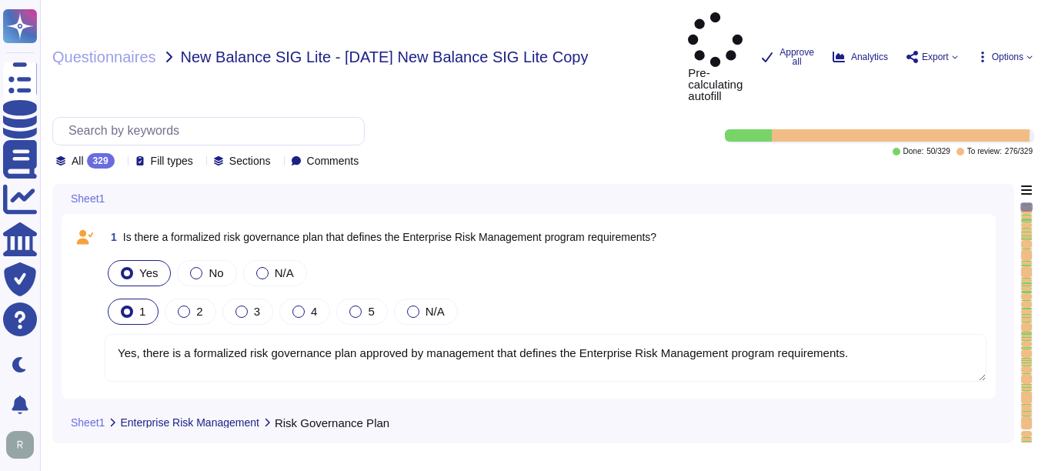
type textarea "Yes, there is a formalized risk governance plan approved by management that def…"
type textarea "Yes, the risk governance plan includes risk management policies, procedures, an…"
type textarea "Yes, our risk governance program includes a comprehensive assessment of a range…"
click at [121, 162] on icon at bounding box center [121, 162] width 0 height 0
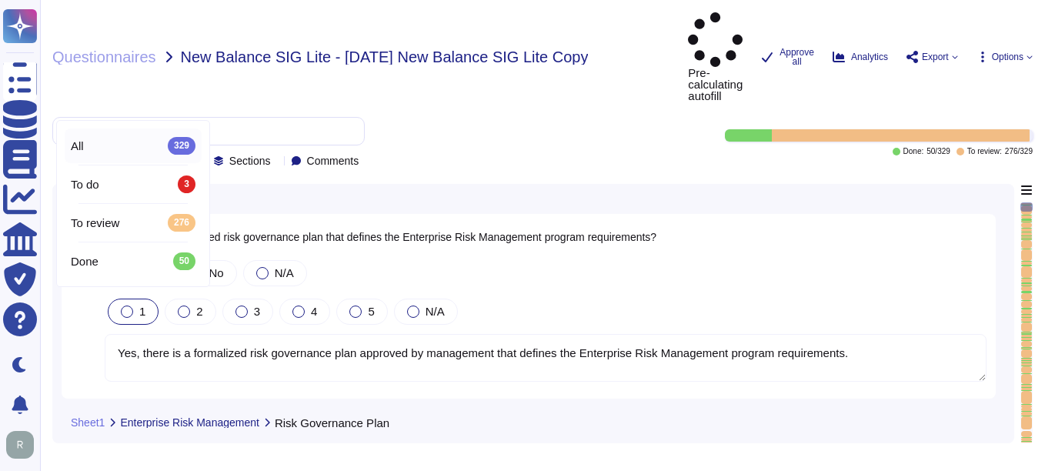
click at [78, 142] on span "All" at bounding box center [77, 146] width 13 height 14
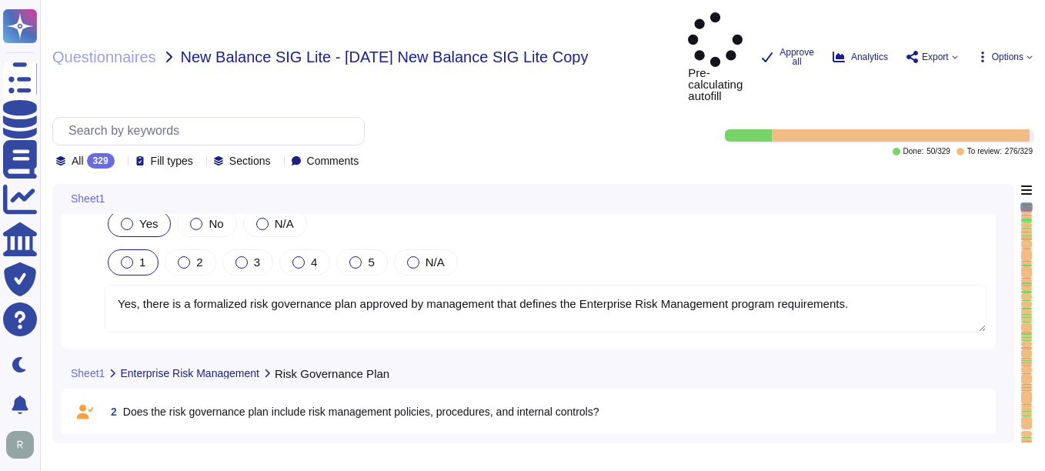
type textarea "Yes, Sectigo has adopted a formalized risk assessment process that identifies, …"
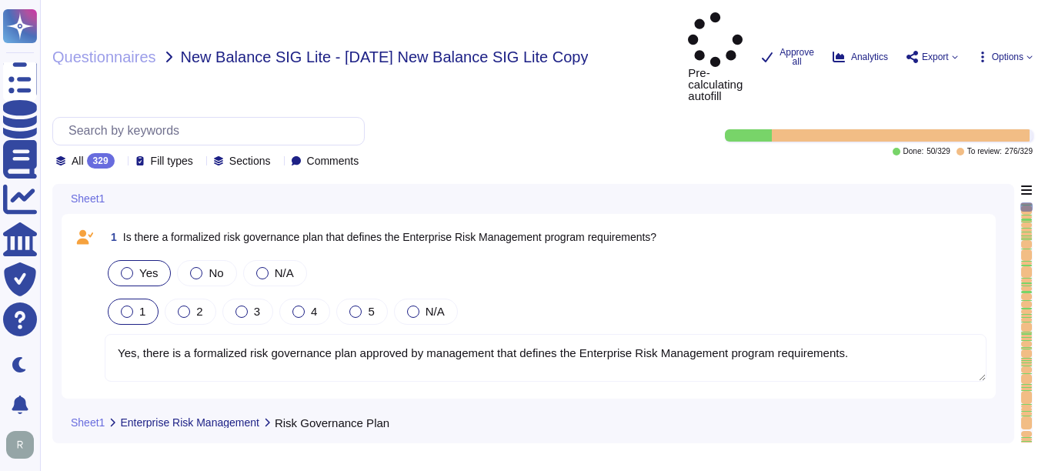
click at [199, 334] on textarea "Yes, there is a formalized risk governance plan approved by management that def…" at bounding box center [546, 358] width 882 height 48
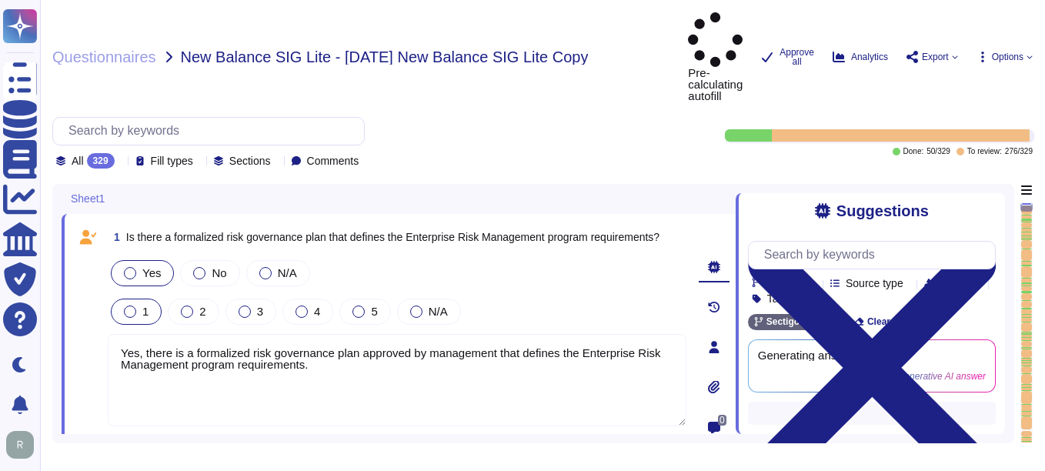
click at [224, 448] on span "Approve" at bounding box center [222, 452] width 35 height 9
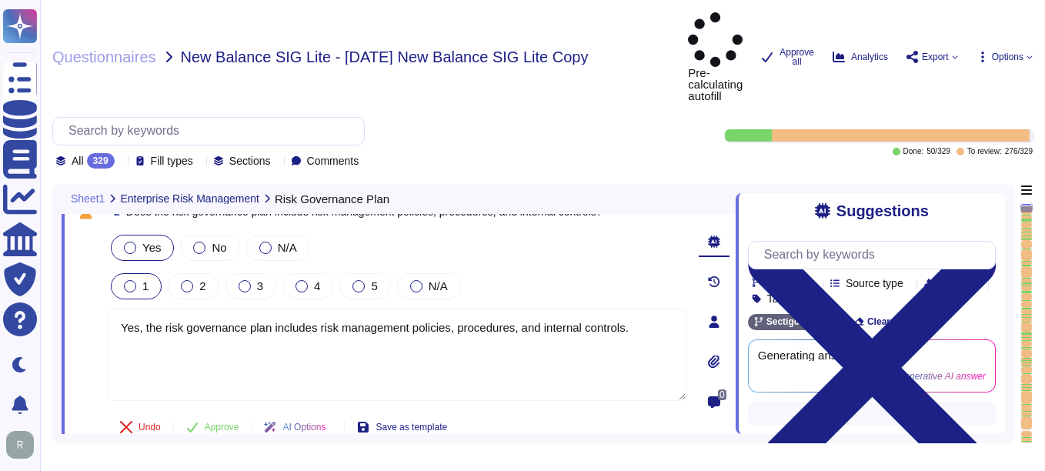
type textarea "Yes, Sectigo has adopted a formalized risk assessment process that identifies, …"
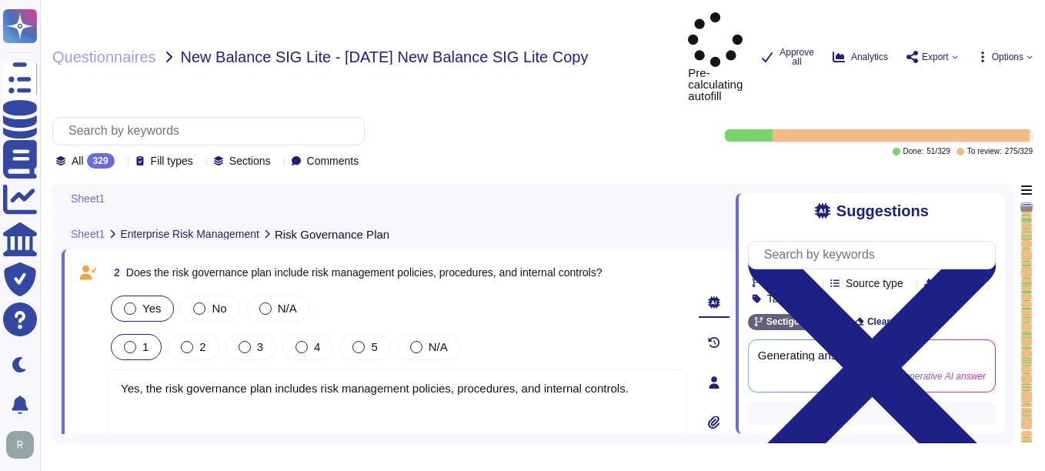
scroll to position [159, 0]
type textarea "Yes, there is a formalized risk governance plan approved by management that def…"
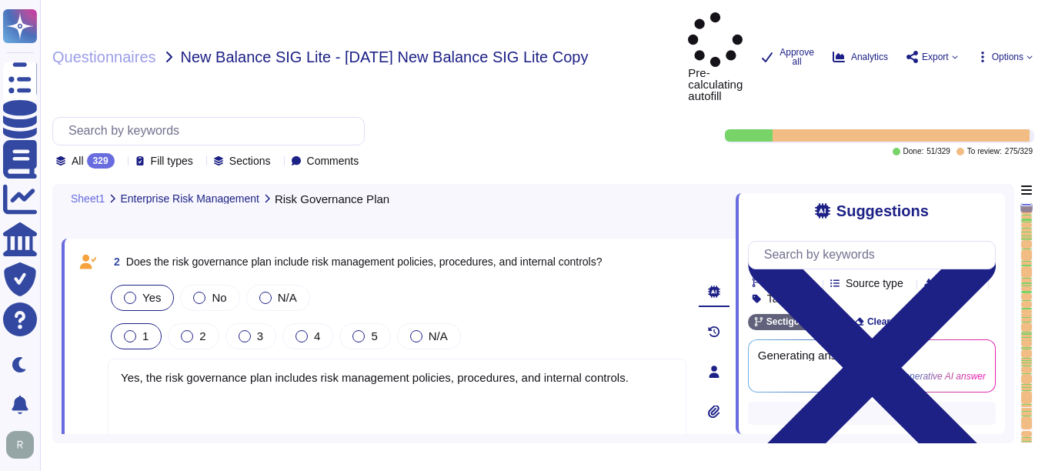
scroll to position [236, 0]
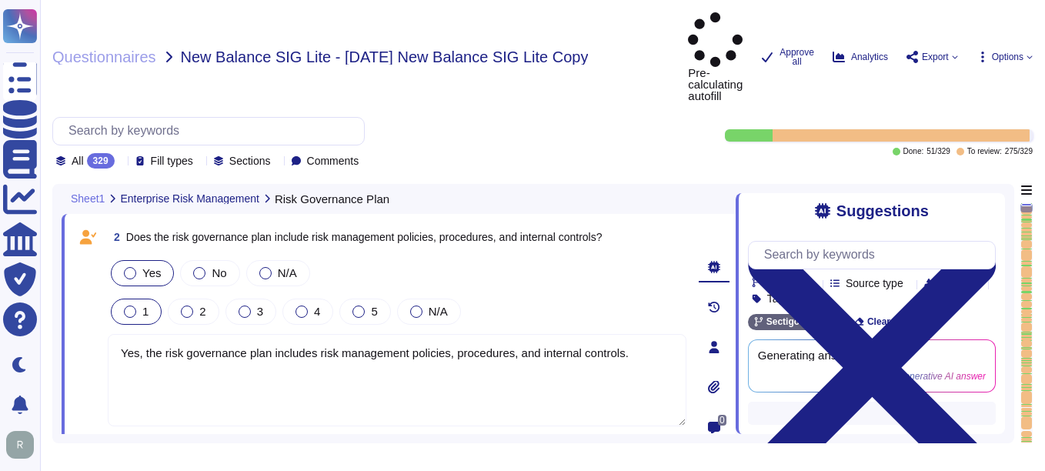
click at [235, 448] on span "Approve" at bounding box center [222, 452] width 35 height 9
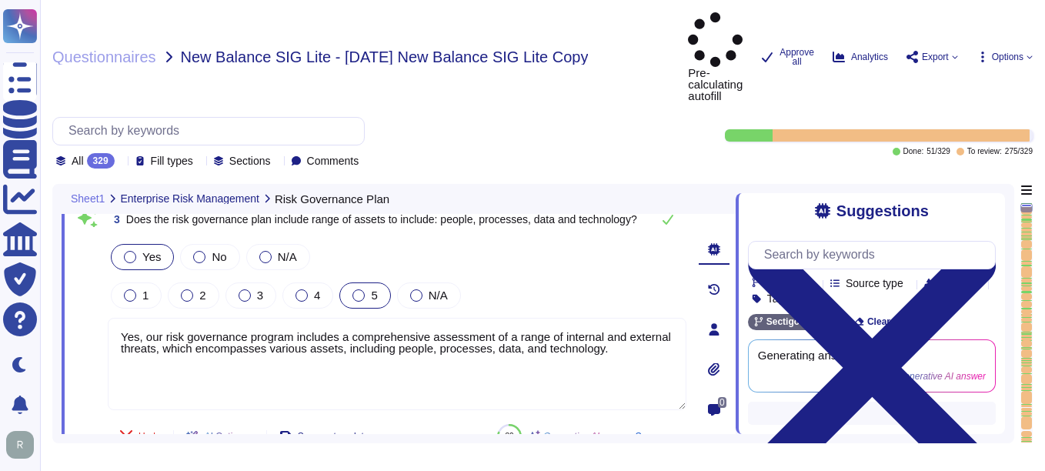
type textarea "Yes, Sectigo has a defined process to identify and manage the risk response and…"
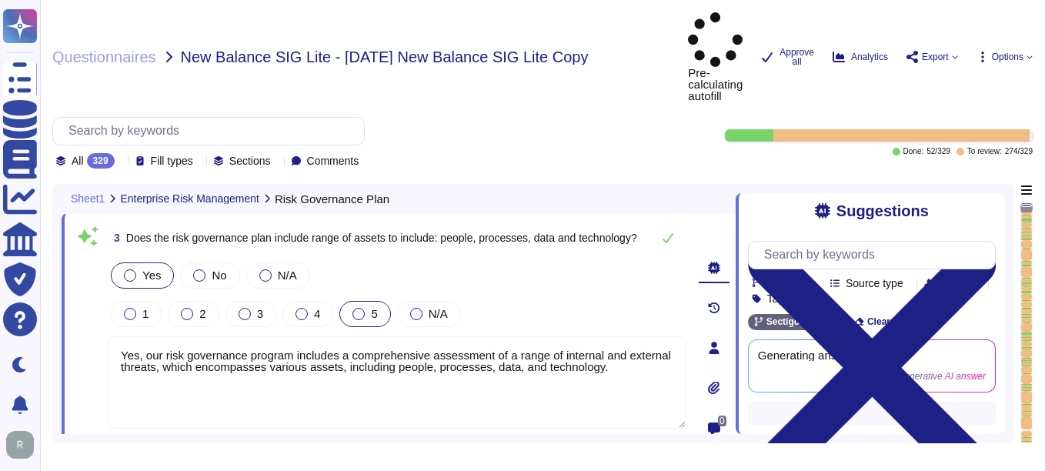
scroll to position [442, 0]
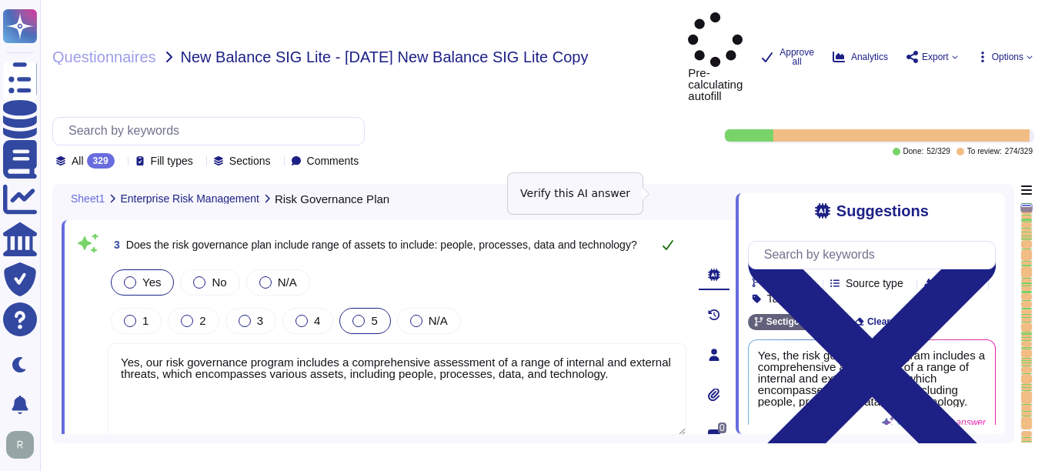
click at [662, 238] on icon at bounding box center [668, 244] width 12 height 12
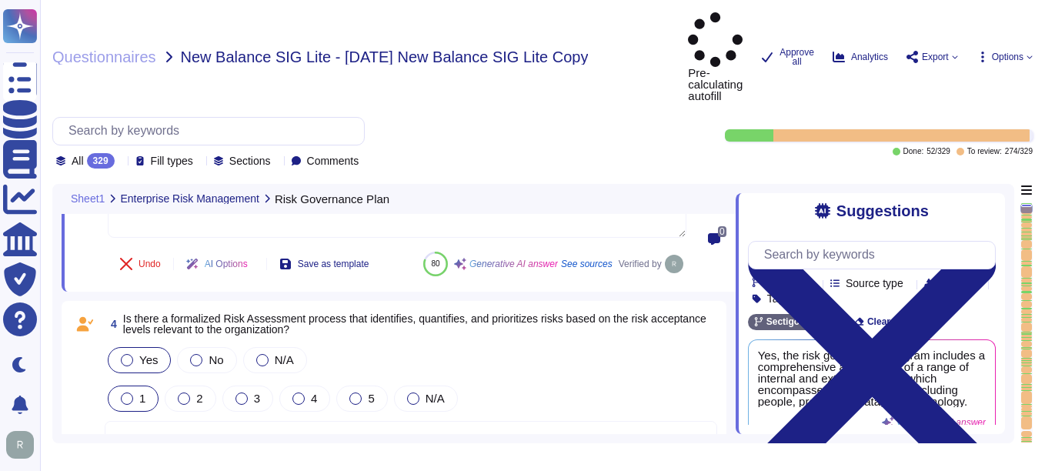
scroll to position [673, 0]
type textarea "No, subcontractors do not have access to scoped systems and data or processing …"
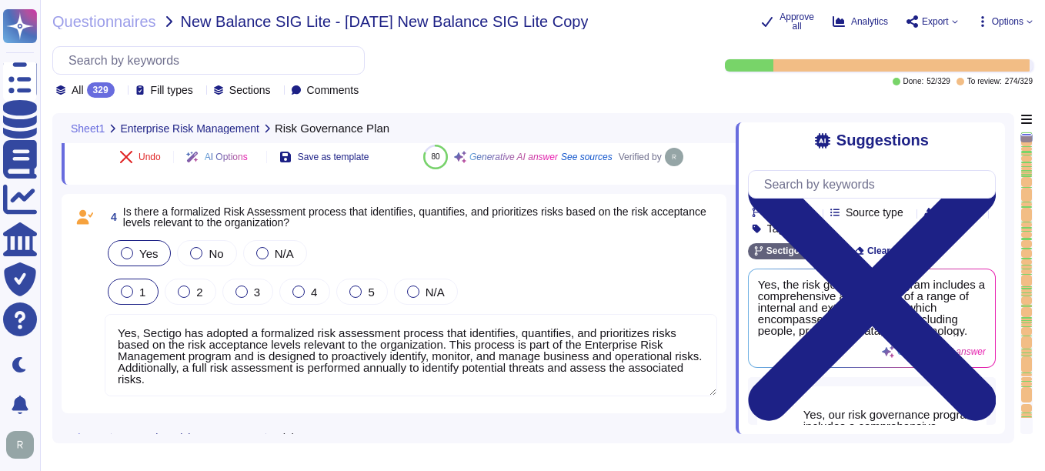
click at [195, 332] on textarea "Yes, Sectigo has adopted a formalized risk assessment process that identifies, …" at bounding box center [411, 355] width 612 height 82
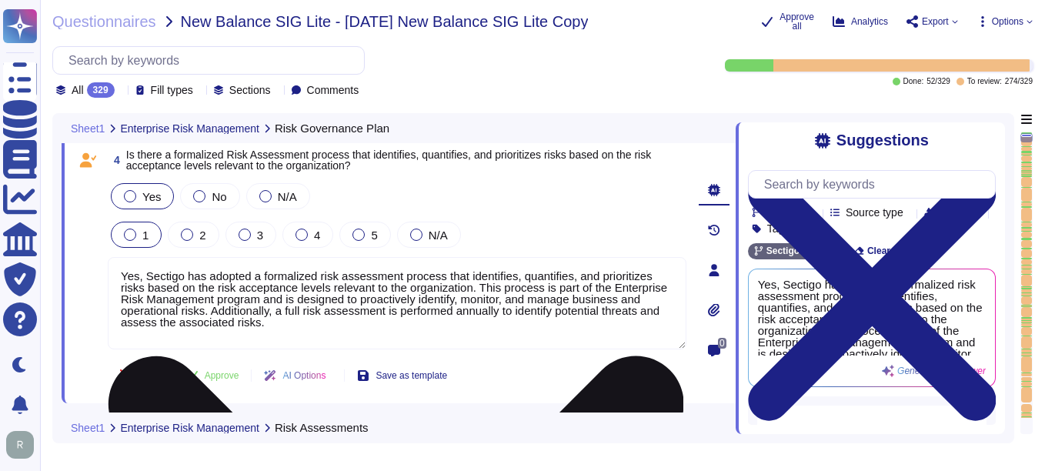
click at [198, 275] on textarea "Yes, Sectigo has adopted a formalized risk assessment process that identifies, …" at bounding box center [397, 303] width 579 height 92
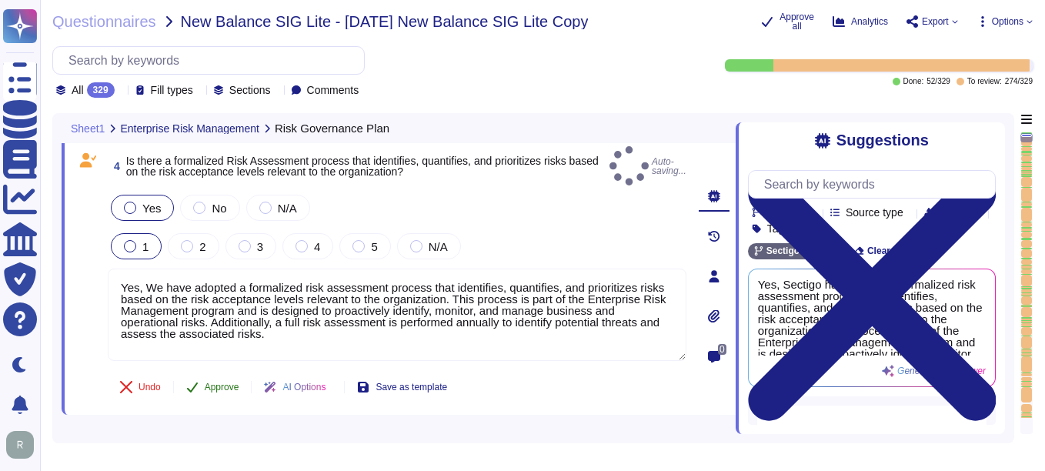
type textarea "Yes, We have adopted a formalized risk assessment process that identifies, quan…"
click at [225, 382] on span "Approve" at bounding box center [222, 386] width 35 height 9
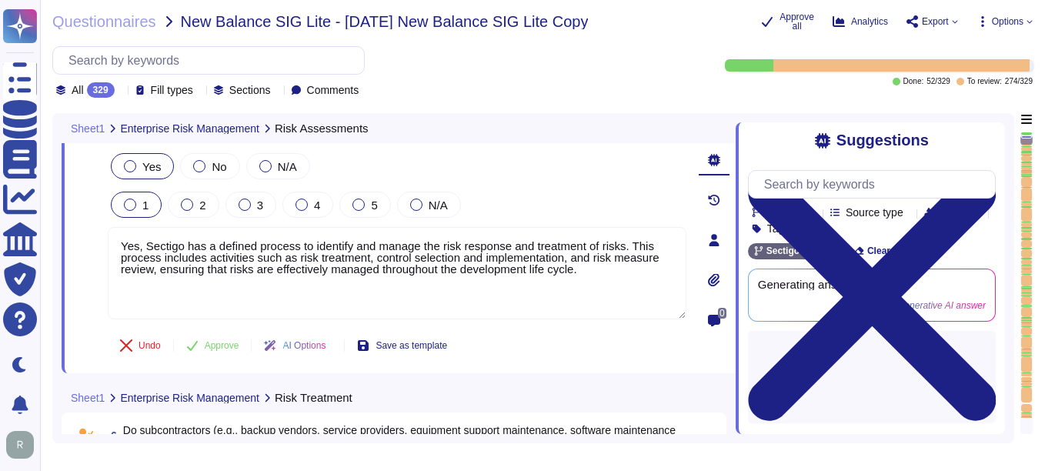
type textarea "No, subcontractors do not have access to scoped systems and data or processing …"
type textarea "Yes, there is a documented third-party risk management program in place. This p…"
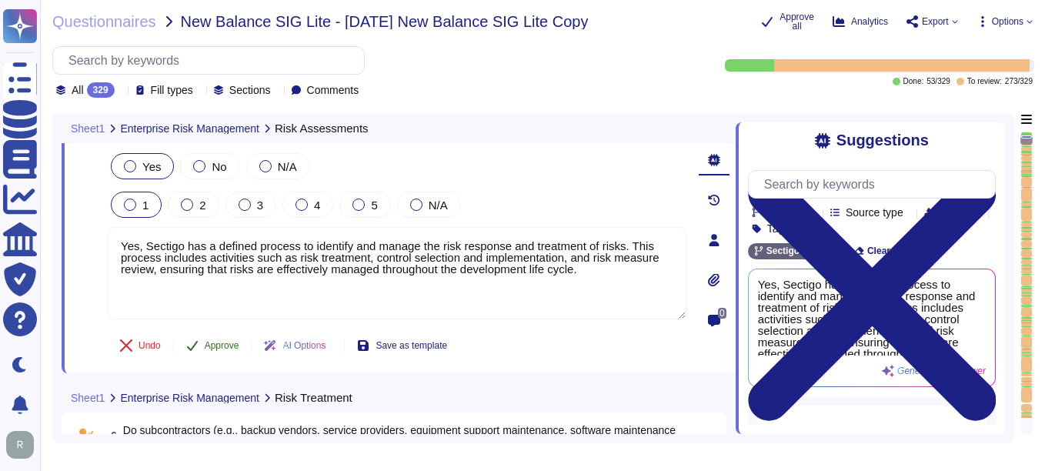
scroll to position [909, 0]
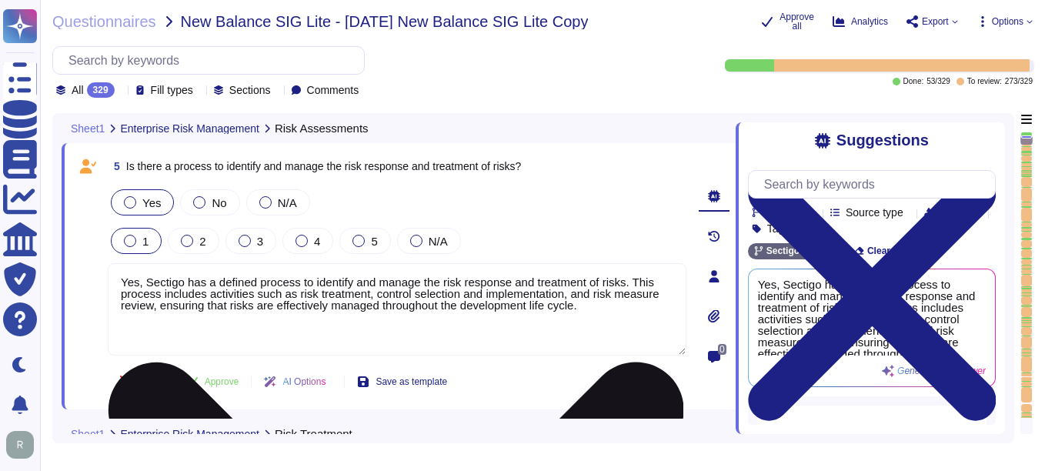
click at [210, 282] on textarea "Yes, Sectigo has a defined process to identify and manage the risk response and…" at bounding box center [397, 309] width 579 height 92
type textarea "Yes, Sectigo has a defined process to identify and manage the risk response and…"
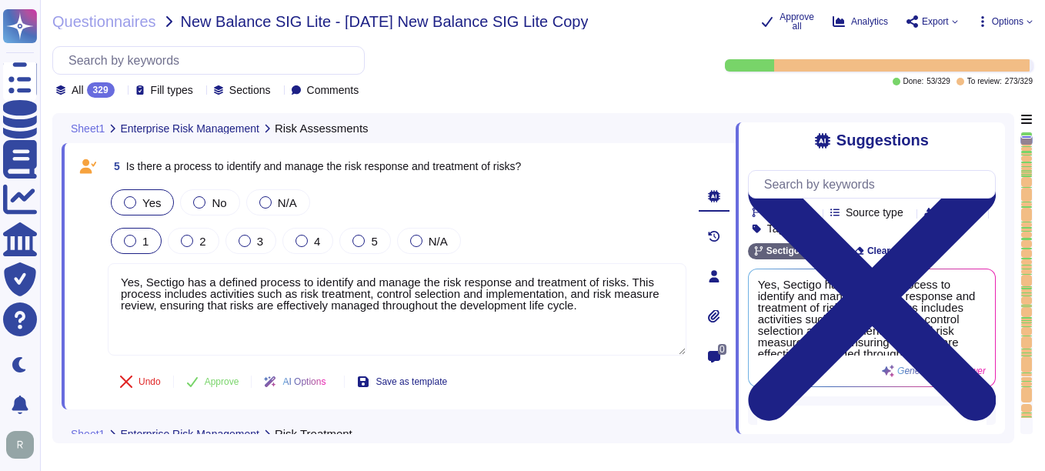
click at [546, 402] on div "5 Is there a process to identify and manage the risk response and treatment of …" at bounding box center [399, 276] width 674 height 266
click at [220, 381] on span "Approve" at bounding box center [222, 381] width 35 height 9
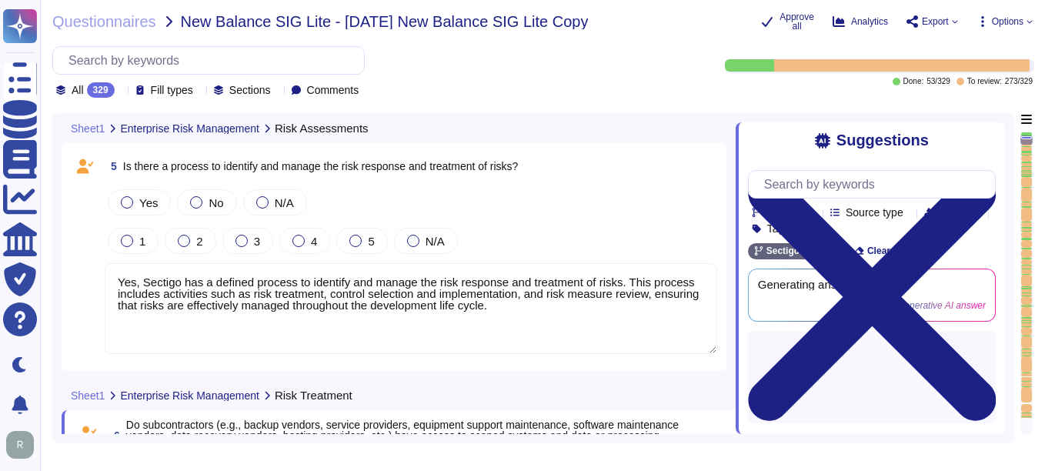
scroll to position [1189, 0]
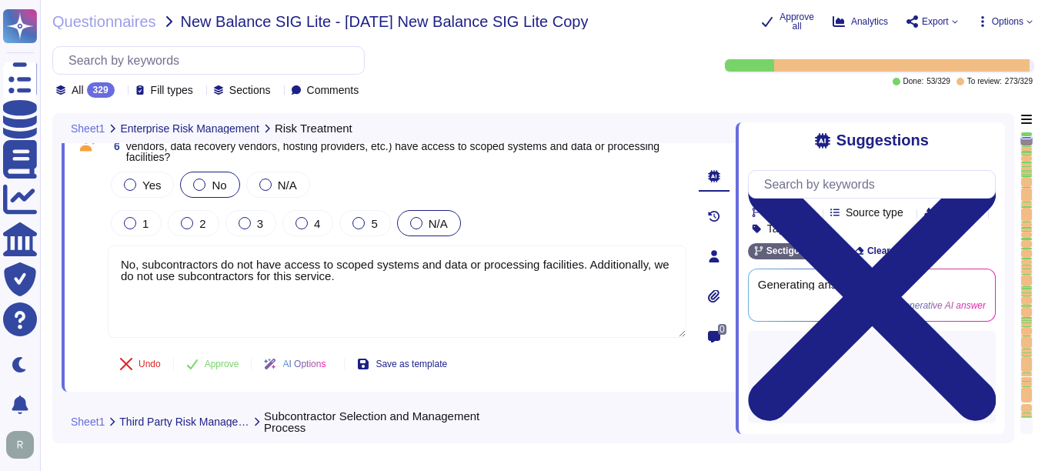
type textarea "No subcontractors."
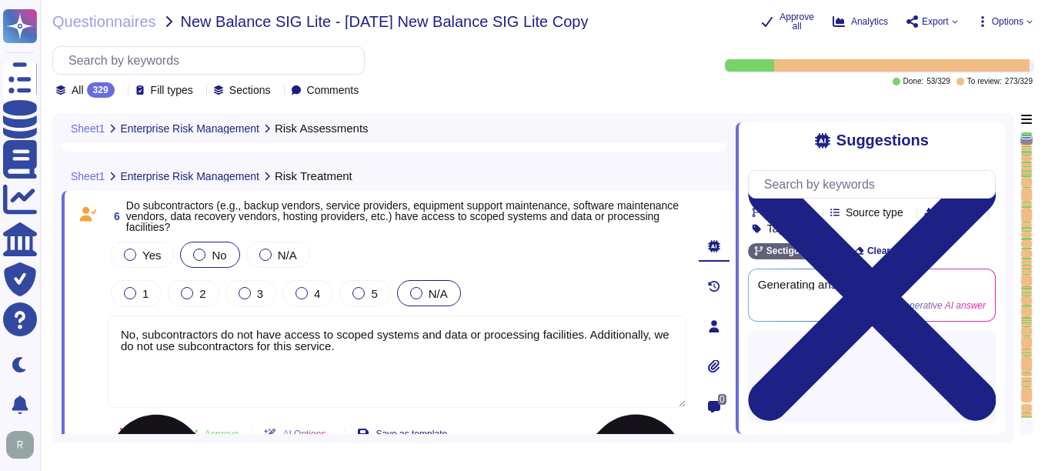
scroll to position [1047, 0]
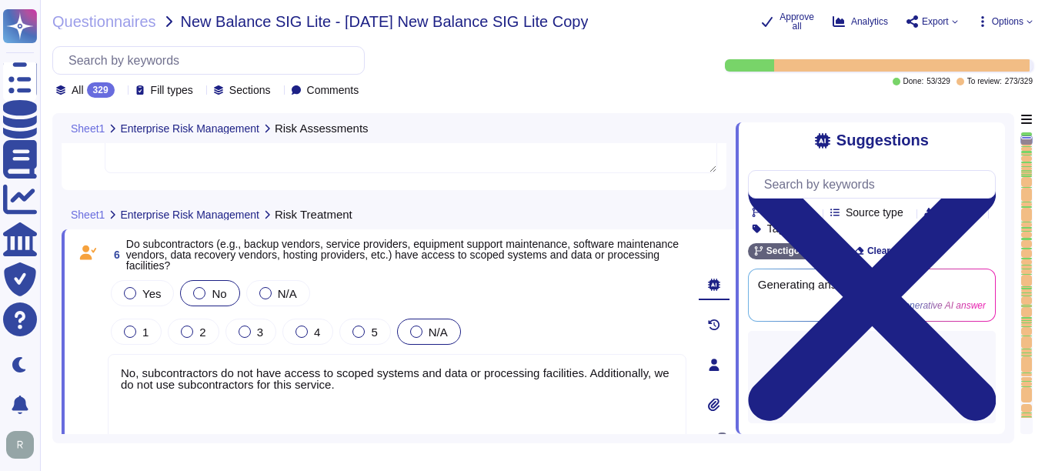
type textarea "Yes, Sectigo has a defined process to identify and manage the risk response and…"
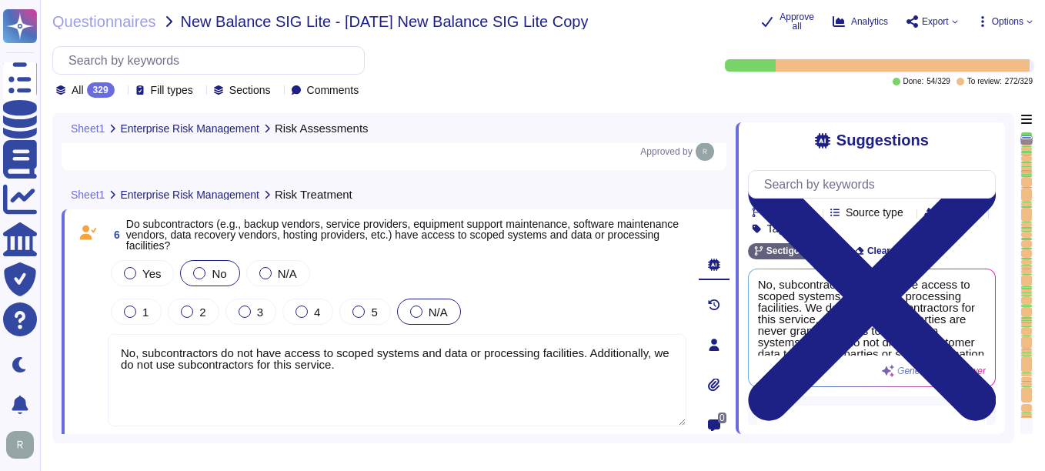
scroll to position [1124, 0]
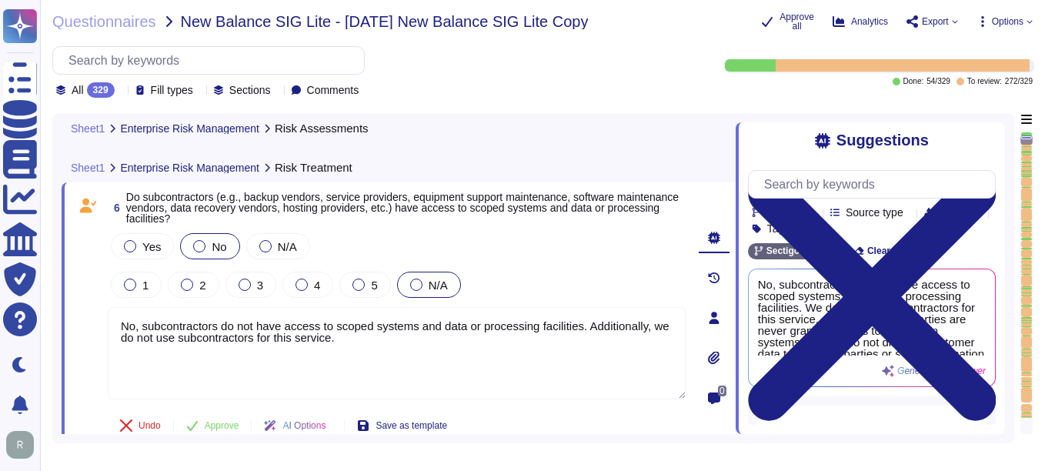
type textarea "No subcontractors."
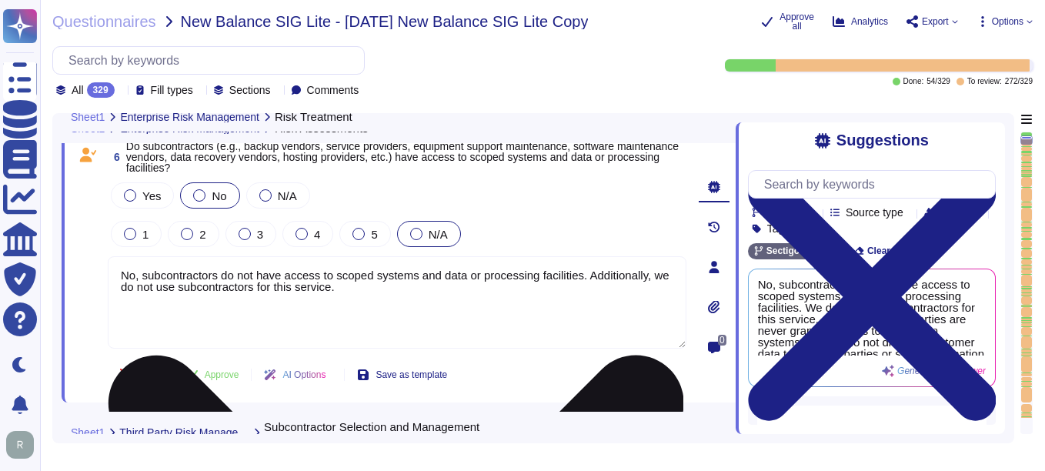
scroll to position [1201, 0]
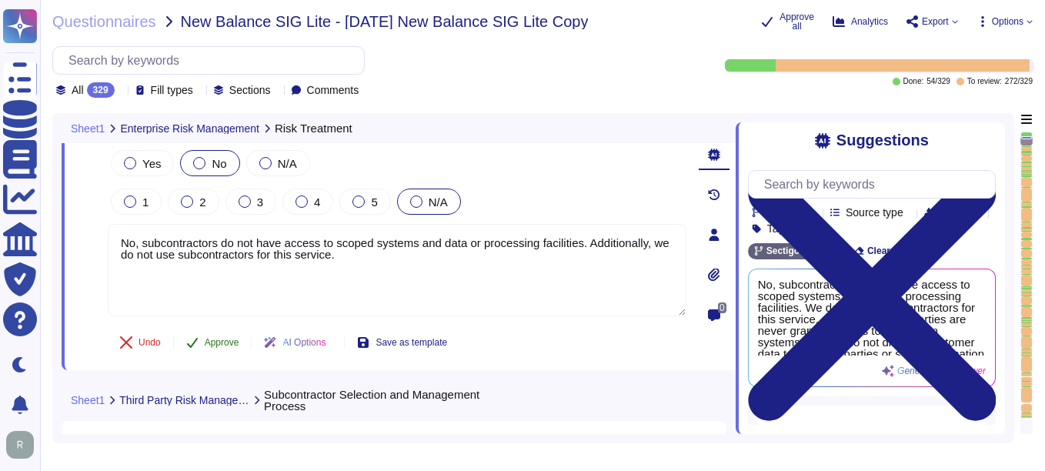
click at [215, 340] on span "Approve" at bounding box center [222, 342] width 35 height 9
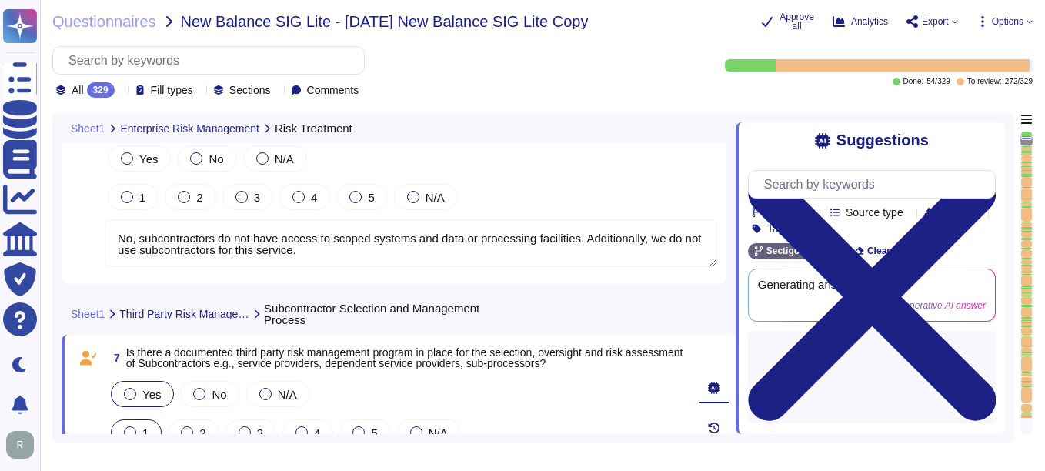
type textarea "Yes, the third-party risk management program requires Confidentiality and/or No…"
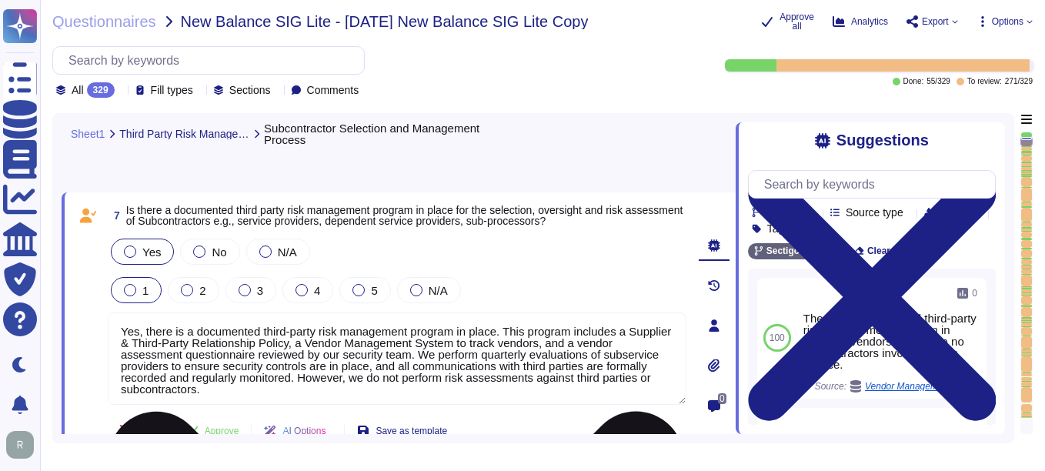
scroll to position [1345, 0]
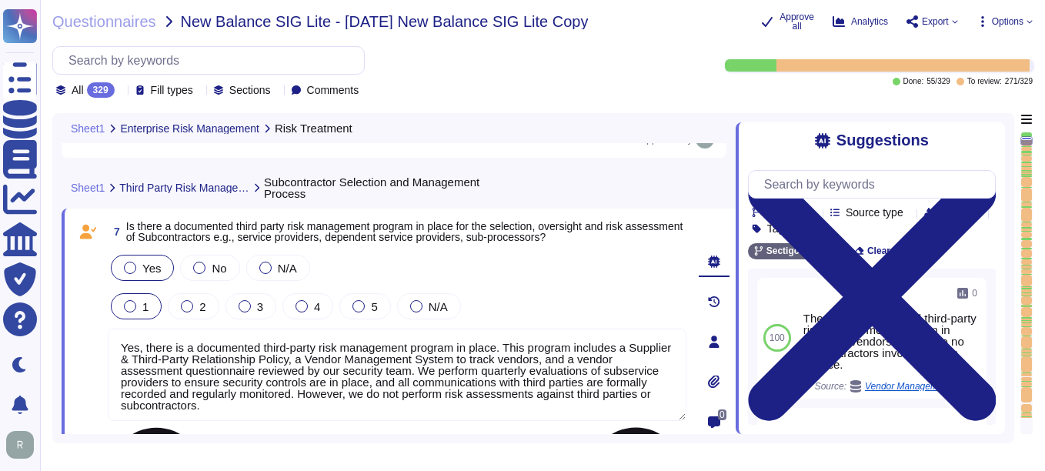
type textarea "No, subcontractors do not have access to scoped systems and data or processing …"
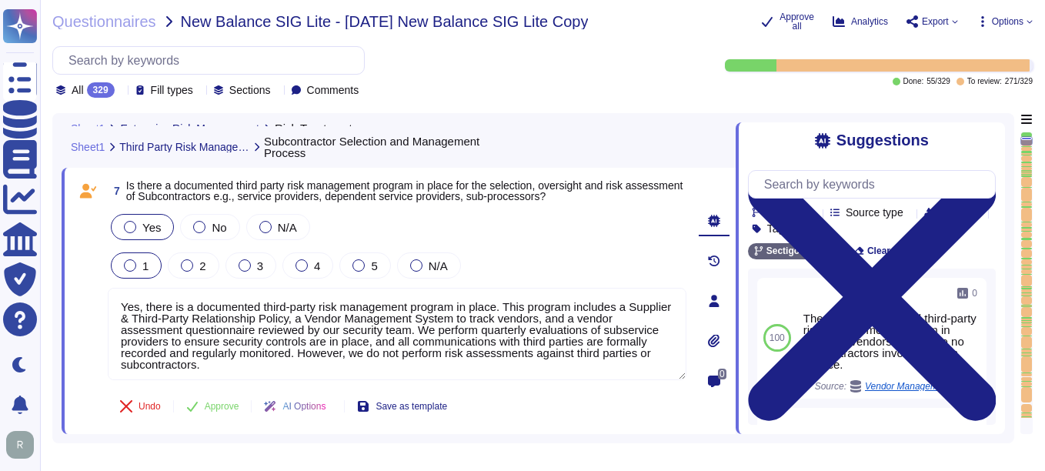
scroll to position [1422, 0]
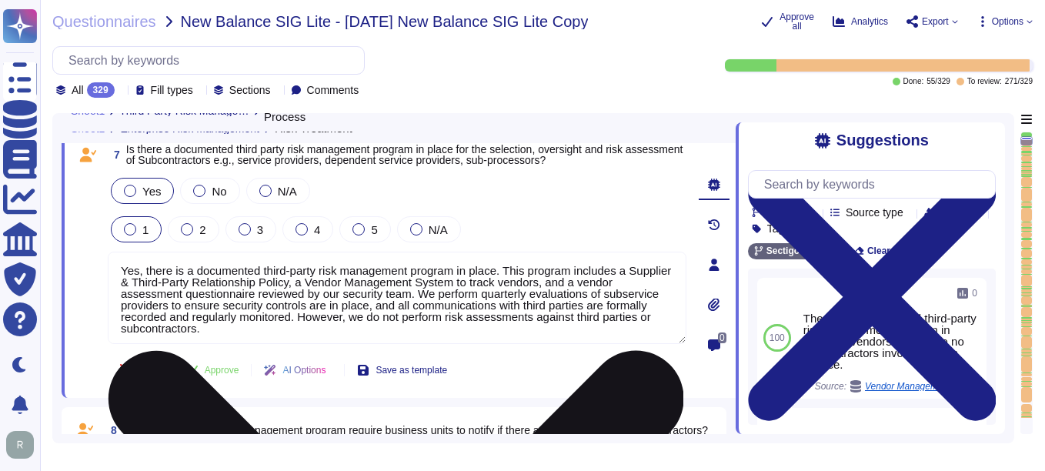
type textarea "No, subcontractors do not have access to scoped systems and data or processing …"
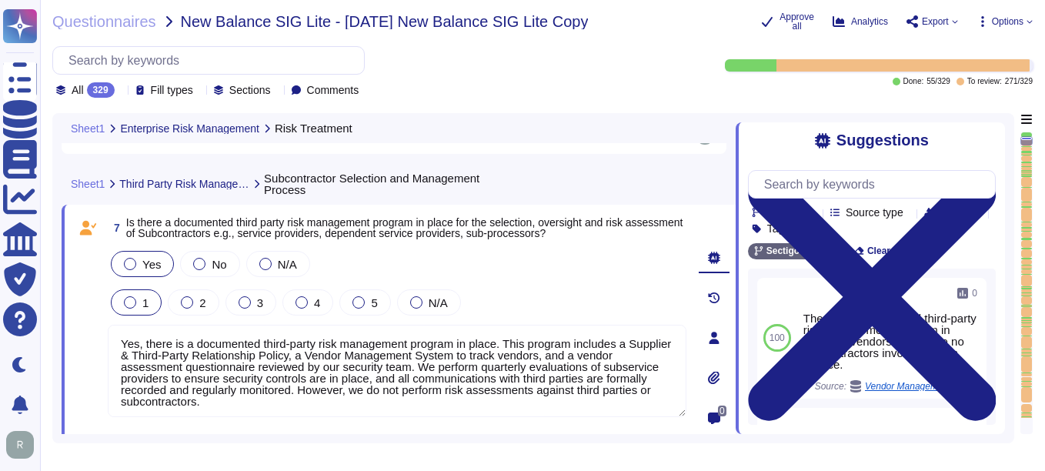
scroll to position [1345, 0]
type textarea "No, subcontractors do not have access to scoped systems and data or processing …"
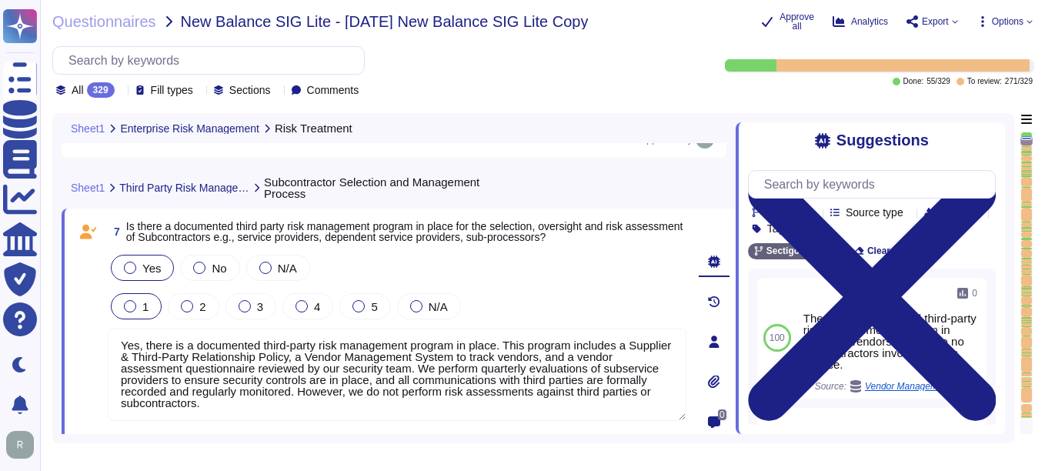
scroll to position [3, 0]
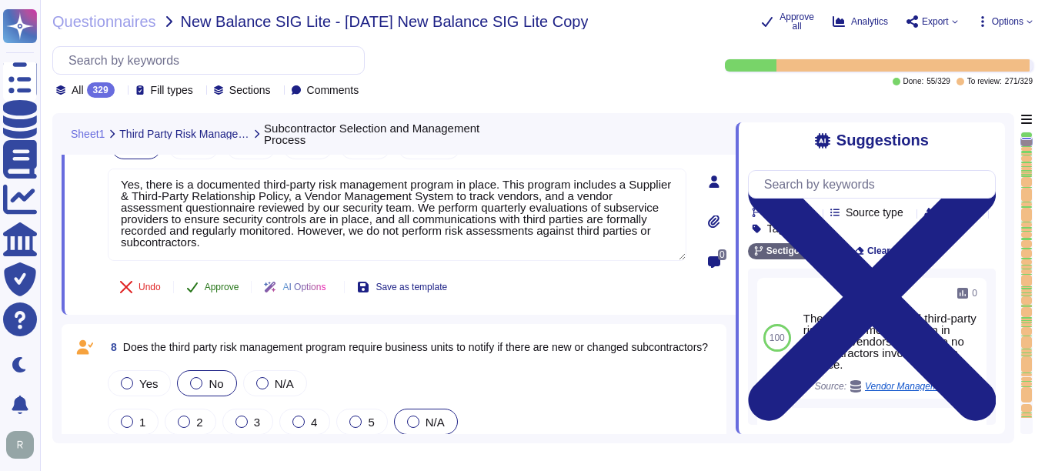
type textarea "No. MITRE will not be notified of all security incidents, including those invol…"
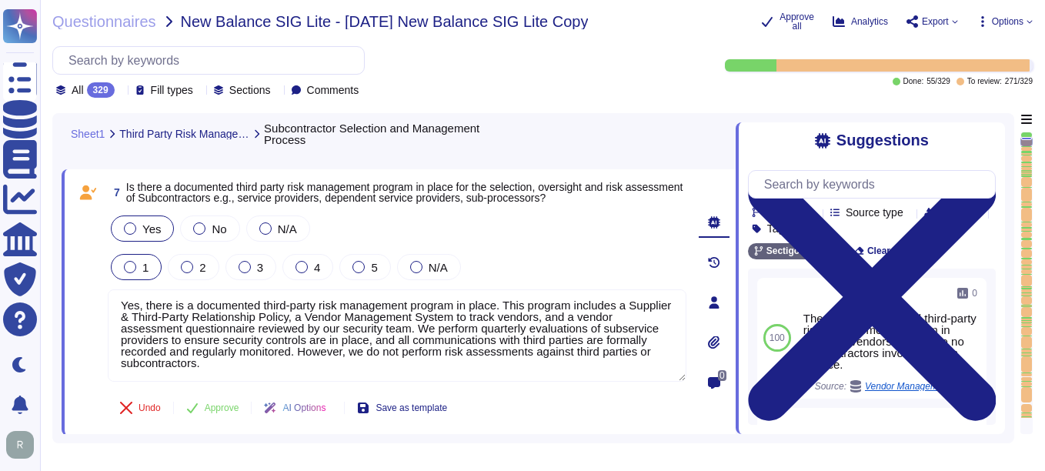
scroll to position [1345, 0]
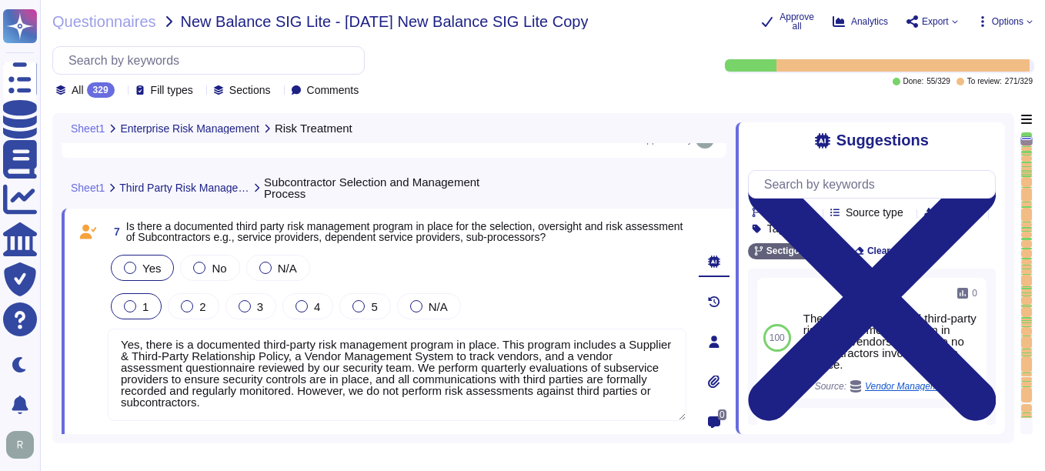
type textarea "No, subcontractors do not have access to scoped systems and data or processing …"
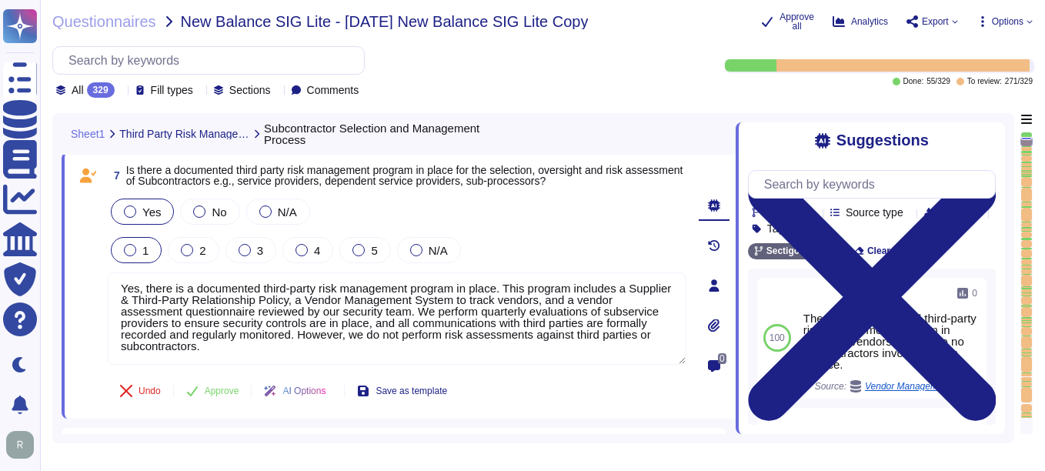
scroll to position [1422, 0]
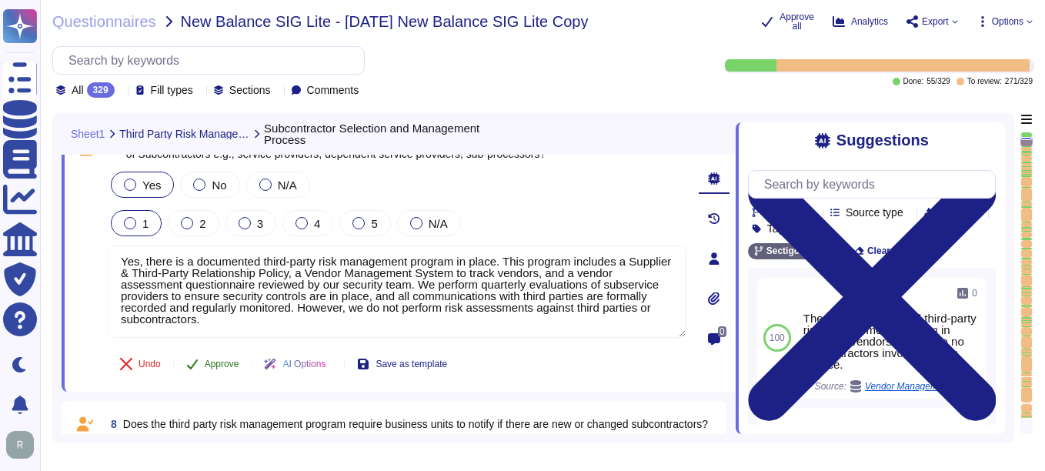
click at [225, 366] on span "Approve" at bounding box center [222, 363] width 35 height 9
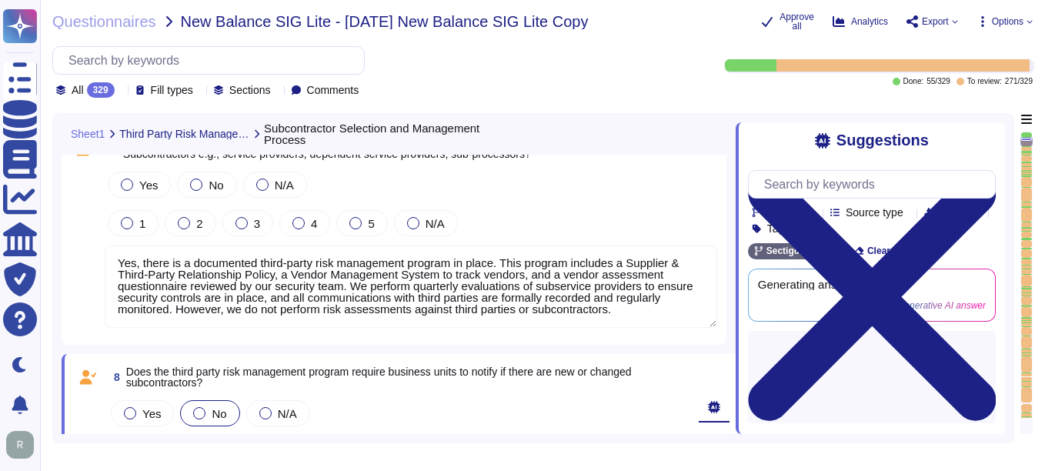
type textarea "No. MITRE will not be notified of all security incidents, including those invol…"
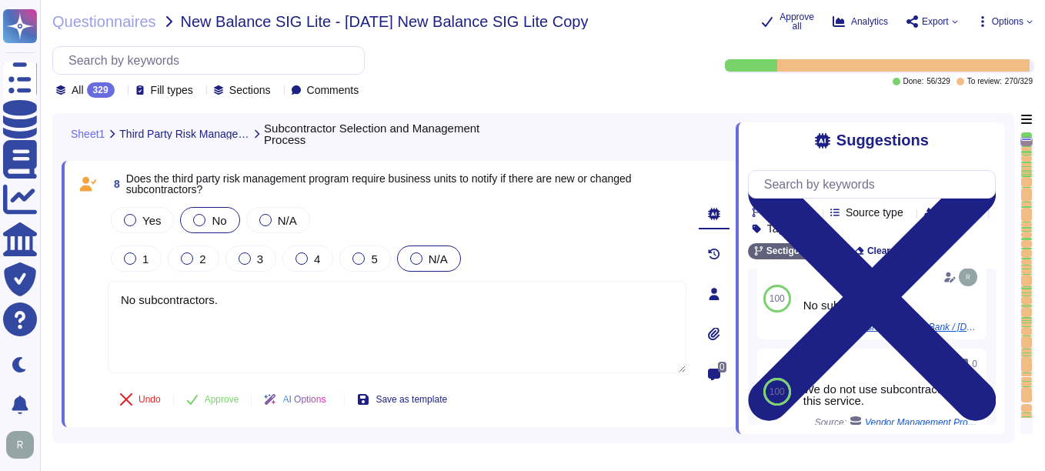
scroll to position [77, 0]
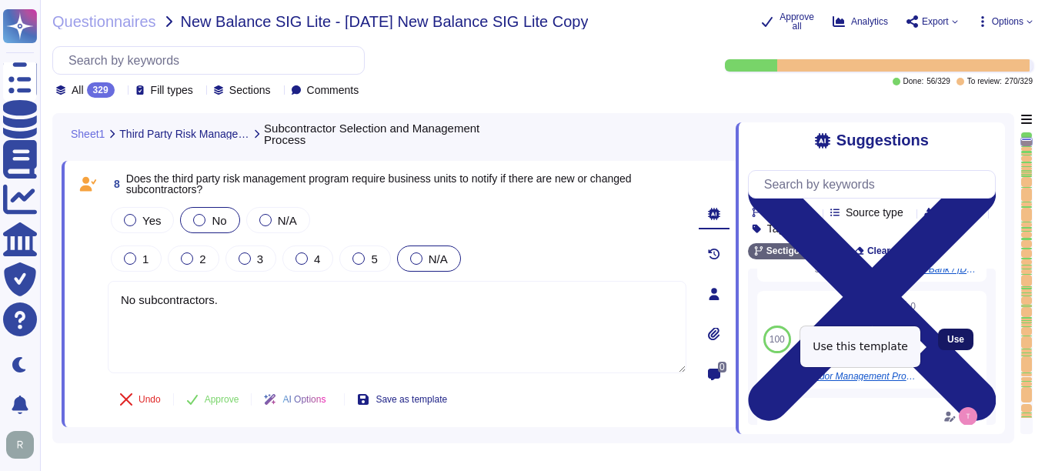
click at [947, 344] on span "Use" at bounding box center [955, 339] width 17 height 9
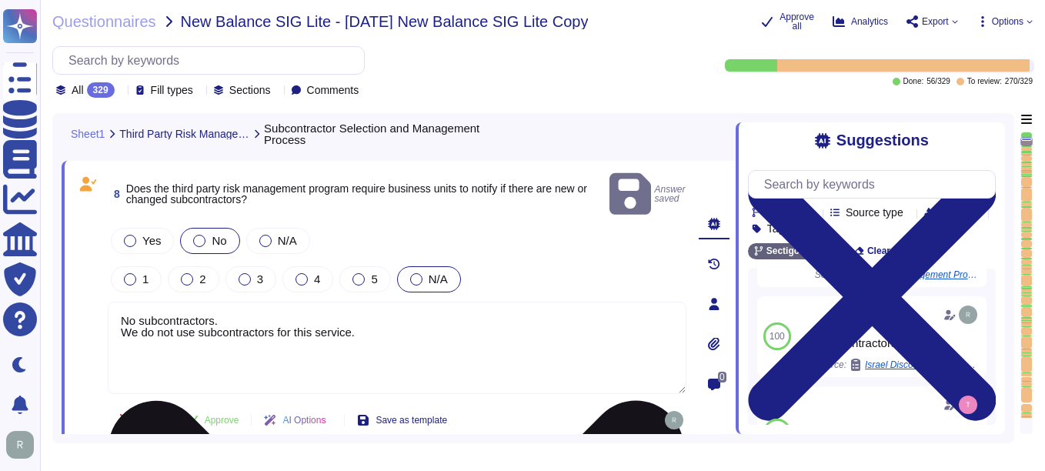
drag, startPoint x: 228, startPoint y: 303, endPoint x: 109, endPoint y: 296, distance: 119.4
click at [108, 302] on textarea "No subcontractors. We do not use subcontractors for this service." at bounding box center [397, 348] width 579 height 92
click at [119, 319] on textarea "We do not use subcontractors for this service." at bounding box center [397, 348] width 579 height 92
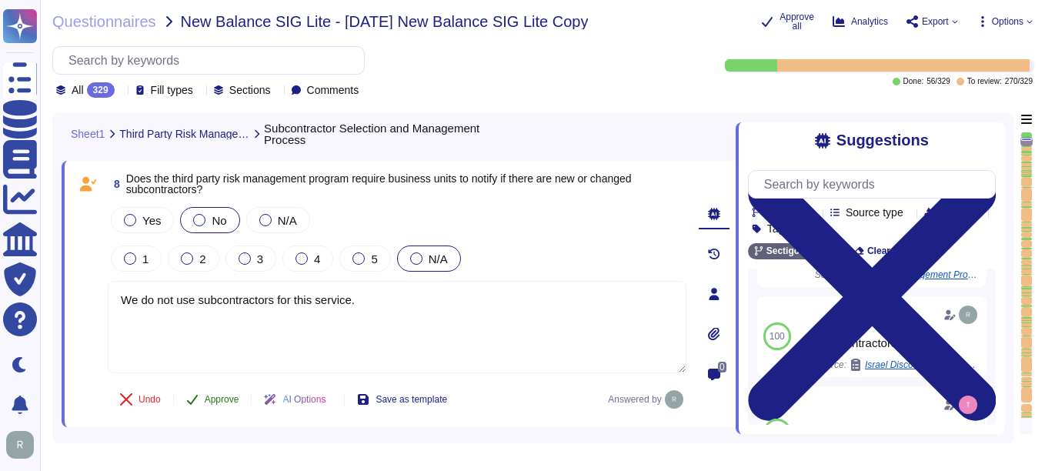
type textarea "We do not use subcontractors for this service."
click at [235, 401] on span "Approve" at bounding box center [222, 399] width 35 height 9
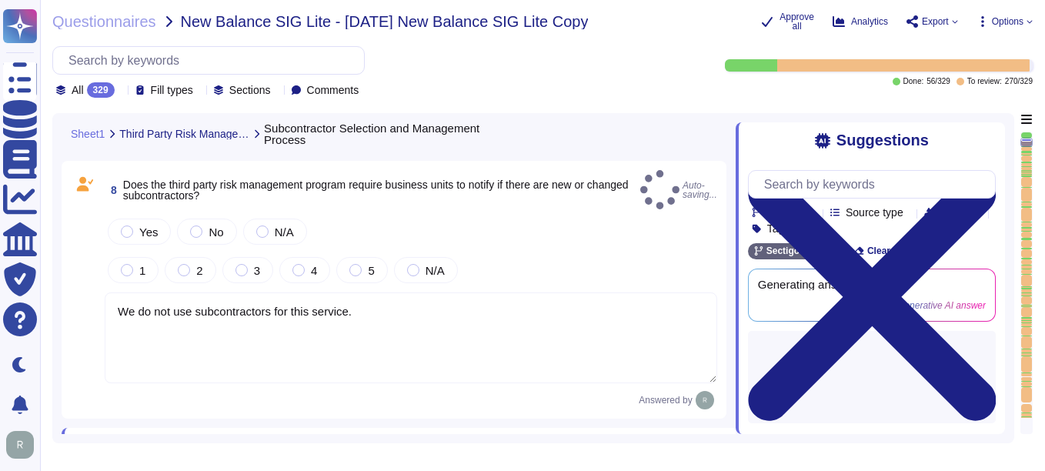
type textarea "Yes, the third party risk management program requires background checks to be p…"
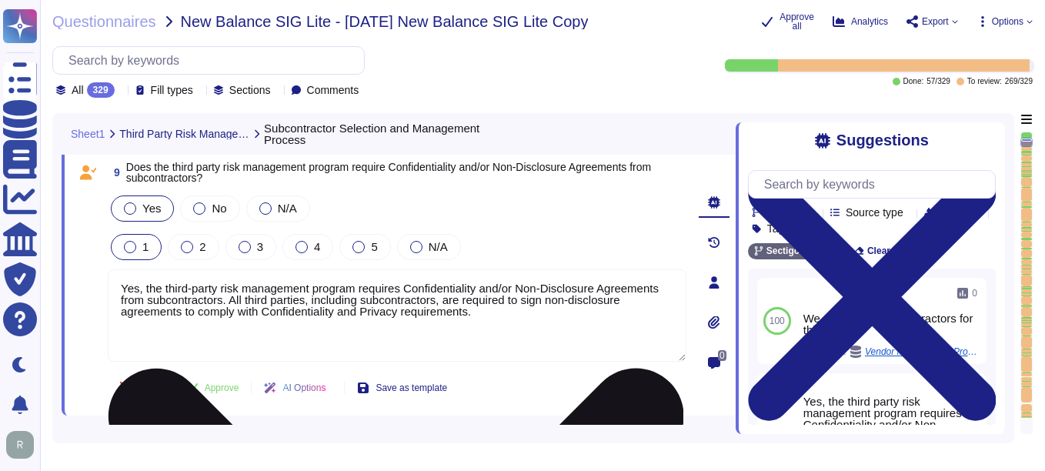
scroll to position [1883, 0]
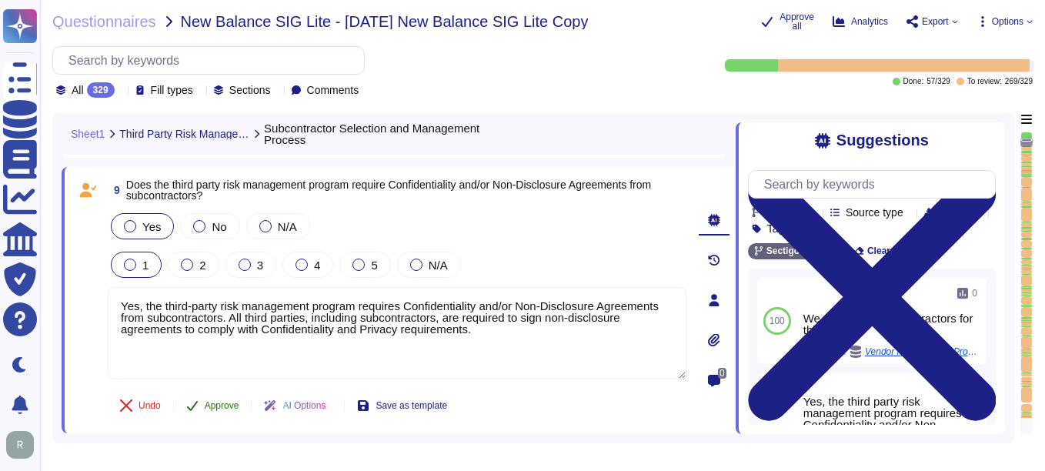
click at [216, 410] on span "Approve" at bounding box center [222, 405] width 35 height 9
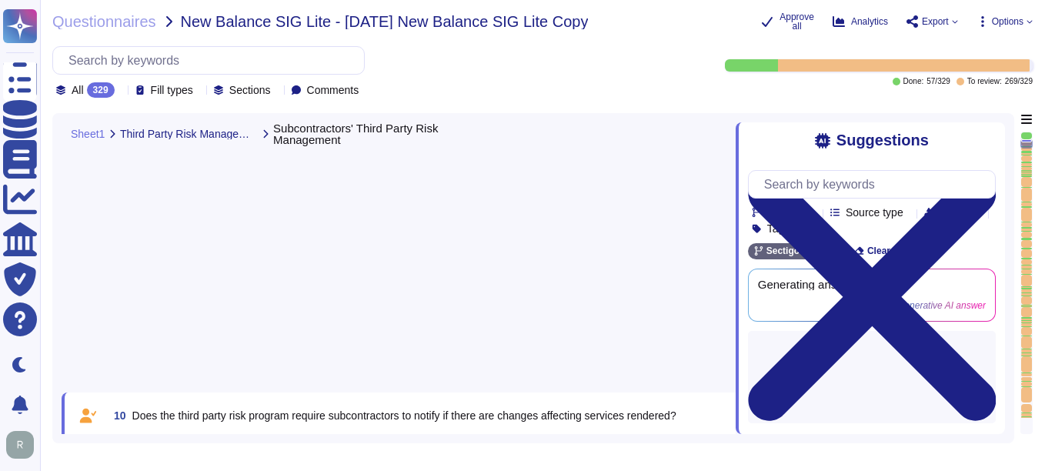
type textarea "Yes, there is a non-disclosure agreement (NDA) in place with all third parties,…"
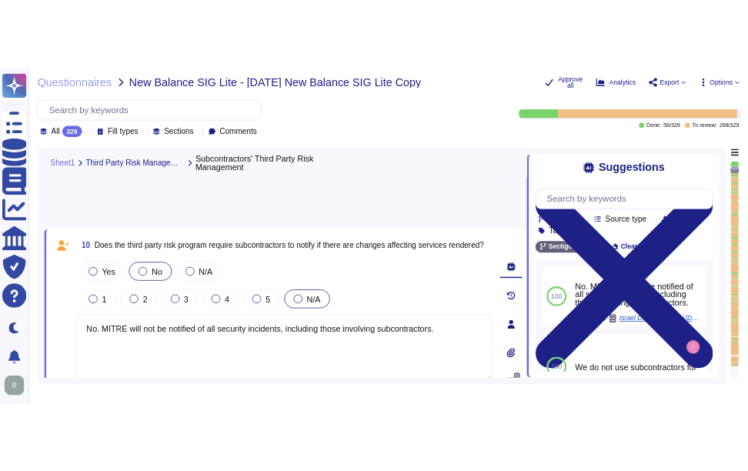
scroll to position [2022, 0]
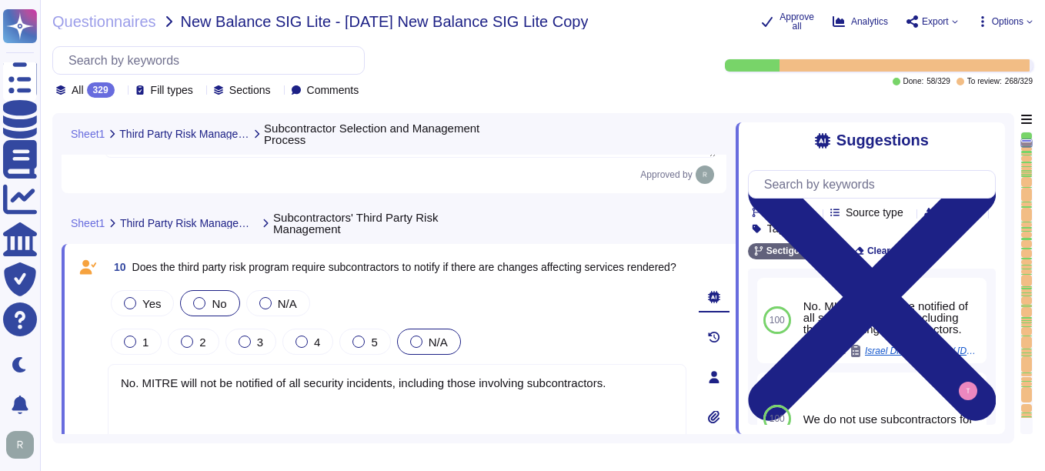
type textarea "We do not use subcontractors for this service."
type textarea "Yes, the third-party risk management program requires Confidentiality and/or No…"
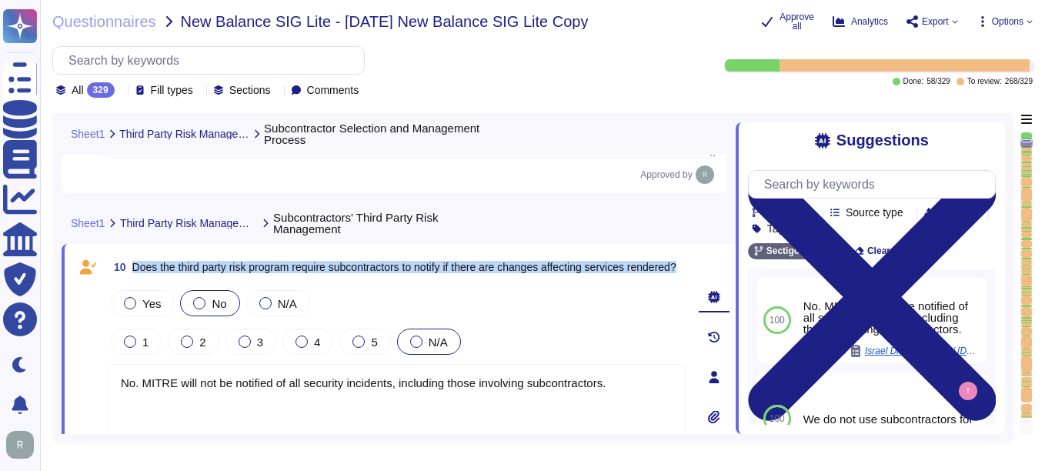
drag, startPoint x: 132, startPoint y: 267, endPoint x: 200, endPoint y: 283, distance: 69.6
click at [200, 272] on span "Does the third party risk program require subcontractors to notify if there are…" at bounding box center [404, 267] width 544 height 11
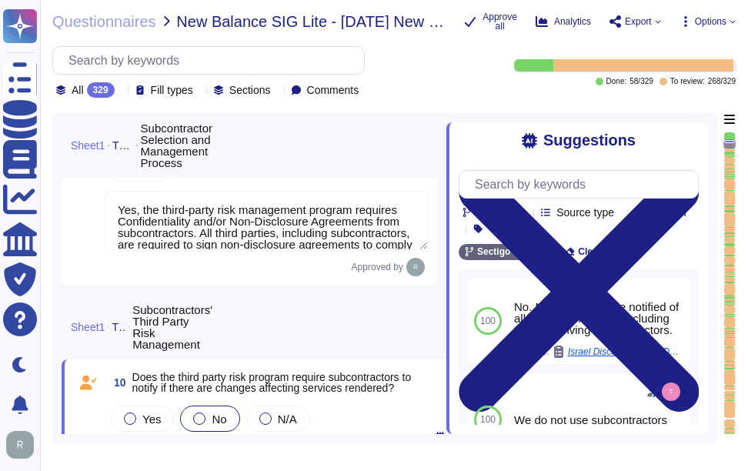
click at [385, 420] on div "Yes No N/A" at bounding box center [260, 418] width 305 height 32
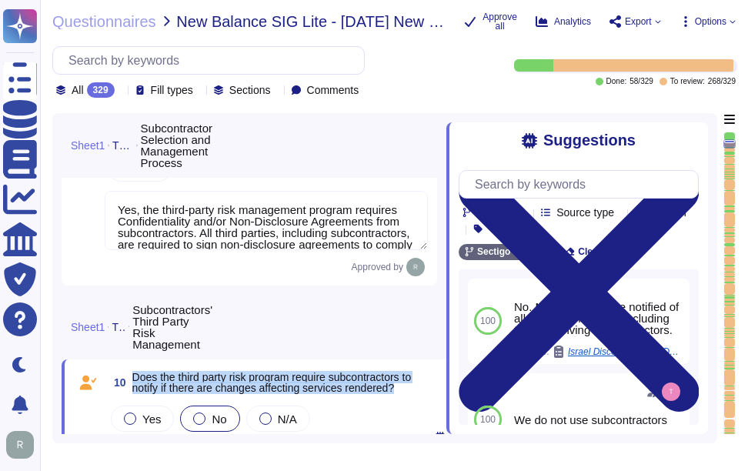
drag, startPoint x: 134, startPoint y: 377, endPoint x: 419, endPoint y: 389, distance: 285.7
click at [412, 389] on span "Does the third party risk program require subcontractors to notify if there are…" at bounding box center [272, 383] width 280 height 22
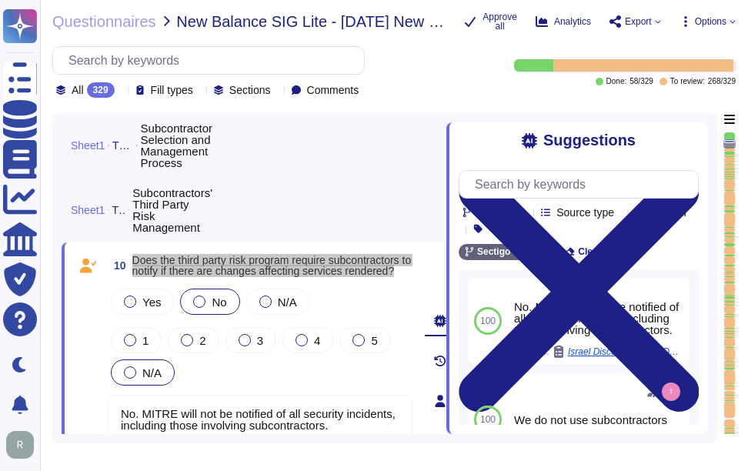
scroll to position [2176, 0]
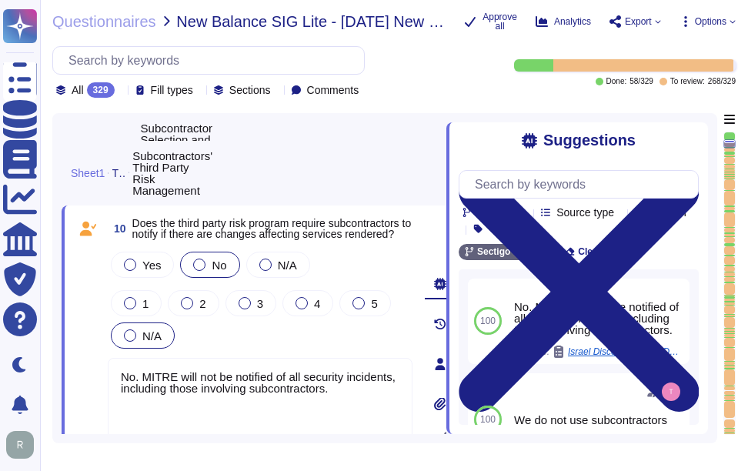
drag, startPoint x: 344, startPoint y: 386, endPoint x: 104, endPoint y: 375, distance: 240.3
click at [104, 375] on div "10 Does the third party risk program require subcontractors to notify if there …" at bounding box center [243, 364] width 338 height 298
paste textarea "We do not use subcontractors for this service"
type textarea "We do not use subcontractors for this service."
click at [412, 314] on div "1 2 3 4 5 N/A" at bounding box center [260, 319] width 305 height 65
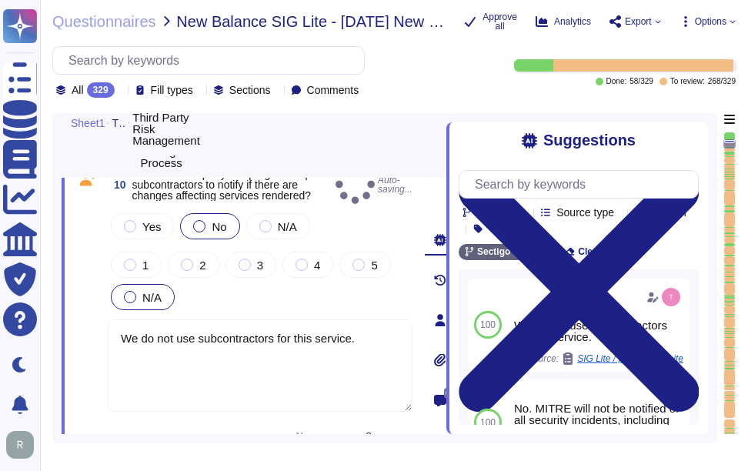
scroll to position [2253, 0]
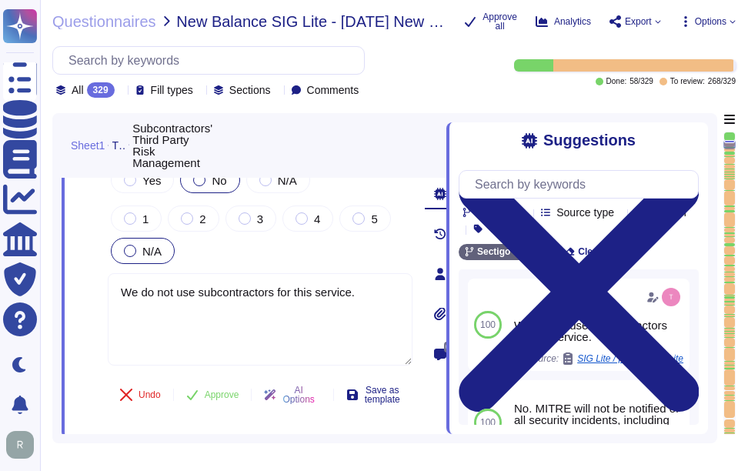
type textarea "Yes, there is a non-disclosure agreement (NDA) in place with all third parties,…"
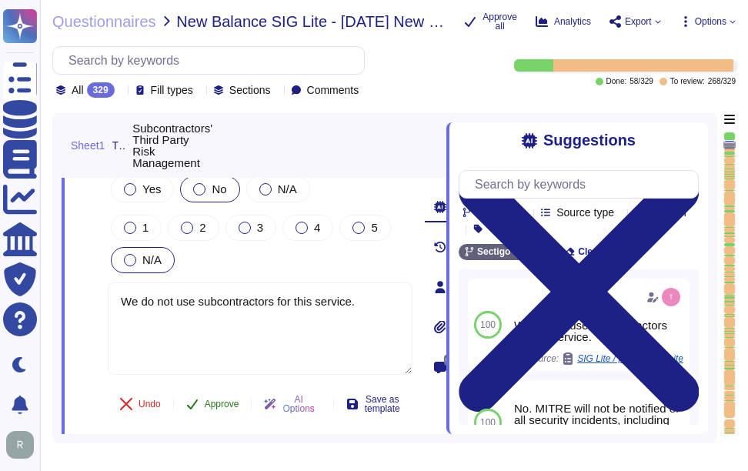
click at [228, 399] on span "Approve" at bounding box center [222, 403] width 35 height 9
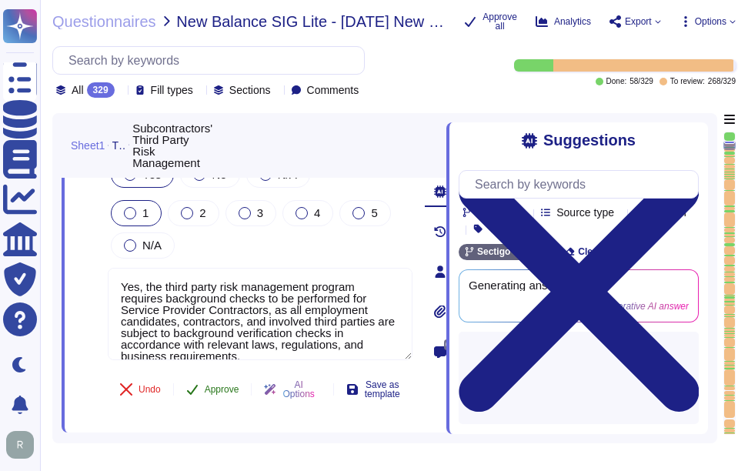
type textarea "Yes, there is a non-disclosure agreement (NDA) in place with all third parties,…"
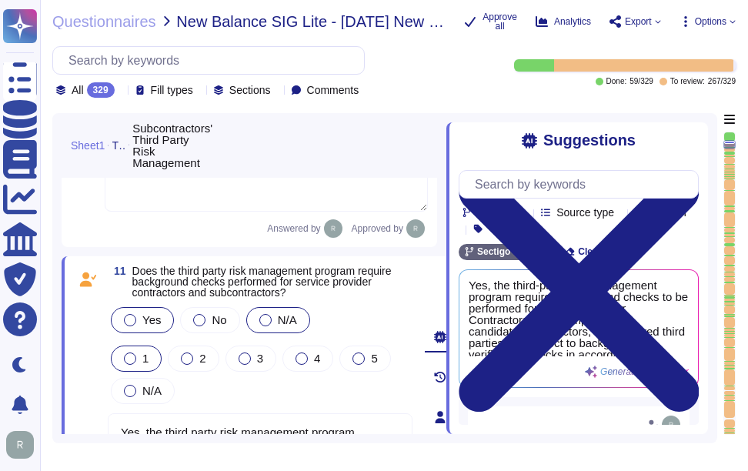
scroll to position [2406, 0]
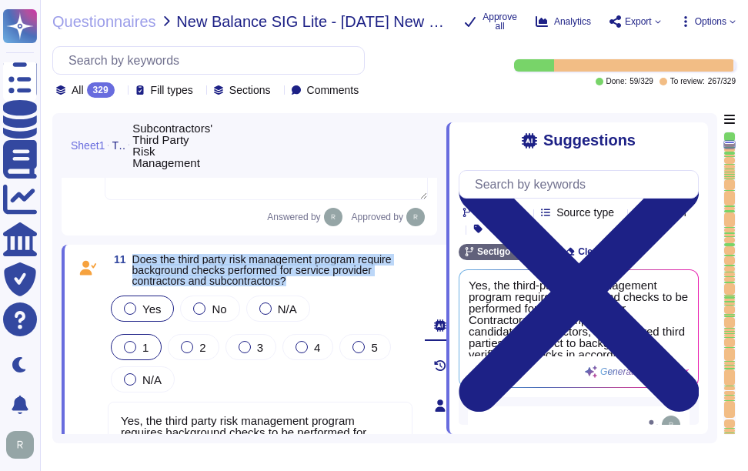
drag, startPoint x: 135, startPoint y: 265, endPoint x: 315, endPoint y: 282, distance: 180.0
click at [315, 282] on span "Does the third party risk management program require background checks performe…" at bounding box center [272, 270] width 280 height 32
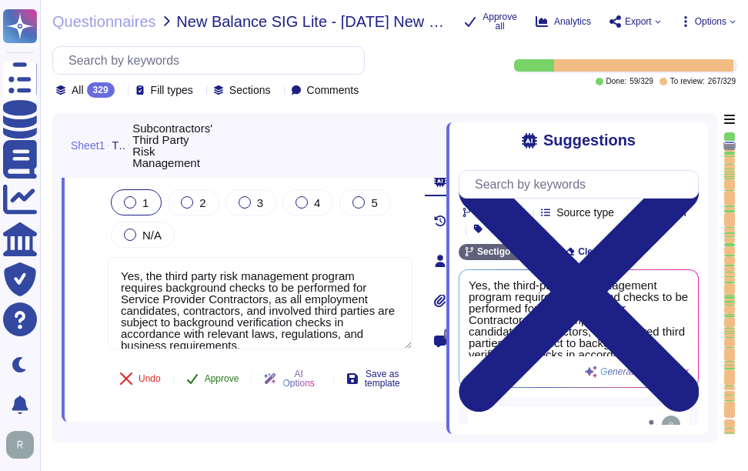
scroll to position [2559, 0]
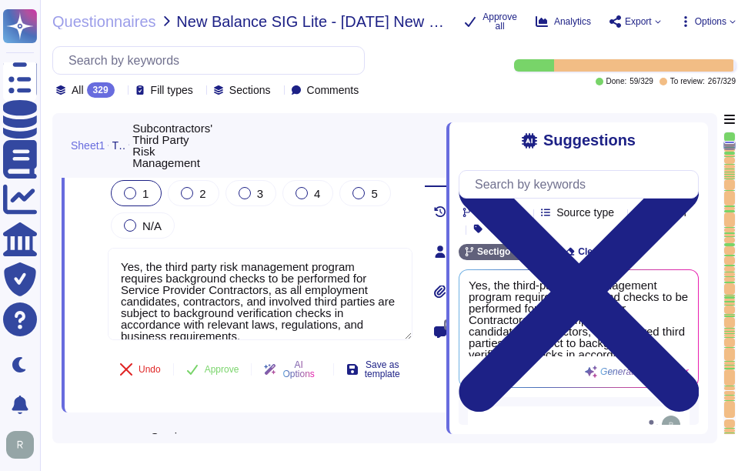
drag, startPoint x: 393, startPoint y: 327, endPoint x: 52, endPoint y: 242, distance: 352.1
click at [52, 242] on div "Questionnaires New Balance SIG Lite - 2025 09 12 New Balance SIG Lite Copy Appr…" at bounding box center [394, 235] width 708 height 471
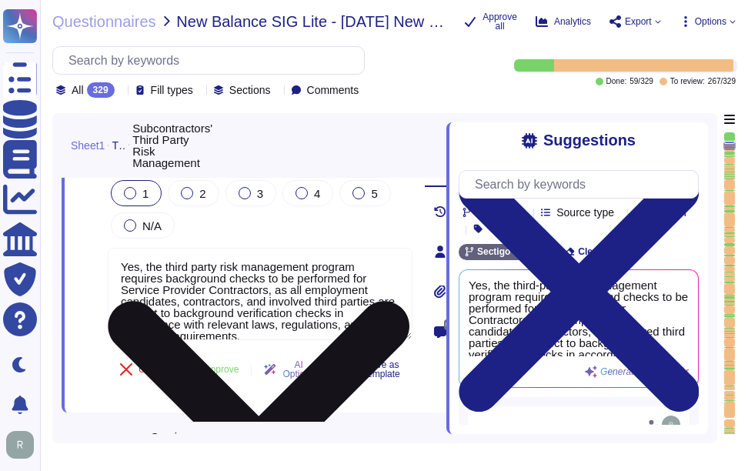
paste textarea "We perform background checks on all contractors. We do not use subcontractors f…"
type textarea "We perform background checks on all contractors. We do not use subcontractors f…"
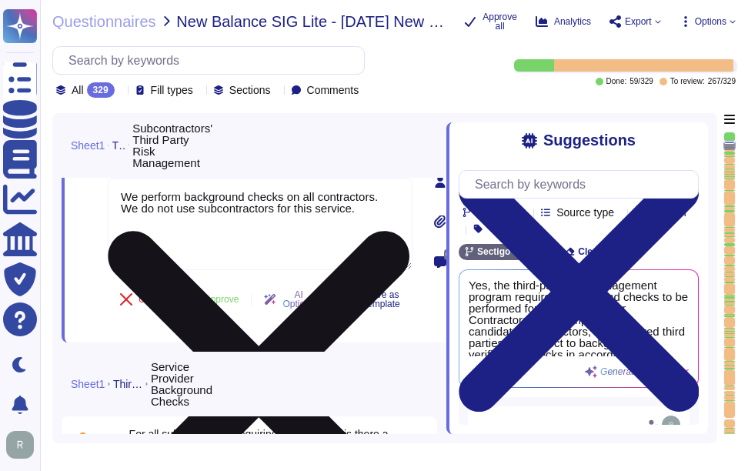
type textarea "Yes, contracts with all subcontractors include Non-Disclosure/Confidentiality A…"
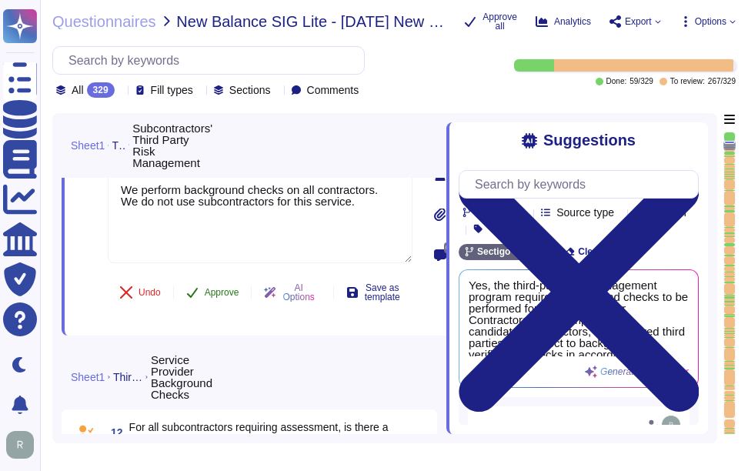
type textarea "We perform background checks on all contractors. We do not use subcontractors f…"
click at [238, 296] on button "Approve" at bounding box center [213, 292] width 78 height 31
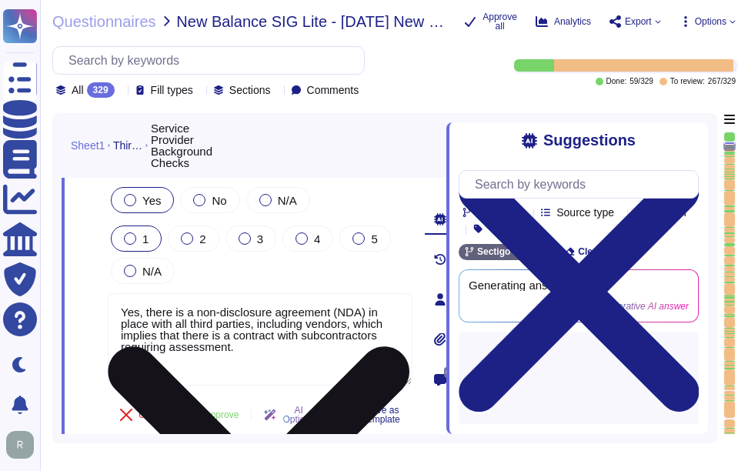
type textarea "Yes, contracts with all subcontractors include Non-Disclosure/Confidentiality A…"
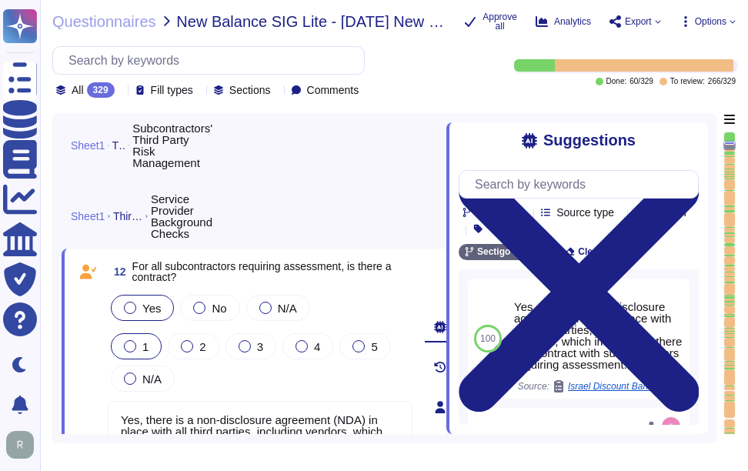
scroll to position [2648, 0]
type textarea "We do not use subcontractors for this service."
type textarea "We perform background checks on all contractors. We do not use subcontractors f…"
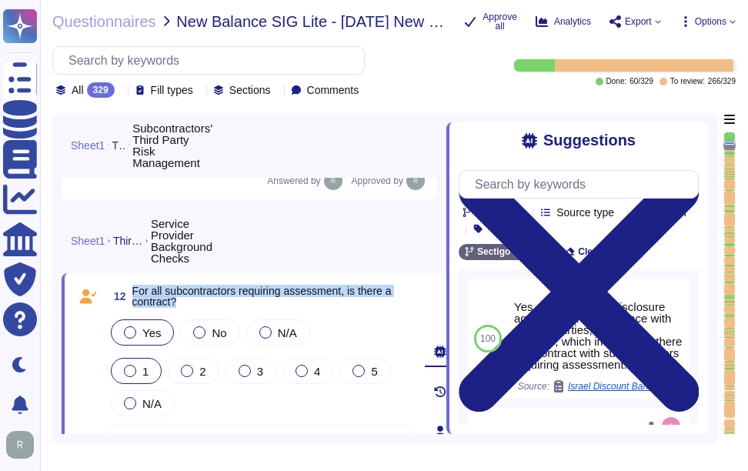
drag, startPoint x: 135, startPoint y: 290, endPoint x: 205, endPoint y: 302, distance: 71.7
click at [205, 302] on span "For all subcontractors requiring assessment, is there a contract?" at bounding box center [272, 296] width 280 height 22
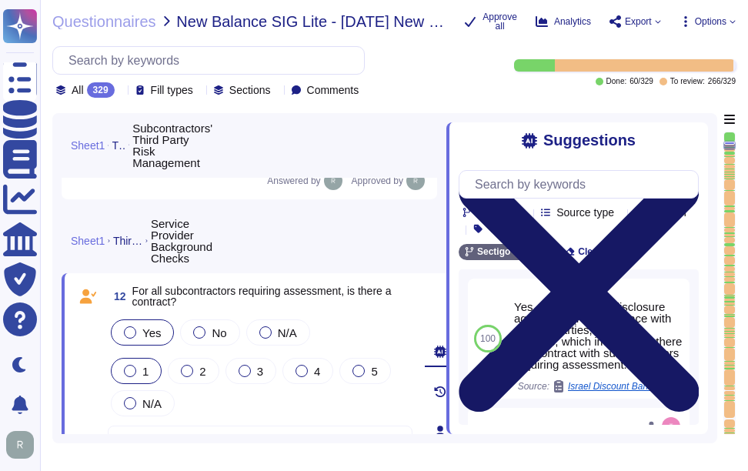
click at [692, 138] on icon at bounding box center [578, 292] width 240 height 320
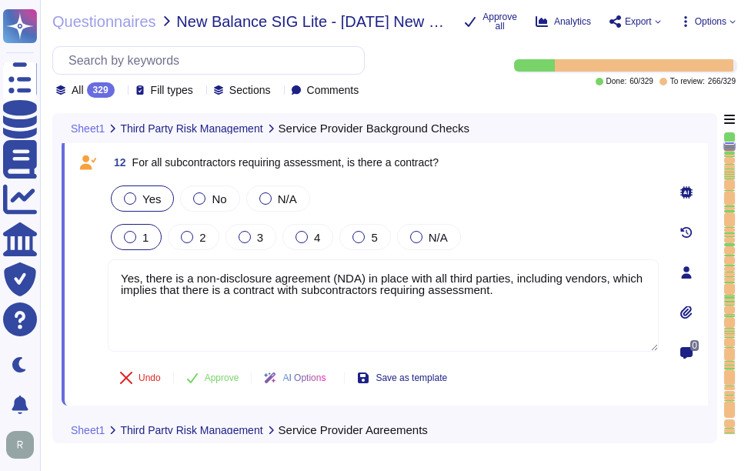
type textarea "At Sectigo, we have established several measures to protect our intellectual pr…"
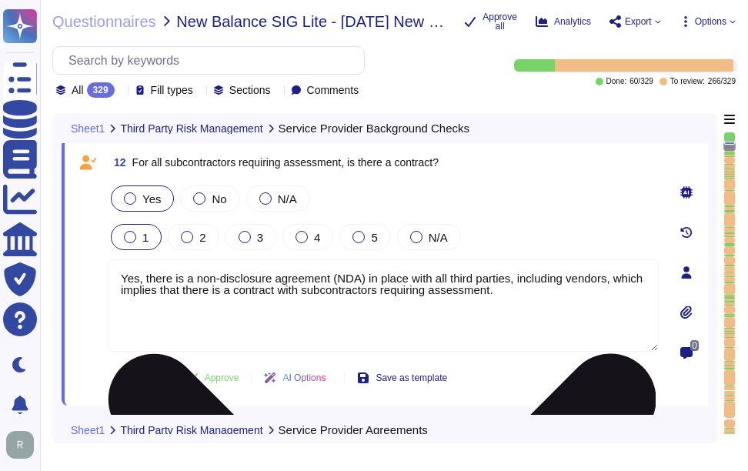
drag, startPoint x: 504, startPoint y: 296, endPoint x: 123, endPoint y: 264, distance: 382.2
click at [123, 264] on textarea "Yes, there is a non-disclosure agreement (NDA) in place with all third parties,…" at bounding box center [383, 305] width 551 height 92
paste textarea "We do not use subcontractors for this service"
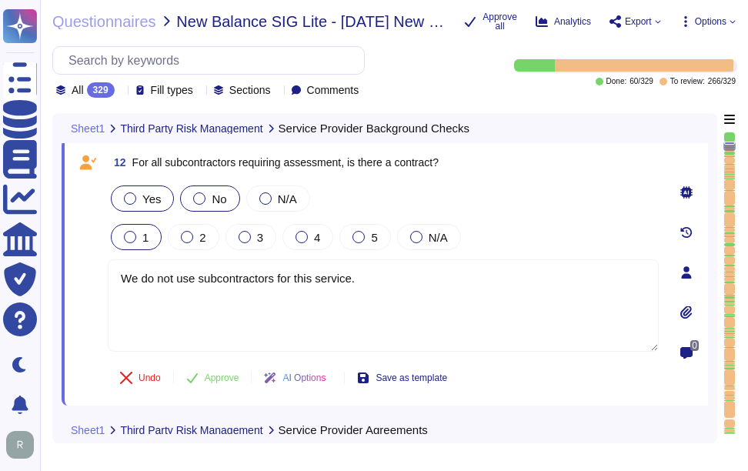
type textarea "We do not use subcontractors for this service."
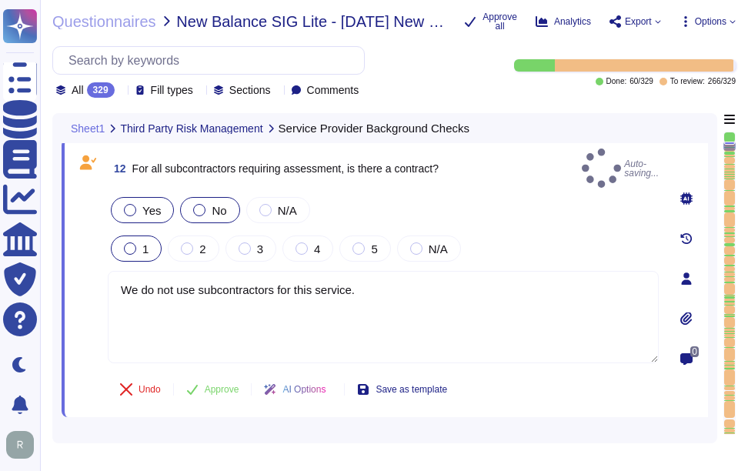
click at [204, 204] on label "No" at bounding box center [209, 210] width 33 height 12
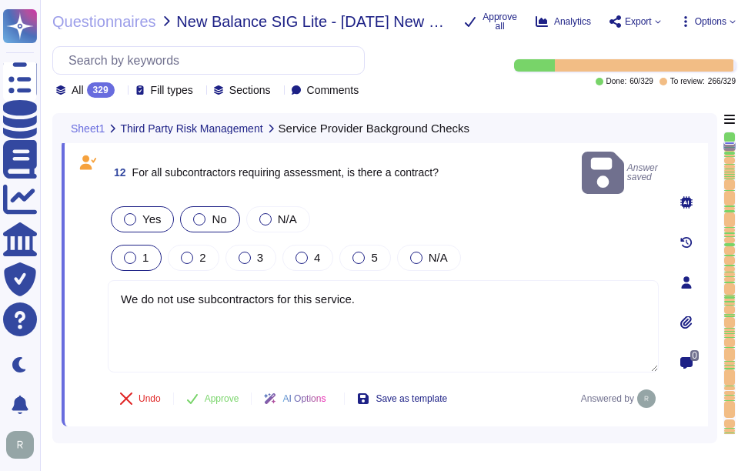
click at [200, 213] on div at bounding box center [199, 219] width 12 height 12
click at [226, 394] on span "Approve" at bounding box center [222, 398] width 35 height 9
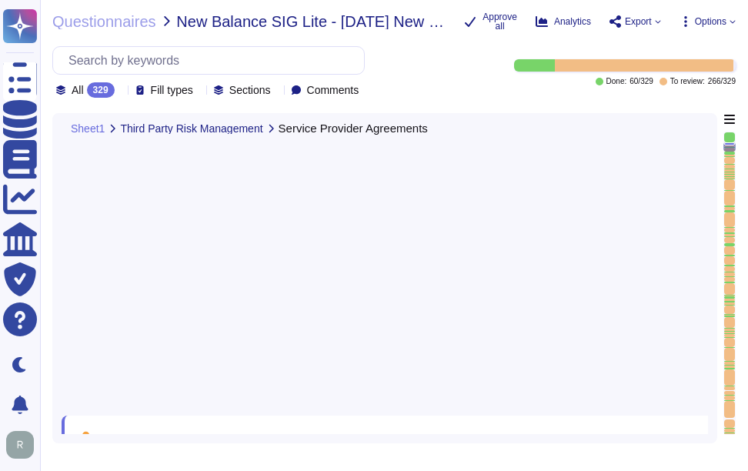
scroll to position [2938, 0]
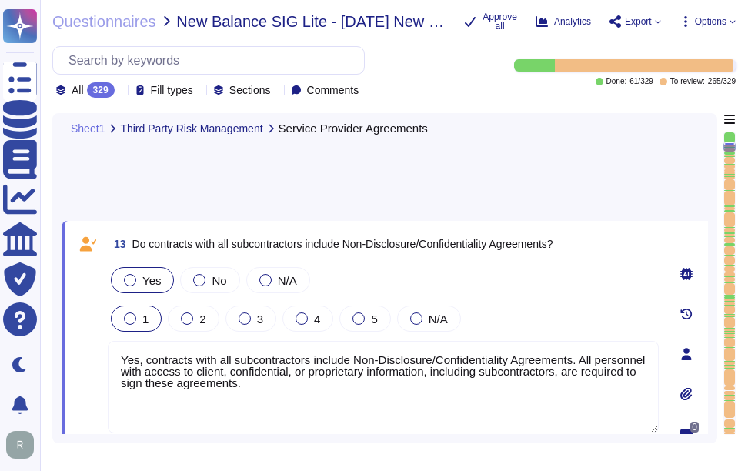
type textarea "At Sectigo, we have established several measures to protect our intellectual pr…"
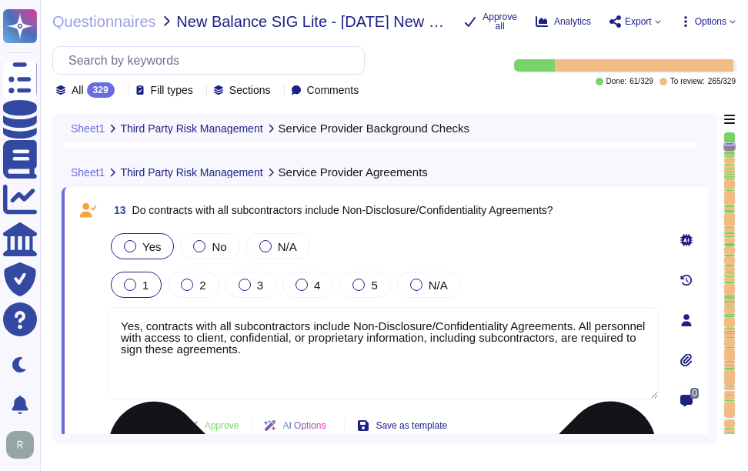
type textarea "We do not use subcontractors for this service."
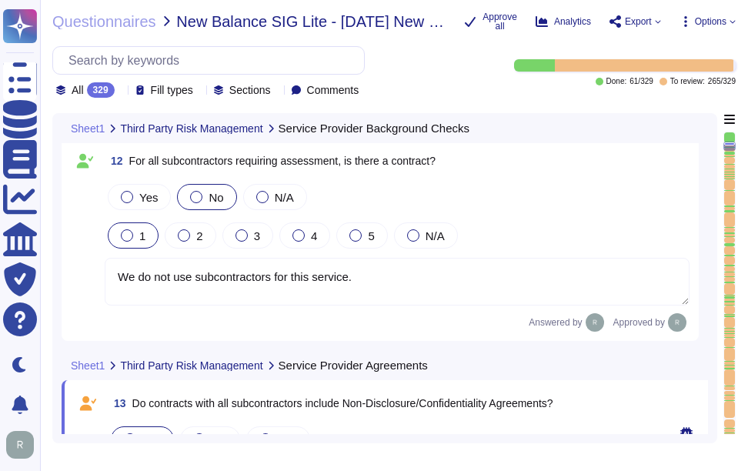
type textarea "At Sectigo, we have established several measures to protect our intellectual pr…"
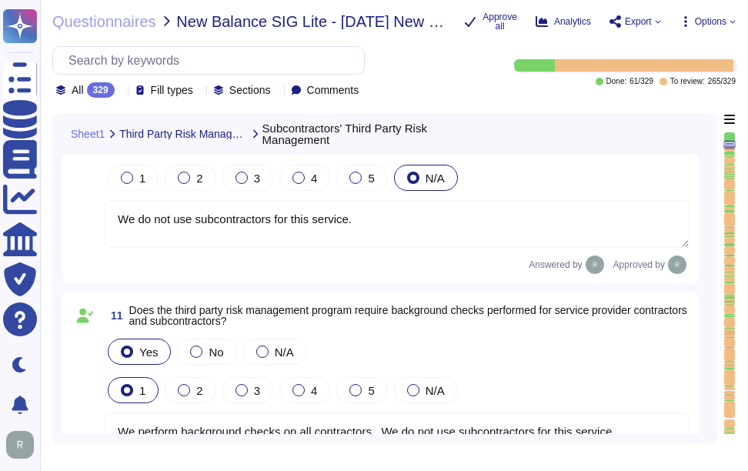
type textarea "We do not use subcontractors for this service."
type textarea "We perform background checks on all contractors. We do not use subcontractors f…"
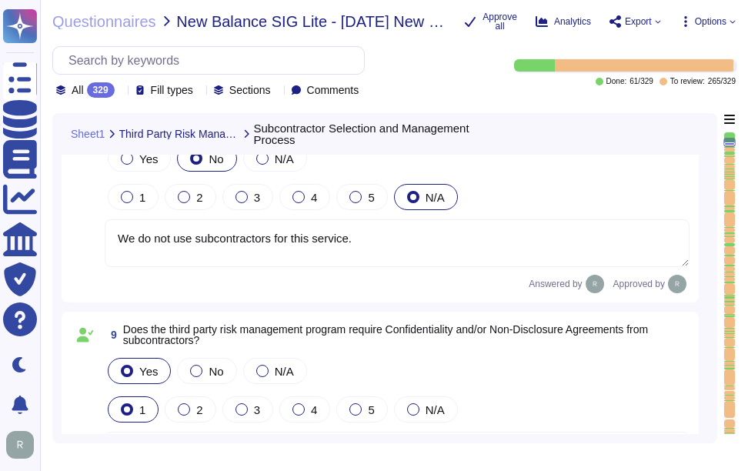
type textarea "Yes, there is a documented third-party risk management program in place. This p…"
type textarea "We do not use subcontractors for this service."
type textarea "Yes, the third-party risk management program requires Confidentiality and/or No…"
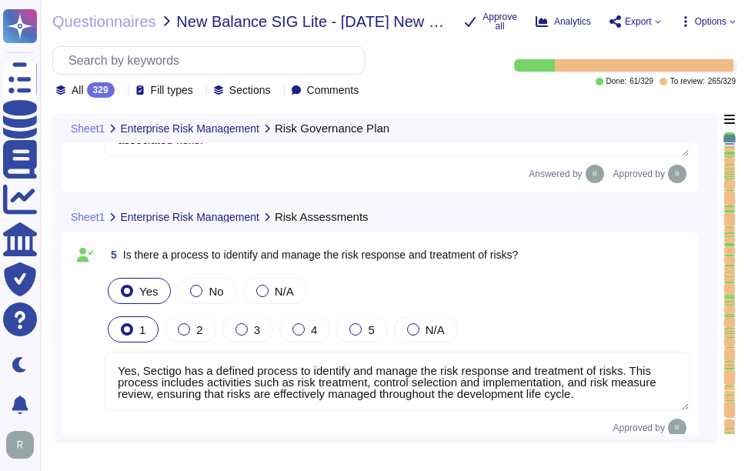
type textarea "Yes, our risk governance program includes a comprehensive assessment of a range…"
type textarea "Yes, We have adopted a formalized risk assessment process that identifies, quan…"
type textarea "Yes, Sectigo has a defined process to identify and manage the risk response and…"
type textarea "No, subcontractors do not have access to scoped systems and data or processing …"
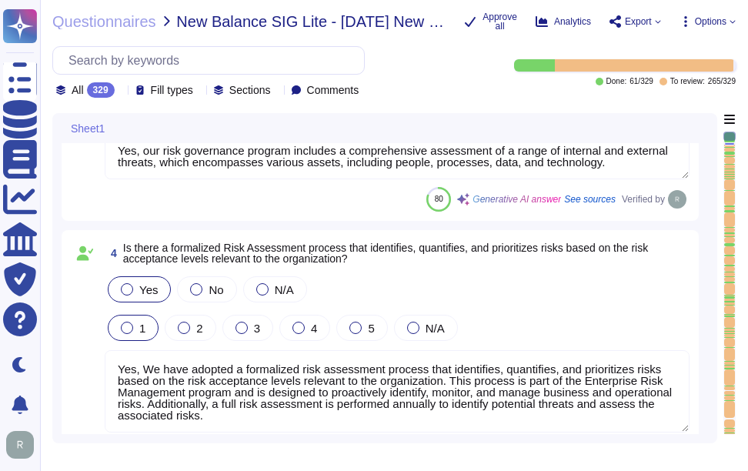
type textarea "Yes, there is a formalized risk governance plan approved by management that def…"
type textarea "Yes, the risk governance plan includes risk management policies, procedures, an…"
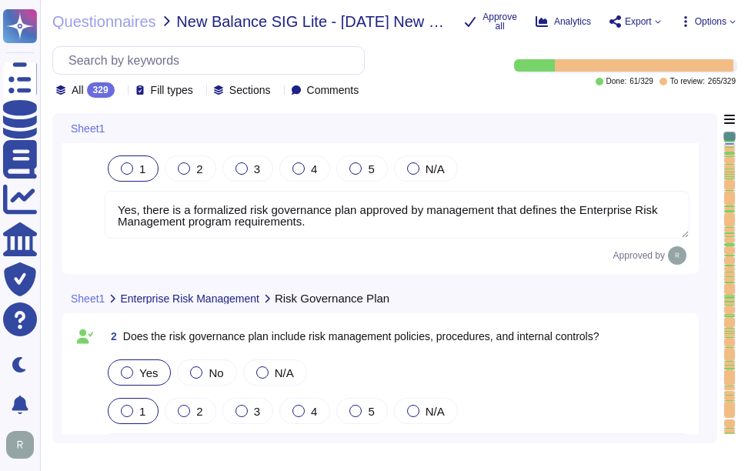
scroll to position [0, 0]
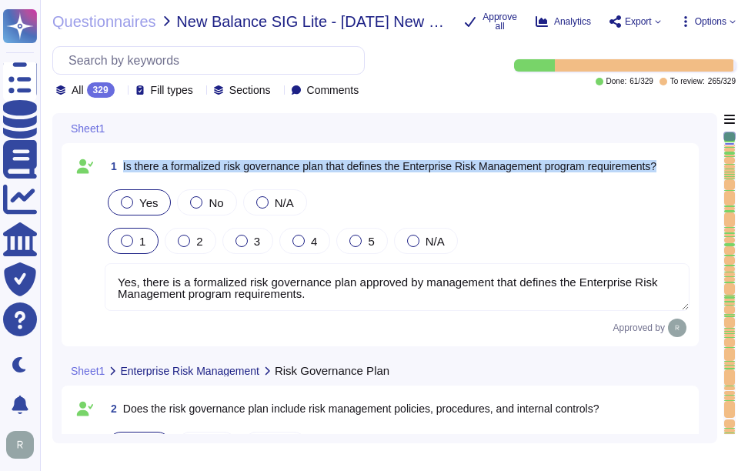
drag, startPoint x: 123, startPoint y: 165, endPoint x: 680, endPoint y: 166, distance: 557.0
click at [680, 166] on div "1 Is there a formalized risk governance plan that defines the Enterprise Risk M…" at bounding box center [397, 166] width 585 height 28
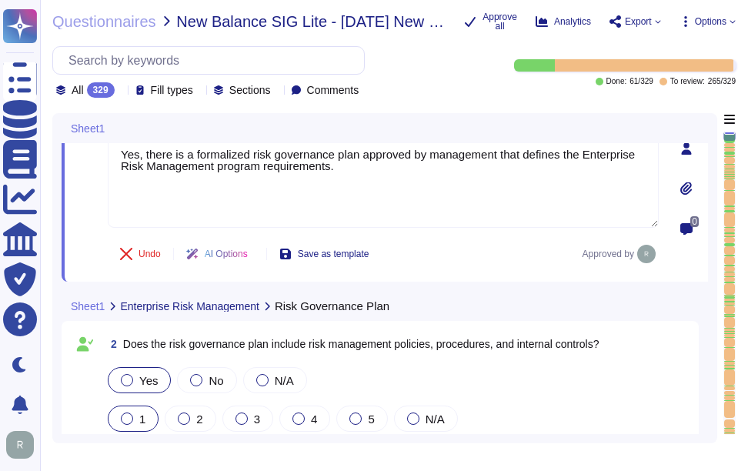
type textarea "Yes, We have adopted a formalized risk assessment process that identifies, quan…"
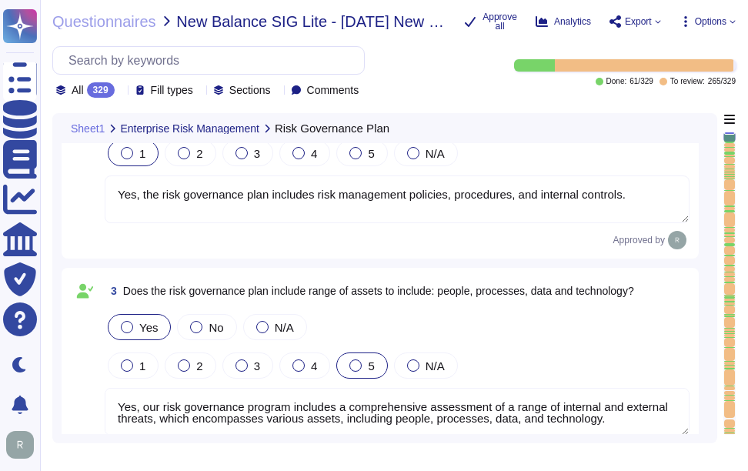
type textarea "Yes, Sectigo has a defined process to identify and manage the risk response and…"
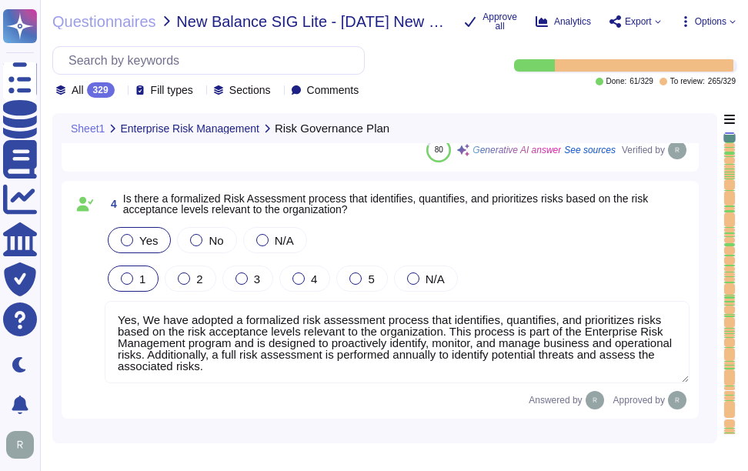
type textarea "No, subcontractors do not have access to scoped systems and data or processing …"
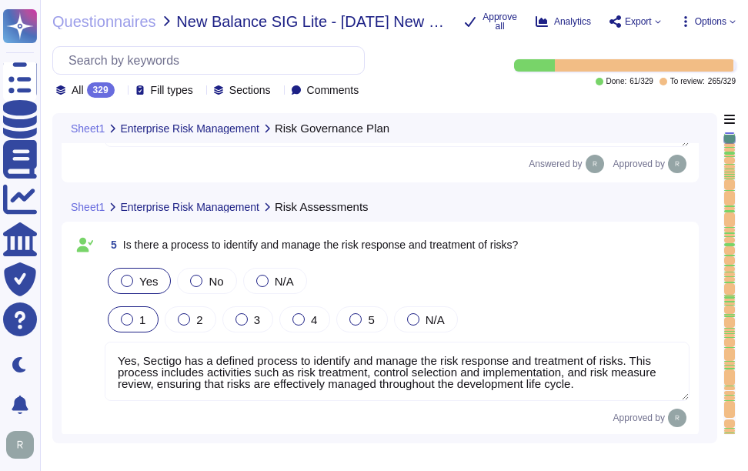
type textarea "Yes, there is a documented third-party risk management program in place. This p…"
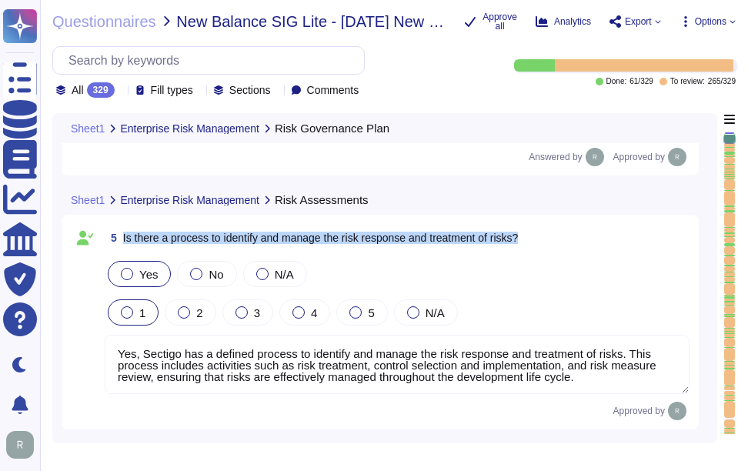
drag, startPoint x: 123, startPoint y: 236, endPoint x: 592, endPoint y: 232, distance: 469.3
click at [592, 232] on div "5 Is there a process to identify and manage the risk response and treatment of …" at bounding box center [397, 238] width 585 height 28
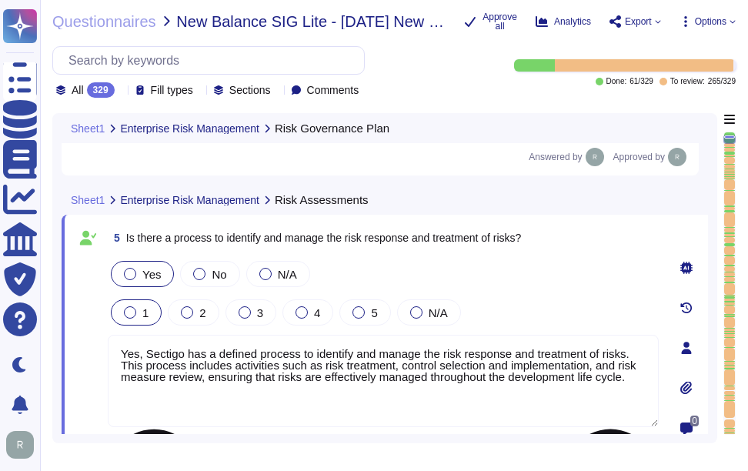
type textarea "Yes, there is a documented third-party risk management program in place. This p…"
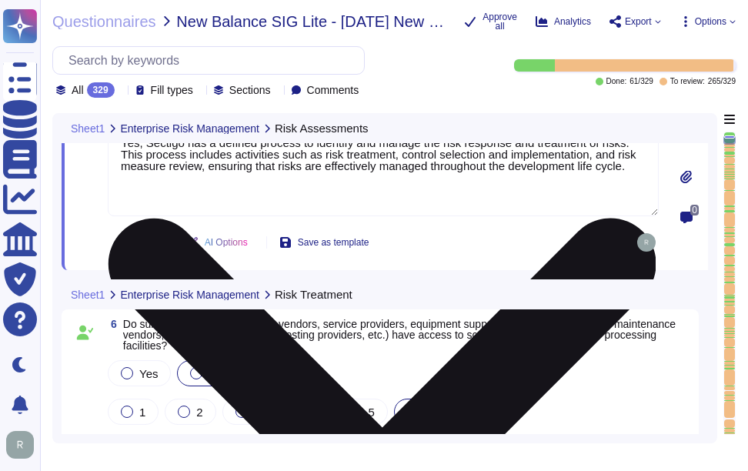
scroll to position [1154, 0]
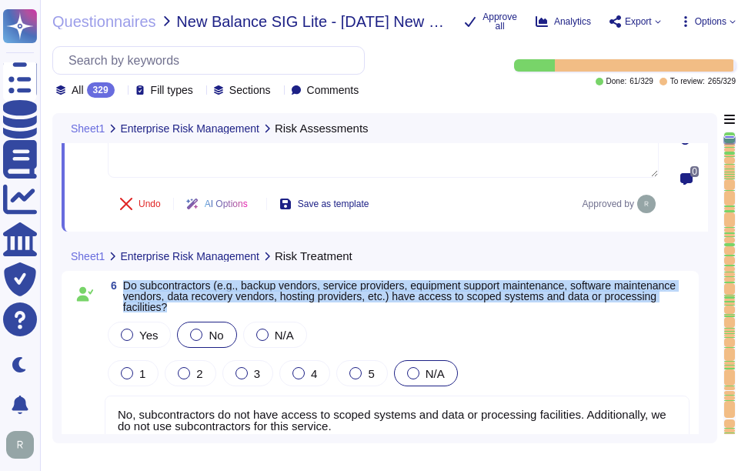
drag, startPoint x: 124, startPoint y: 283, endPoint x: 175, endPoint y: 304, distance: 54.9
click at [175, 304] on span "Do subcontractors (e.g., backup vendors, service providers, equipment support m…" at bounding box center [406, 296] width 566 height 32
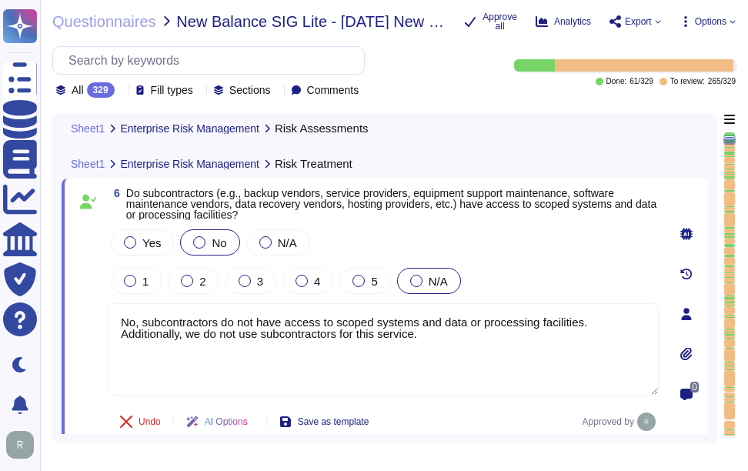
type textarea "We do not use subcontractors for this service."
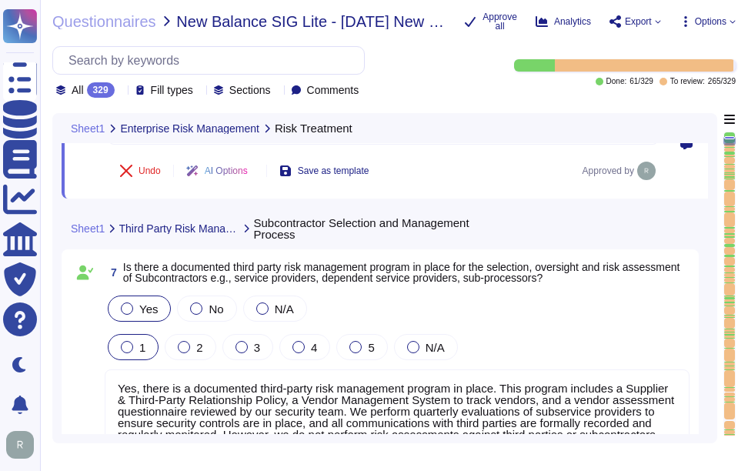
scroll to position [1462, 0]
type textarea "Yes, the third-party risk management program requires Confidentiality and/or No…"
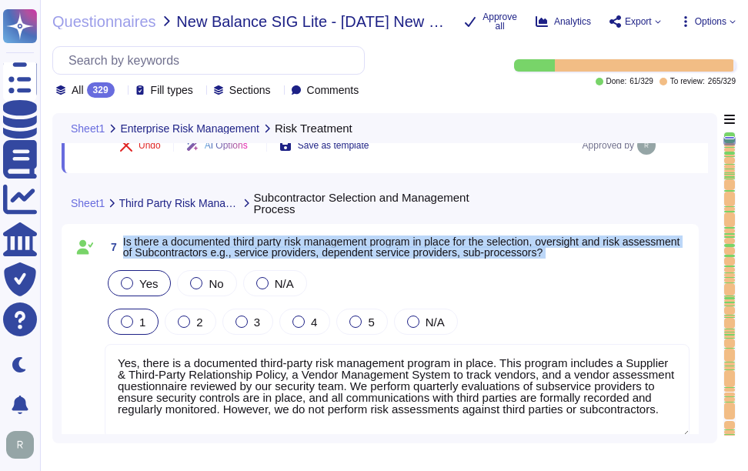
drag, startPoint x: 124, startPoint y: 241, endPoint x: 662, endPoint y: 272, distance: 539.4
click at [662, 272] on div "7 Is there a documented third party risk management program in place for the se…" at bounding box center [380, 348] width 619 height 231
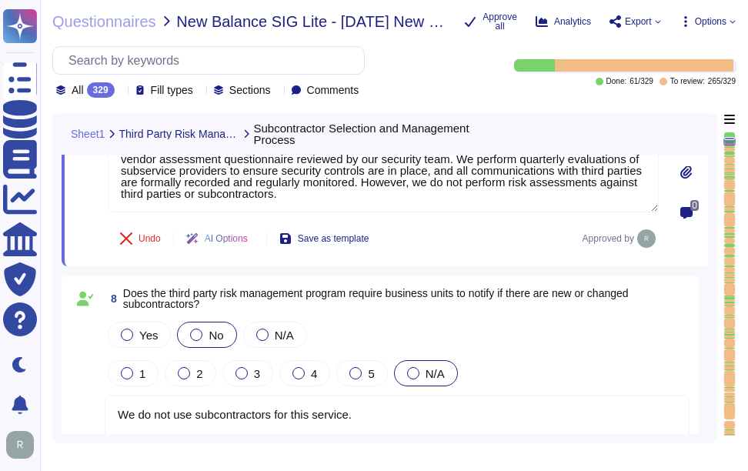
scroll to position [1616, 0]
type textarea "We do not use subcontractors for this service."
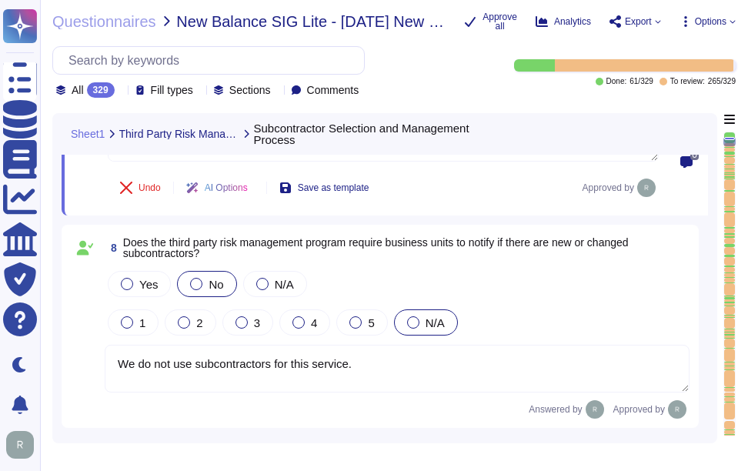
scroll to position [1692, 0]
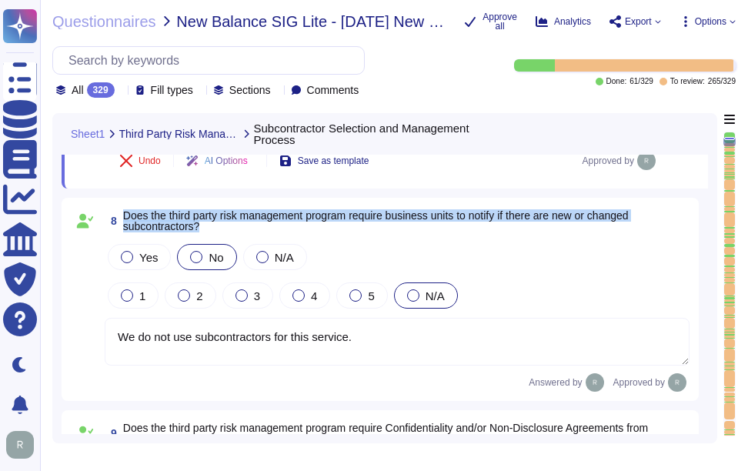
drag, startPoint x: 124, startPoint y: 208, endPoint x: 213, endPoint y: 232, distance: 92.2
click at [213, 232] on span "8 Does the third party risk management program require business units to notify…" at bounding box center [397, 221] width 585 height 28
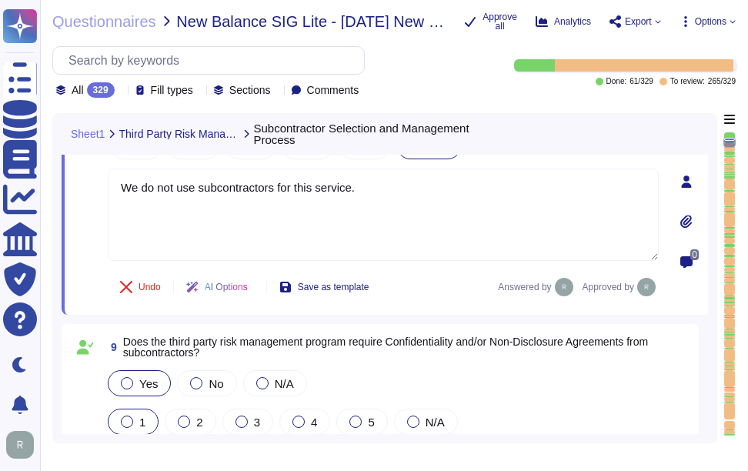
type textarea "We perform background checks on all contractors. We do not use subcontractors f…"
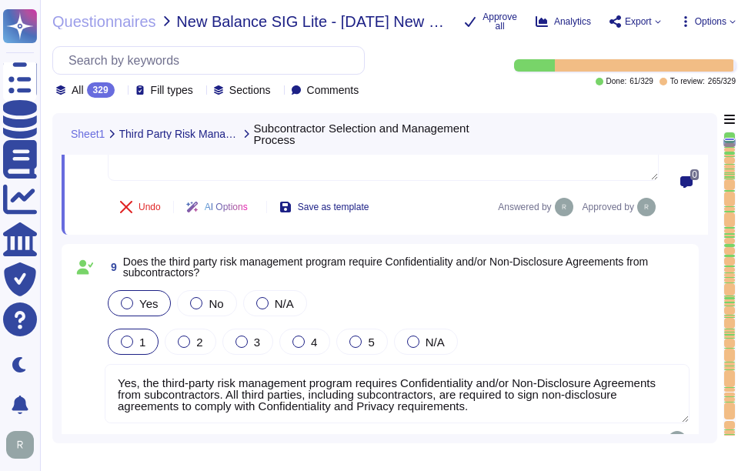
scroll to position [1923, 0]
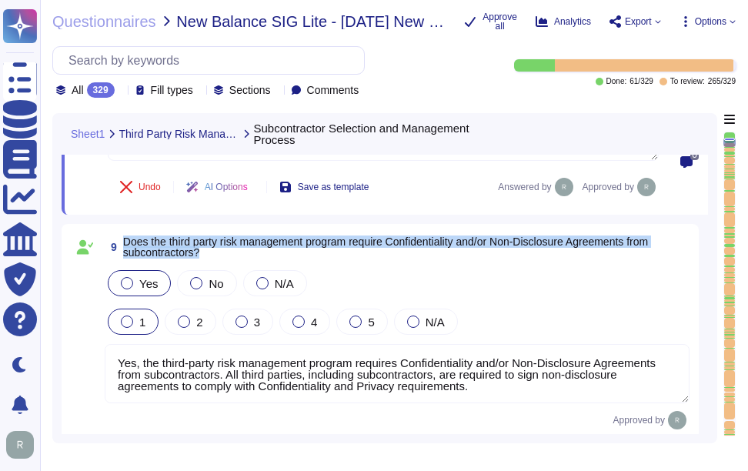
drag, startPoint x: 123, startPoint y: 241, endPoint x: 227, endPoint y: 258, distance: 105.2
click at [227, 258] on span "9 Does the third party risk management program require Confidentiality and/or N…" at bounding box center [397, 247] width 585 height 28
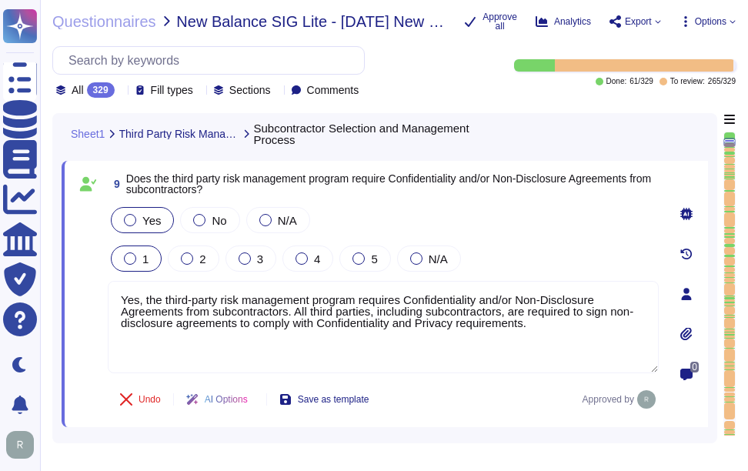
drag, startPoint x: 531, startPoint y: 334, endPoint x: 79, endPoint y: 270, distance: 456.1
click at [79, 270] on div "9 Does the third party risk management program require Confidentiality and/or N…" at bounding box center [366, 294] width 585 height 248
paste textarea "We do not use subcontractors for this service"
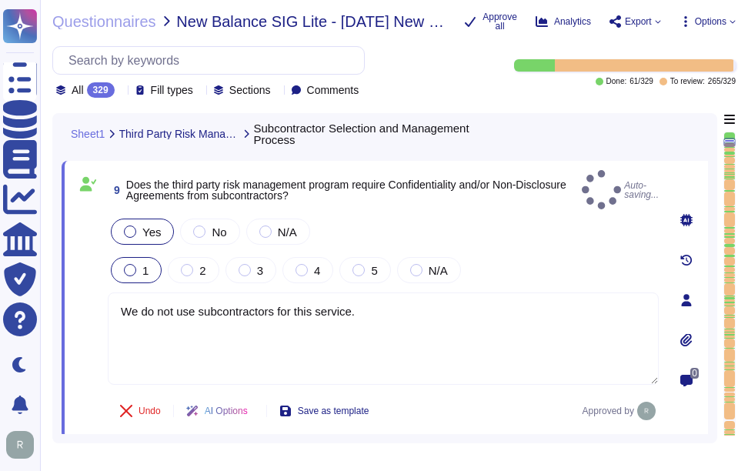
type textarea "We do not use subcontractors for this service."
click at [408, 406] on div "Undo AI Options Save as template Approved by" at bounding box center [383, 410] width 551 height 37
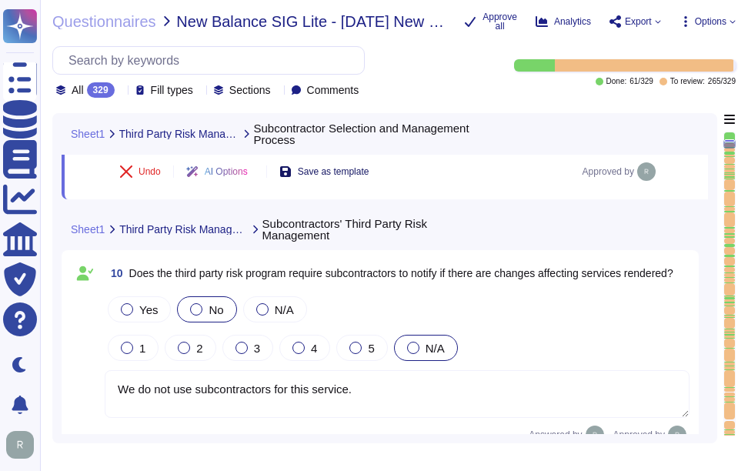
type textarea "We do not use subcontractors for this service."
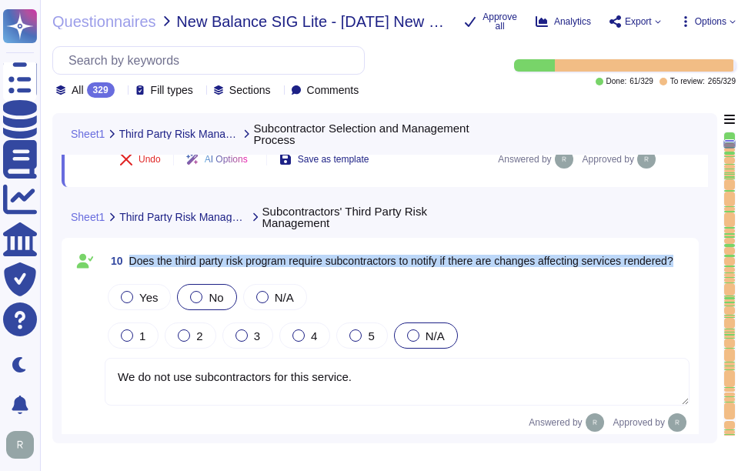
drag, startPoint x: 131, startPoint y: 255, endPoint x: 195, endPoint y: 271, distance: 66.6
click at [195, 266] on span "Does the third party risk program require subcontractors to notify if there are…" at bounding box center [401, 260] width 544 height 11
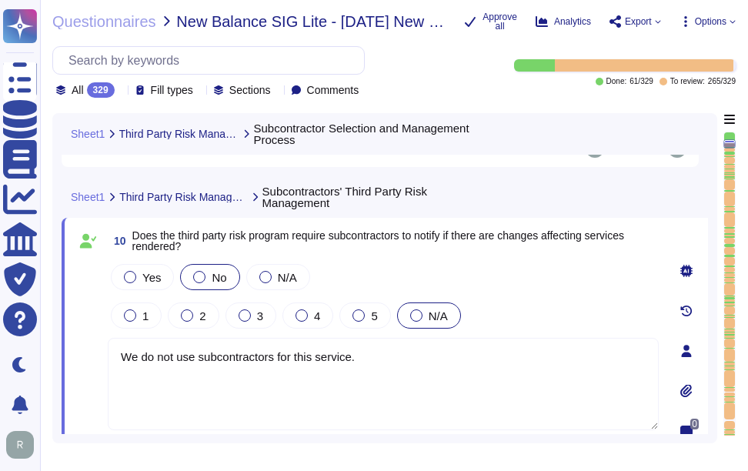
type textarea "We do not use subcontractors for this service."
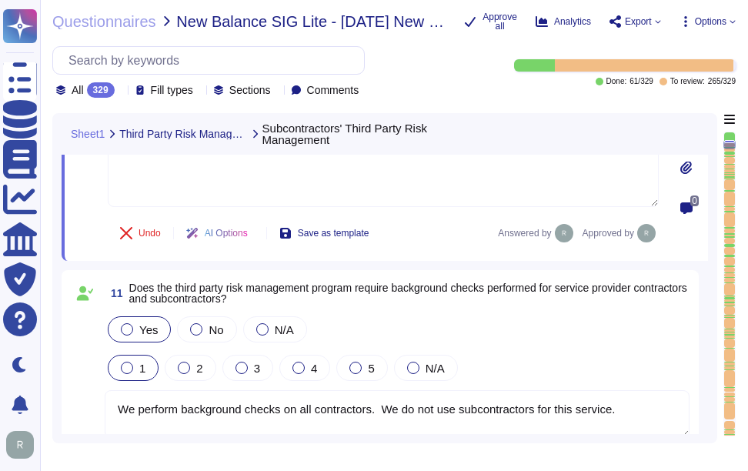
type textarea "Yes, contracts with all subcontractors include Non-Disclosure/Confidentiality A…"
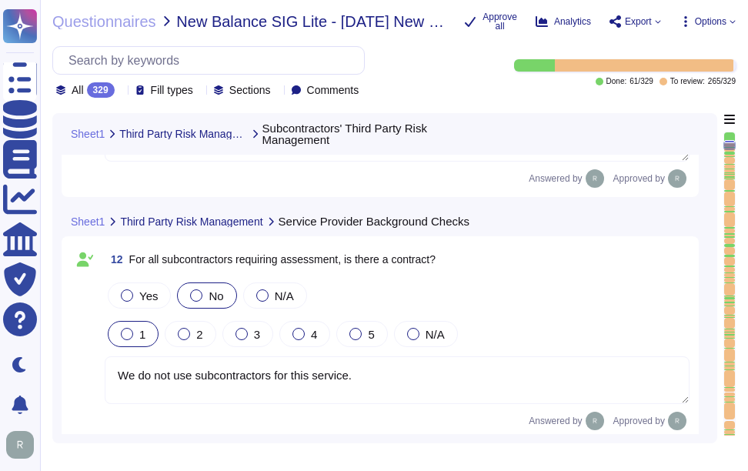
scroll to position [2693, 0]
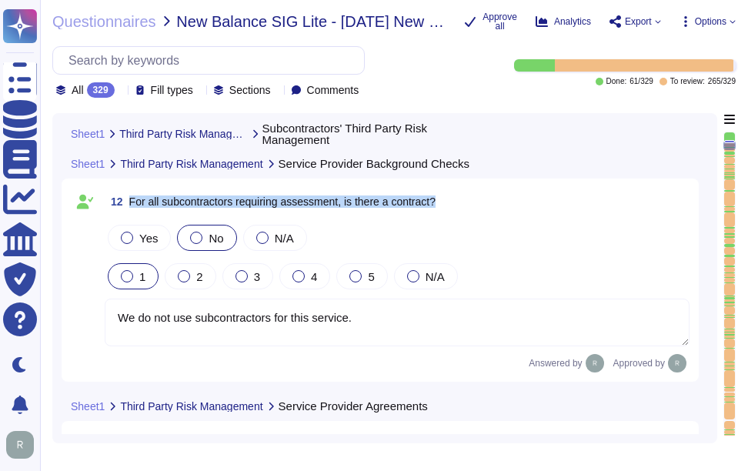
drag, startPoint x: 131, startPoint y: 202, endPoint x: 456, endPoint y: 210, distance: 325.5
click at [456, 210] on div "12 For all subcontractors requiring assessment, is there a contract?" at bounding box center [397, 202] width 585 height 28
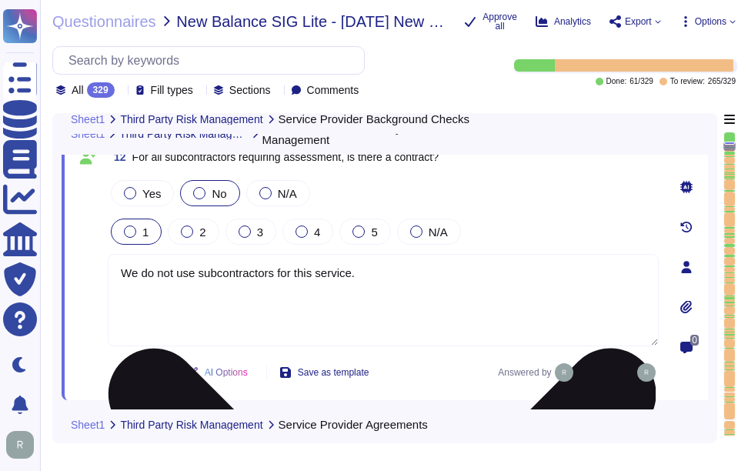
type textarea "At Sectigo, we have established several measures to protect our intellectual pr…"
type textarea "We do not use subcontractors for this service."
type textarea "We perform background checks on all contractors. We do not use subcontractors f…"
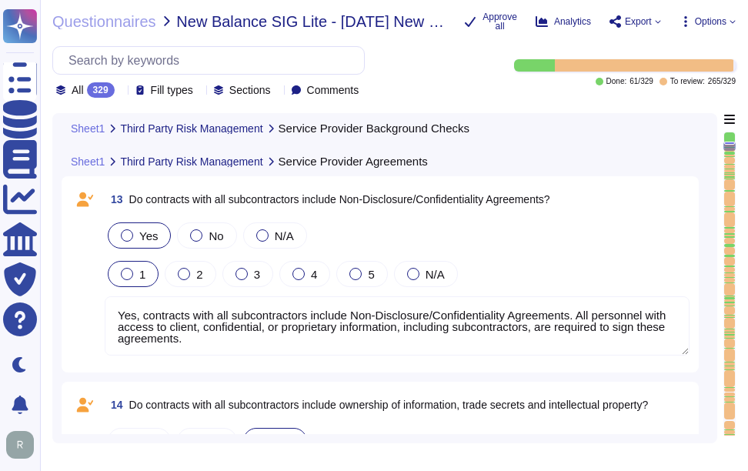
scroll to position [2923, 0]
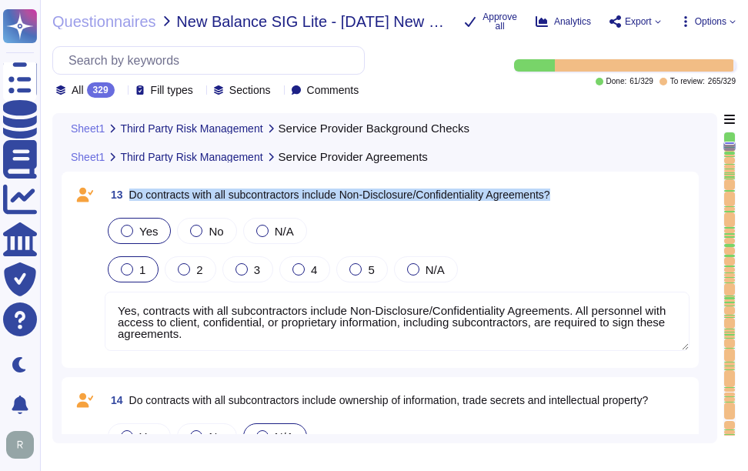
drag, startPoint x: 130, startPoint y: 189, endPoint x: 629, endPoint y: 194, distance: 499.3
click at [629, 194] on div "13 Do contracts with all subcontractors include Non-Disclosure/Confidentiality …" at bounding box center [397, 195] width 585 height 28
type textarea "At Sectigo, we have established several measures to protect our intellectual pr…"
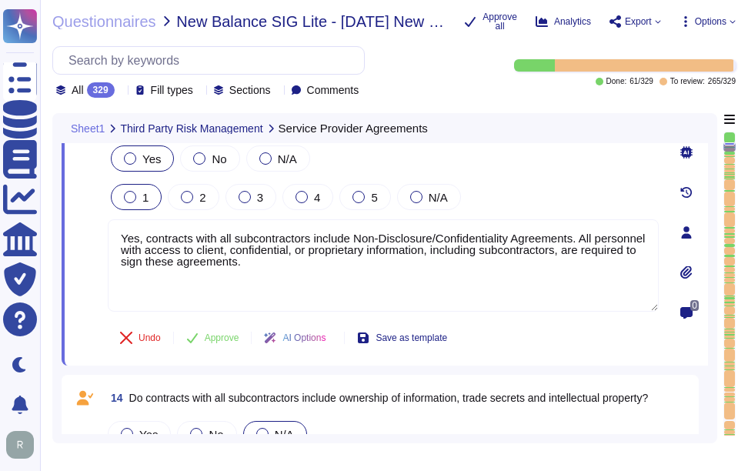
drag, startPoint x: 262, startPoint y: 263, endPoint x: 97, endPoint y: 228, distance: 168.4
click at [97, 228] on div "13 Do contracts with all subcontractors include Non-Disclosure/Confidentiality …" at bounding box center [366, 232] width 585 height 248
paste textarea "We do not use subcontractors for this service"
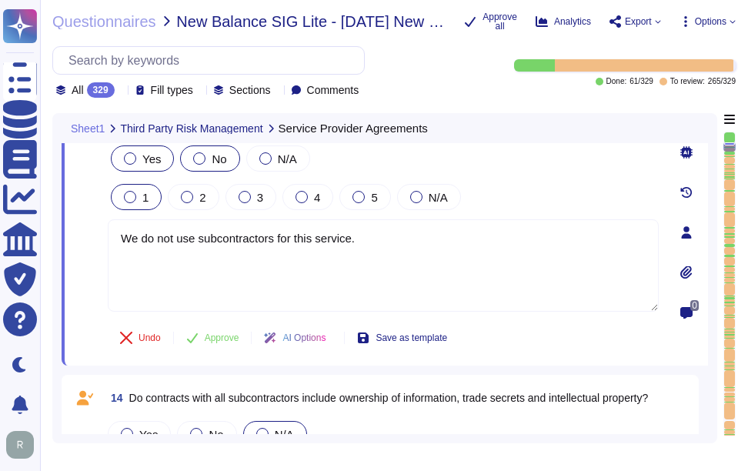
type textarea "We do not use subcontractors for this service."
click at [194, 160] on div at bounding box center [199, 158] width 12 height 12
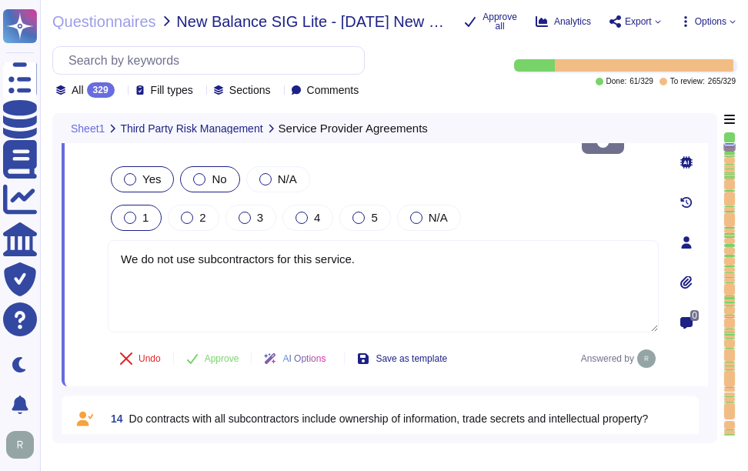
click at [196, 173] on div at bounding box center [199, 179] width 12 height 12
click at [232, 354] on span "Approve" at bounding box center [222, 358] width 35 height 9
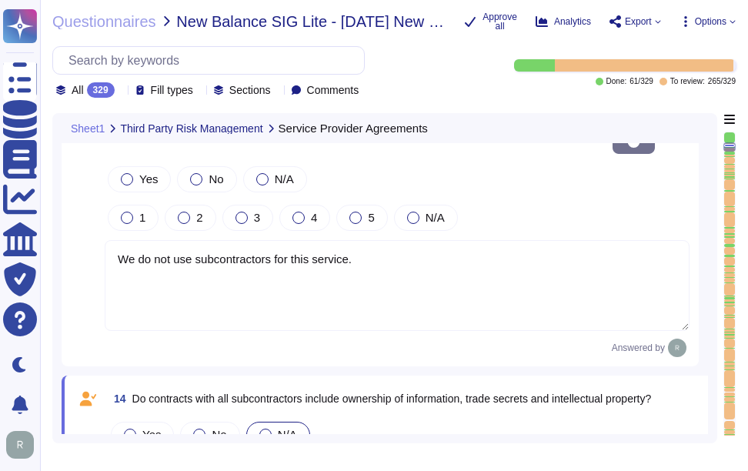
type textarea "At Sectigo, we have established several measures to protect our intellectual pr…"
type textarea "Obligations which apply but may not be limited to: o Obligation not to disclose…"
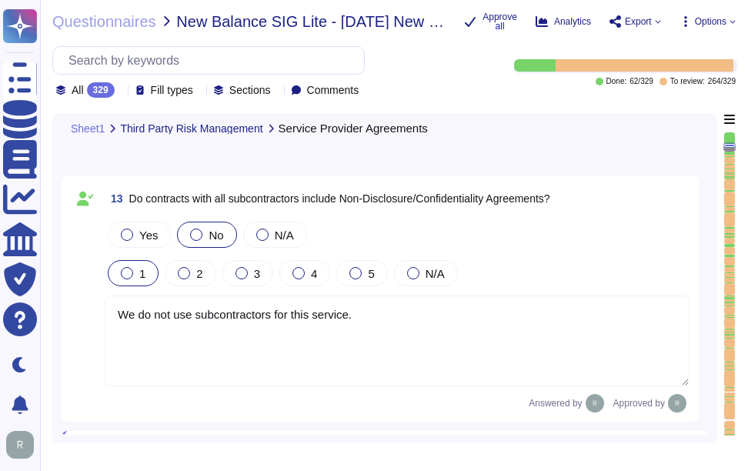
scroll to position [2836, 0]
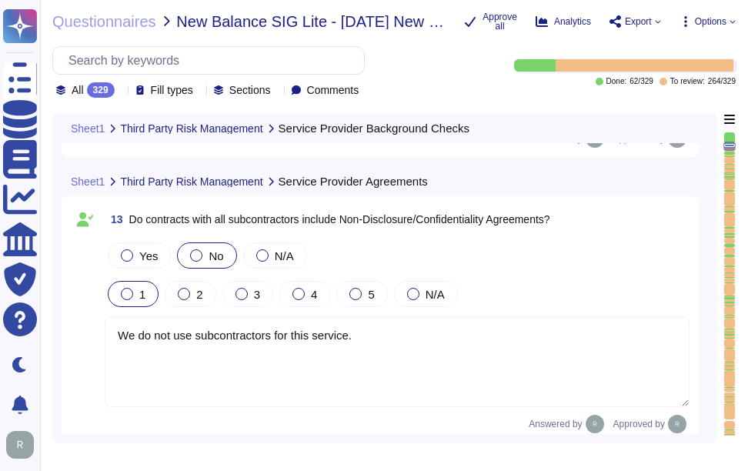
type textarea "At Sectigo, we have established several measures to protect our intellectual pr…"
type textarea "We do not use subcontractors for this service."
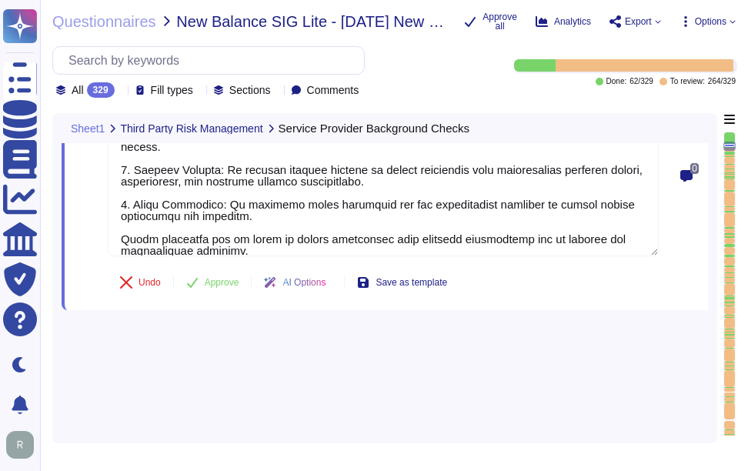
type textarea "At Sectigo, we have established several measures to protect our intellectual pr…"
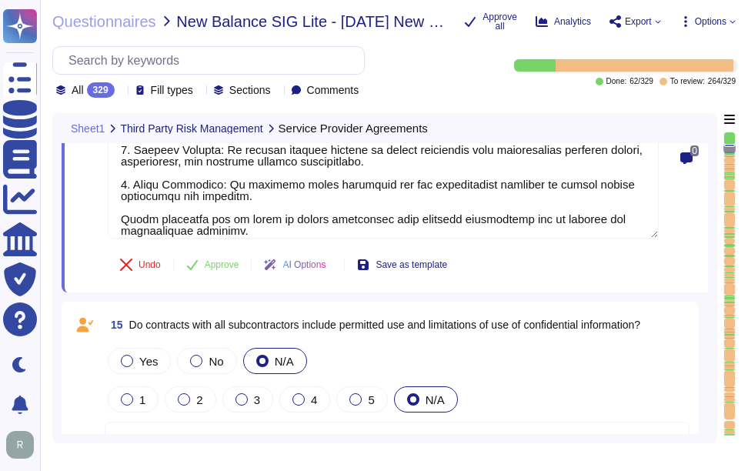
type textarea "Obligations which apply but may not be limited to: o Obligation not to disclose…"
type textarea "No. MITRE will not be notified of all security incidents, including those invol…"
type textarea "N/A"
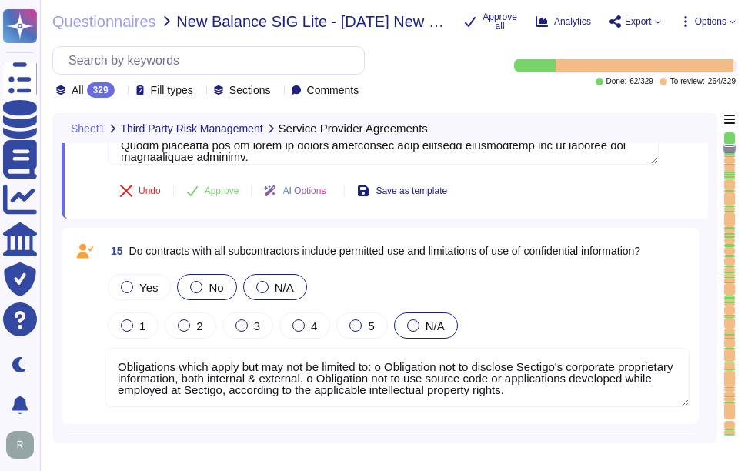
scroll to position [3515, 0]
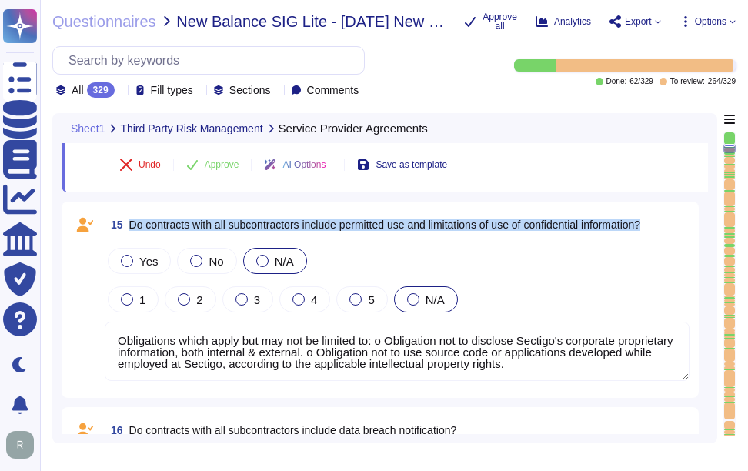
drag, startPoint x: 131, startPoint y: 225, endPoint x: 702, endPoint y: 232, distance: 570.9
click at [702, 232] on div "15 Do contracts with all subcontractors include permitted use and limitations o…" at bounding box center [385, 300] width 646 height 196
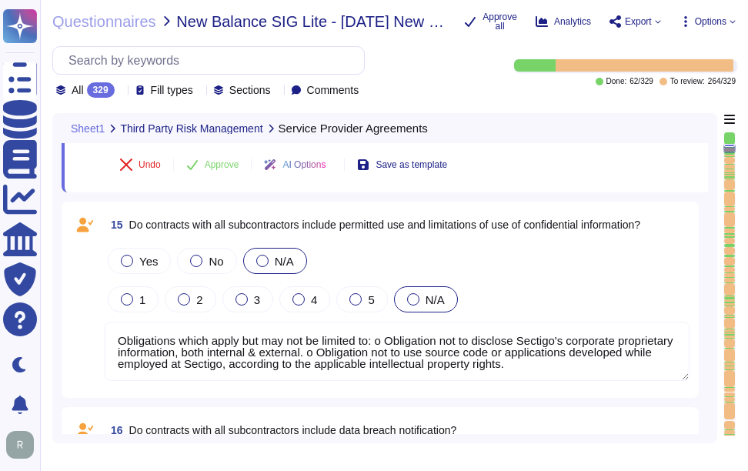
drag, startPoint x: 604, startPoint y: 364, endPoint x: 62, endPoint y: 338, distance: 542.9
click at [62, 338] on div "15 Do contracts with all subcontractors include permitted use and limitations o…" at bounding box center [380, 300] width 637 height 196
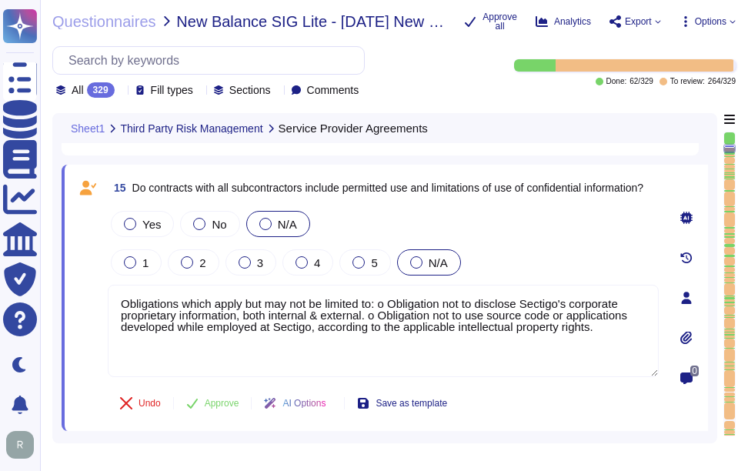
type textarea "At Sectigo, we have established several measures to protect our intellectual pr…"
paste textarea "We do not use subcontractors for this service"
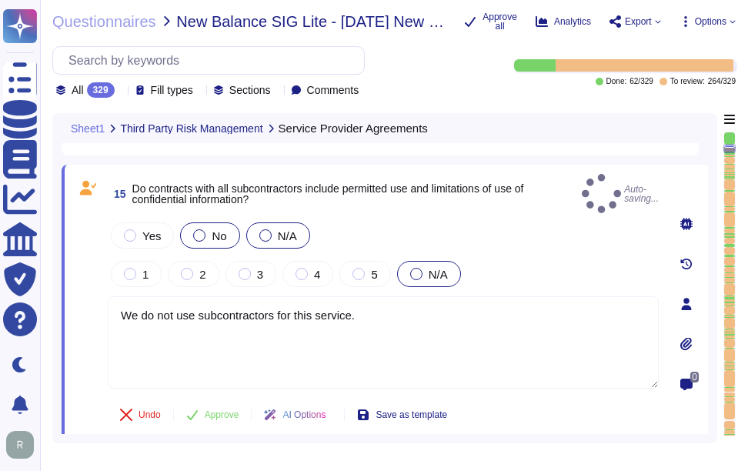
type textarea "We do not use subcontractors for this service."
click at [195, 229] on div at bounding box center [199, 235] width 12 height 12
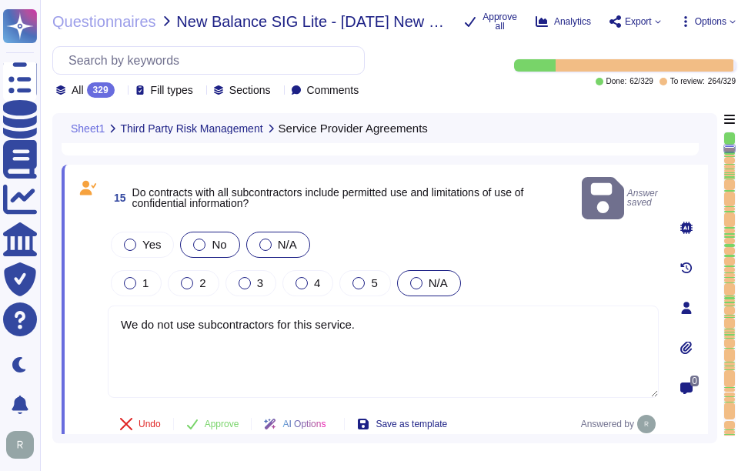
click at [193, 238] on div at bounding box center [199, 244] width 12 height 12
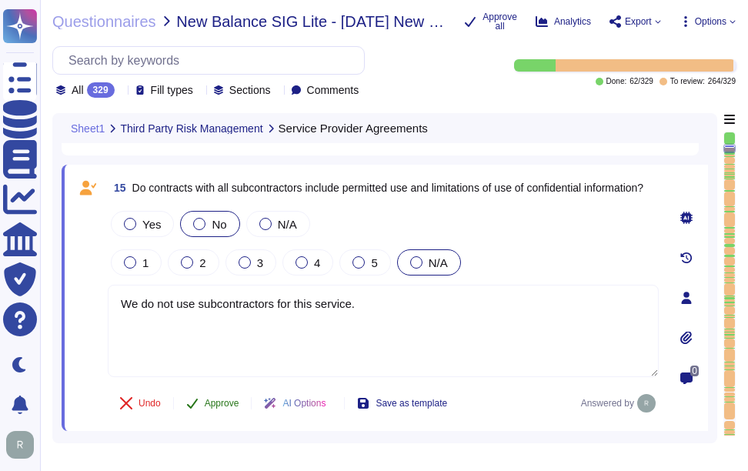
click at [208, 409] on button "Approve" at bounding box center [213, 403] width 78 height 31
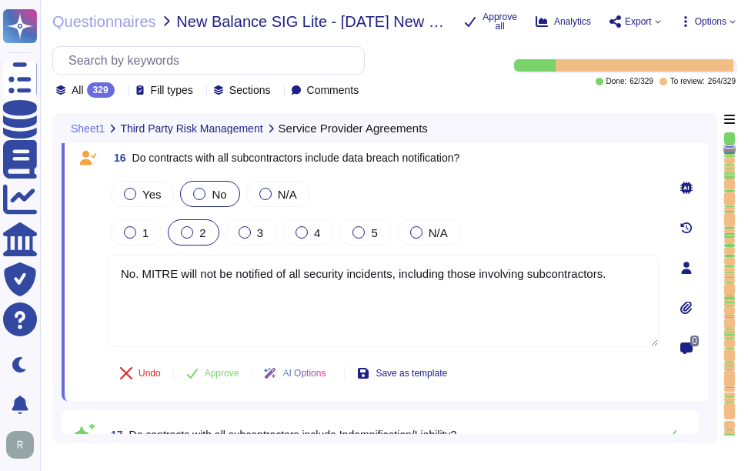
type textarea "At Sectigo, we have established several measures to protect our intellectual pr…"
type textarea "N/A"
type textarea "No. We do not use subcontractors for this service. Sectigo’s employees and clie…"
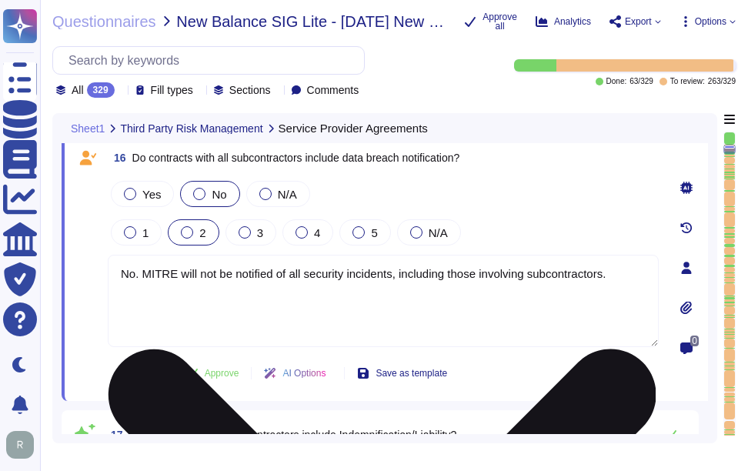
scroll to position [3764, 0]
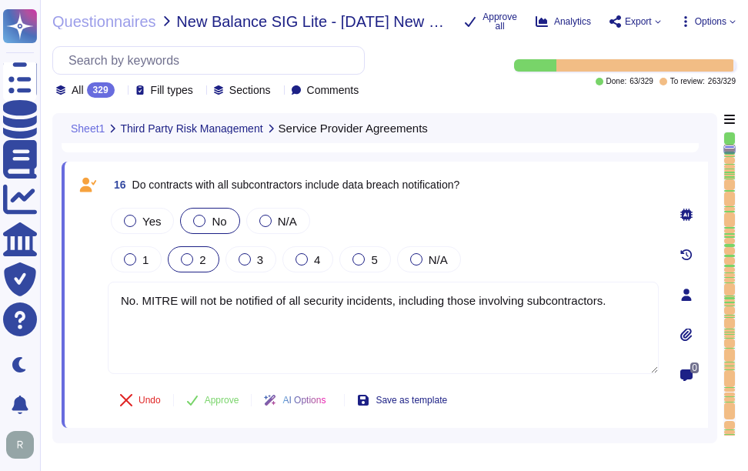
type textarea "At Sectigo, we have established several measures to protect our intellectual pr…"
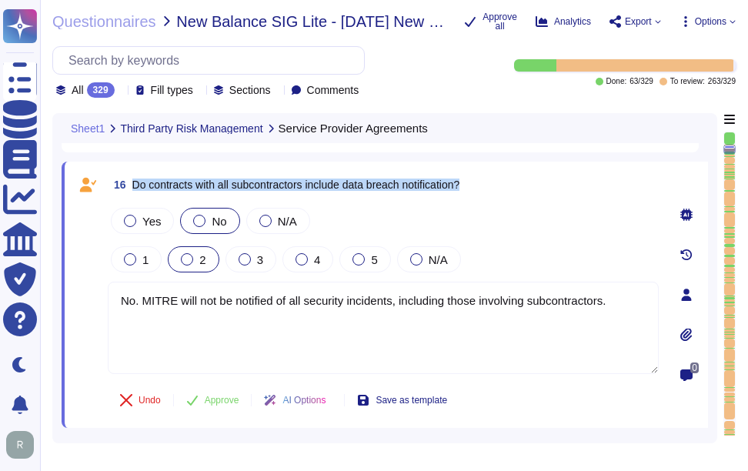
drag, startPoint x: 135, startPoint y: 185, endPoint x: 454, endPoint y: 207, distance: 319.2
click at [454, 207] on div "16 Do contracts with all subcontractors include data breach notification? Yes N…" at bounding box center [366, 295] width 585 height 248
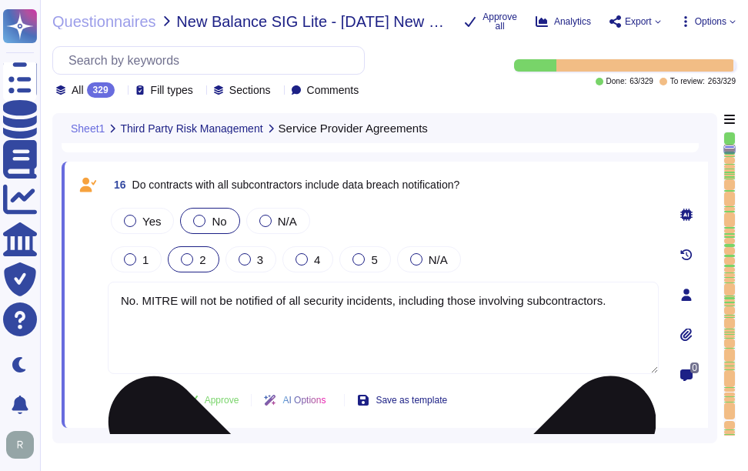
drag, startPoint x: 629, startPoint y: 303, endPoint x: 117, endPoint y: 283, distance: 512.0
click at [117, 283] on textarea "No. MITRE will not be notified of all security incidents, including those invol…" at bounding box center [383, 328] width 551 height 92
paste textarea "We do not use subcontractors for this service"
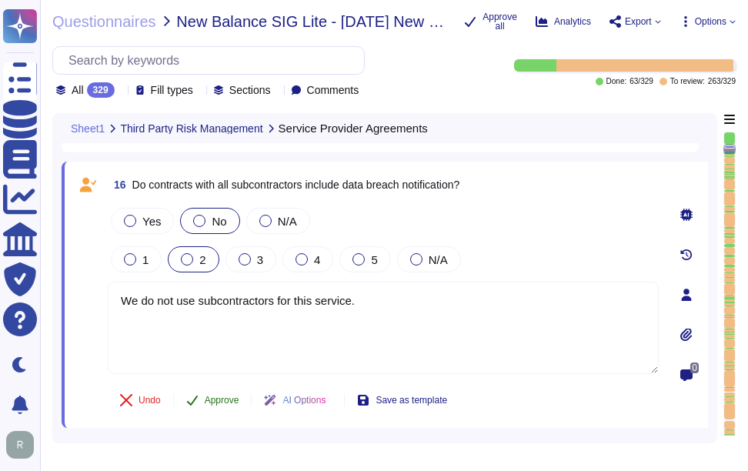
type textarea "We do not use subcontractors for this service."
type textarea "At Sectigo, we have established several measures to protect our intellectual pr…"
click at [210, 400] on span "Approve" at bounding box center [222, 399] width 35 height 9
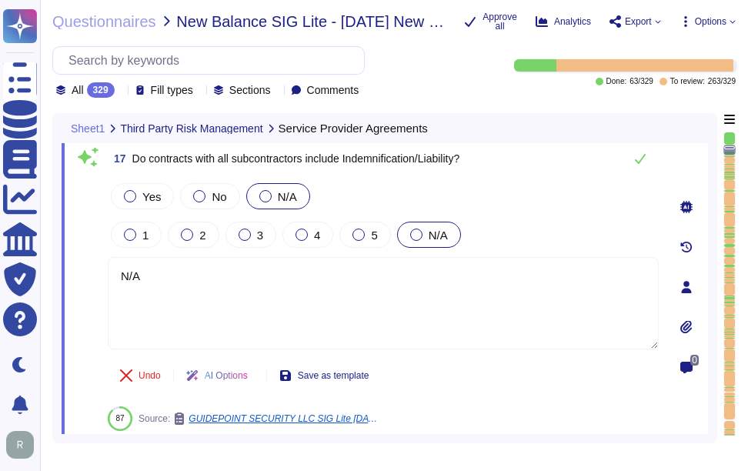
type textarea "No. MITRE will not be notified of all security incidents, including those invol…"
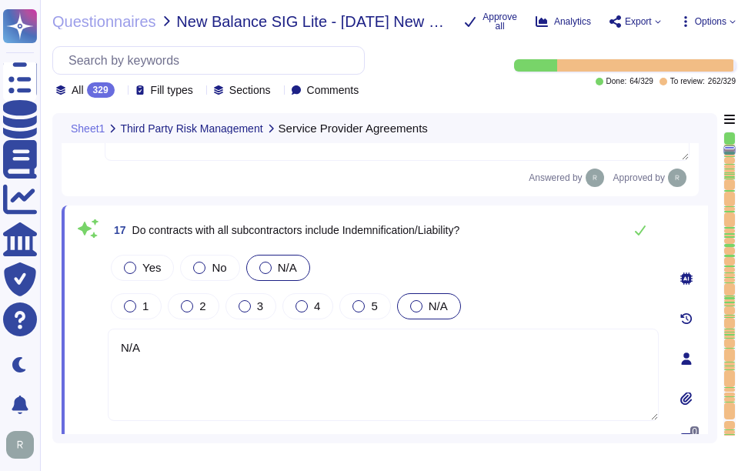
scroll to position [4010, 0]
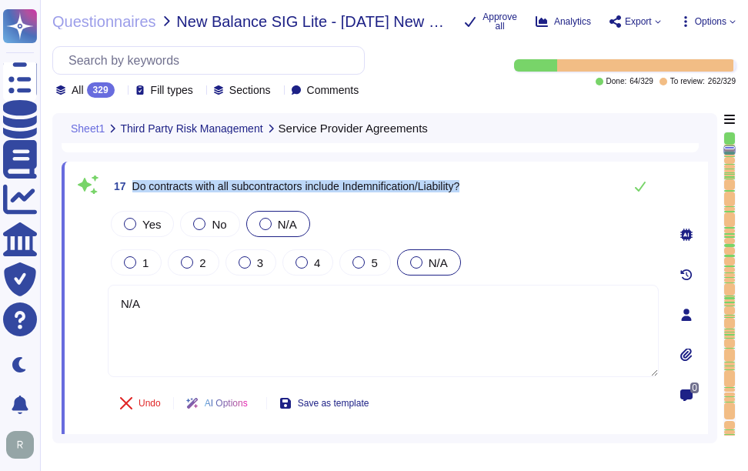
drag, startPoint x: 134, startPoint y: 185, endPoint x: 506, endPoint y: 192, distance: 372.4
click at [506, 192] on div "17 Do contracts with all subcontractors include Indemnification/Liability?" at bounding box center [383, 186] width 551 height 31
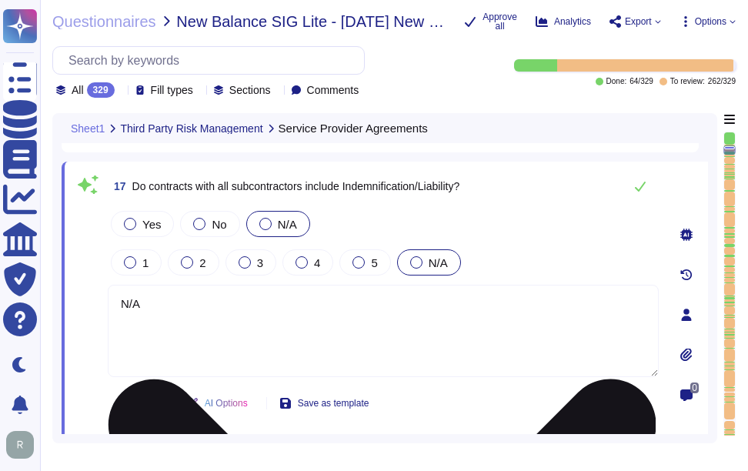
drag, startPoint x: 169, startPoint y: 306, endPoint x: 112, endPoint y: 301, distance: 57.2
click at [112, 301] on textarea "N/A" at bounding box center [383, 331] width 551 height 92
paste textarea "We do not use subcontractors for this service."
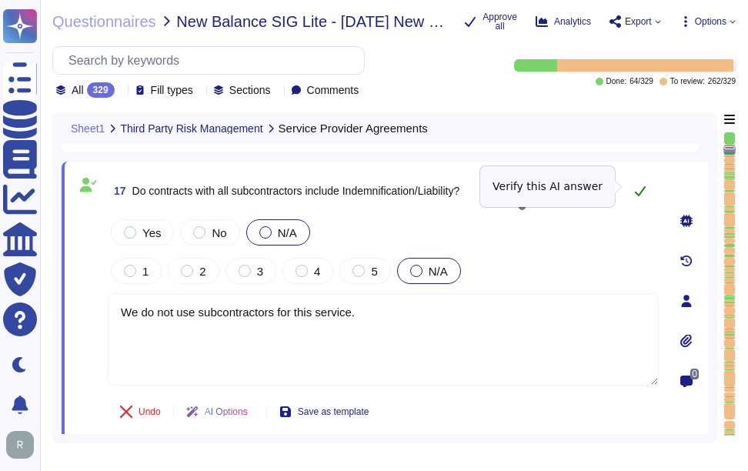
type textarea "We do not use subcontractors for this service."
click at [639, 186] on icon at bounding box center [640, 191] width 12 height 12
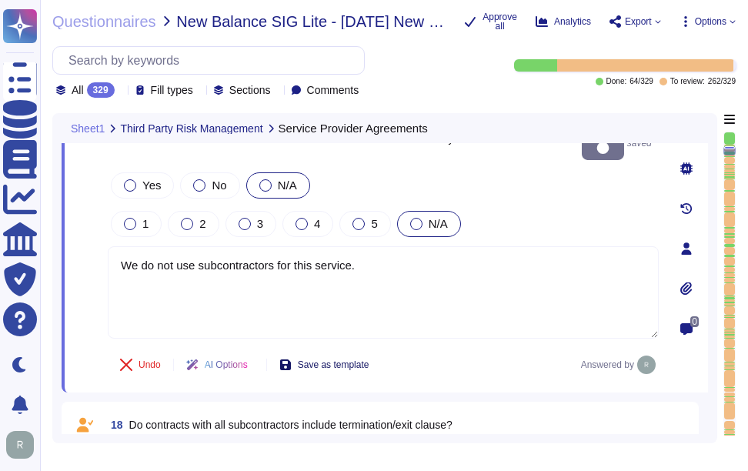
type textarea "Yes, the third-party risk management program includes owners assigned to mainta…"
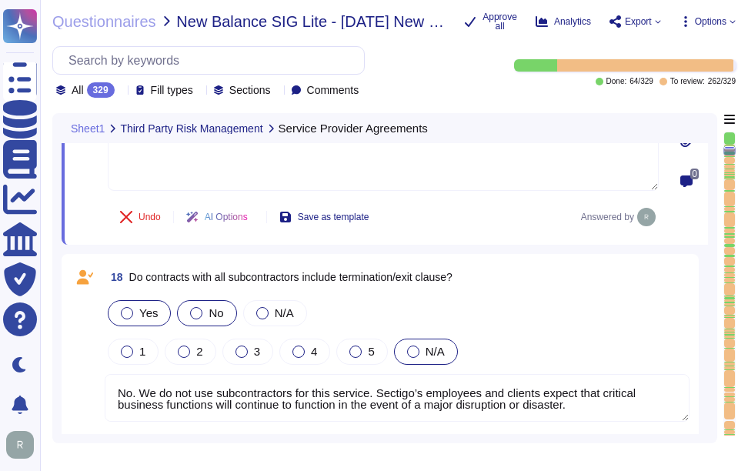
scroll to position [4241, 0]
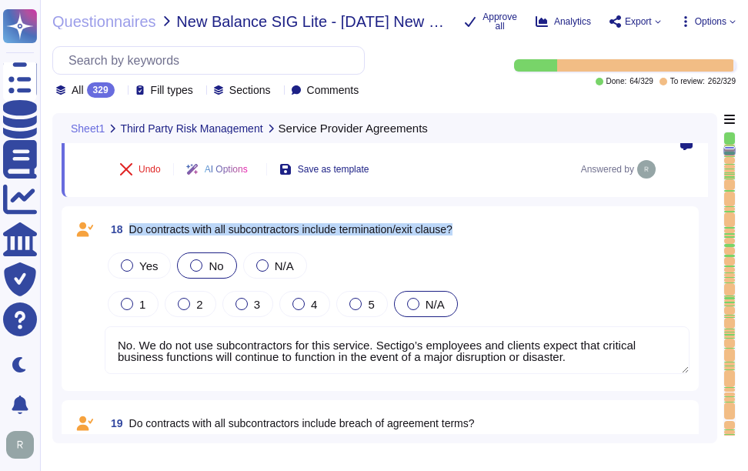
drag, startPoint x: 132, startPoint y: 229, endPoint x: 500, endPoint y: 235, distance: 368.5
click at [500, 235] on div "18 Do contracts with all subcontractors include termination/exit clause?" at bounding box center [397, 229] width 585 height 28
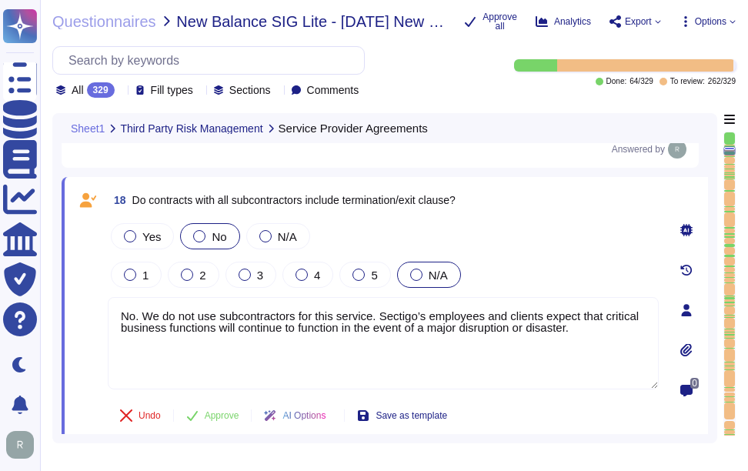
type textarea "Yes, the third-party risk management program includes owners assigned to mainta…"
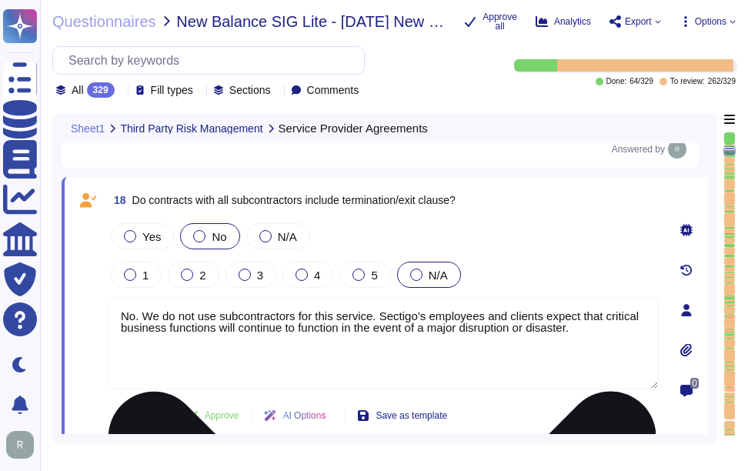
drag, startPoint x: 593, startPoint y: 338, endPoint x: 376, endPoint y: 315, distance: 218.1
click at [376, 315] on textarea "No. We do not use subcontractors for this service. Sectigo’s employees and clie…" at bounding box center [383, 343] width 551 height 92
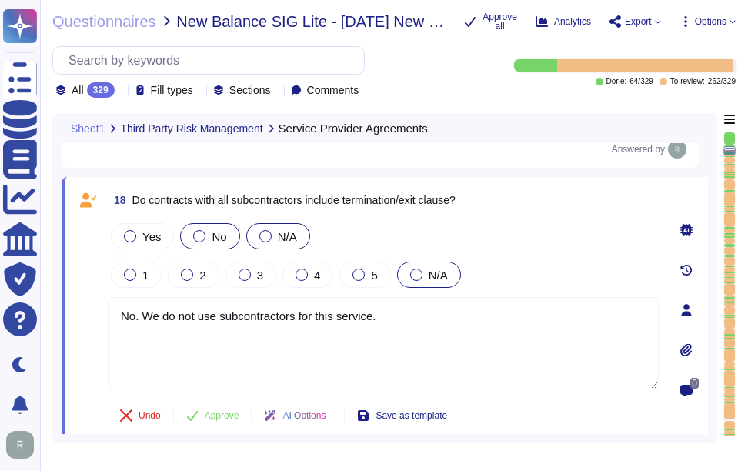
type textarea "No. We do not use subcontractors for this service."
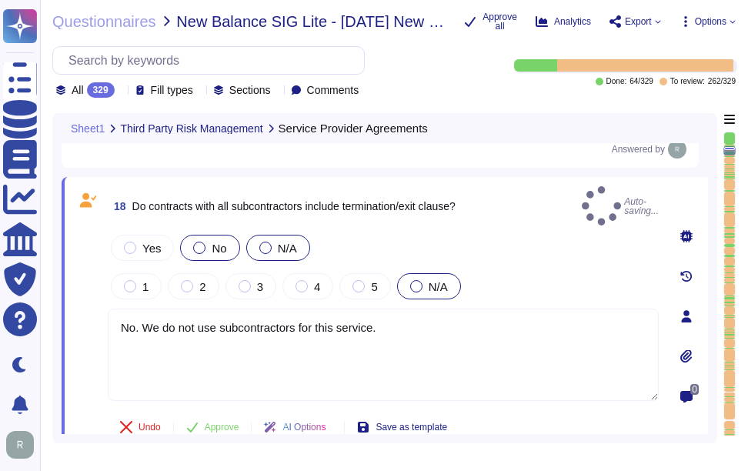
click at [265, 242] on div at bounding box center [265, 248] width 12 height 12
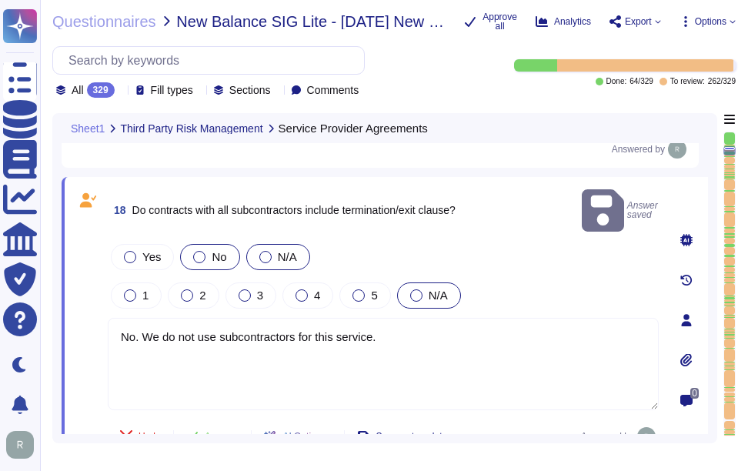
click at [263, 251] on div at bounding box center [265, 257] width 12 height 12
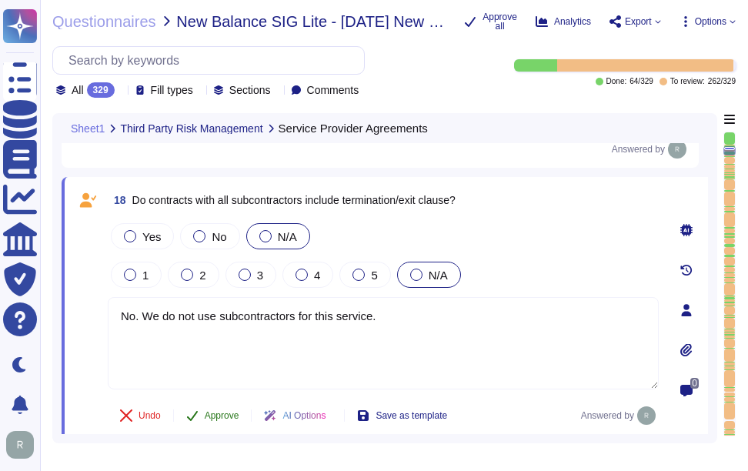
click at [226, 415] on span "Approve" at bounding box center [222, 415] width 35 height 9
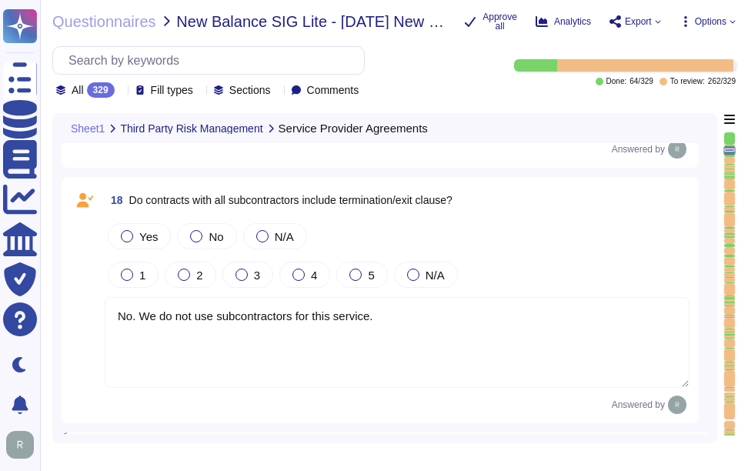
scroll to position [4539, 0]
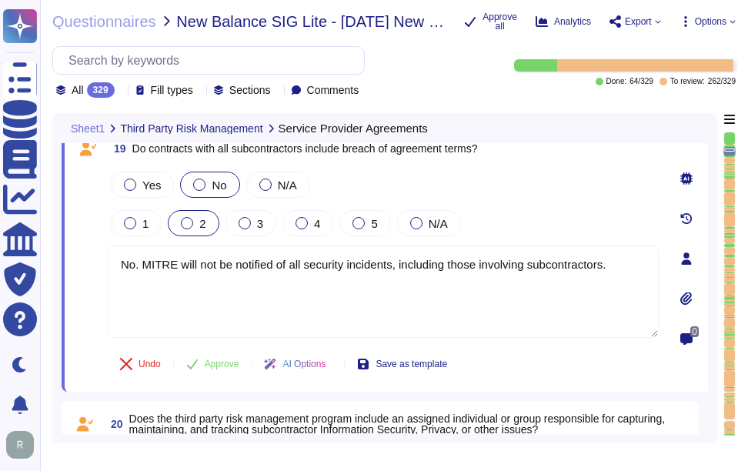
type textarea "Remediation reporting includes a process to capture, maintain, and track inform…"
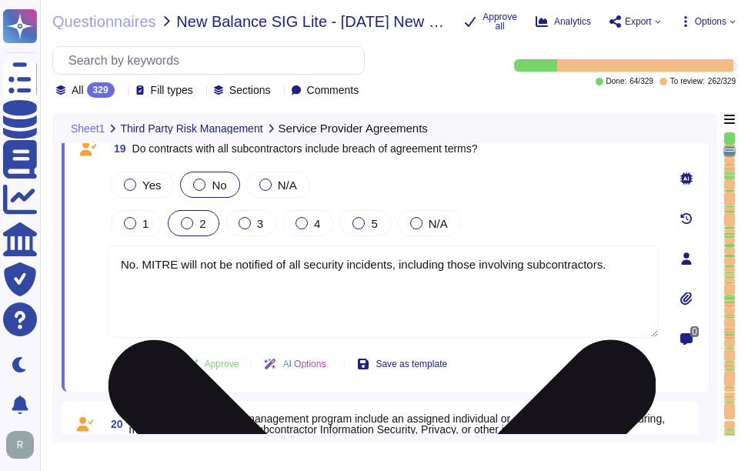
scroll to position [4503, 0]
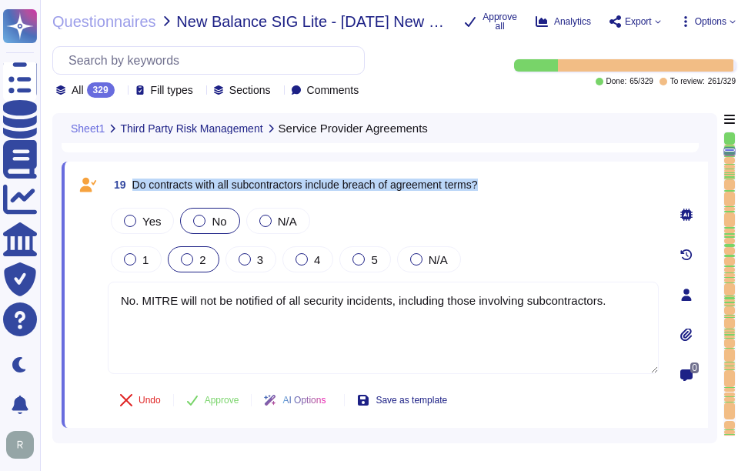
drag, startPoint x: 135, startPoint y: 188, endPoint x: 522, endPoint y: 182, distance: 387.0
click at [522, 182] on div "19 Do contracts with all subcontractors include breach of agreement terms?" at bounding box center [383, 185] width 551 height 28
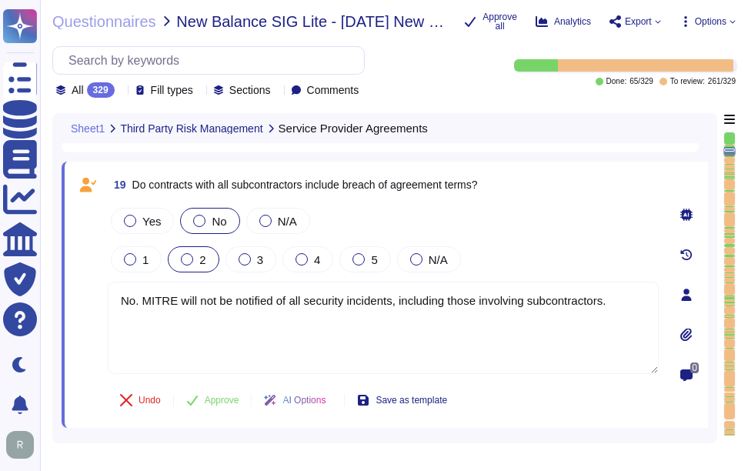
drag, startPoint x: 622, startPoint y: 307, endPoint x: 84, endPoint y: 282, distance: 538.3
click at [84, 282] on div "19 Do contracts with all subcontractors include breach of agreement terms? Yes …" at bounding box center [366, 295] width 585 height 248
paste textarea "We do not use subcontractors for this service"
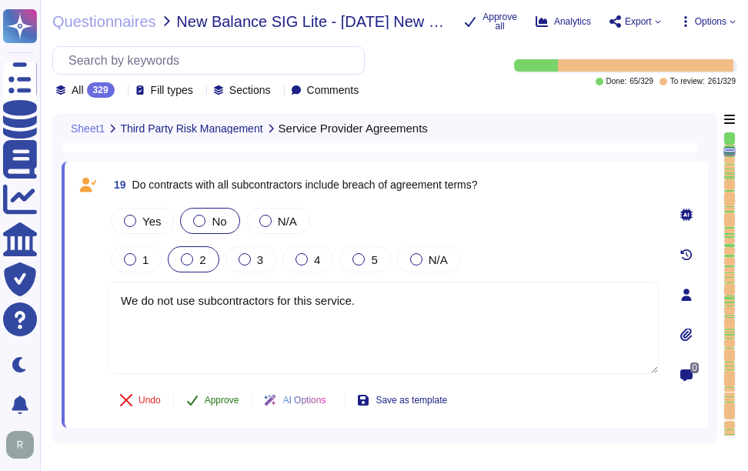
type textarea "We do not use subcontractors for this service."
click at [227, 397] on span "Approve" at bounding box center [222, 399] width 35 height 9
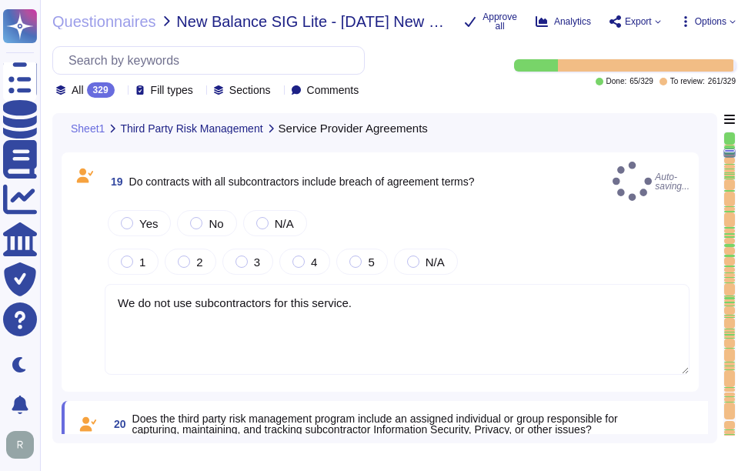
type textarea "Yes, there is a set of information security policies that have been approved by…"
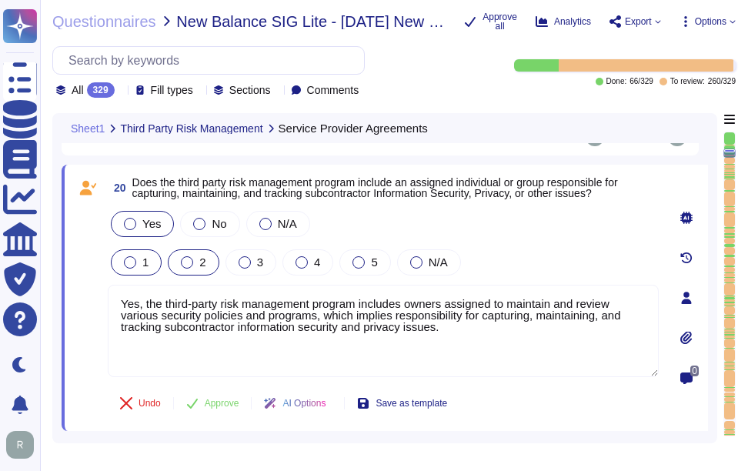
scroll to position [4749, 0]
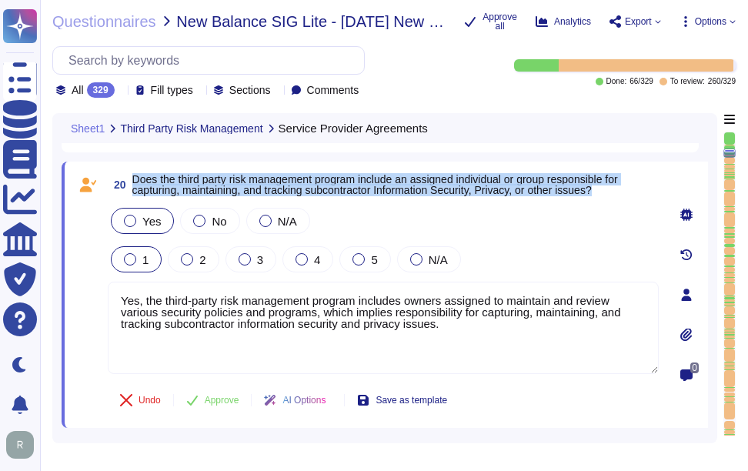
drag, startPoint x: 134, startPoint y: 181, endPoint x: 622, endPoint y: 188, distance: 488.6
click at [622, 188] on span "Does the third party risk management program include an assigned individual or …" at bounding box center [395, 185] width 526 height 22
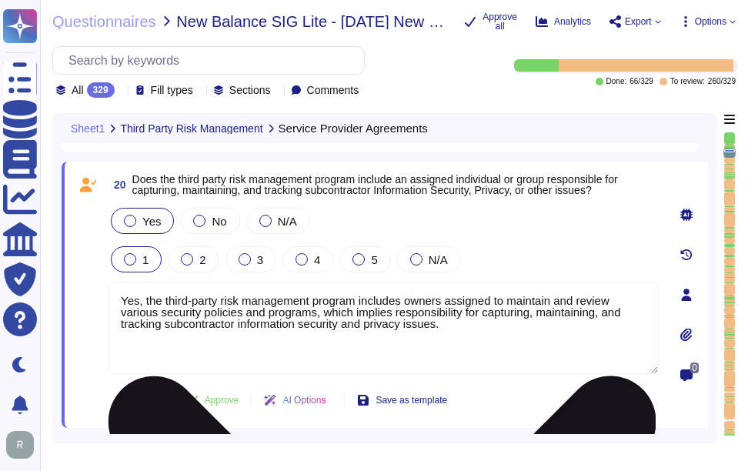
drag, startPoint x: 457, startPoint y: 335, endPoint x: 111, endPoint y: 285, distance: 349.7
click at [111, 285] on textarea "Yes, the third-party risk management program includes owners assigned to mainta…" at bounding box center [383, 328] width 551 height 92
paste textarea "Additionally, risks are identified, documented, and tracked to remediation."
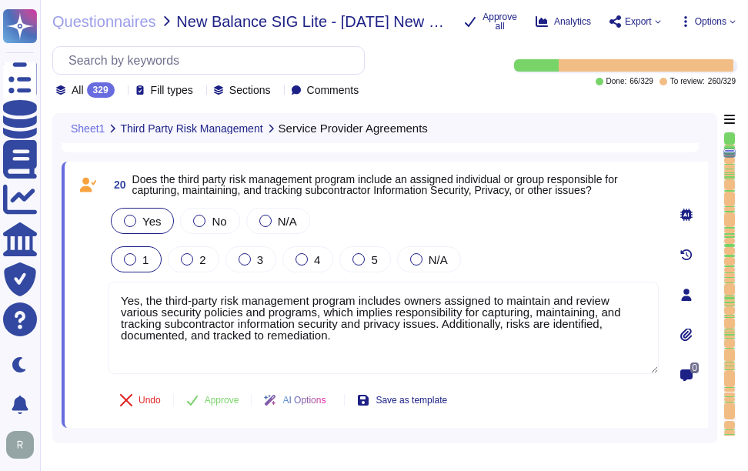
type textarea "Yes, the third-party risk management program includes owners assigned to mainta…"
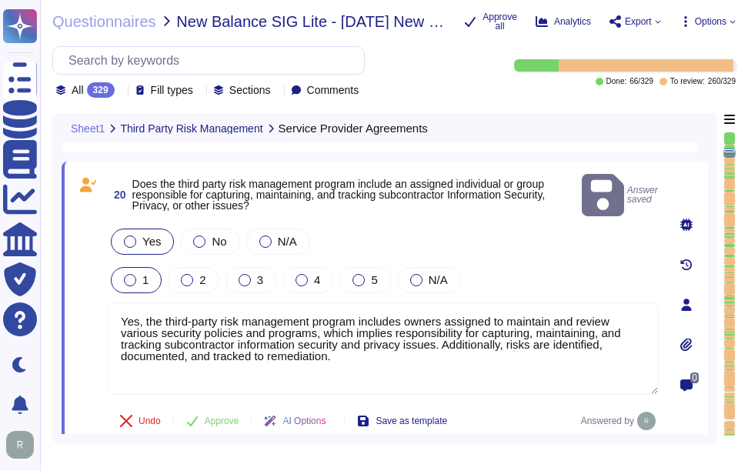
drag, startPoint x: 132, startPoint y: 182, endPoint x: 379, endPoint y: 192, distance: 247.2
click at [379, 192] on span "Does the third party risk management program include an assigned individual or …" at bounding box center [338, 195] width 413 height 34
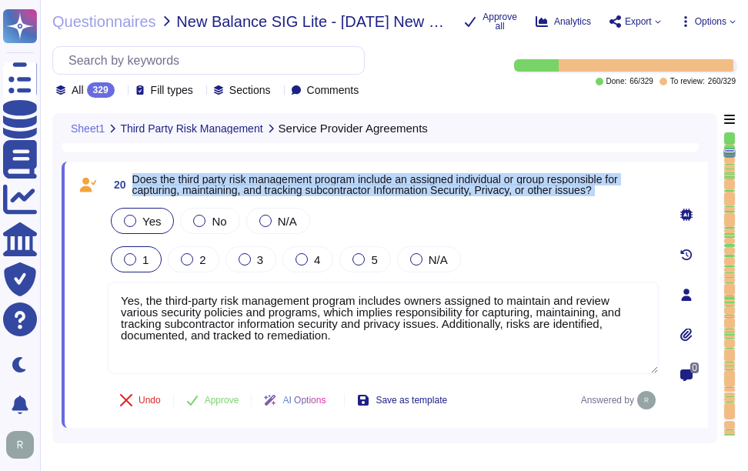
drag, startPoint x: 134, startPoint y: 172, endPoint x: 279, endPoint y: 205, distance: 149.1
click at [279, 205] on div "20 Does the third party risk management program include an assigned individual …" at bounding box center [366, 295] width 585 height 248
click at [235, 395] on span "Approve" at bounding box center [222, 399] width 35 height 9
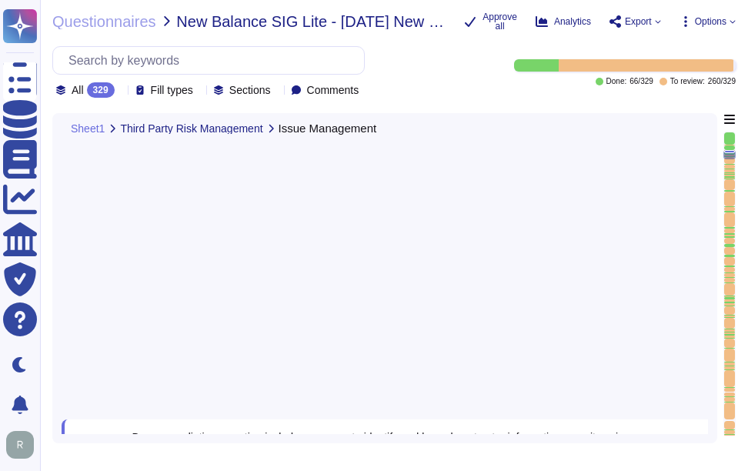
type textarea "Yes, all policies have been assigned to an owner responsible for maintaining an…"
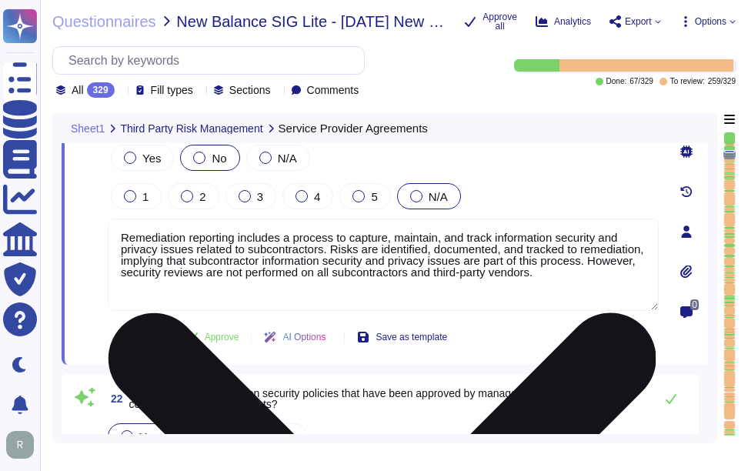
type textarea "We do not use subcontractors for this service."
type textarea "Yes, the third-party risk management program includes owners assigned to mainta…"
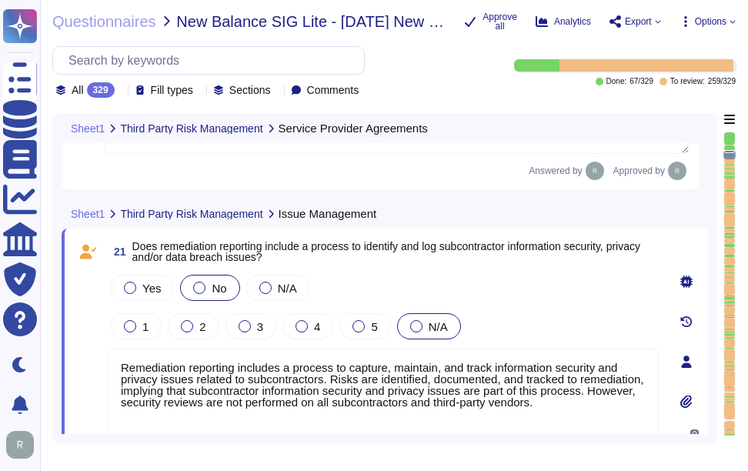
scroll to position [4891, 0]
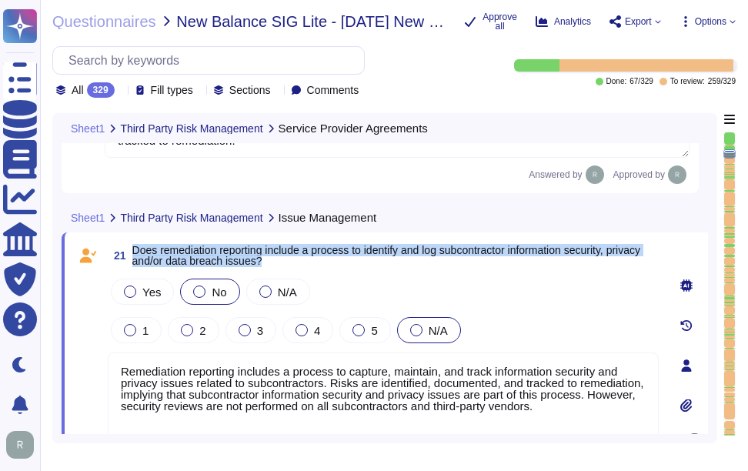
drag, startPoint x: 133, startPoint y: 254, endPoint x: 315, endPoint y: 273, distance: 183.3
click at [315, 269] on span "21 Does remediation reporting include a process to identify and log subcontract…" at bounding box center [383, 256] width 551 height 28
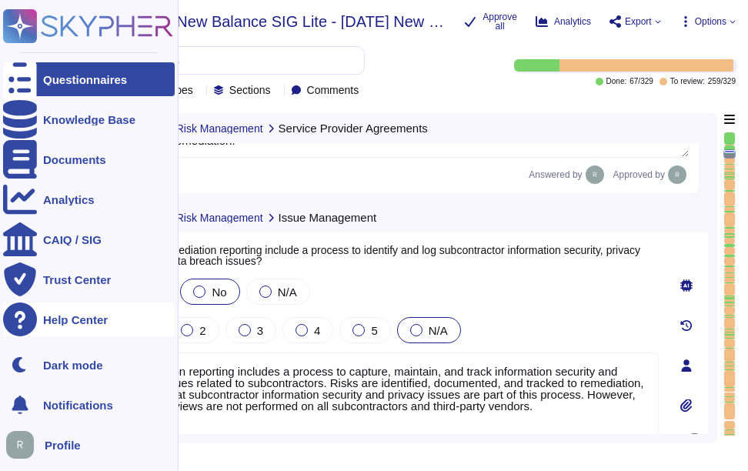
drag, startPoint x: 540, startPoint y: 415, endPoint x: 39, endPoint y: 333, distance: 507.5
click at [39, 333] on div "Questionnaires Knowledge Base Documents Analytics CAIQ / SIG Trust Center Help …" at bounding box center [374, 235] width 748 height 471
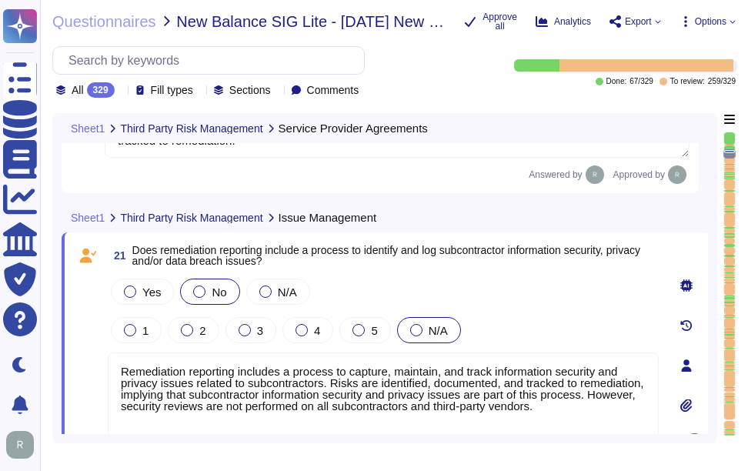
paste textarea ". This applies to vendors. Note that Sectigo does not use subcontractors for th…"
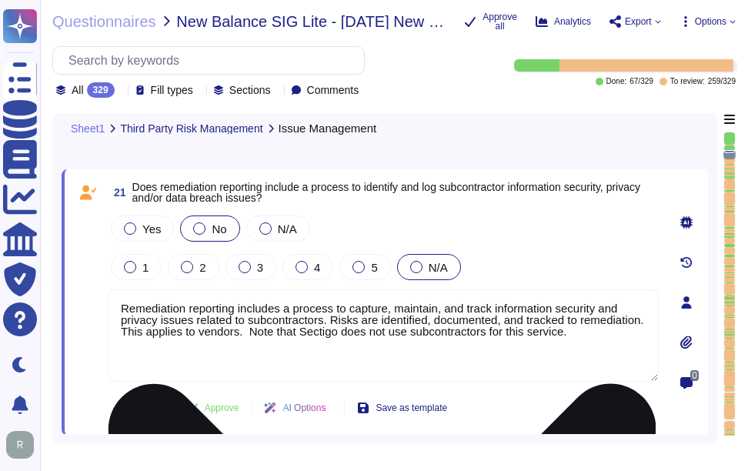
scroll to position [4968, 0]
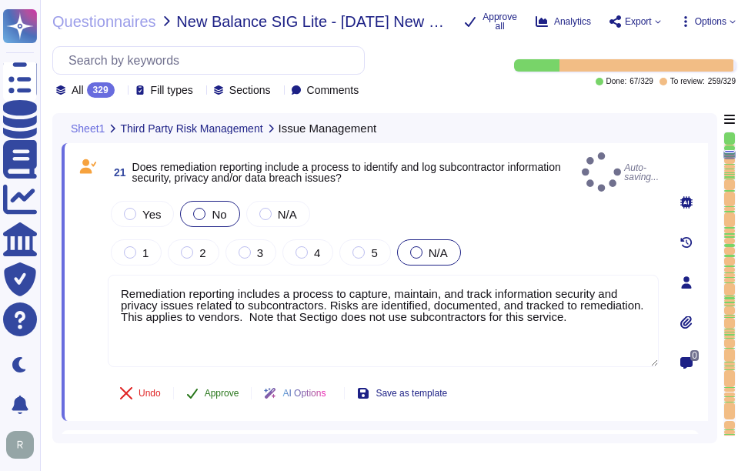
type textarea "Remediation reporting includes a process to capture, maintain, and track inform…"
click at [218, 388] on span "Approve" at bounding box center [222, 392] width 35 height 9
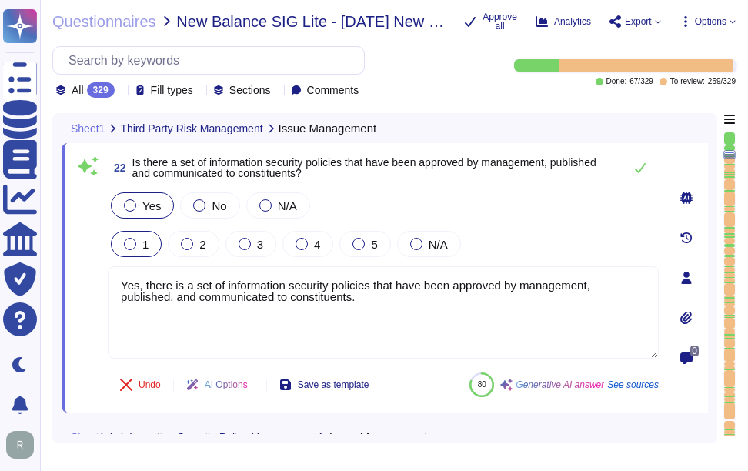
type textarea "Yes, all information security policies, standards, guidelines, and procedures h…"
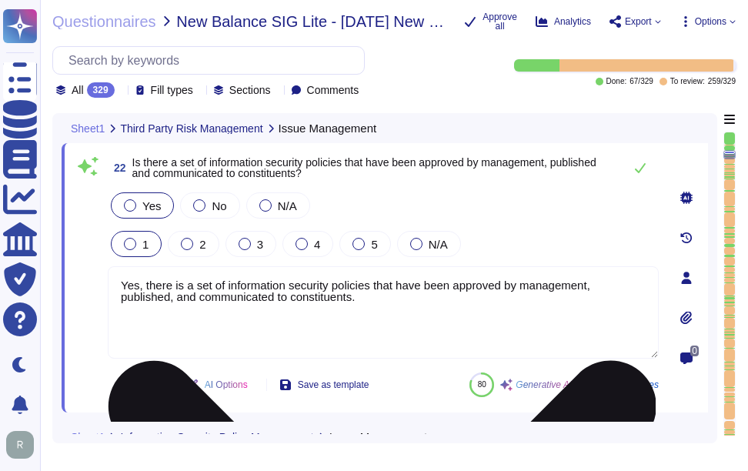
scroll to position [5196, 0]
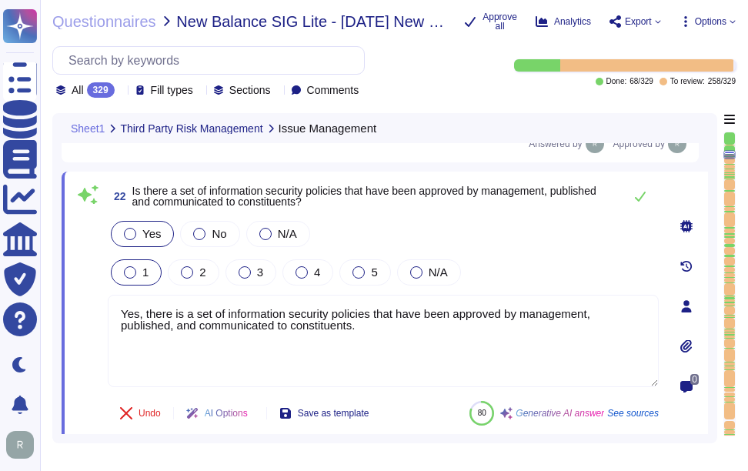
type textarea "Remediation reporting includes a process to capture, maintain, and track inform…"
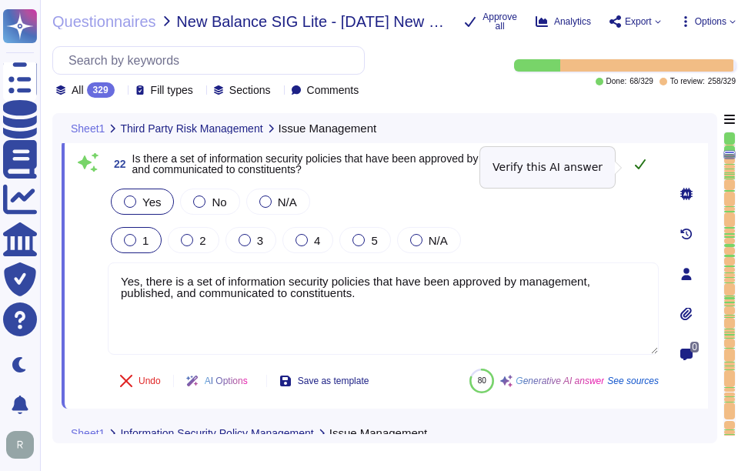
click at [633, 167] on button at bounding box center [640, 163] width 37 height 31
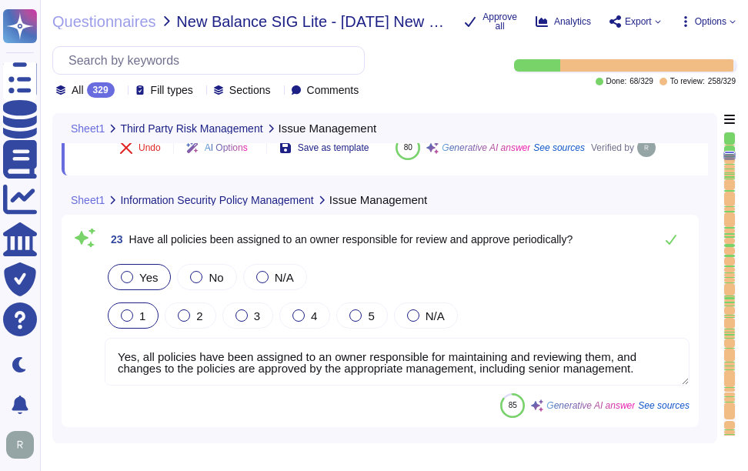
scroll to position [5427, 0]
type textarea "Yes, responsibilities for asset protection and for carrying out specific inform…"
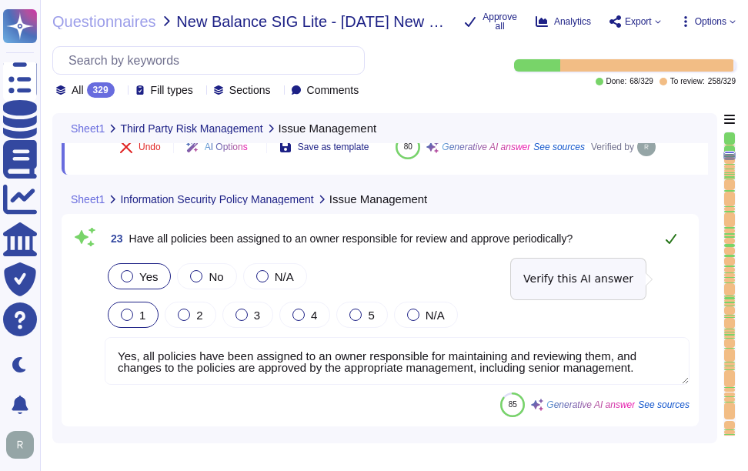
click at [671, 244] on icon at bounding box center [670, 239] width 11 height 10
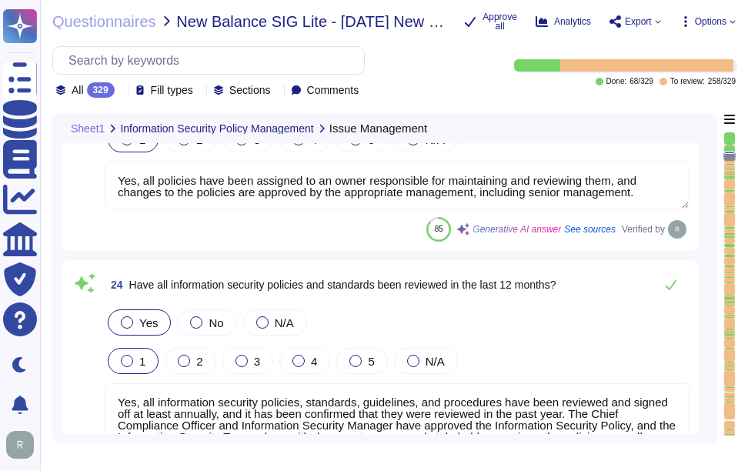
type textarea "Information security personnel, specifically the Chief Information Security Off…"
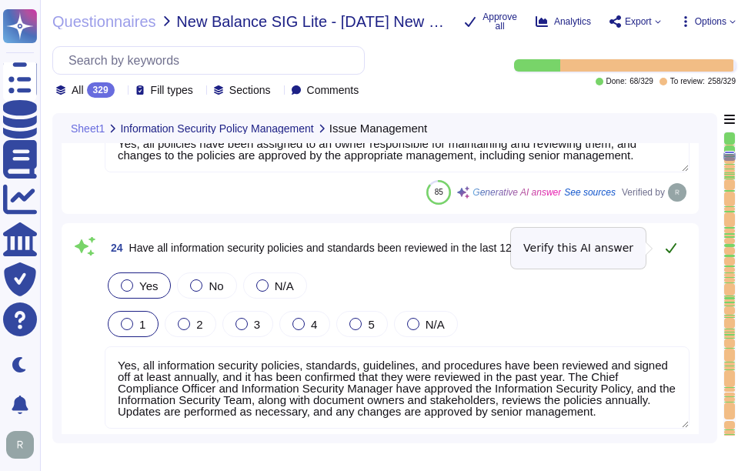
click at [670, 246] on icon at bounding box center [671, 248] width 12 height 12
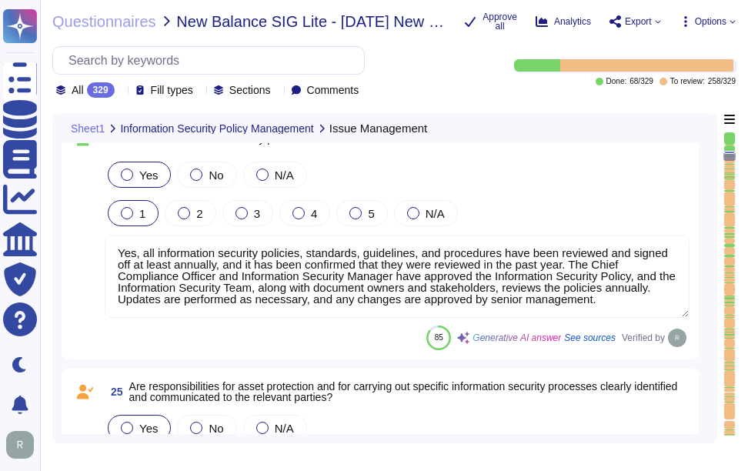
scroll to position [5811, 0]
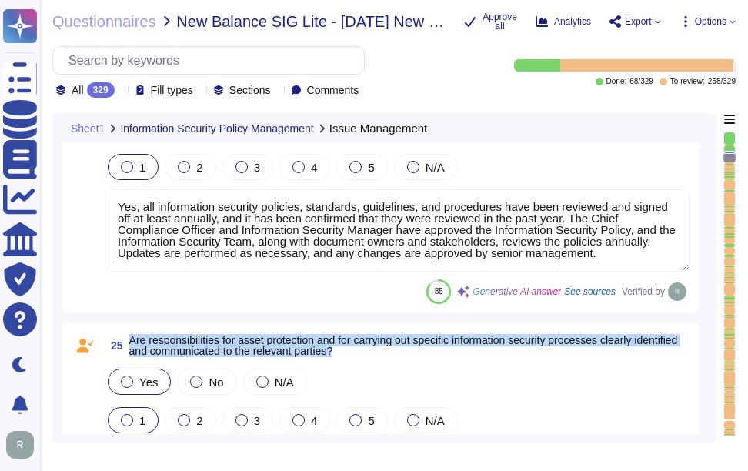
drag, startPoint x: 131, startPoint y: 335, endPoint x: 400, endPoint y: 351, distance: 269.7
click at [400, 351] on span "Are responsibilities for asset protection and for carrying out specific informa…" at bounding box center [409, 346] width 560 height 22
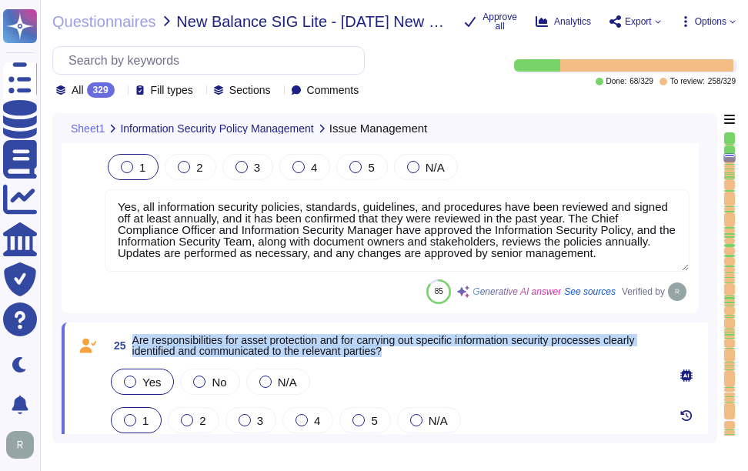
type textarea "Yes, information security personnel, including the Information Security Team, d…"
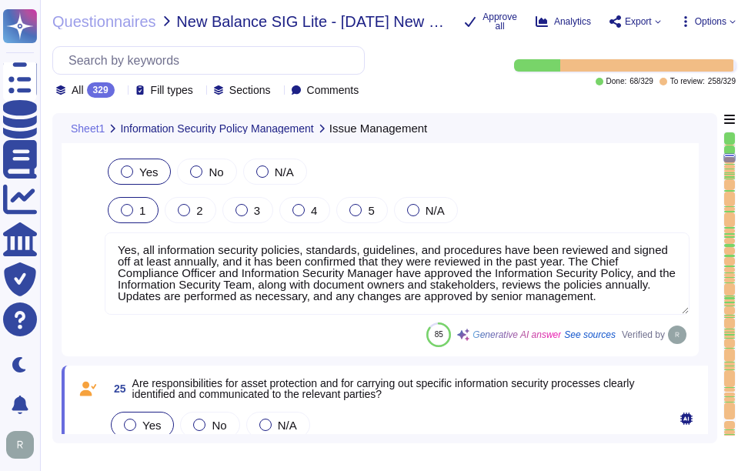
scroll to position [0, 0]
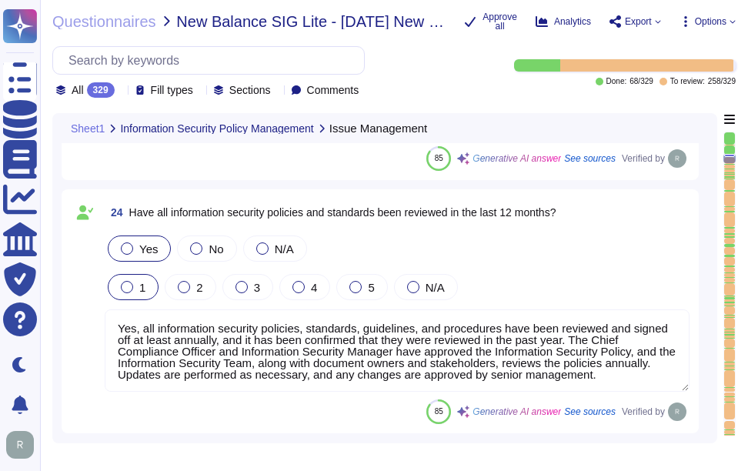
type textarea "Yes, information security personnel, including the Information Security Team, d…"
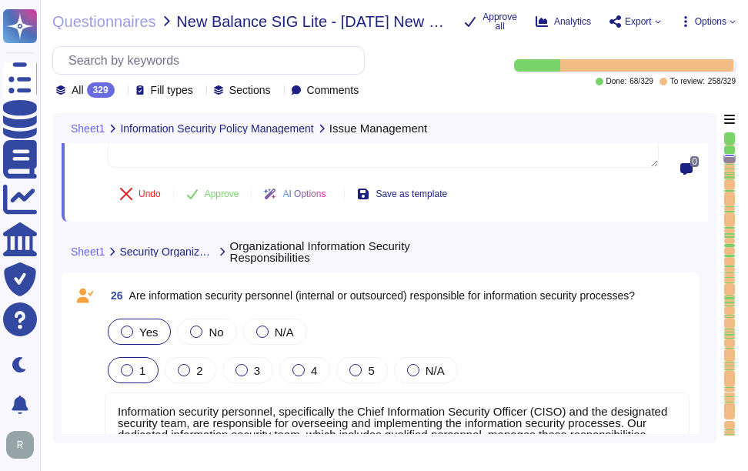
type textarea "Yes, information security personnel, specifically the Chief Information Securit…"
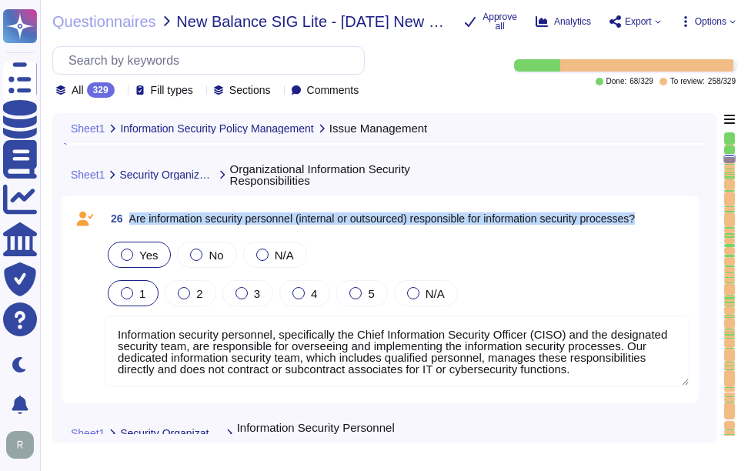
drag, startPoint x: 132, startPoint y: 218, endPoint x: 662, endPoint y: 235, distance: 530.3
click at [662, 235] on div "26 Are information security personnel (internal or outsourced) responsible for …" at bounding box center [380, 299] width 619 height 189
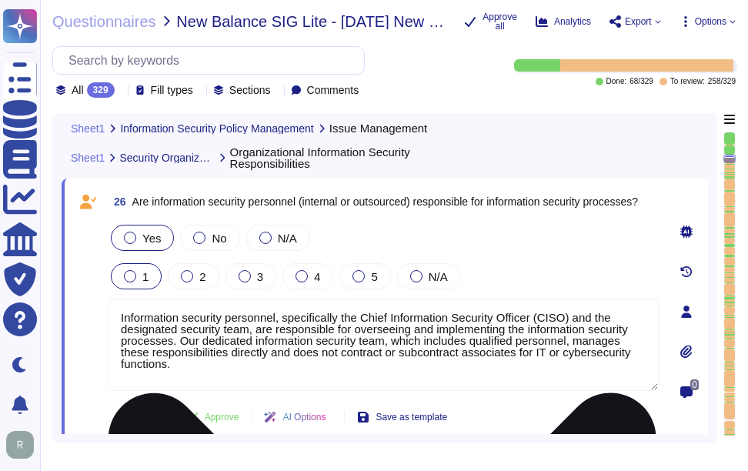
type textarea "Yes, all information security policies, standards, guidelines, and procedures h…"
type textarea "Yes, responsibilities for asset protection and for carrying out specific inform…"
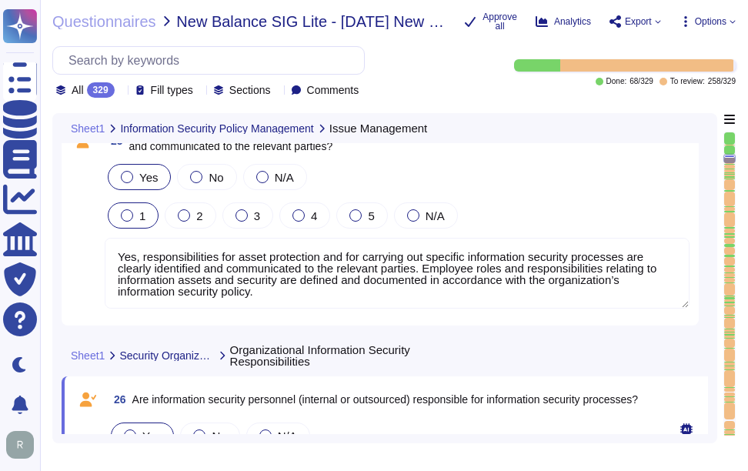
type textarea "Yes, all policies have been assigned to an owner responsible for maintaining an…"
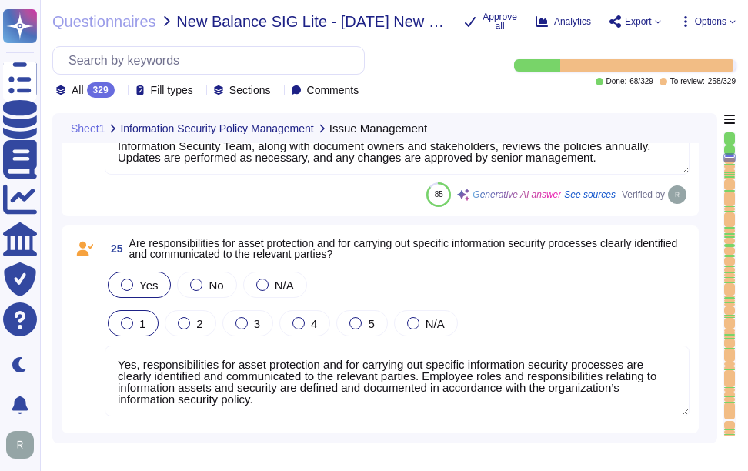
scroll to position [5861, 0]
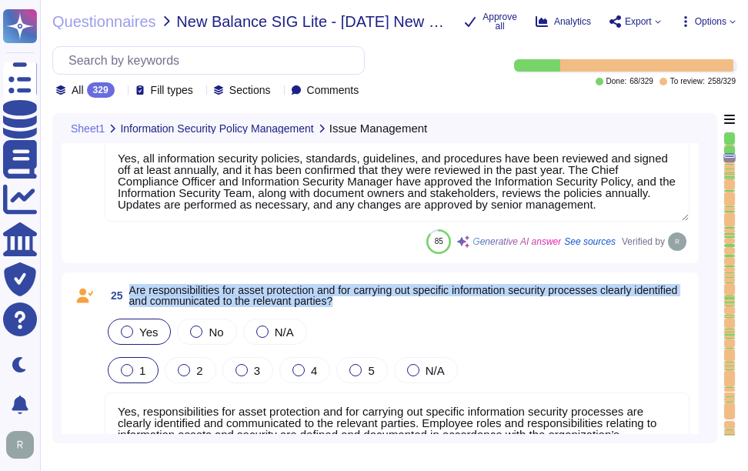
drag, startPoint x: 132, startPoint y: 290, endPoint x: 396, endPoint y: 302, distance: 264.9
click at [396, 302] on span "Are responsibilities for asset protection and for carrying out specific informa…" at bounding box center [409, 296] width 560 height 22
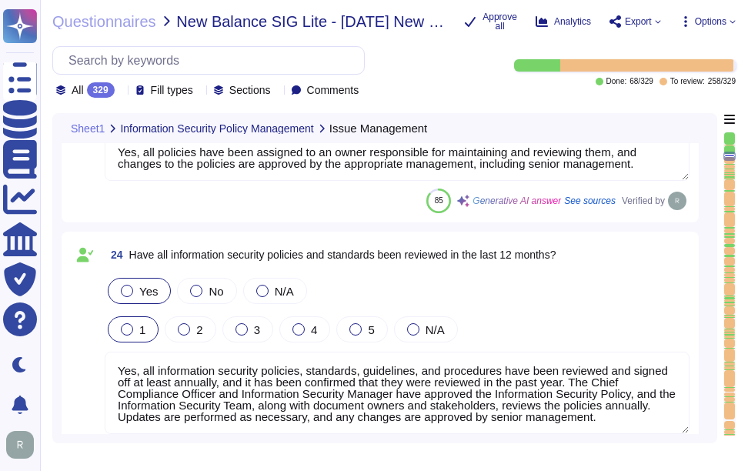
scroll to position [5630, 0]
